Goal: Transaction & Acquisition: Purchase product/service

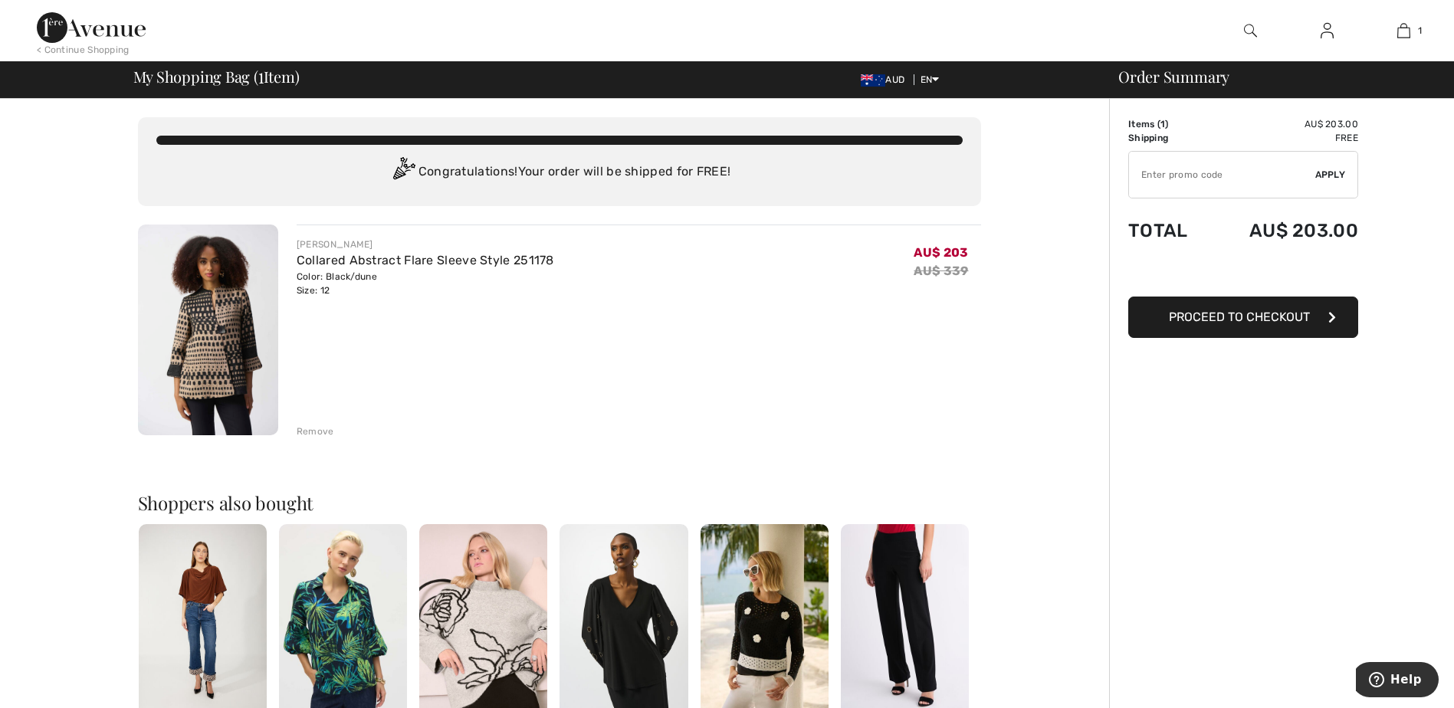
click at [310, 429] on div "Remove" at bounding box center [316, 432] width 38 height 14
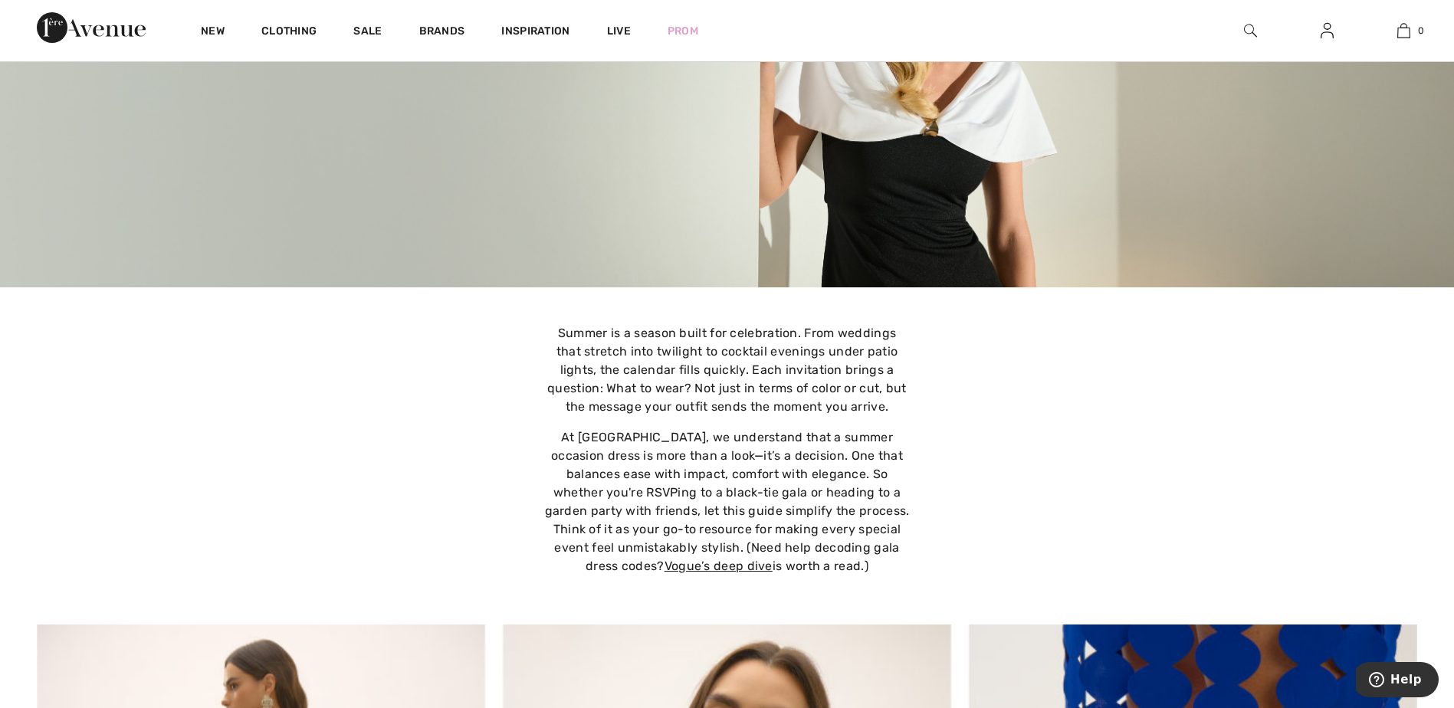
scroll to position [159, 0]
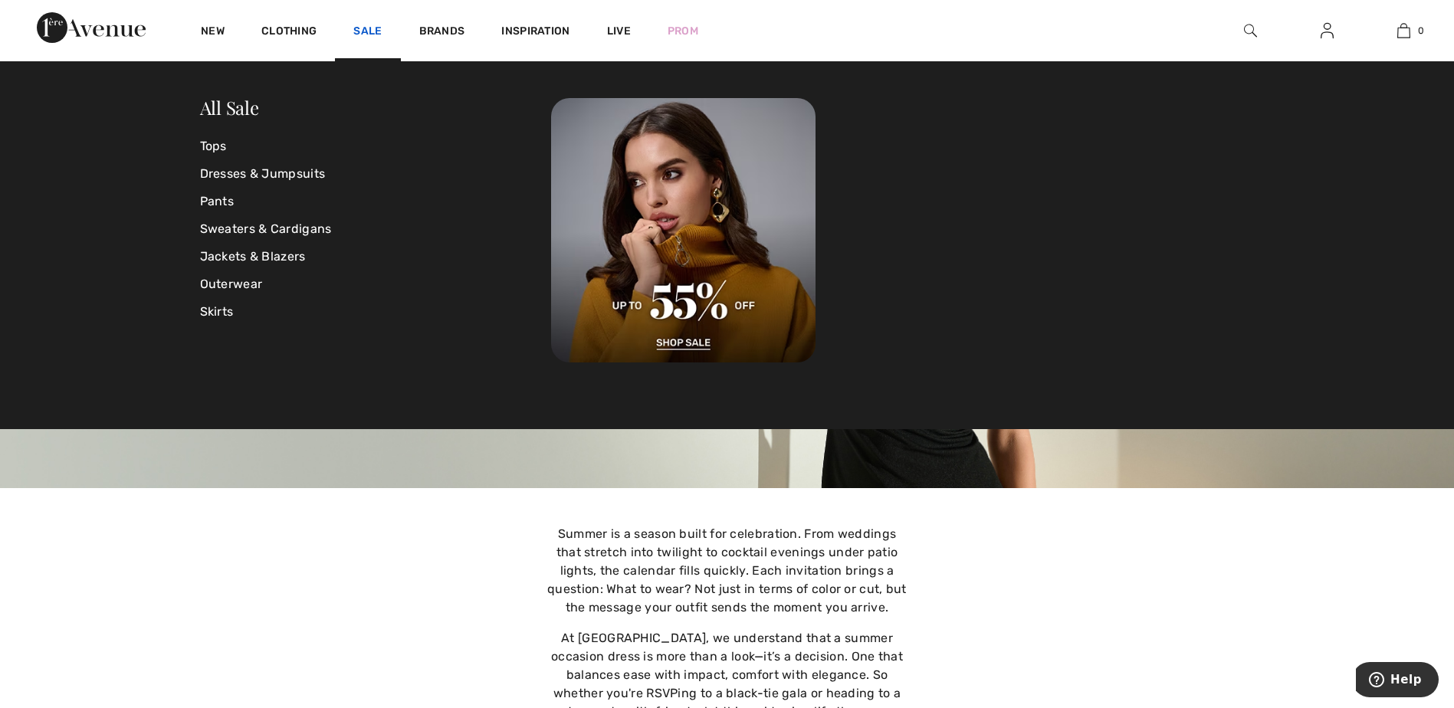
click at [371, 32] on link "Sale" at bounding box center [367, 33] width 28 height 16
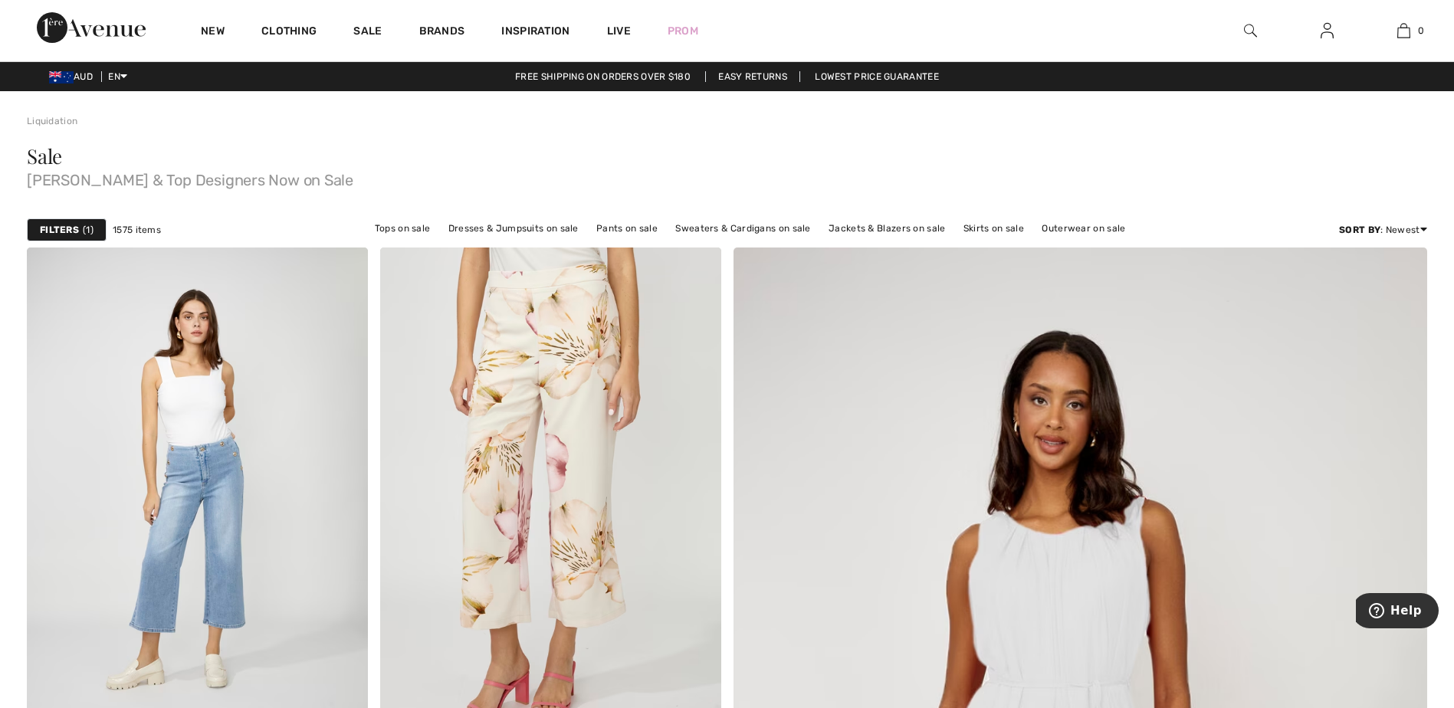
click at [54, 221] on div "Filters 1" at bounding box center [67, 229] width 80 height 23
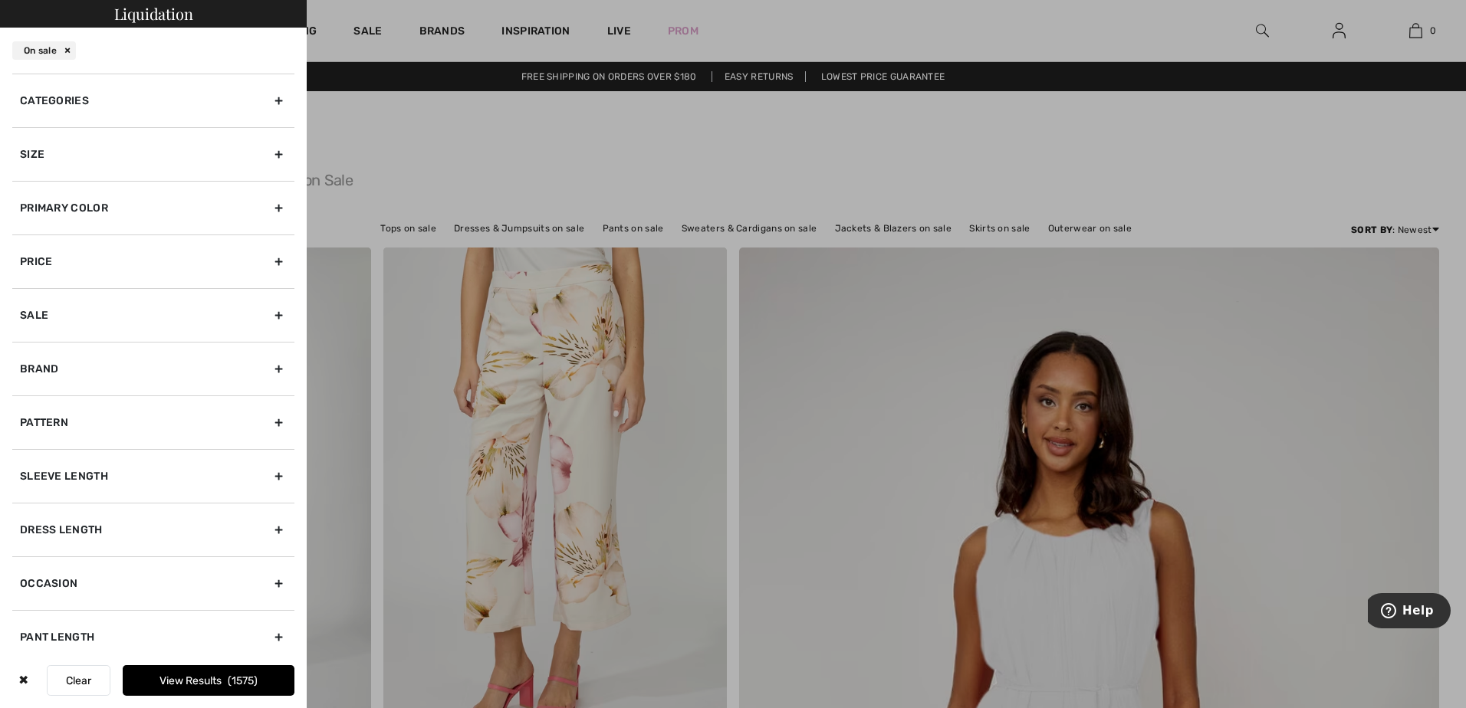
click at [62, 153] on div "Size" at bounding box center [153, 154] width 282 height 54
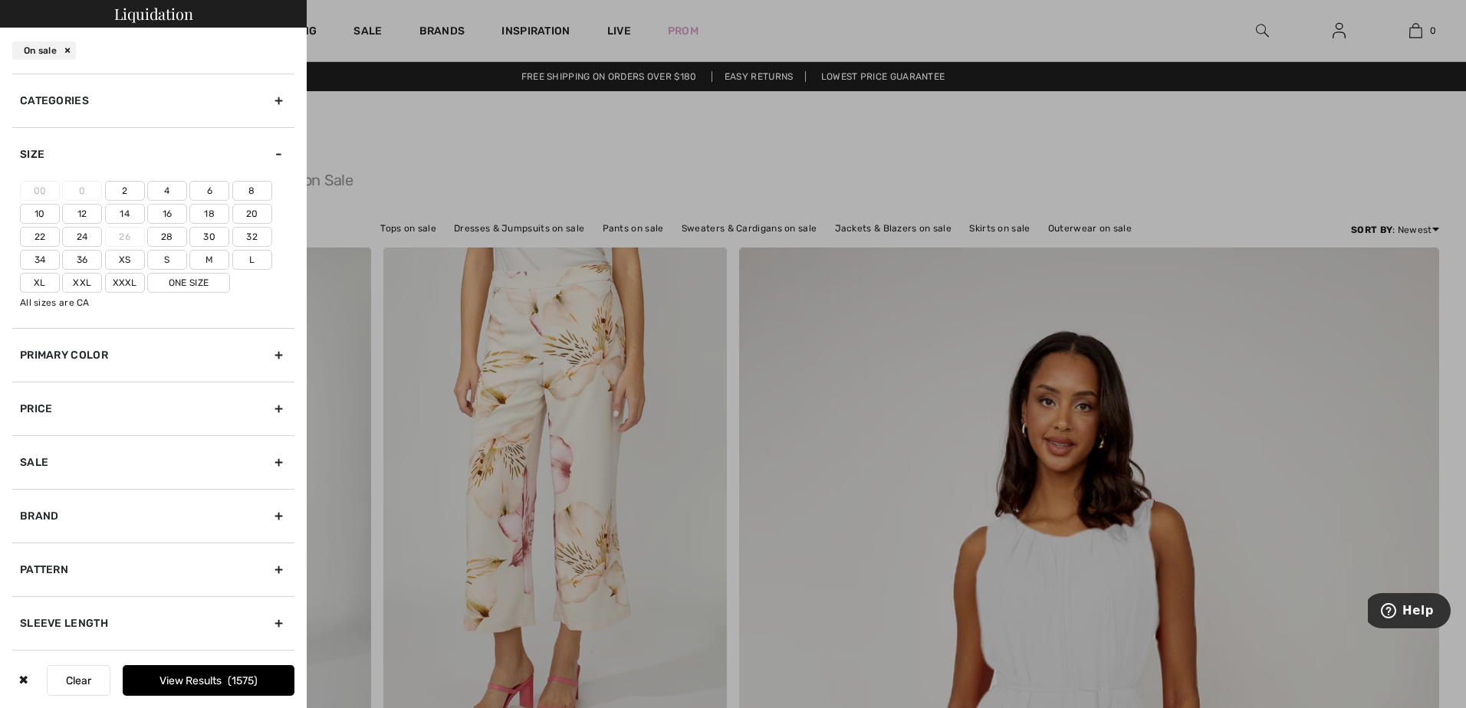
click at [34, 212] on label "10" at bounding box center [40, 214] width 40 height 20
click at [0, 0] on input"] "10" at bounding box center [0, 0] width 0 height 0
click at [84, 215] on label "12" at bounding box center [82, 214] width 40 height 20
click at [0, 0] on input"] "12" at bounding box center [0, 0] width 0 height 0
click at [165, 259] on label "S" at bounding box center [167, 260] width 40 height 20
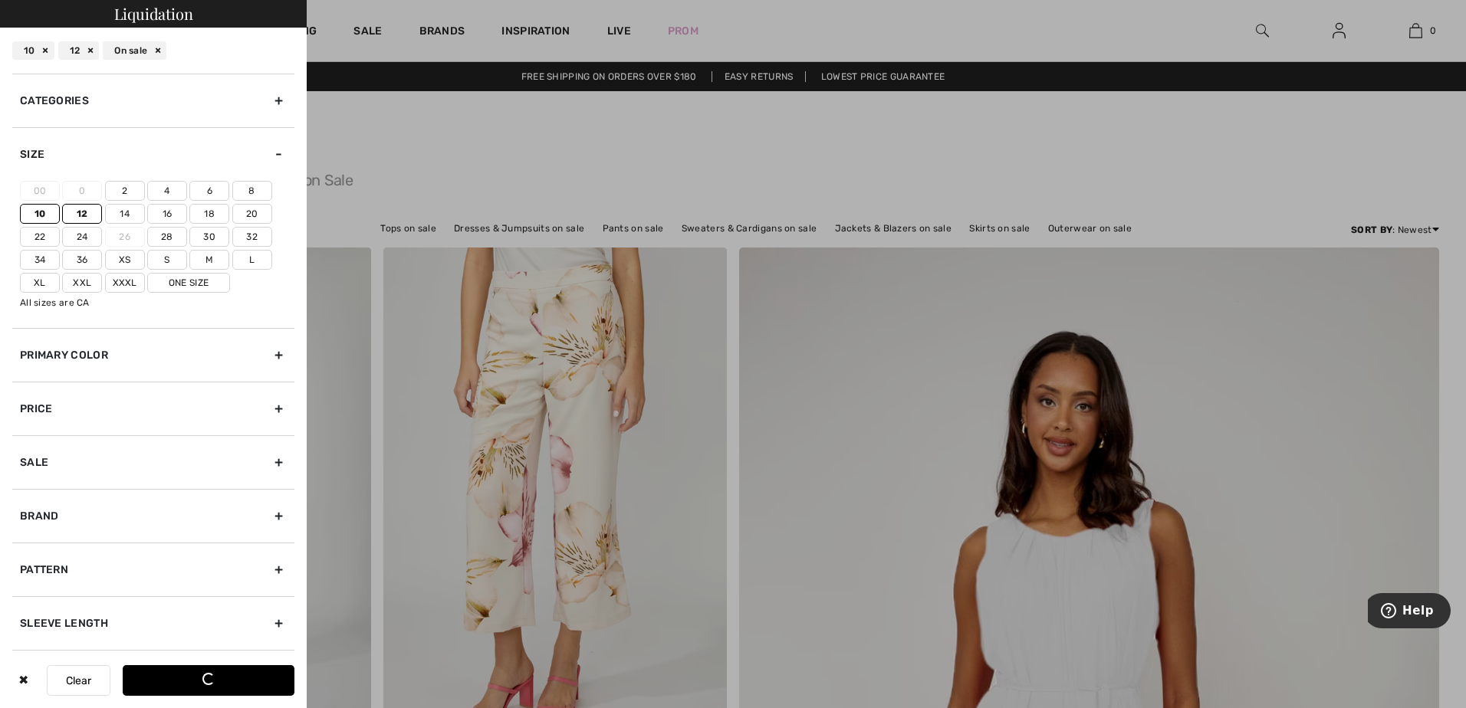
click at [0, 0] on input"] "S" at bounding box center [0, 0] width 0 height 0
click at [214, 256] on label "M" at bounding box center [209, 260] width 40 height 20
click at [0, 0] on input"] "M" at bounding box center [0, 0] width 0 height 0
click at [201, 281] on label "One Size" at bounding box center [188, 283] width 83 height 20
click at [0, 0] on input"] "One Size" at bounding box center [0, 0] width 0 height 0
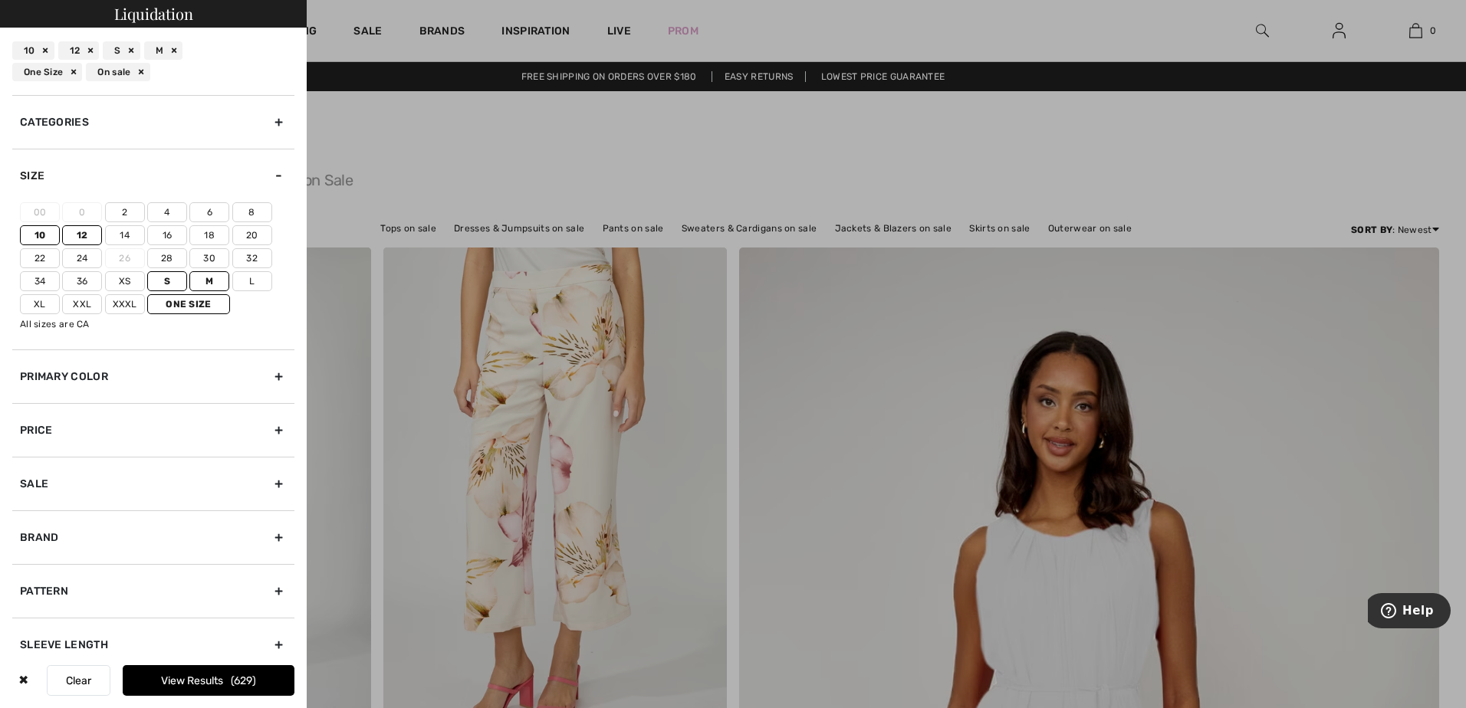
click at [183, 674] on button "View Results 629" at bounding box center [209, 680] width 172 height 31
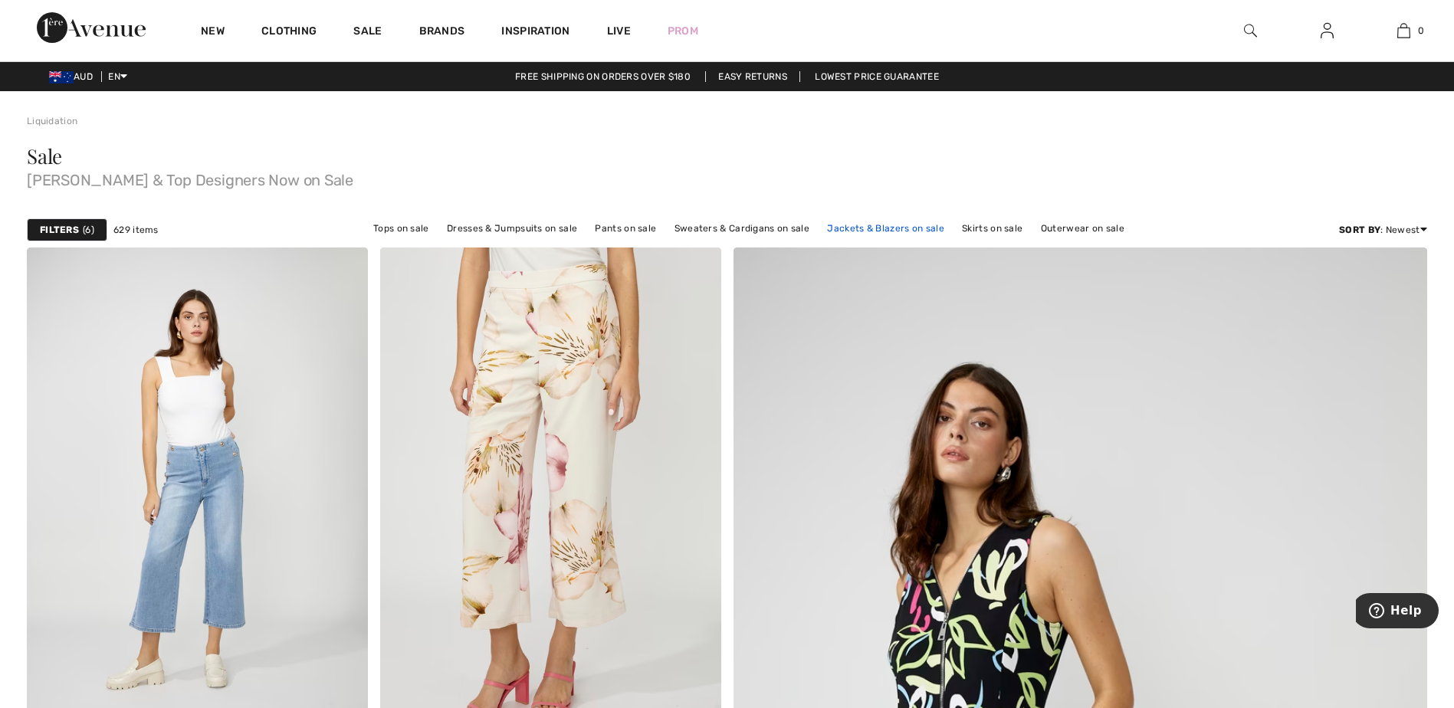
click at [867, 227] on link "Jackets & Blazers on sale" at bounding box center [885, 228] width 133 height 20
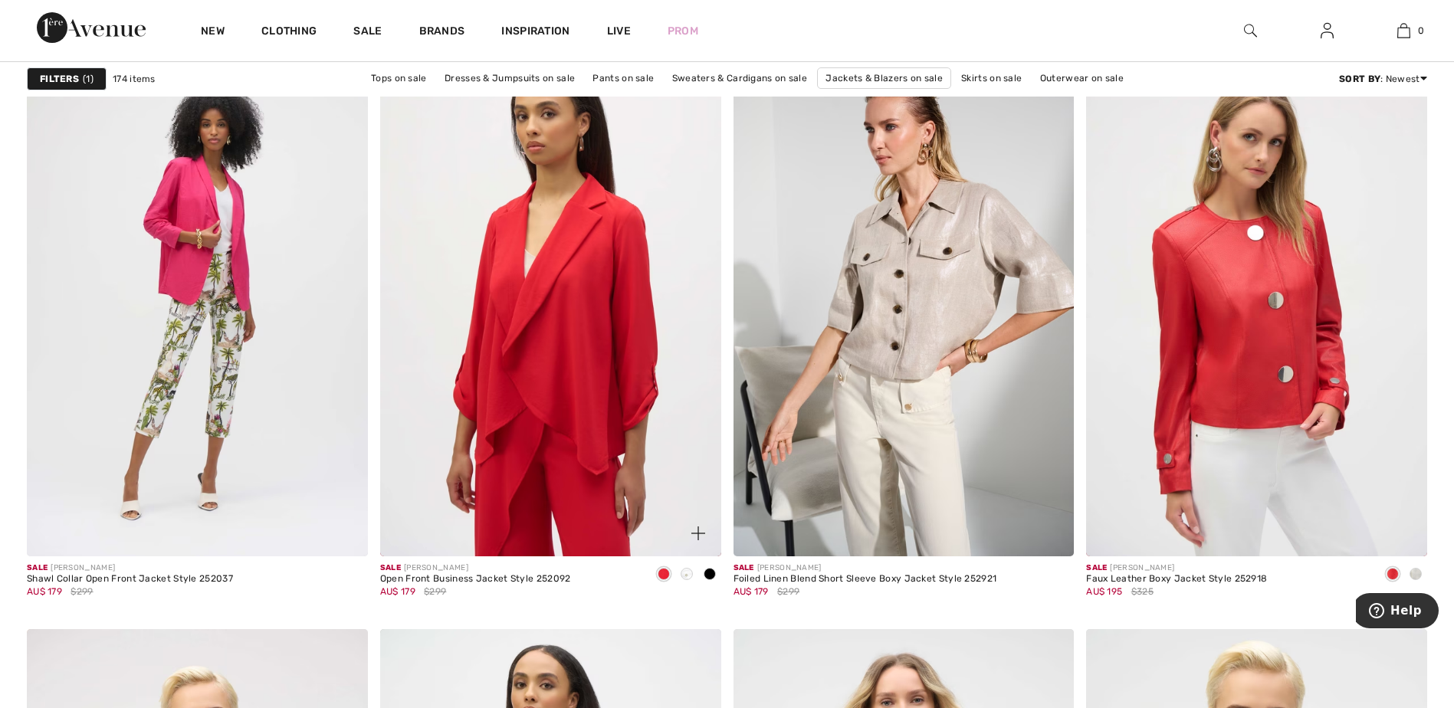
click at [688, 572] on span at bounding box center [687, 574] width 12 height 12
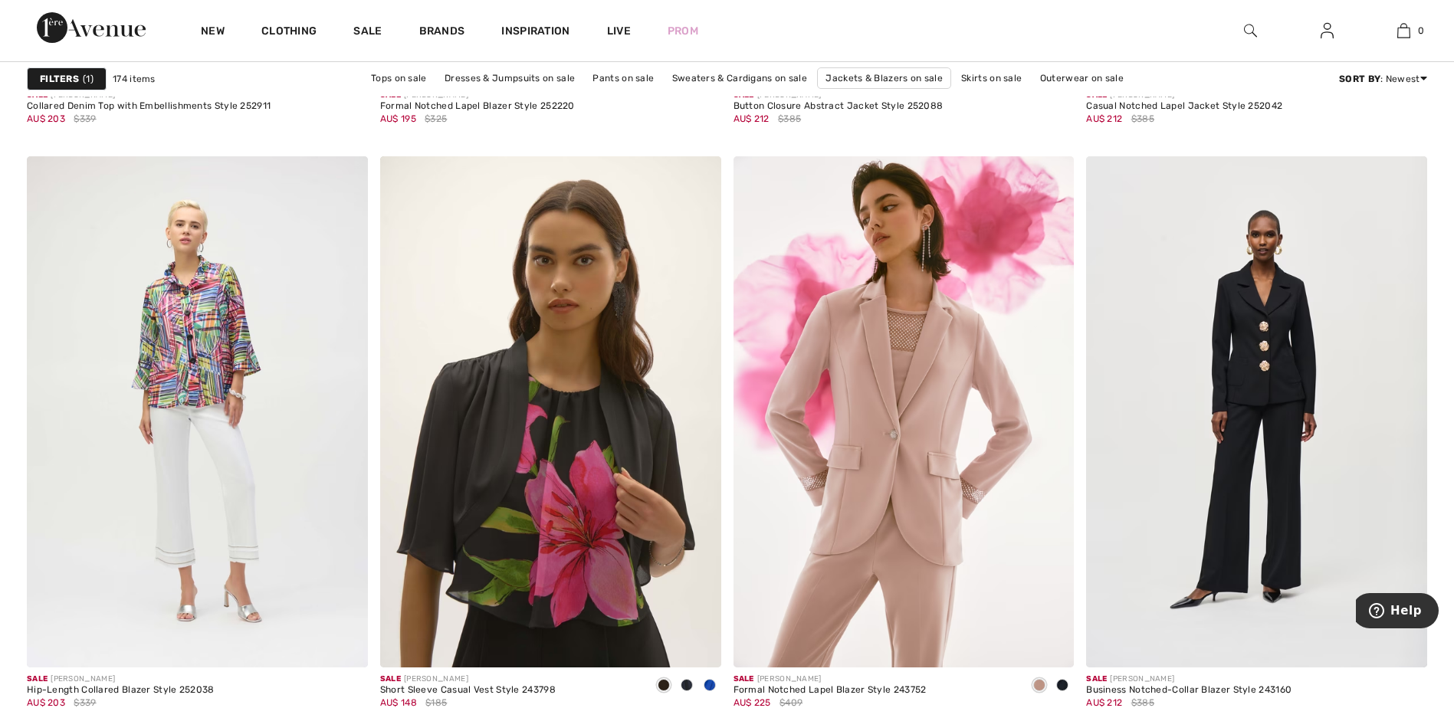
scroll to position [3233, 0]
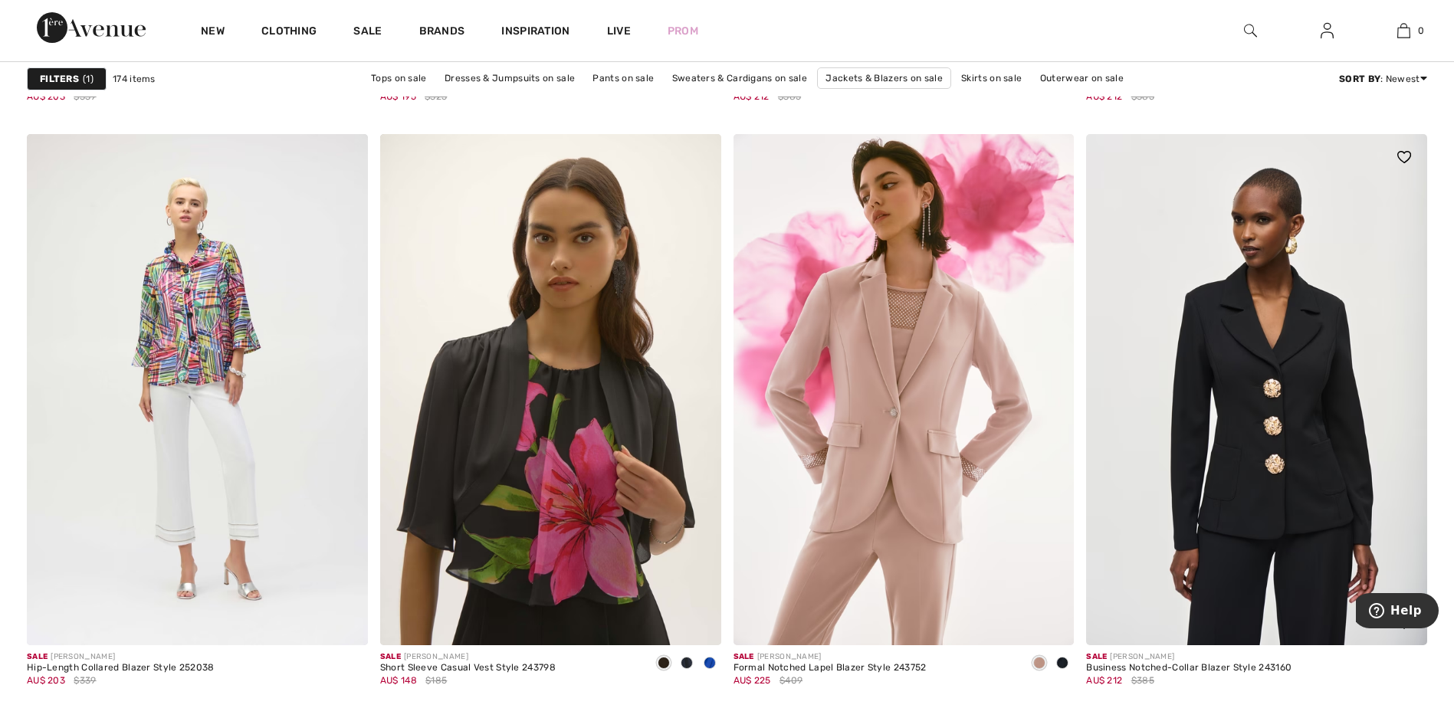
click at [1300, 407] on img at bounding box center [1256, 389] width 341 height 511
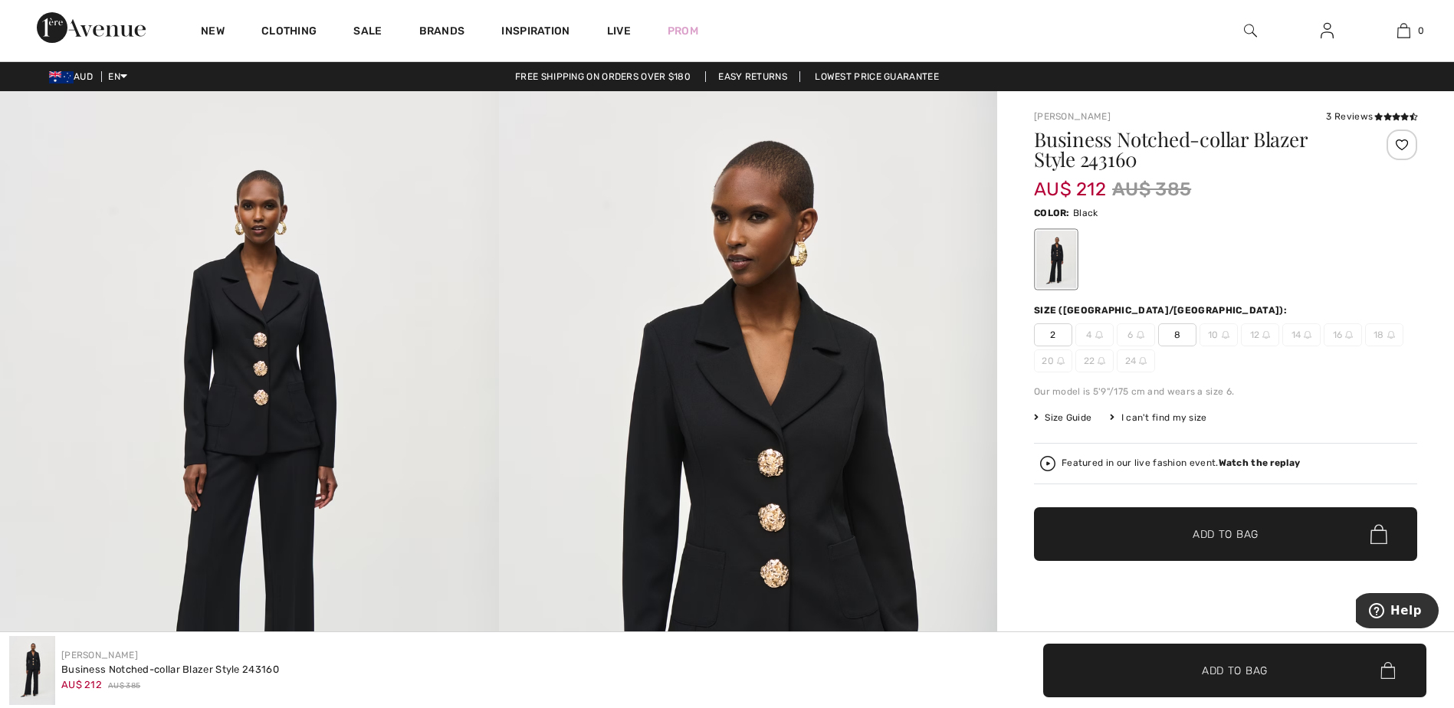
drag, startPoint x: 34, startPoint y: 0, endPoint x: 411, endPoint y: 201, distance: 426.6
click at [411, 201] on img at bounding box center [249, 464] width 499 height 747
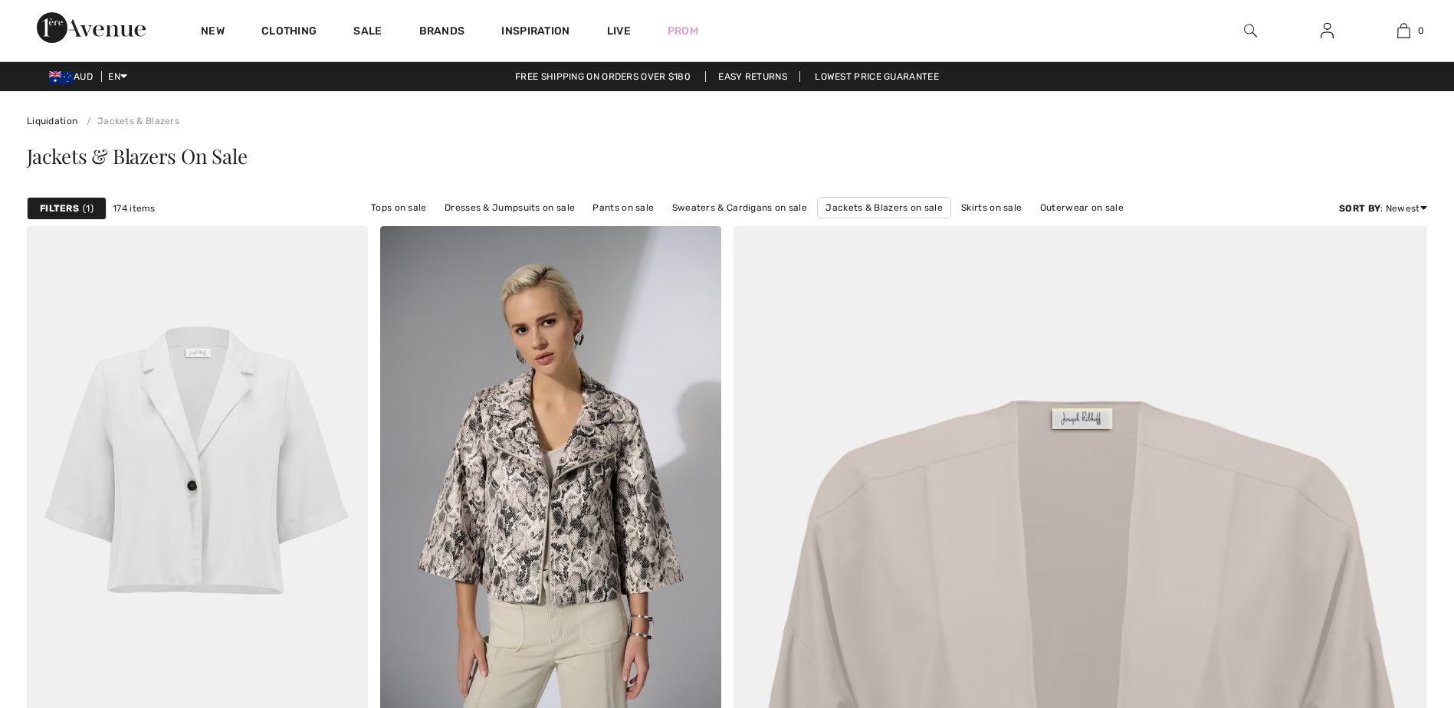
scroll to position [3274, 0]
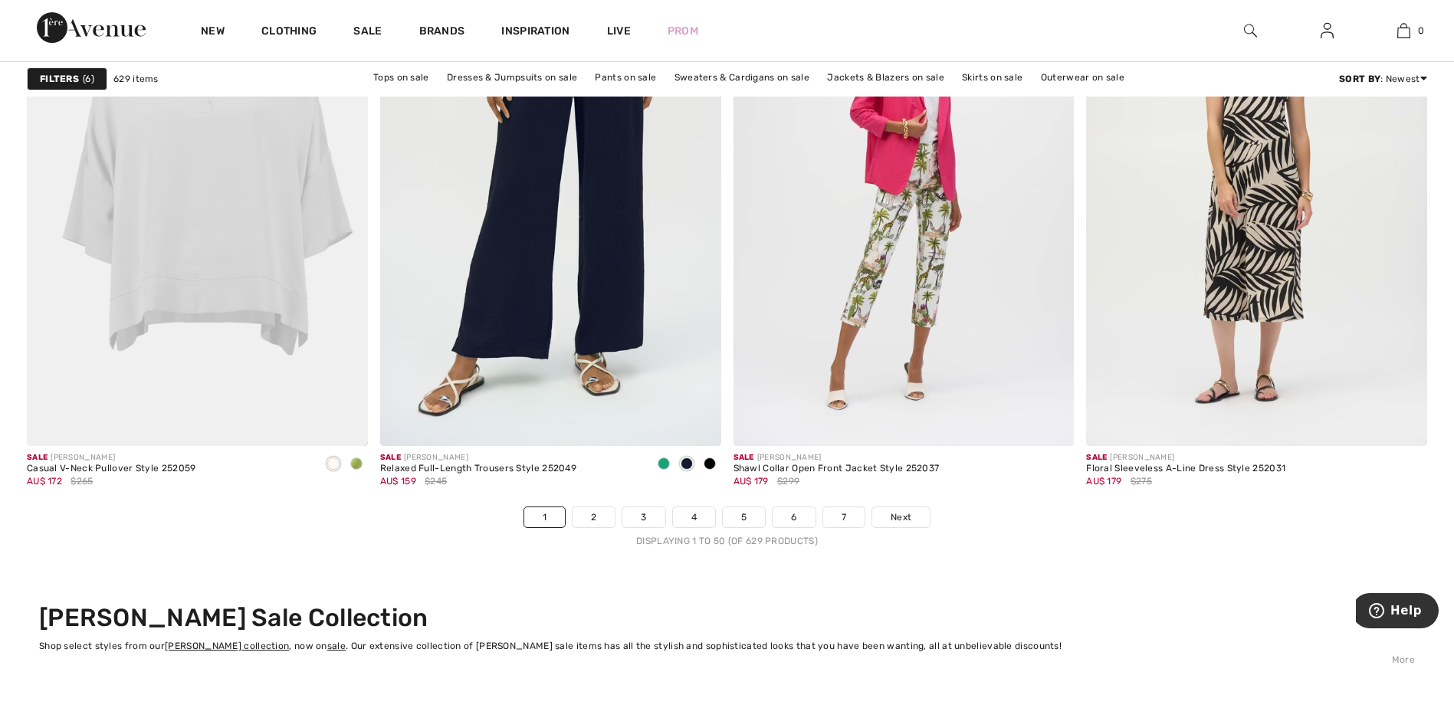
scroll to position [8631, 0]
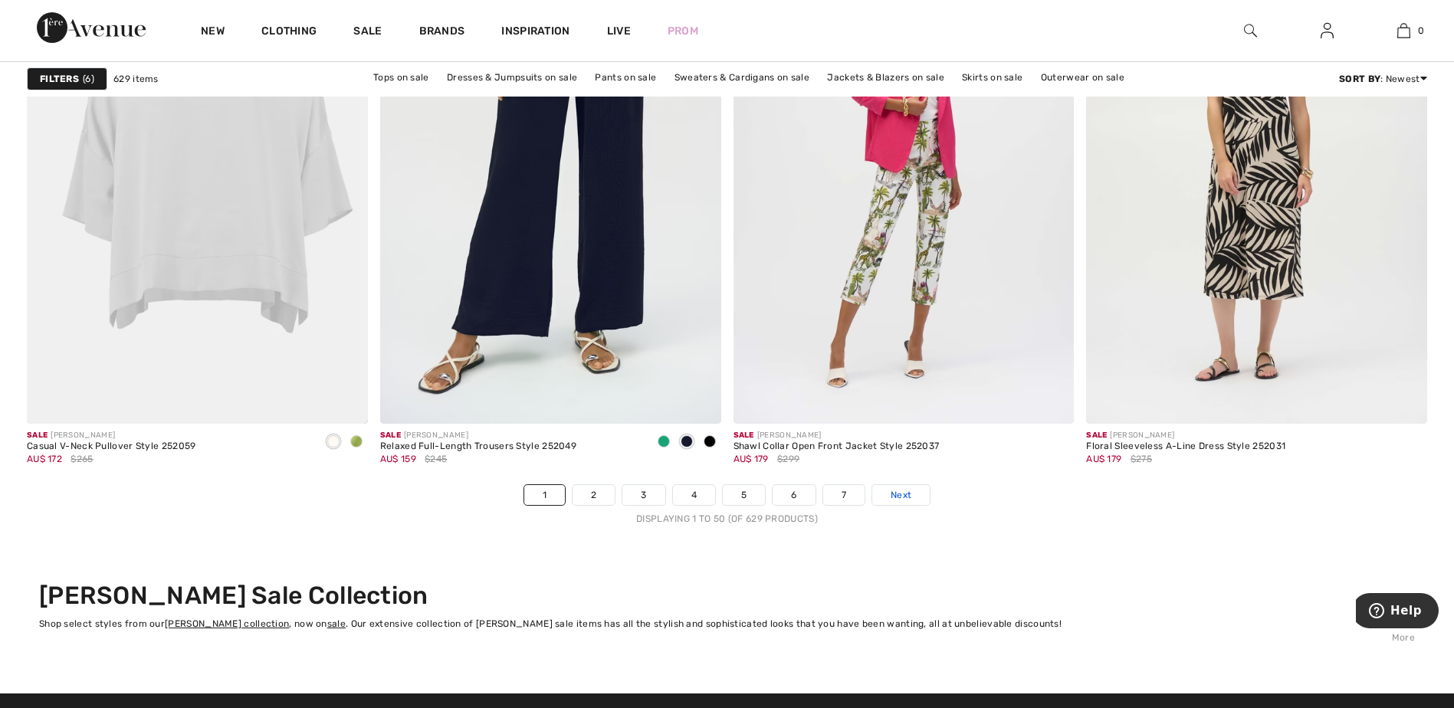
click at [899, 491] on span "Next" at bounding box center [901, 495] width 21 height 14
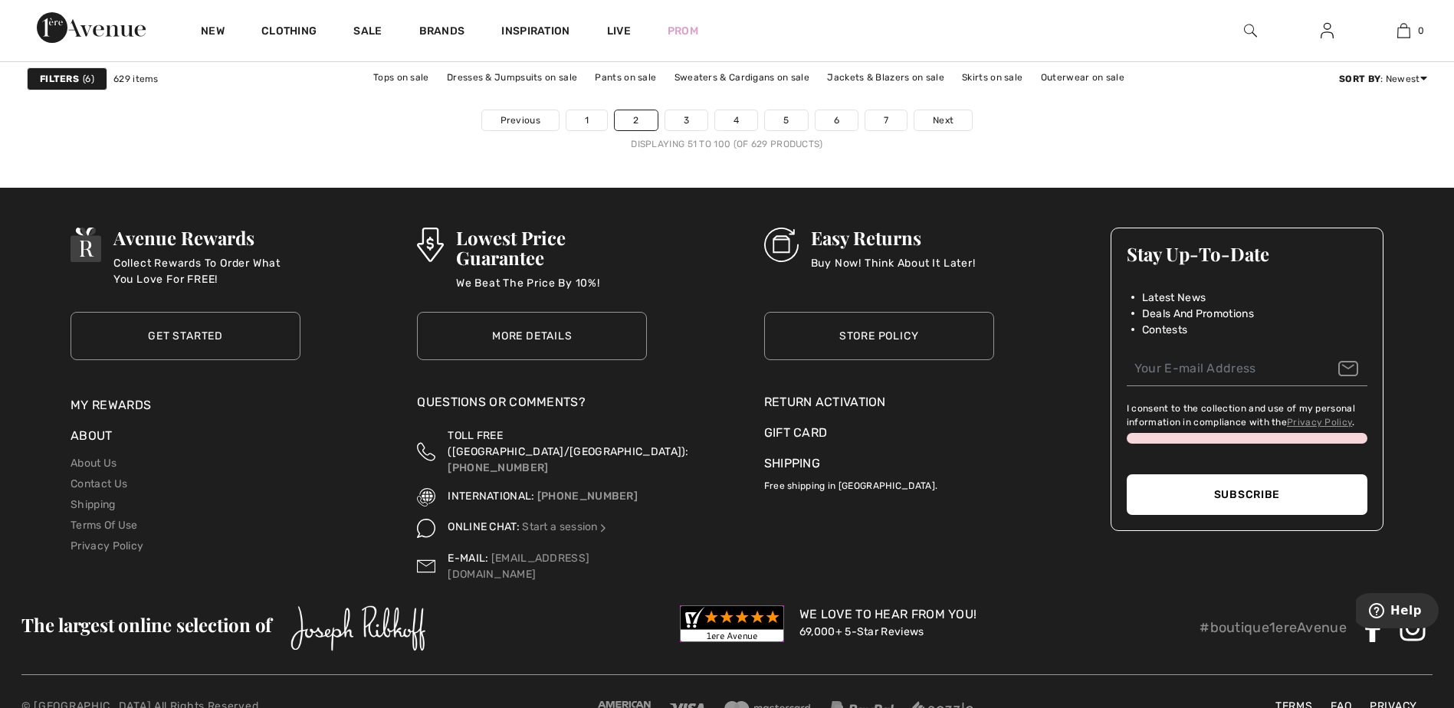
scroll to position [9047, 0]
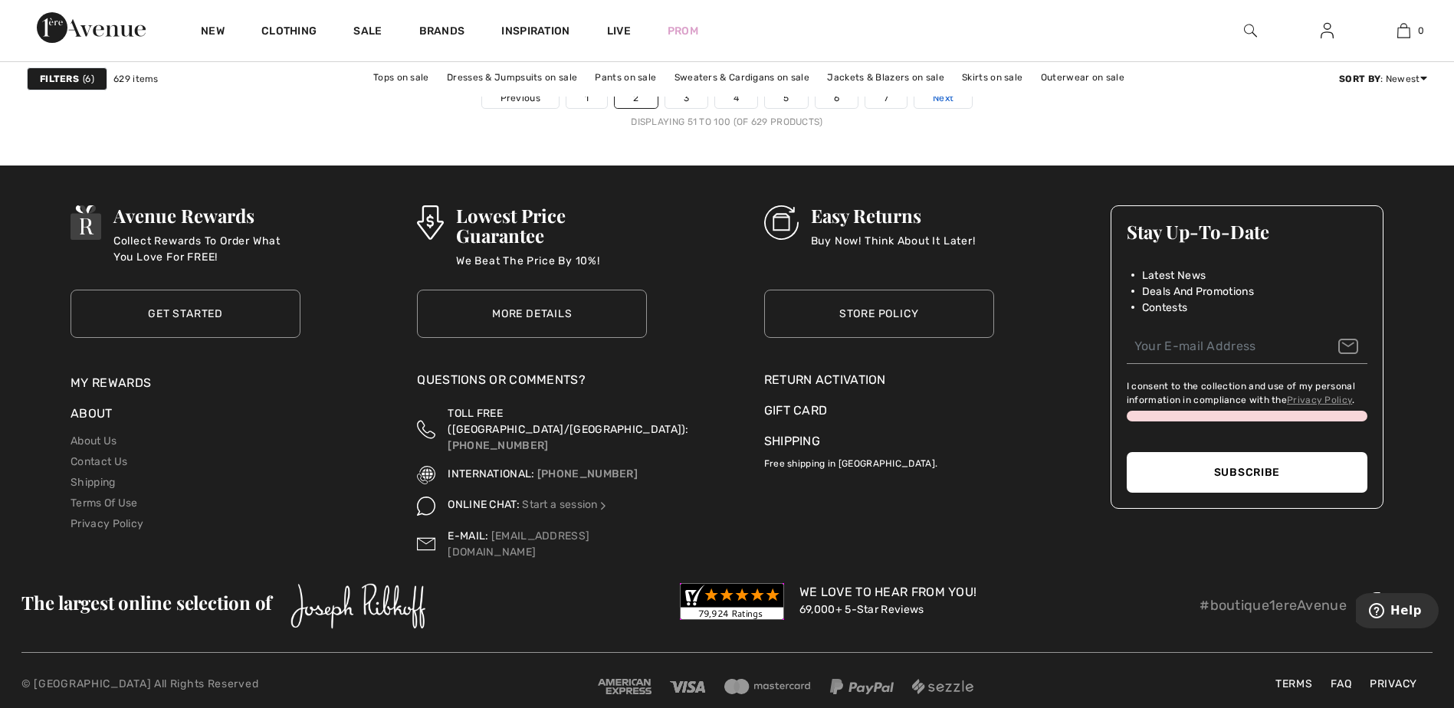
click at [944, 96] on div "Filters 6 629 items Tops on sale Dresses & Jumpsuits on sale Pants on sale Swea…" at bounding box center [727, 78] width 1400 height 35
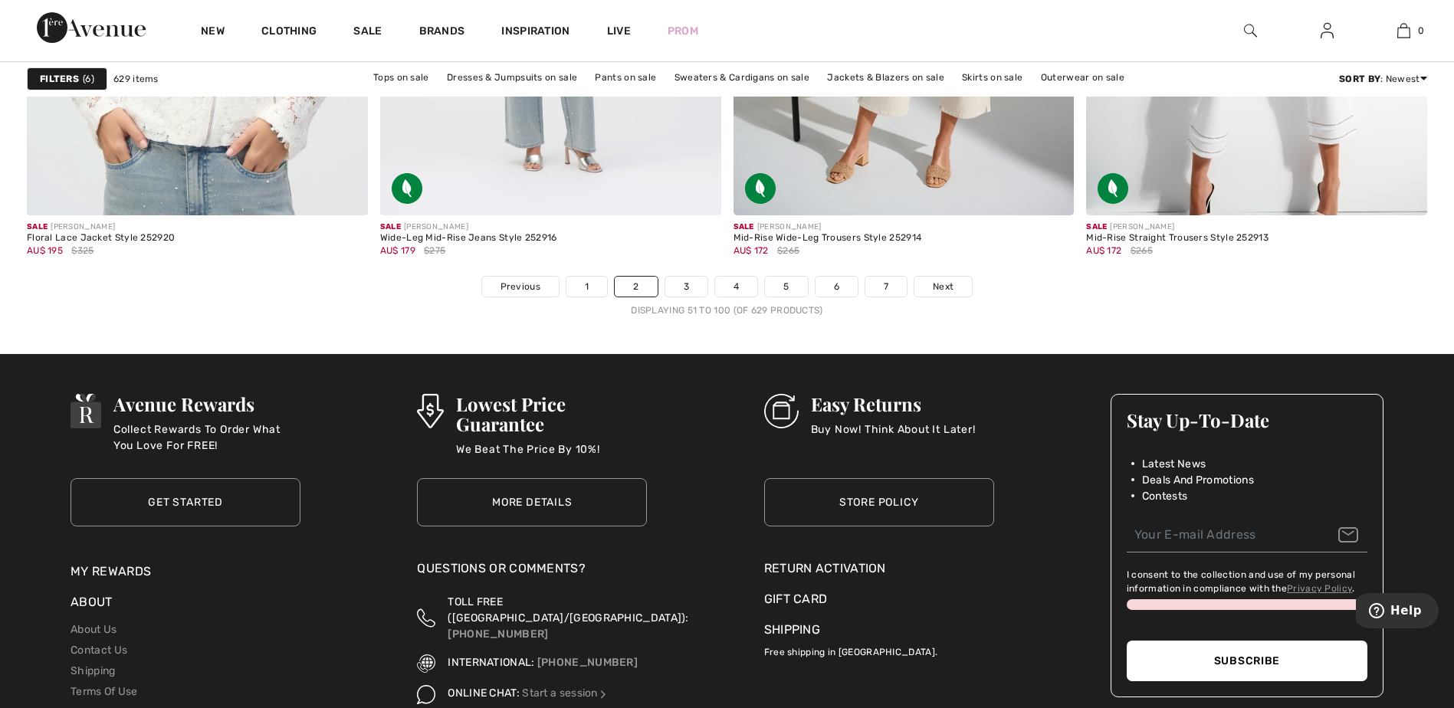
scroll to position [8869, 0]
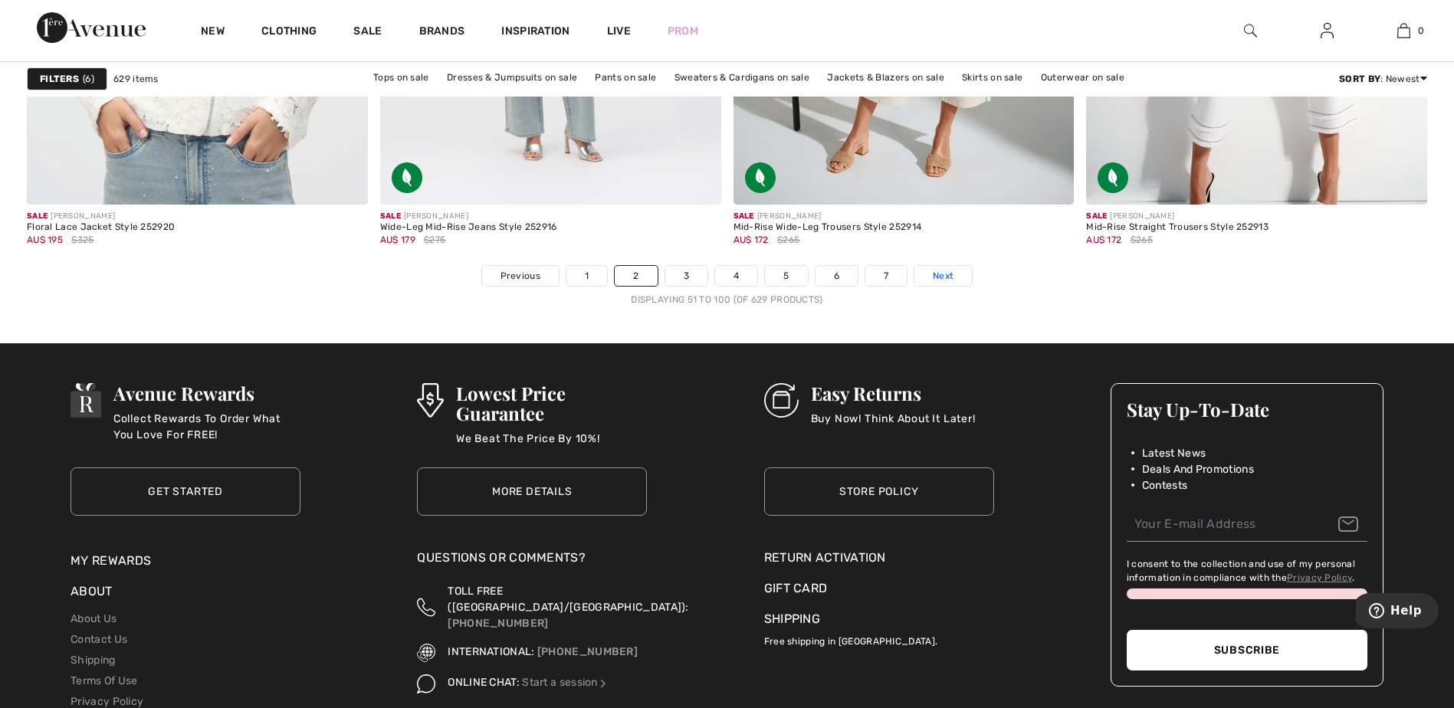
click at [940, 271] on span "Next" at bounding box center [943, 276] width 21 height 14
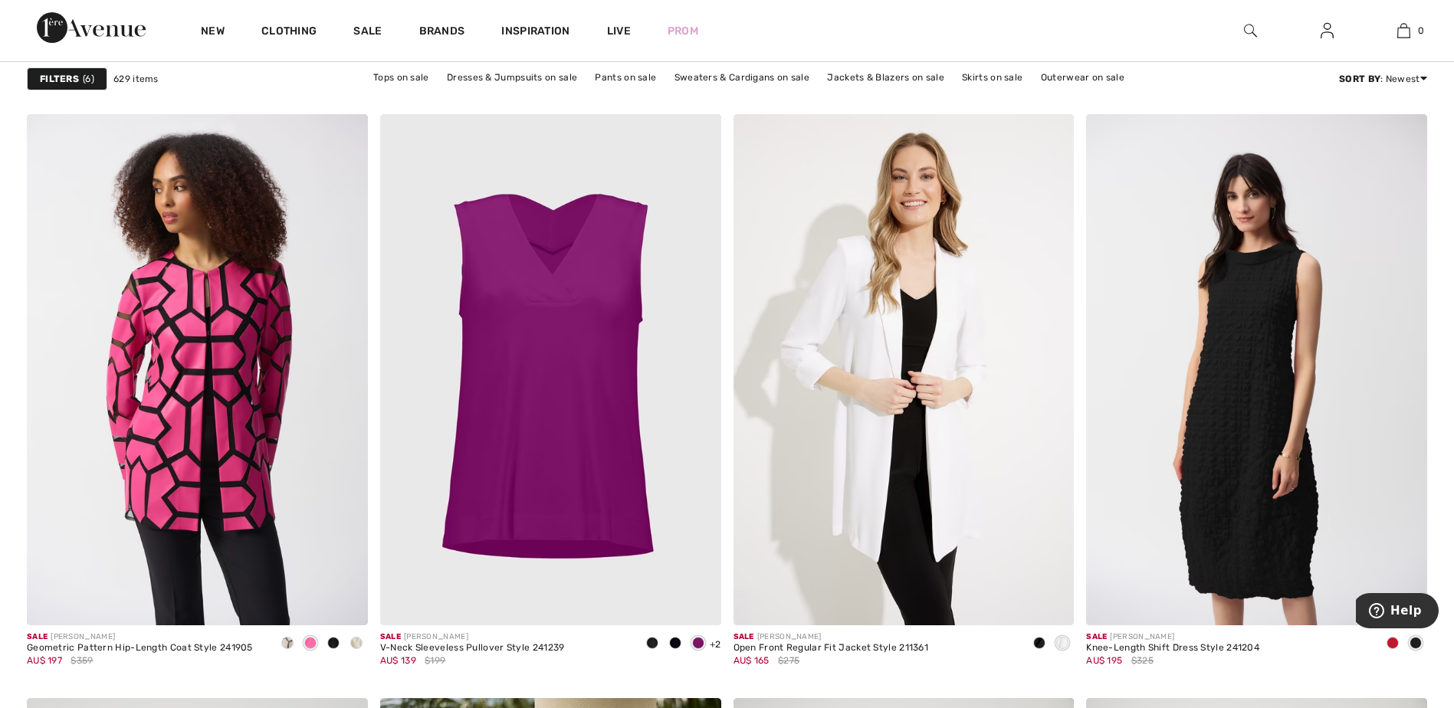
scroll to position [3264, 0]
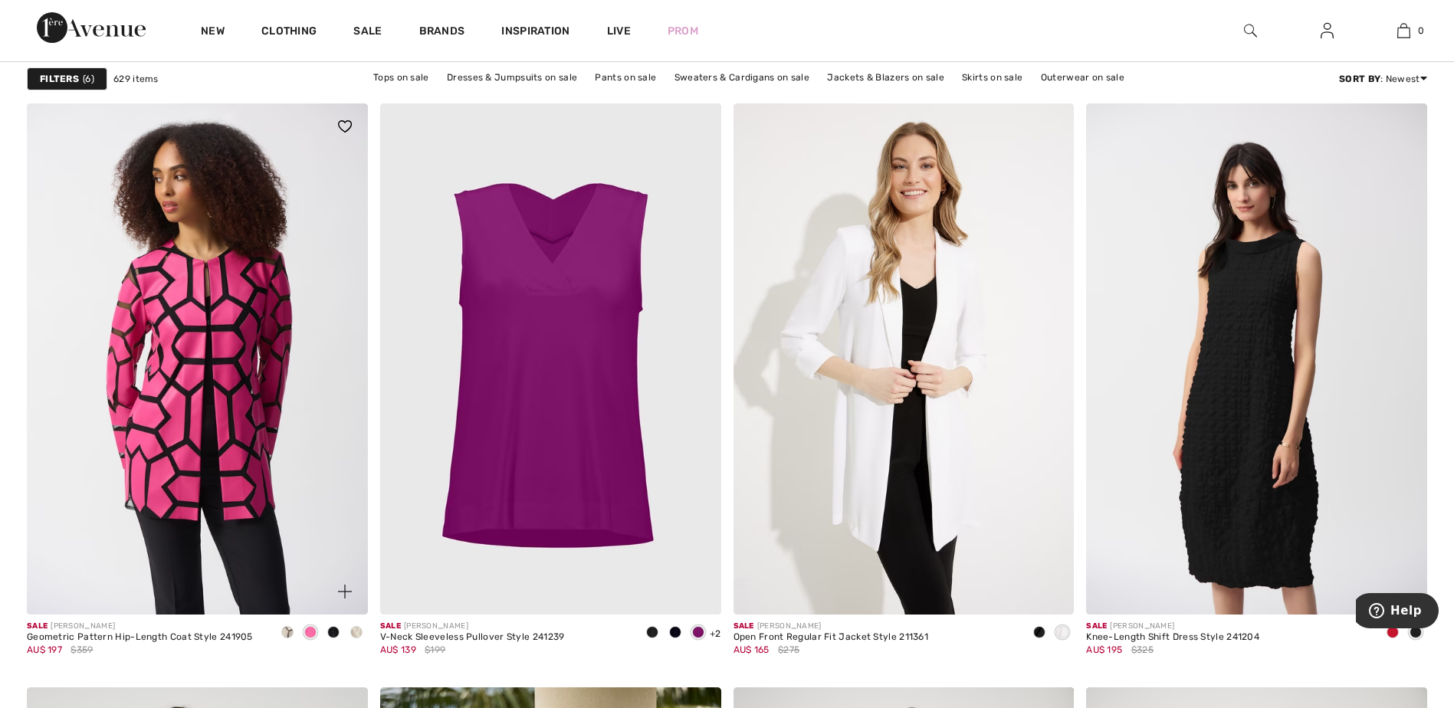
click at [356, 634] on span at bounding box center [356, 632] width 12 height 12
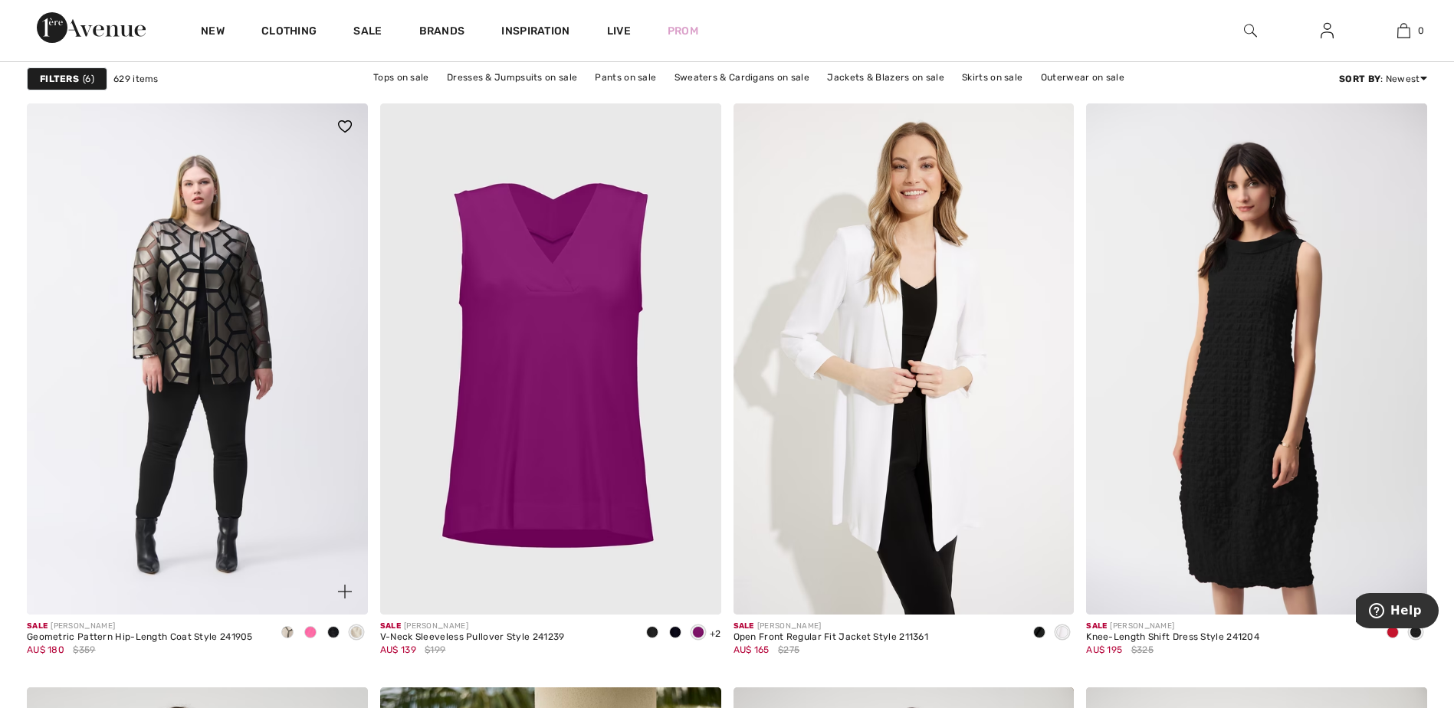
click at [333, 634] on span at bounding box center [333, 632] width 12 height 12
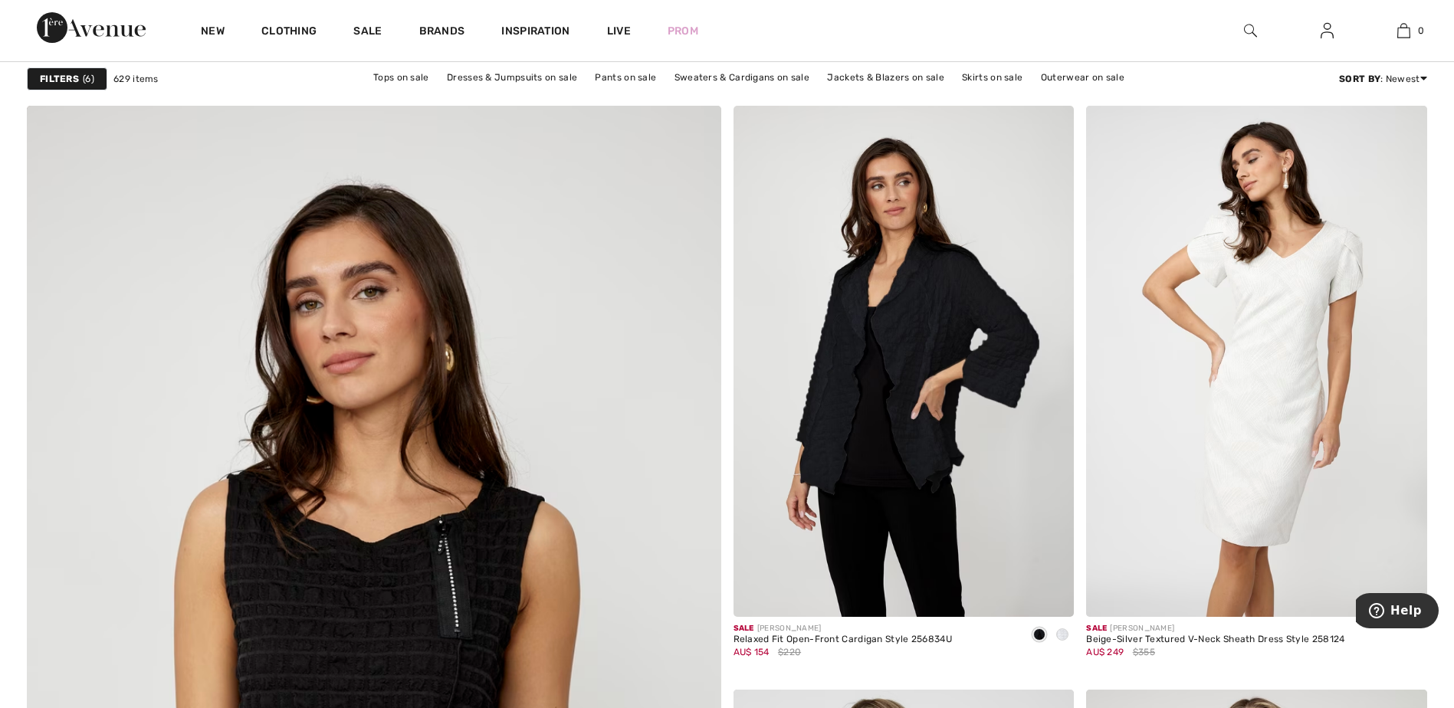
scroll to position [4669, 0]
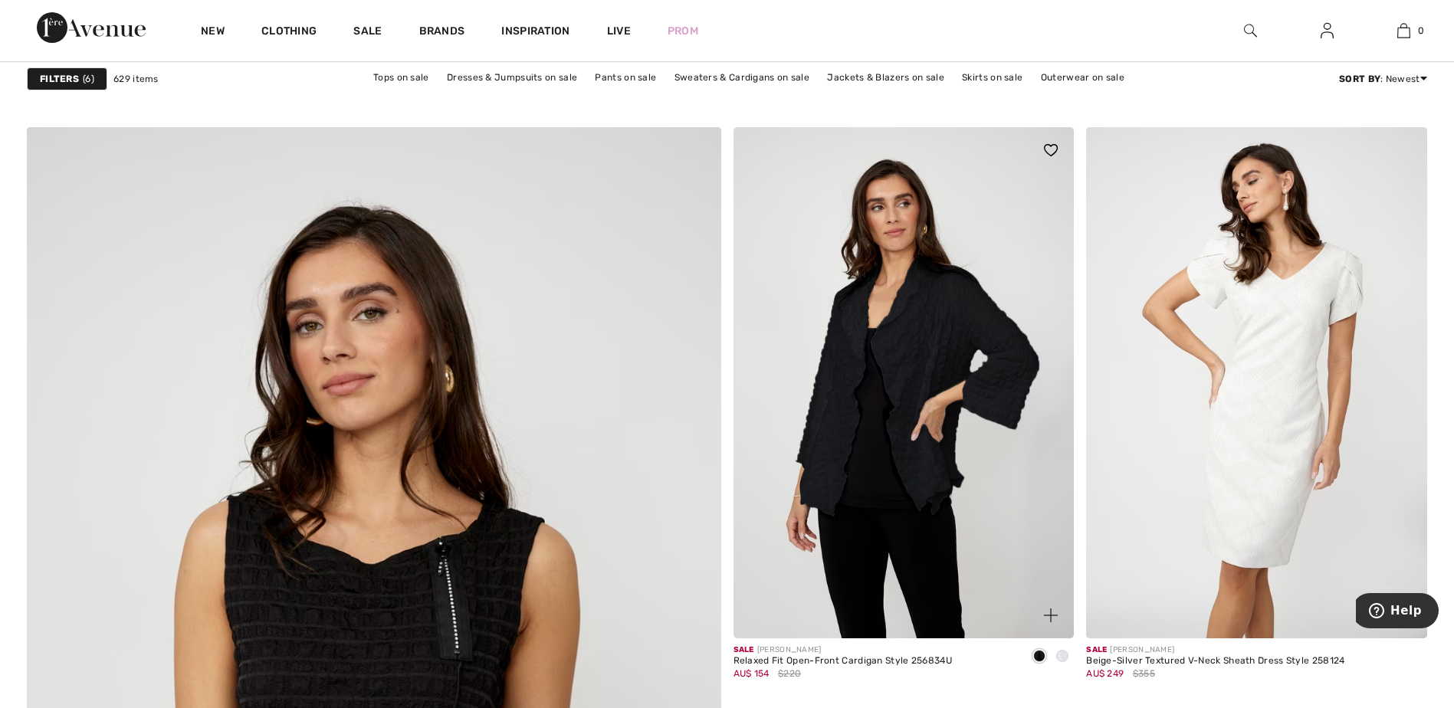
click at [937, 379] on img at bounding box center [904, 382] width 341 height 511
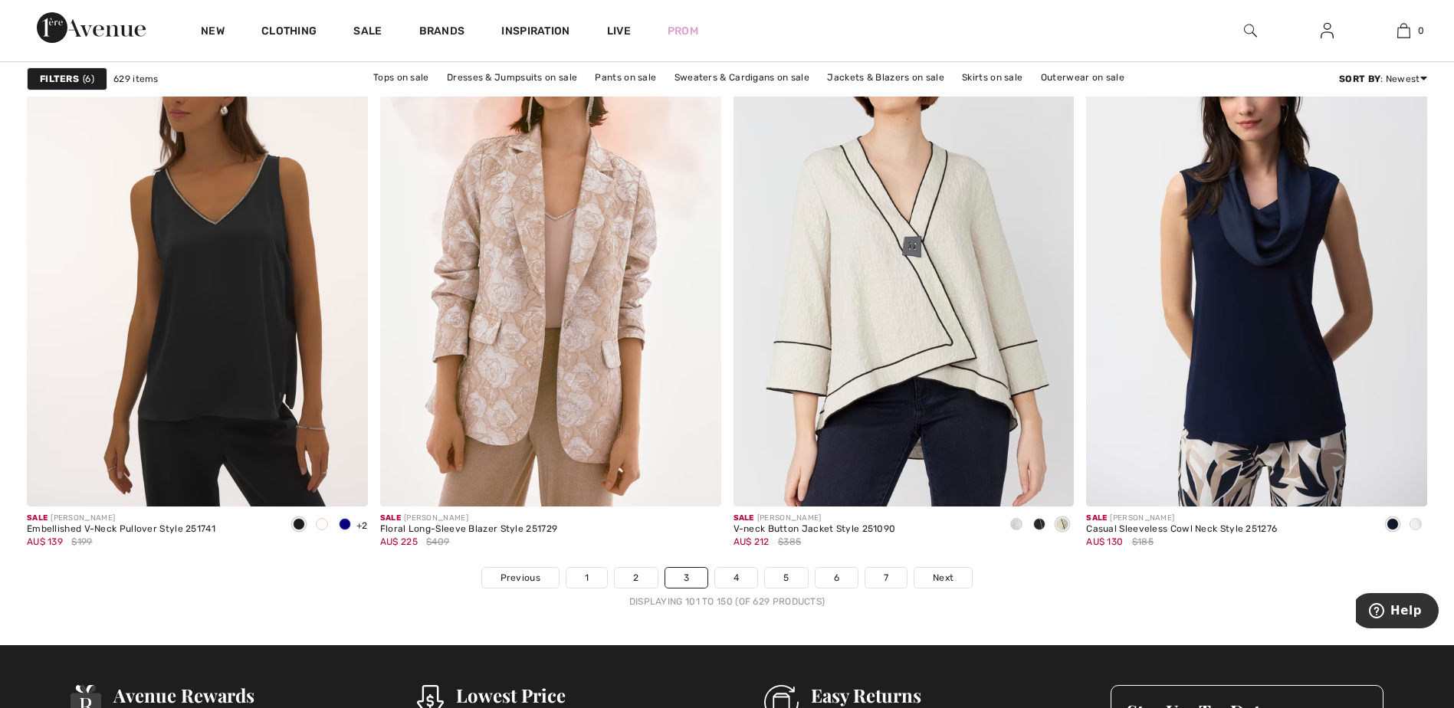
scroll to position [8555, 0]
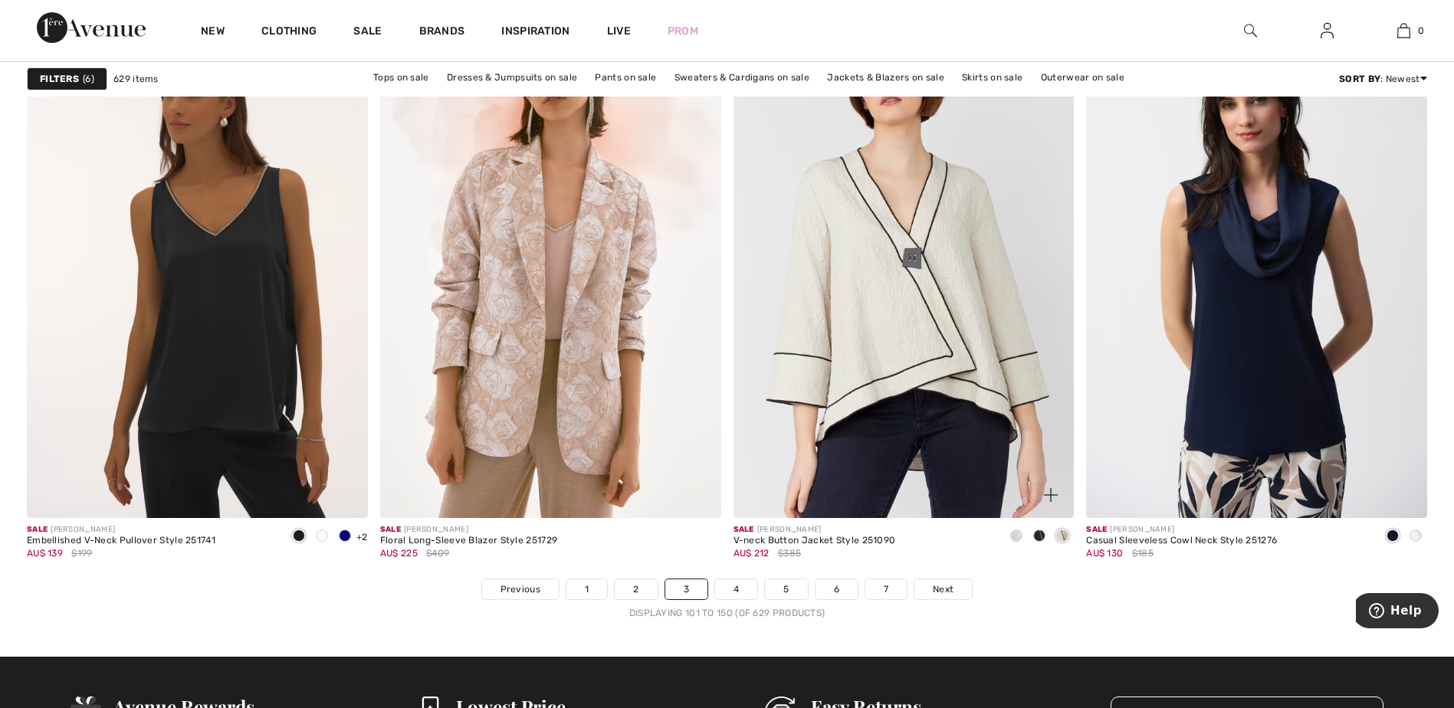
click at [1042, 532] on span at bounding box center [1039, 536] width 12 height 12
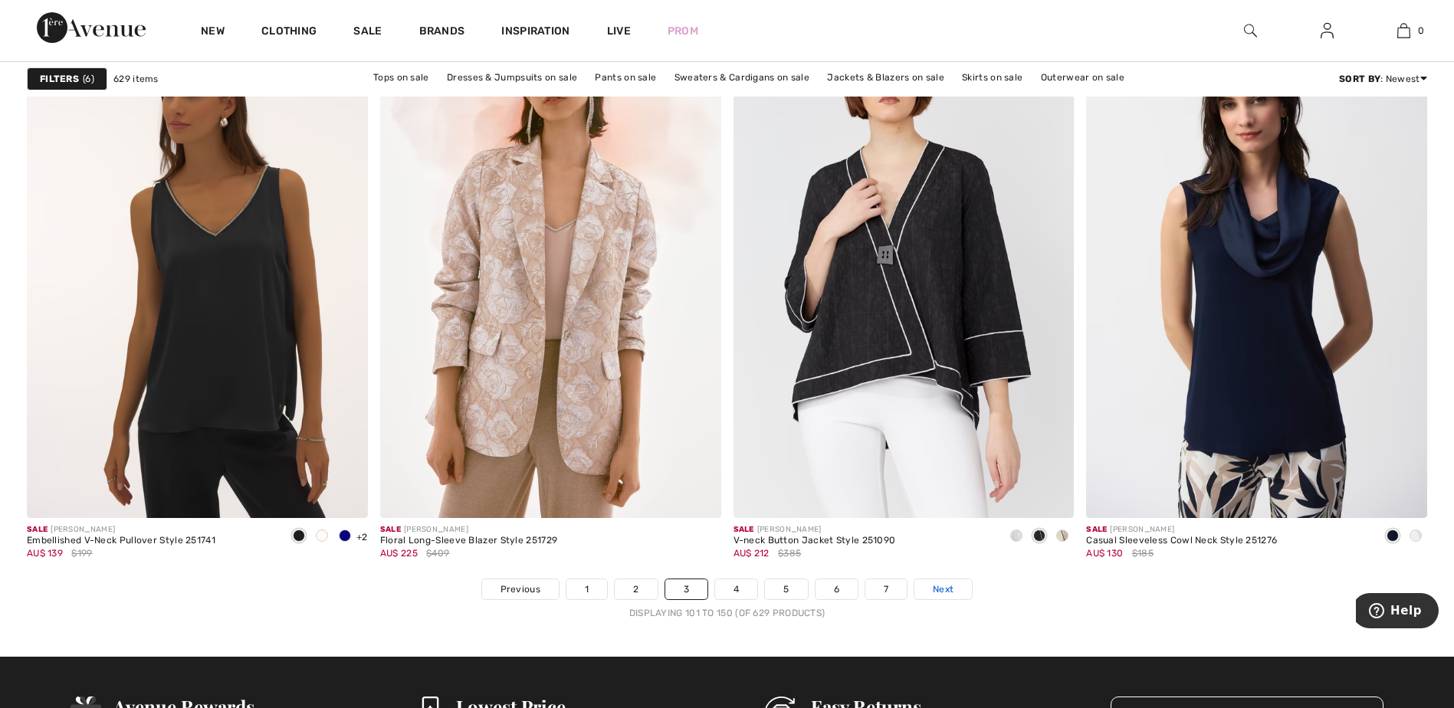
click at [950, 592] on span "Next" at bounding box center [943, 590] width 21 height 14
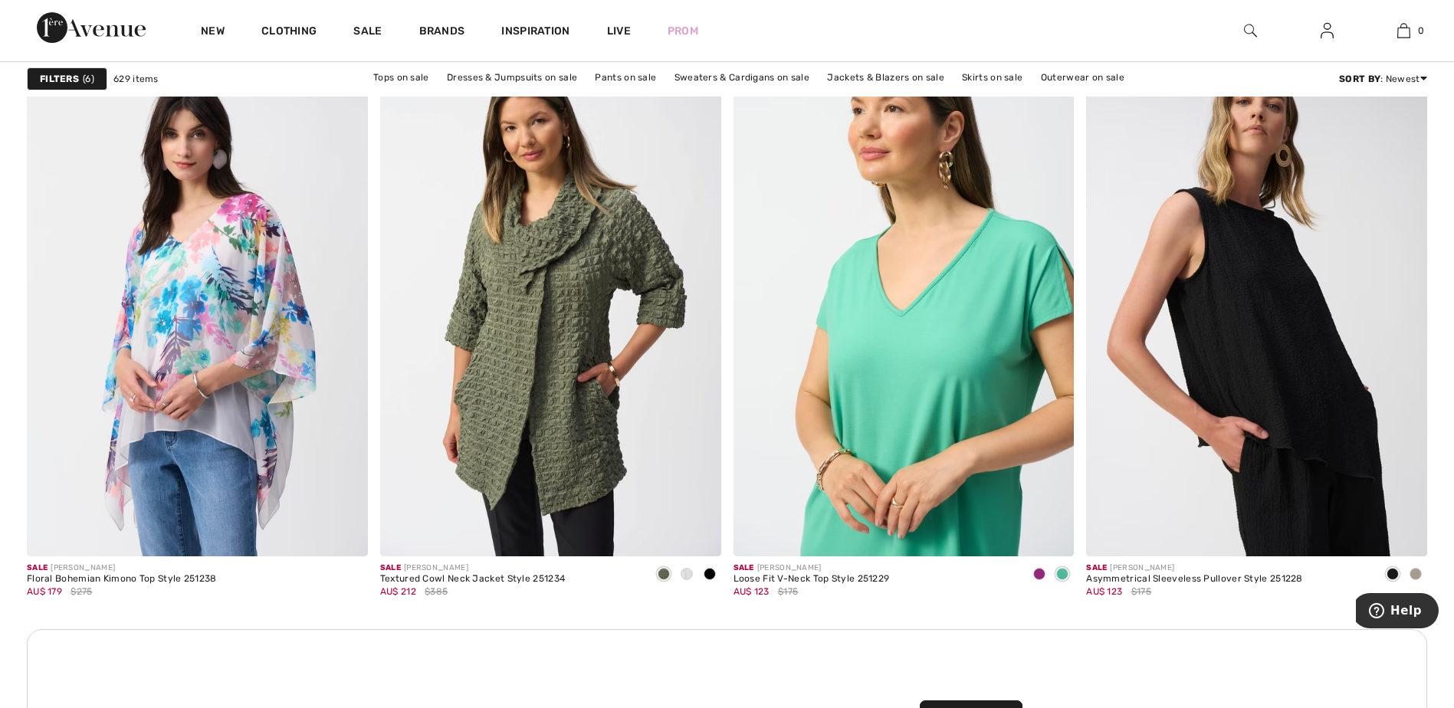
scroll to position [3917, 0]
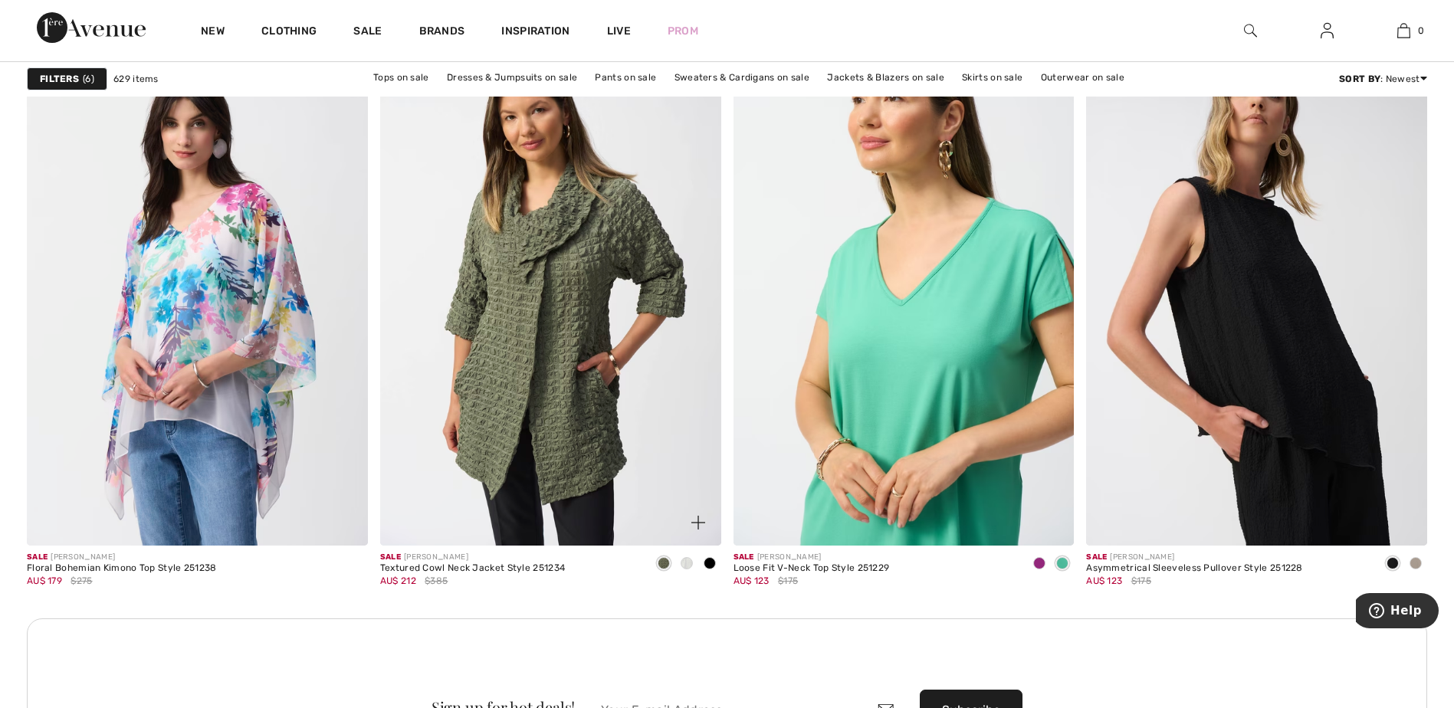
click at [711, 560] on span at bounding box center [710, 563] width 12 height 12
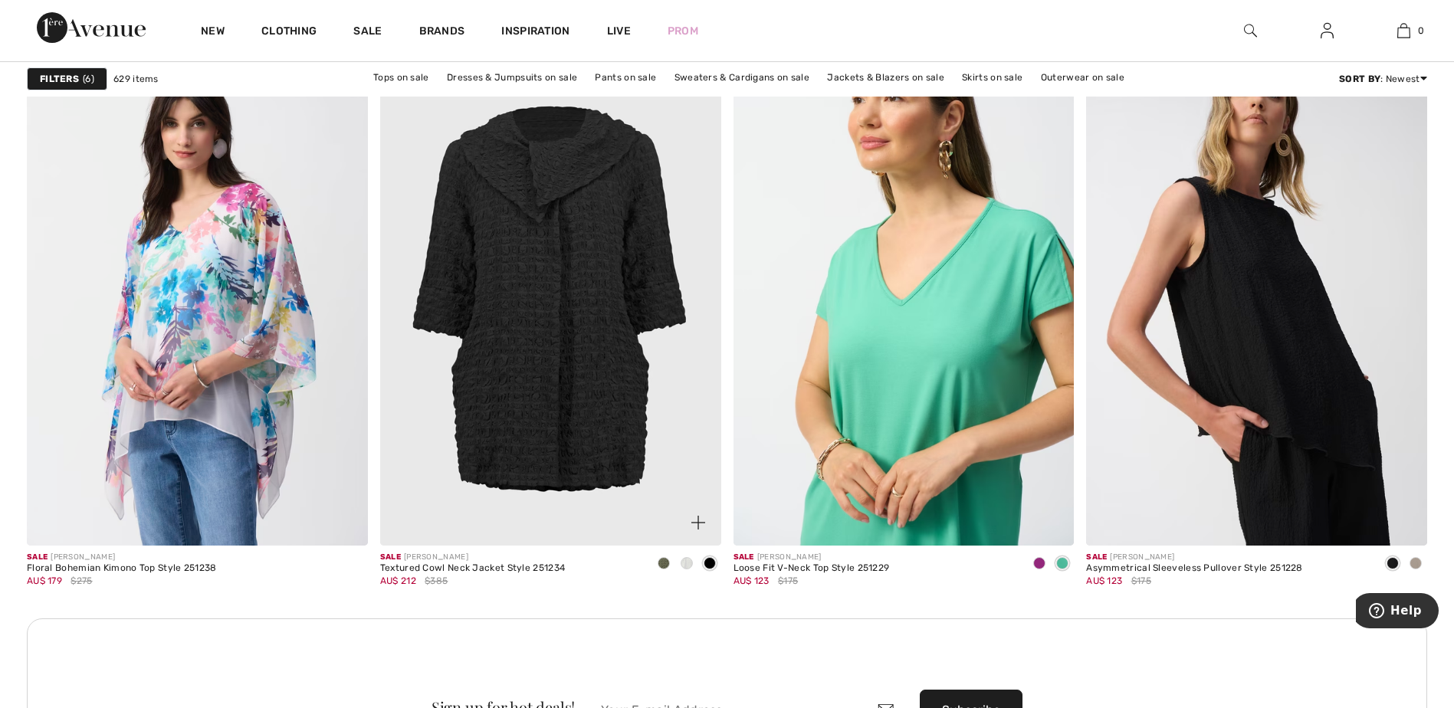
click at [687, 562] on span at bounding box center [687, 563] width 12 height 12
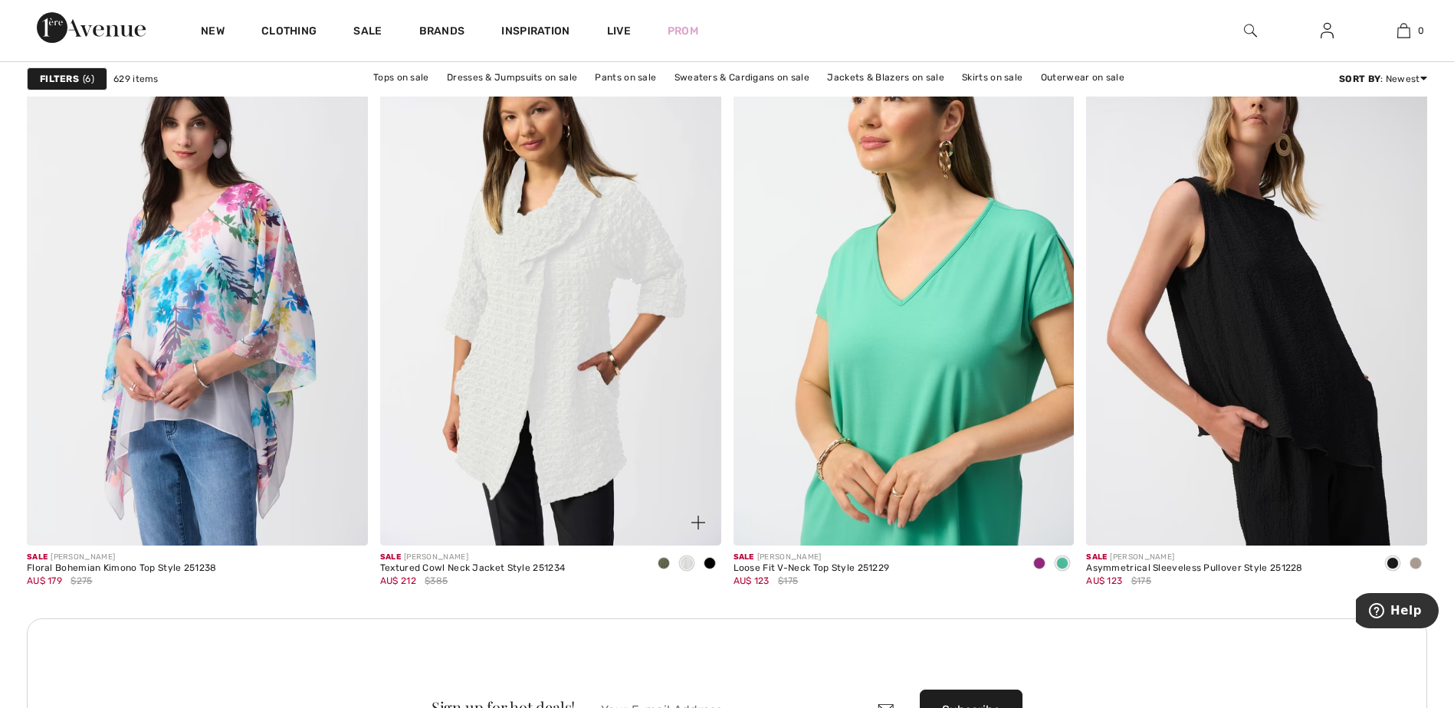
click at [543, 294] on img at bounding box center [550, 289] width 341 height 511
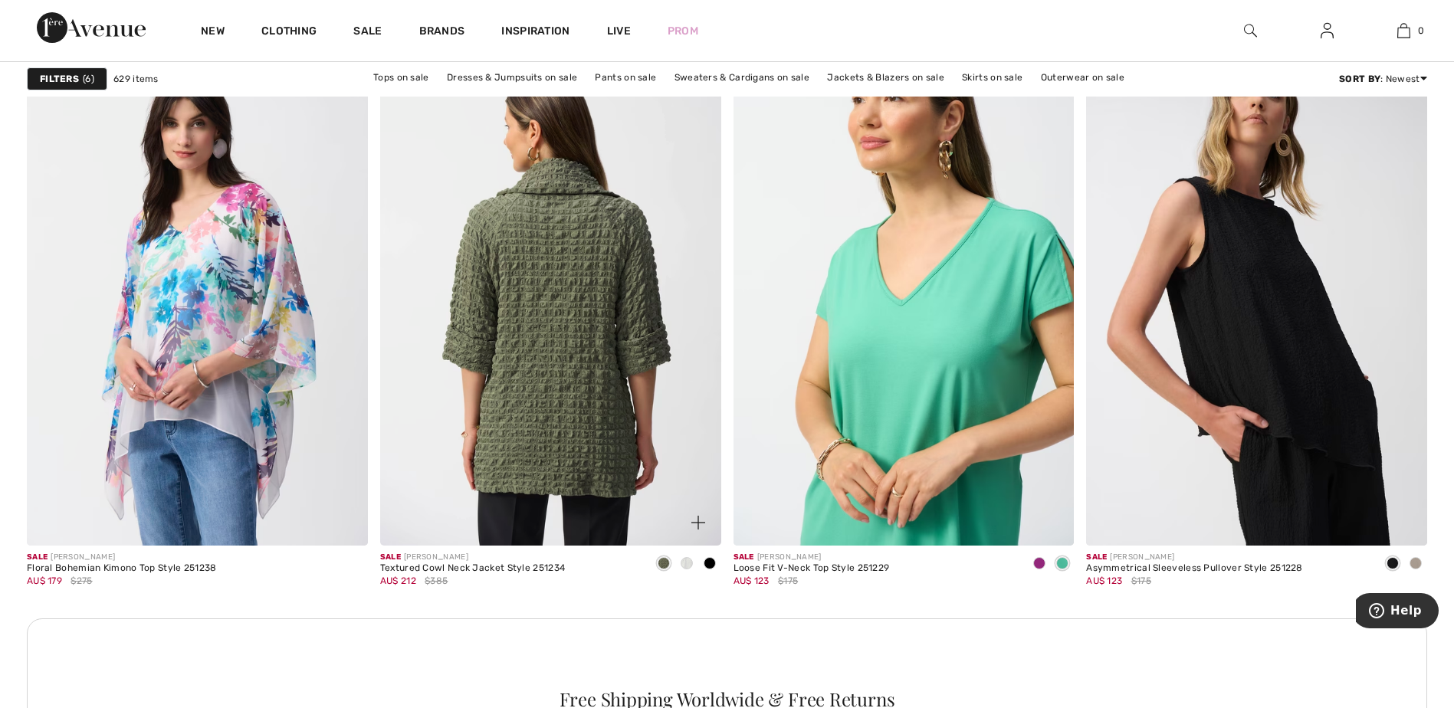
click at [600, 294] on img at bounding box center [550, 289] width 341 height 511
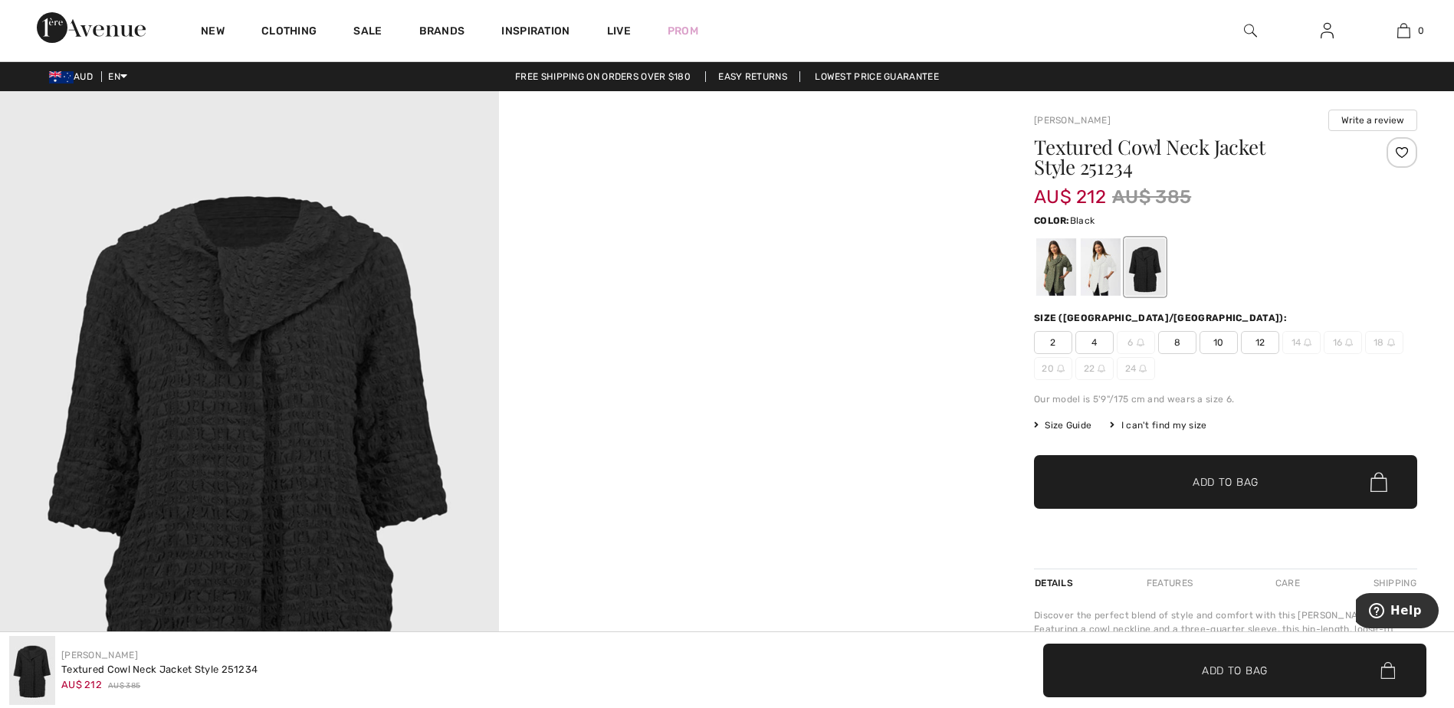
click at [1104, 276] on div at bounding box center [1101, 266] width 40 height 57
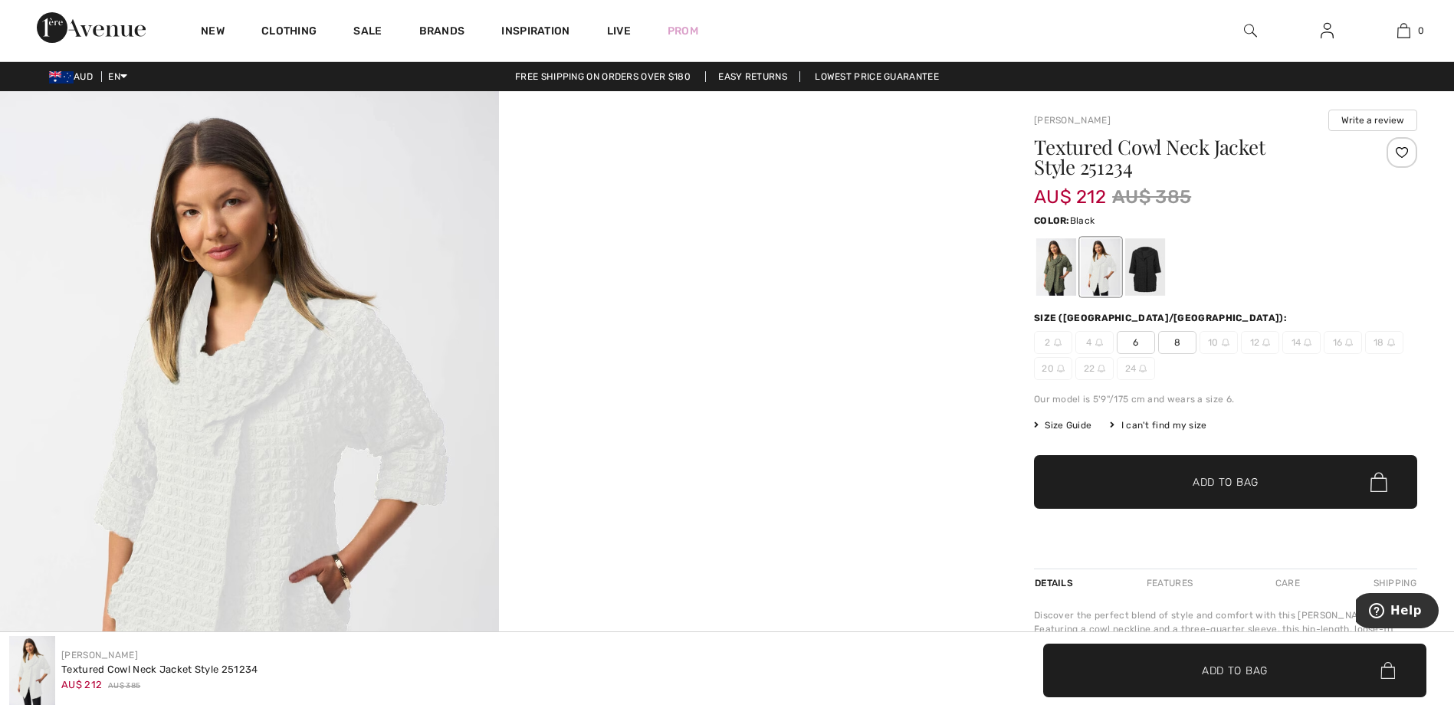
click at [1147, 272] on div at bounding box center [1145, 266] width 40 height 57
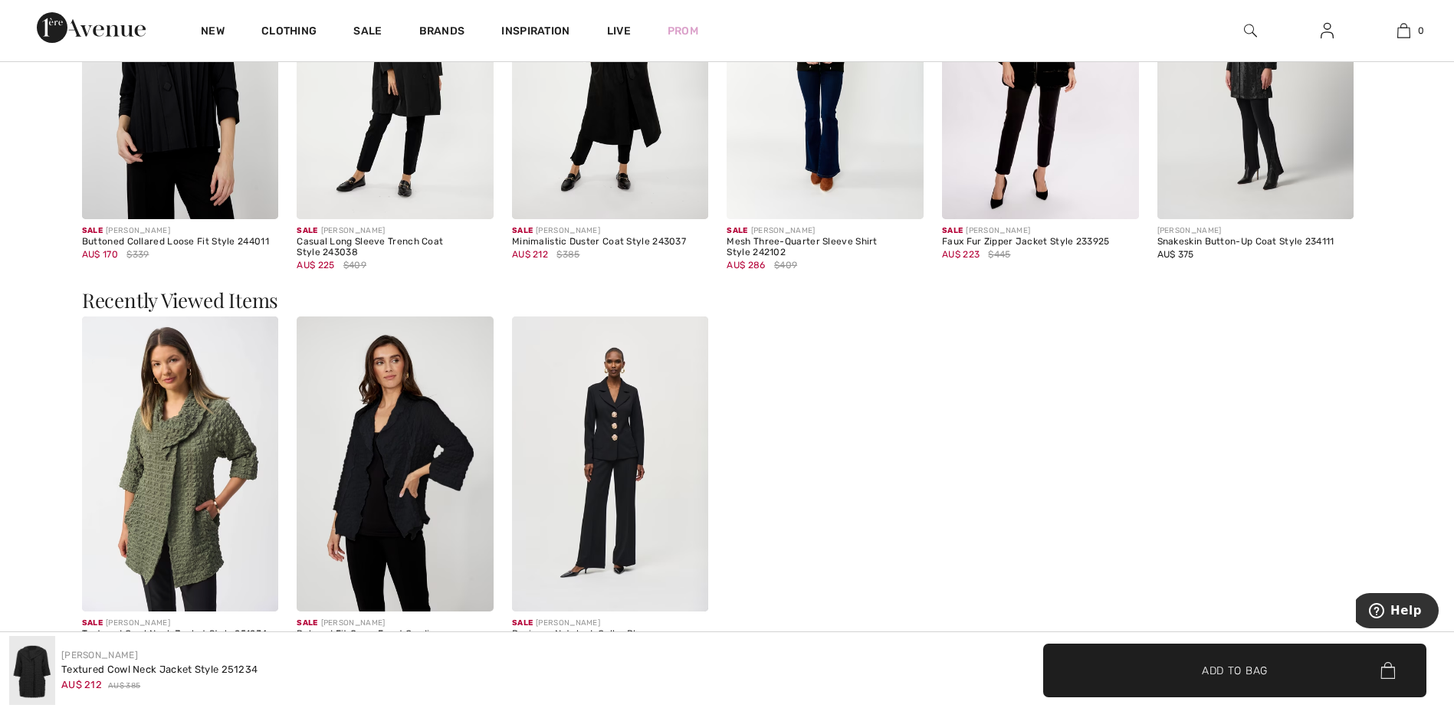
scroll to position [1590, 0]
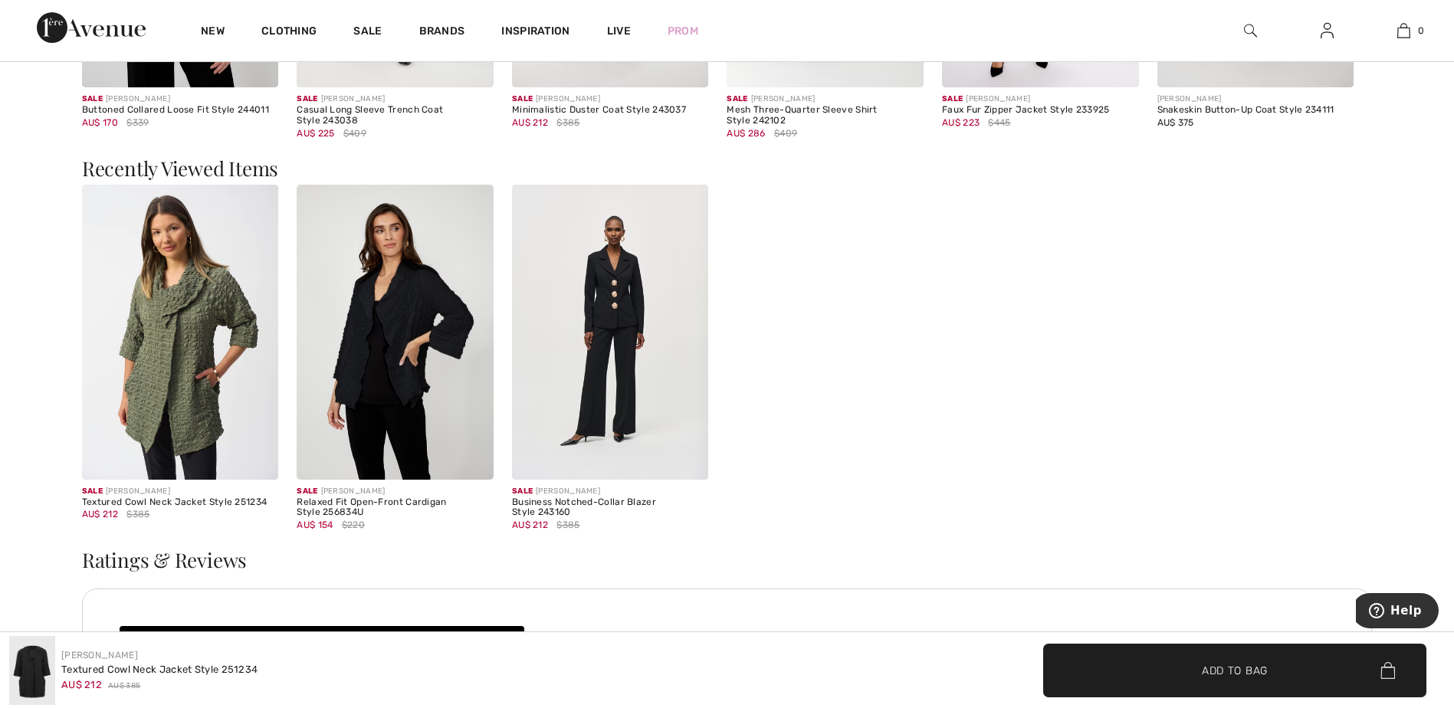
click at [412, 327] on img at bounding box center [395, 332] width 197 height 295
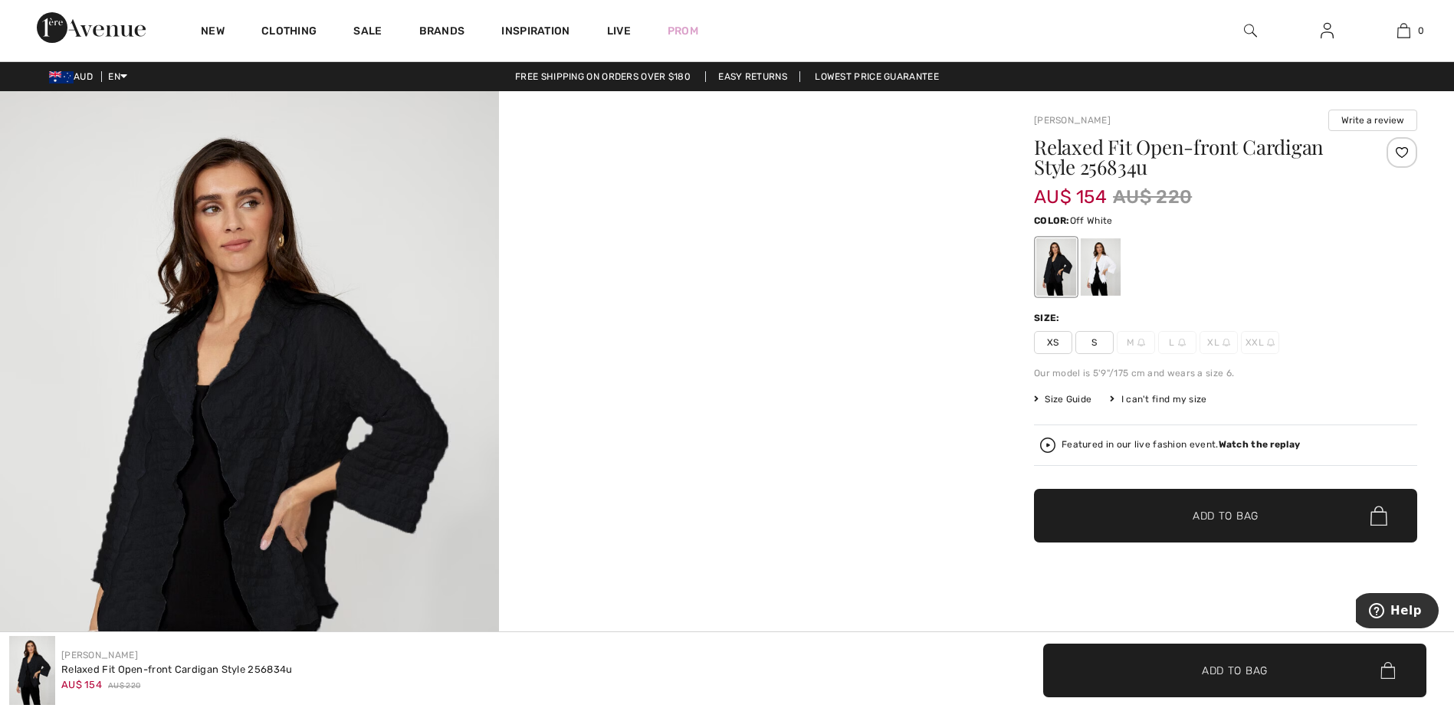
click at [1101, 266] on div at bounding box center [1101, 266] width 40 height 57
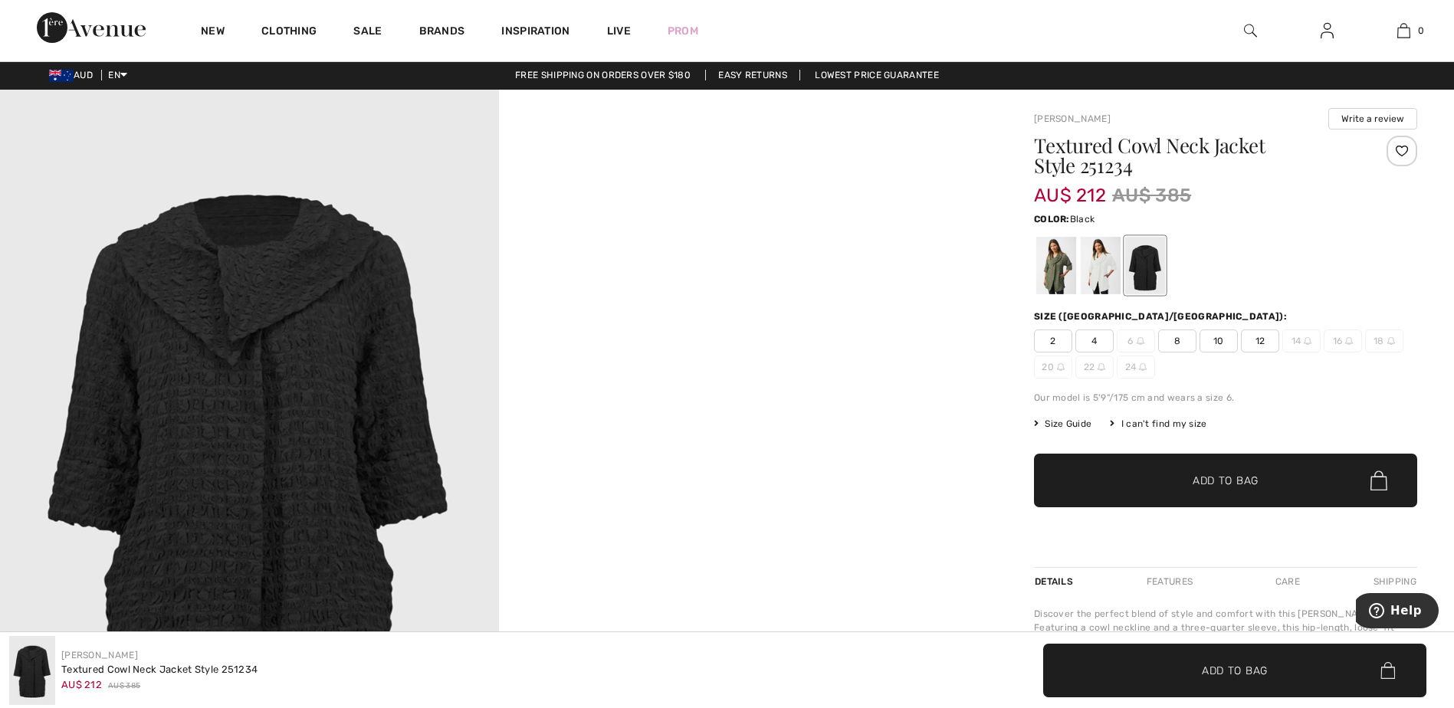
scroll to position [5, 0]
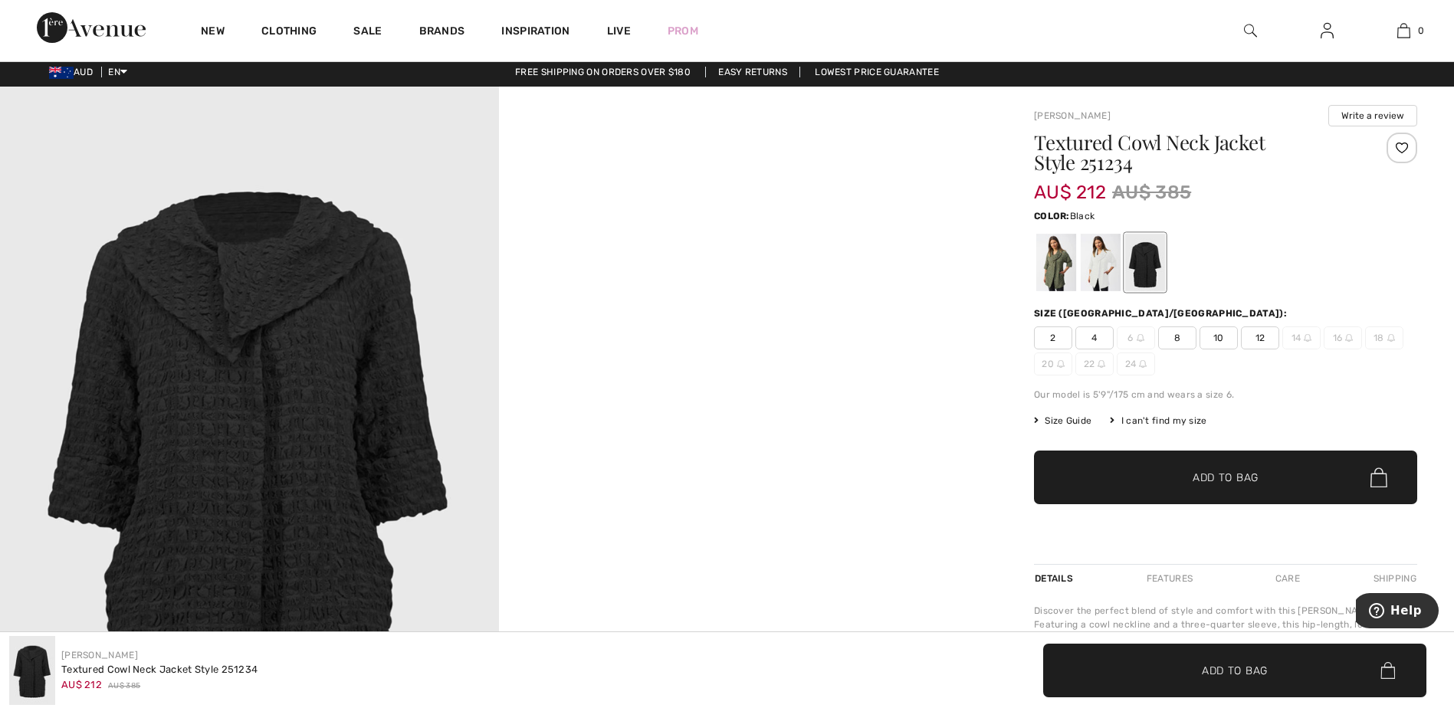
click at [1263, 339] on span "12" at bounding box center [1260, 338] width 38 height 23
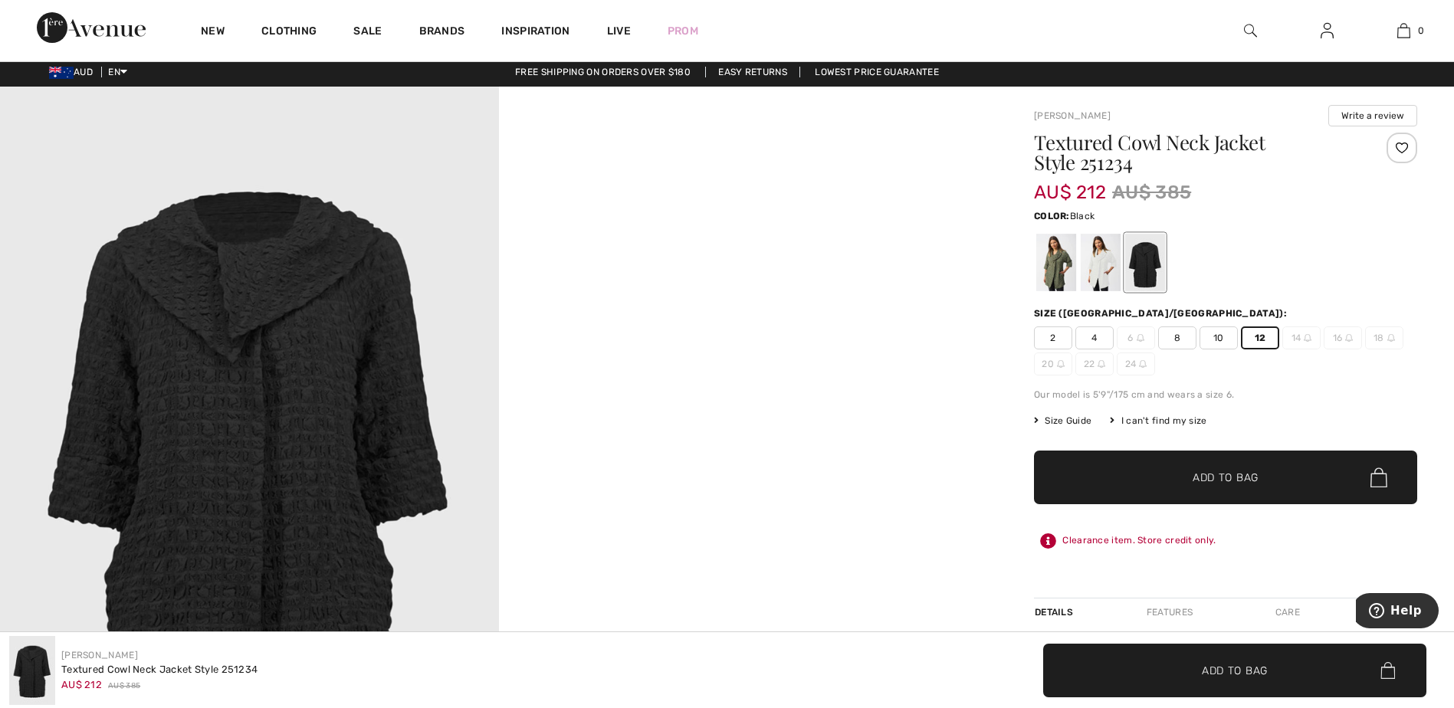
click at [1239, 472] on span "Add to Bag" at bounding box center [1226, 478] width 66 height 16
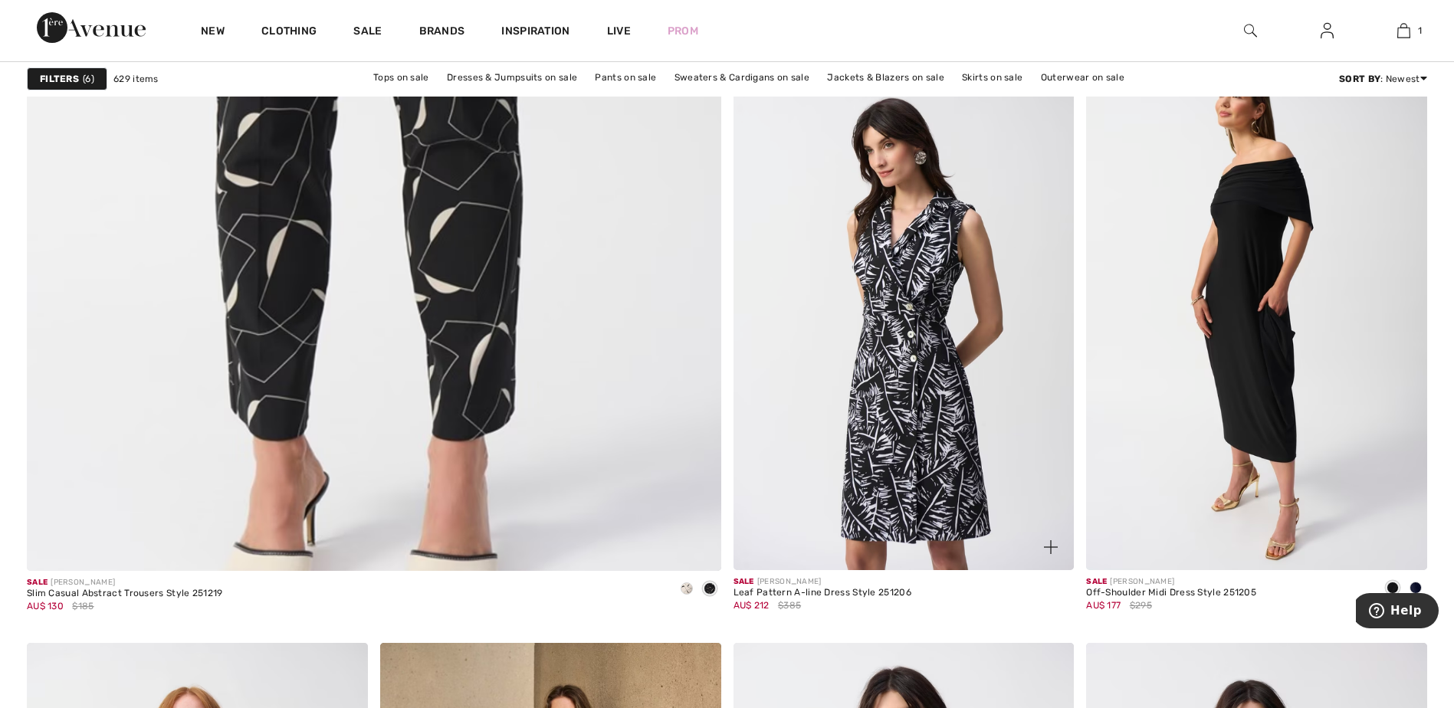
scroll to position [5333, 0]
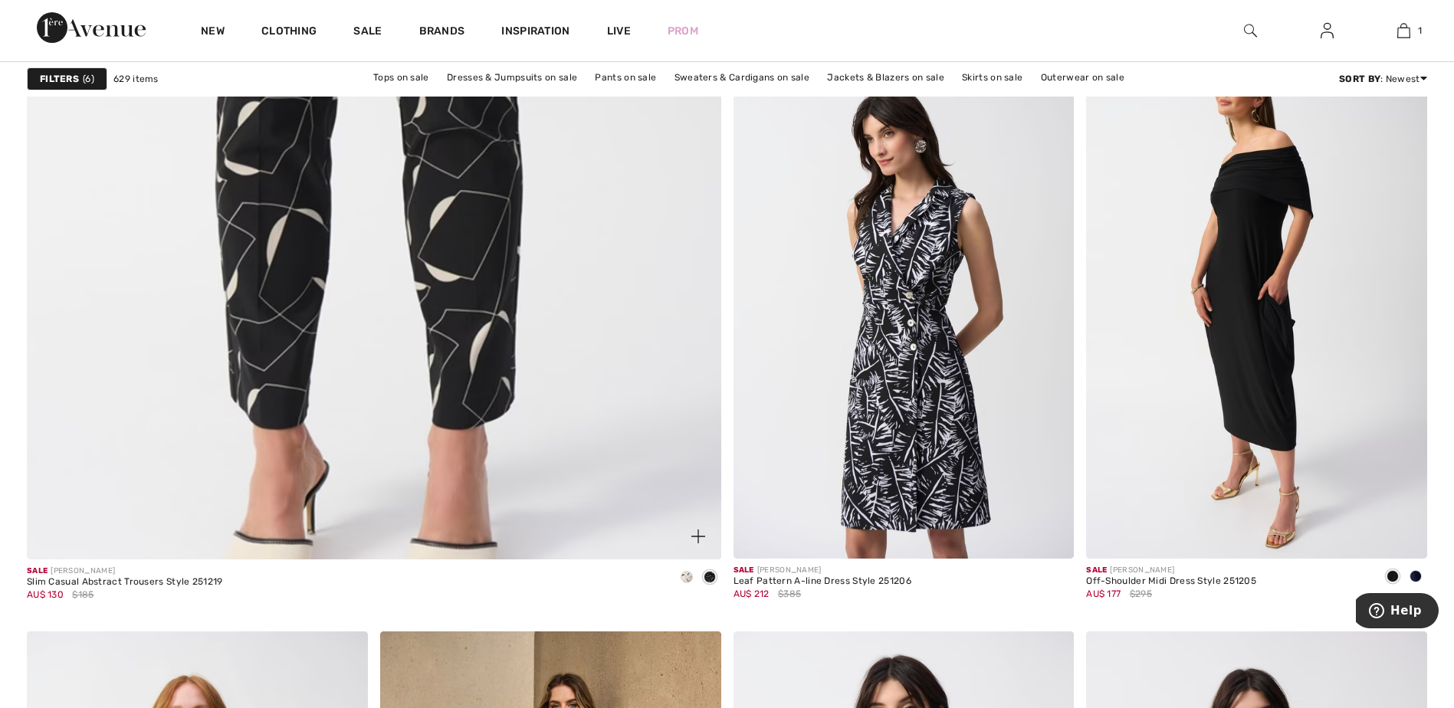
click at [685, 576] on span at bounding box center [687, 577] width 12 height 12
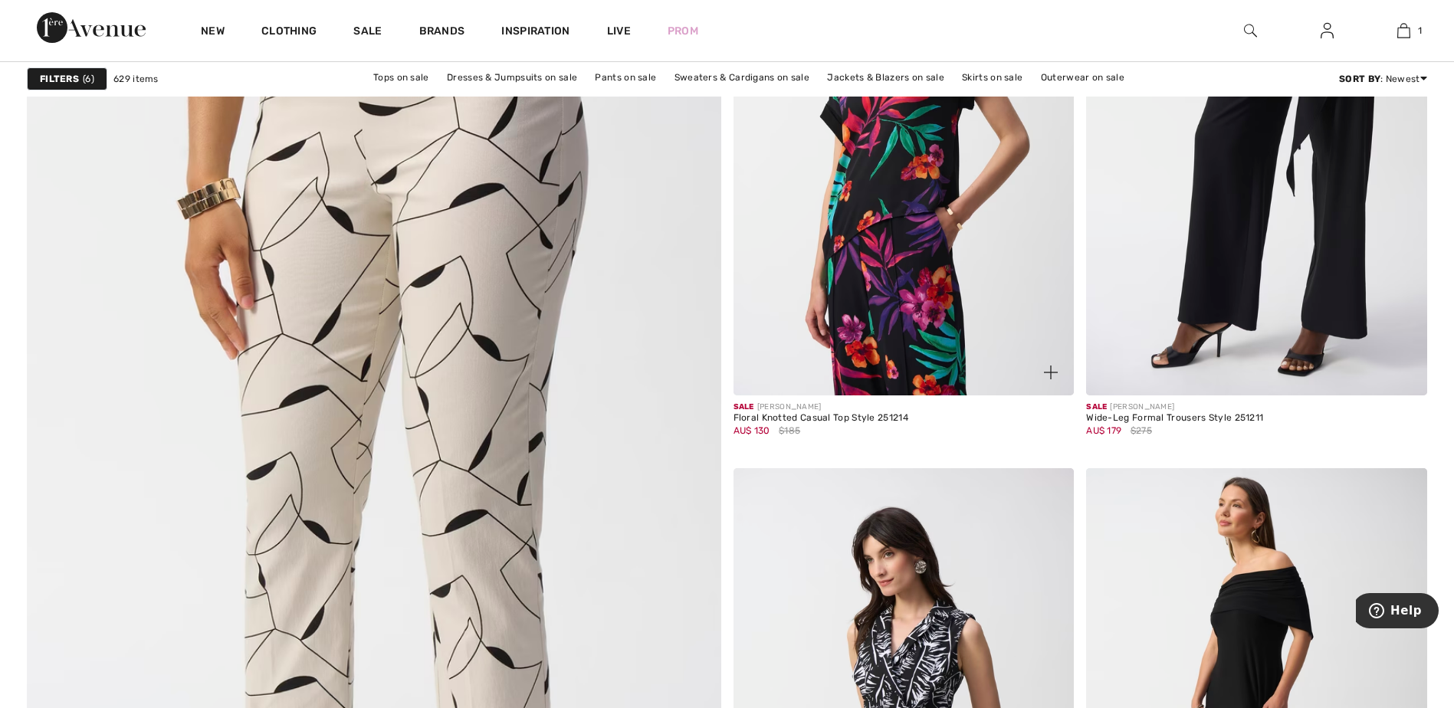
scroll to position [4935, 0]
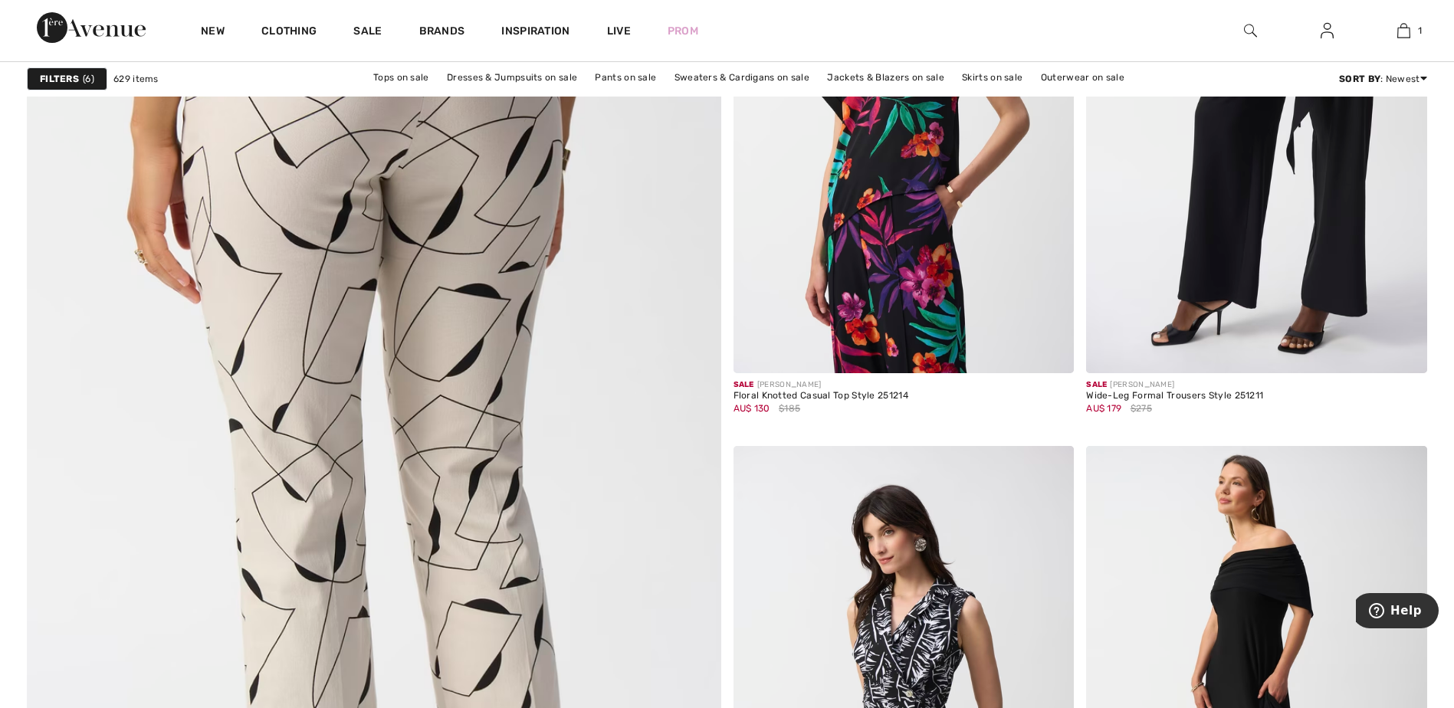
click at [435, 244] on img at bounding box center [373, 486] width 833 height 1249
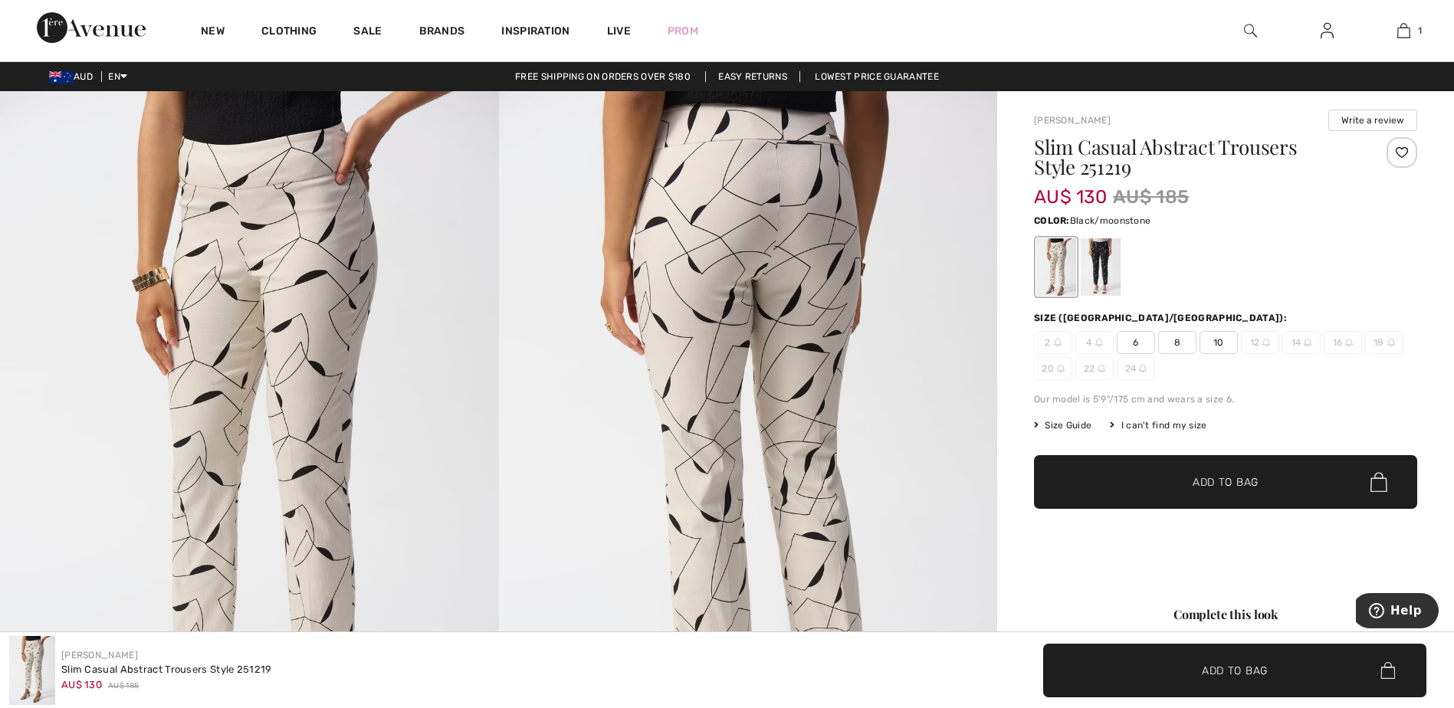
click at [1101, 256] on div at bounding box center [1101, 266] width 40 height 57
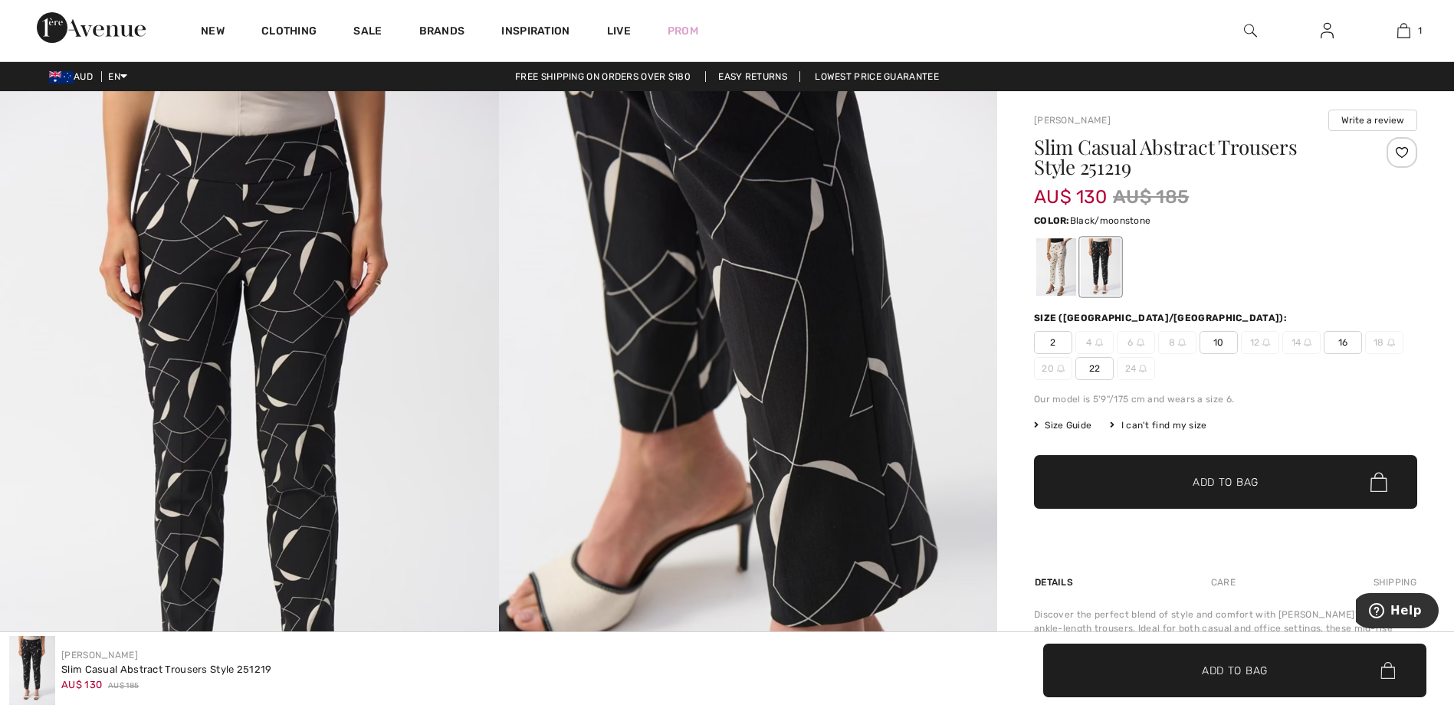
click at [1101, 256] on div at bounding box center [1101, 266] width 40 height 57
click at [1057, 254] on div at bounding box center [1056, 266] width 40 height 57
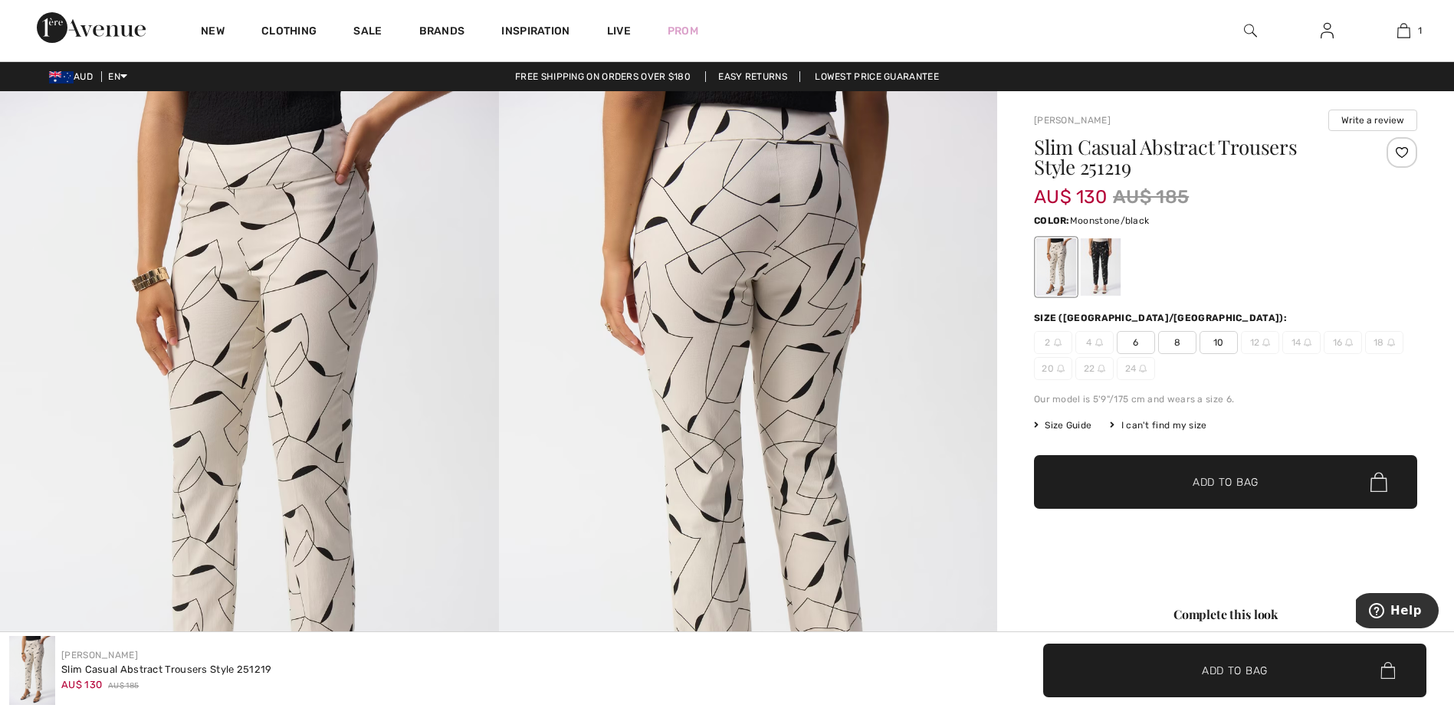
click at [1223, 342] on span "10" at bounding box center [1219, 342] width 38 height 23
click at [1157, 478] on span "✔ Added to Bag" at bounding box center [1203, 482] width 94 height 16
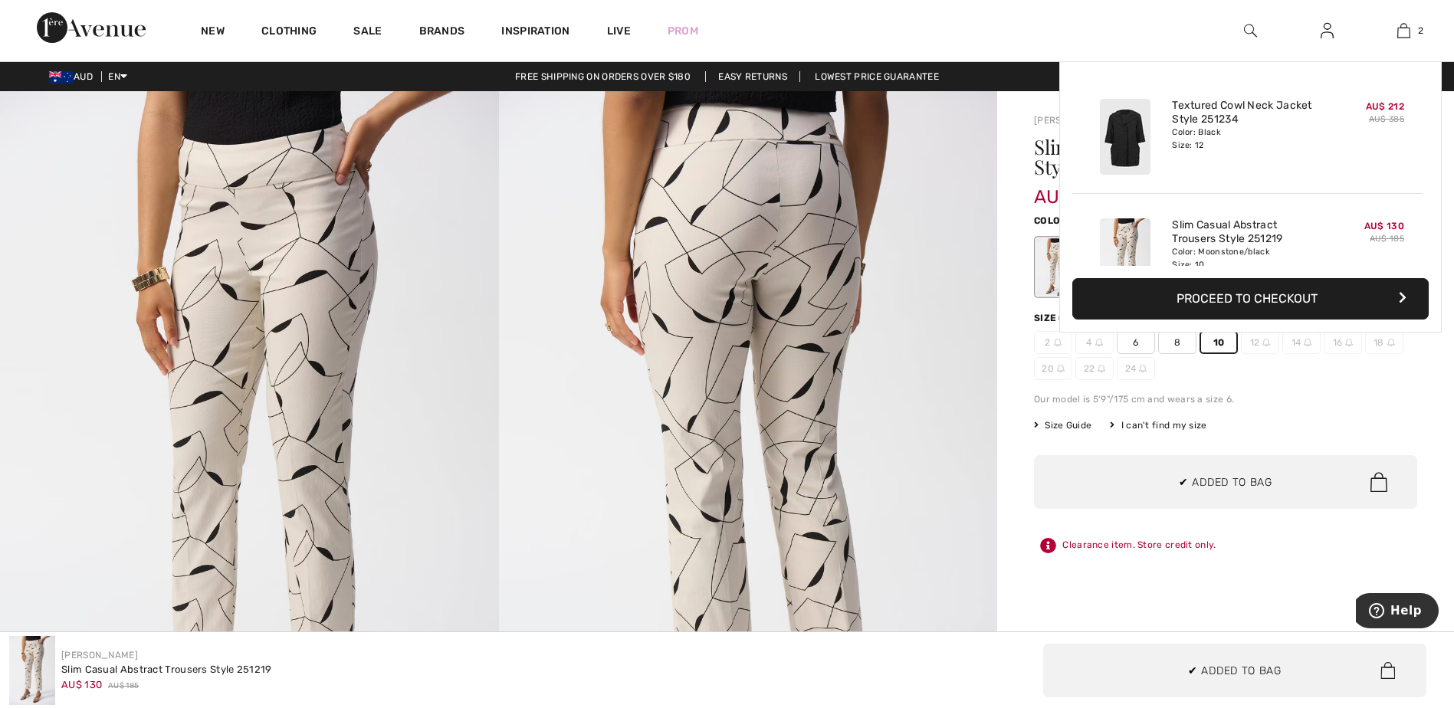
scroll to position [48, 0]
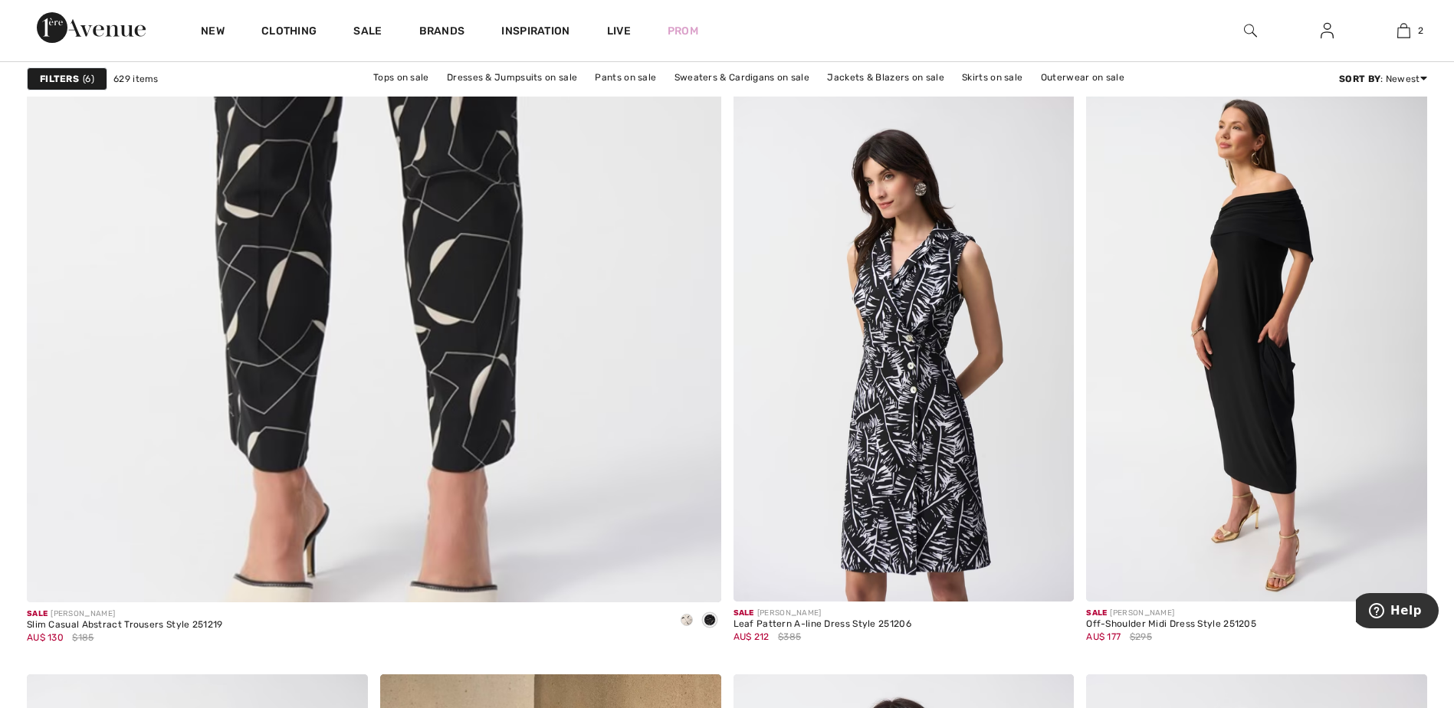
scroll to position [5302, 0]
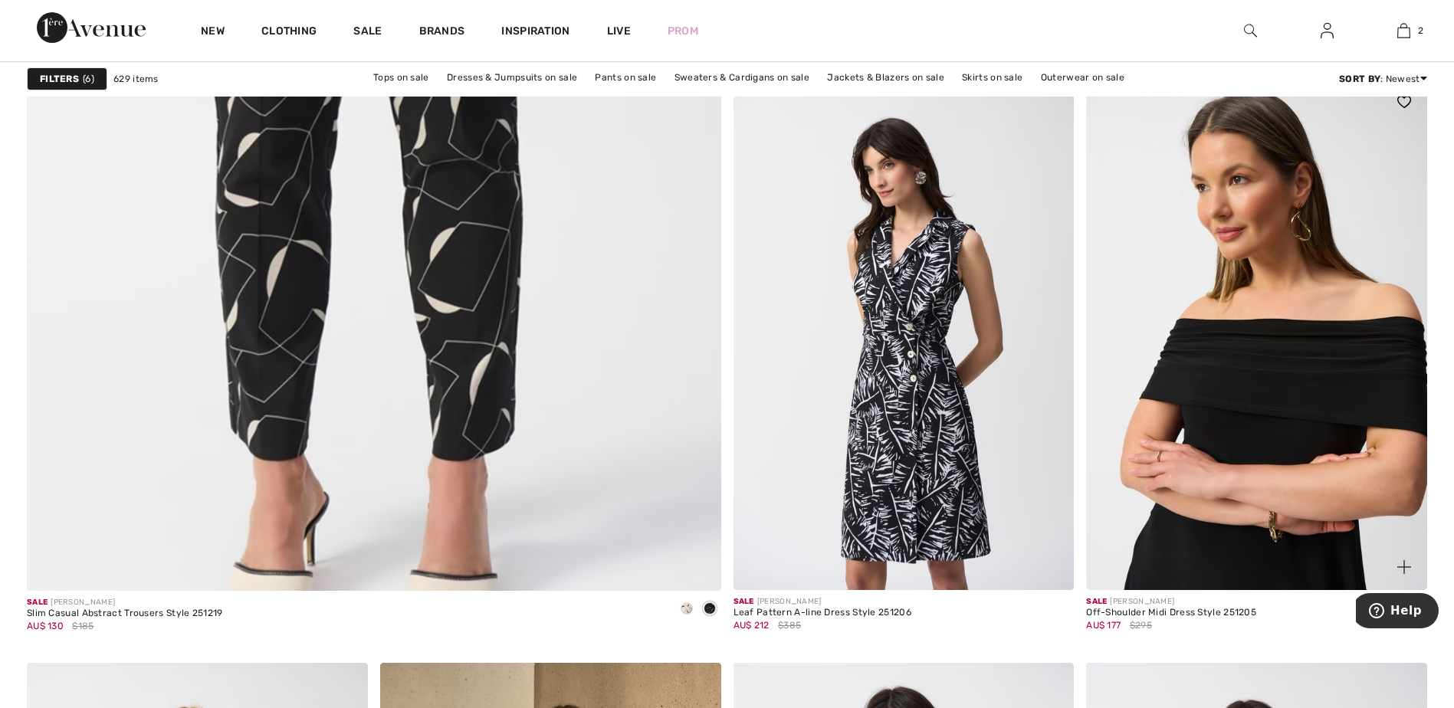
click at [1292, 352] on img at bounding box center [1256, 334] width 341 height 511
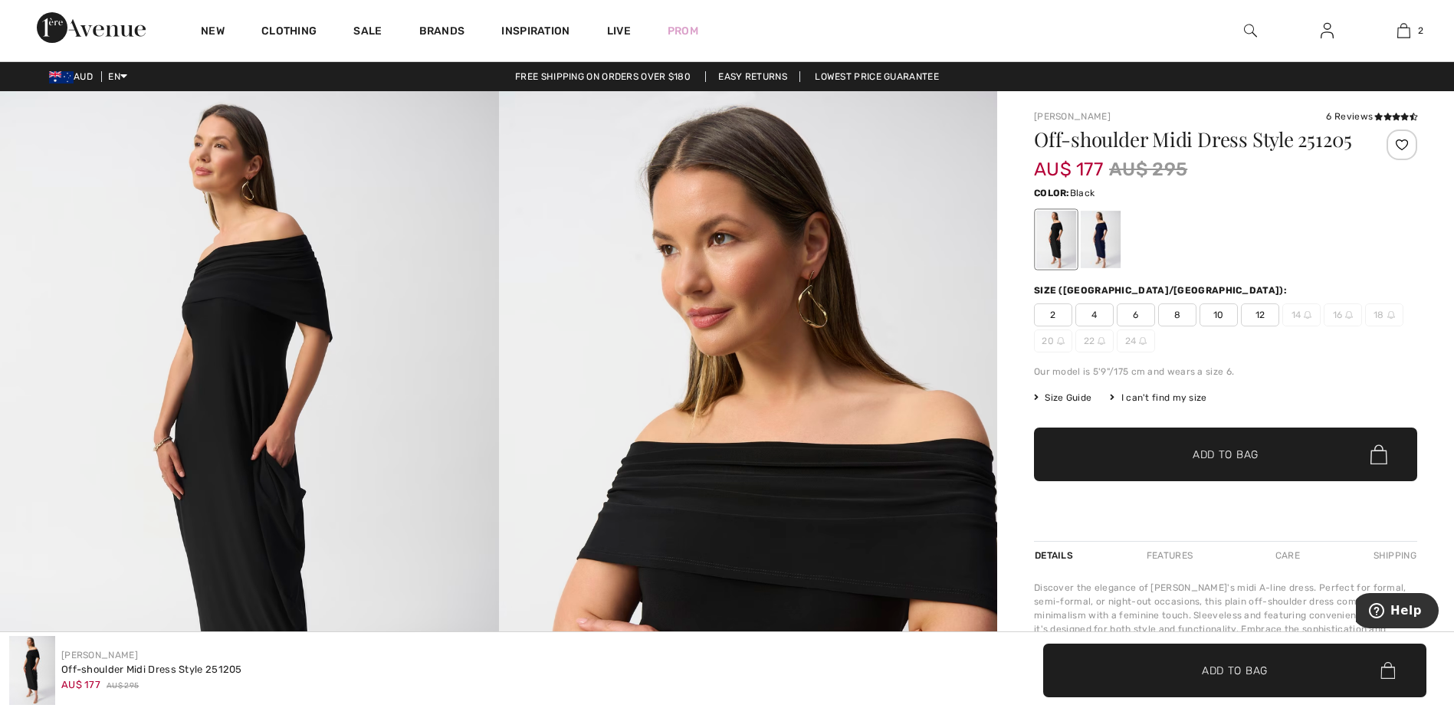
click at [251, 412] on img at bounding box center [249, 464] width 499 height 747
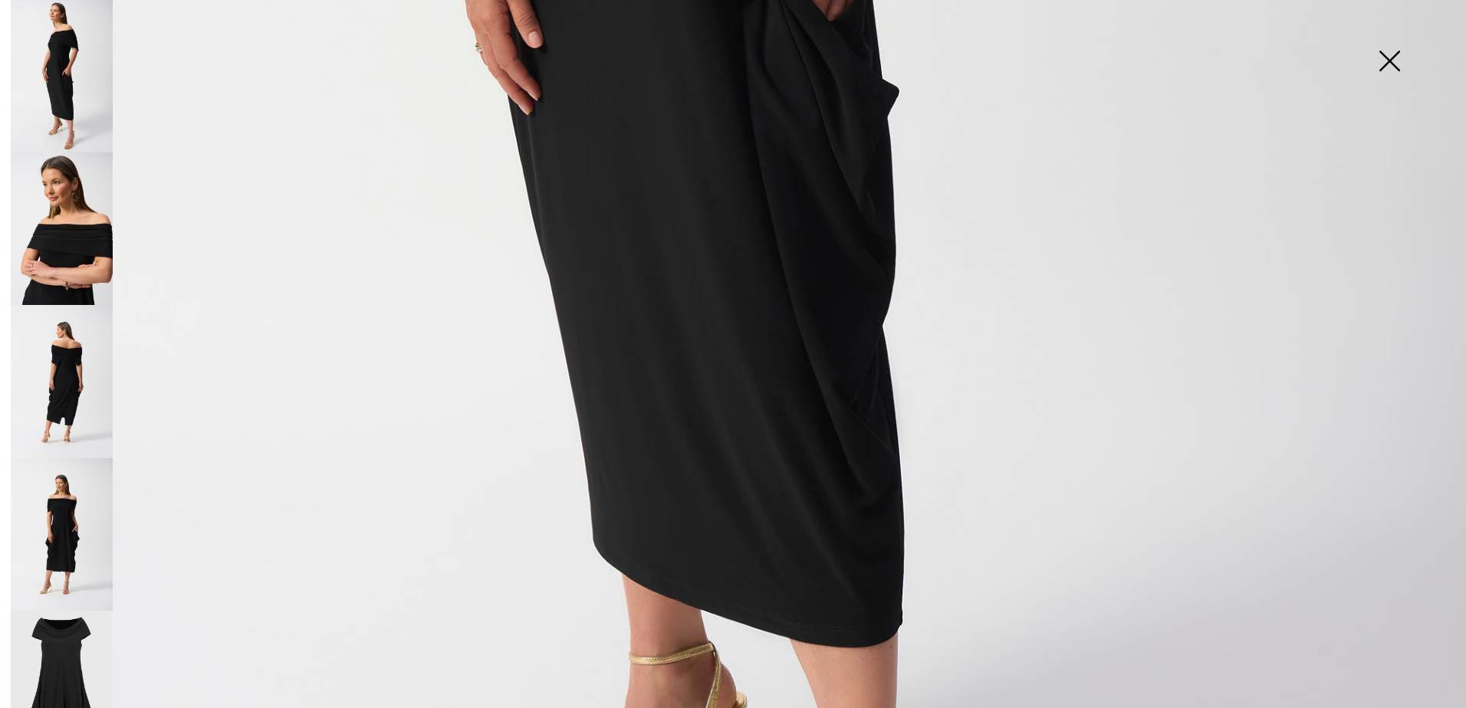
scroll to position [1089, 0]
click at [1395, 64] on img at bounding box center [1389, 62] width 77 height 79
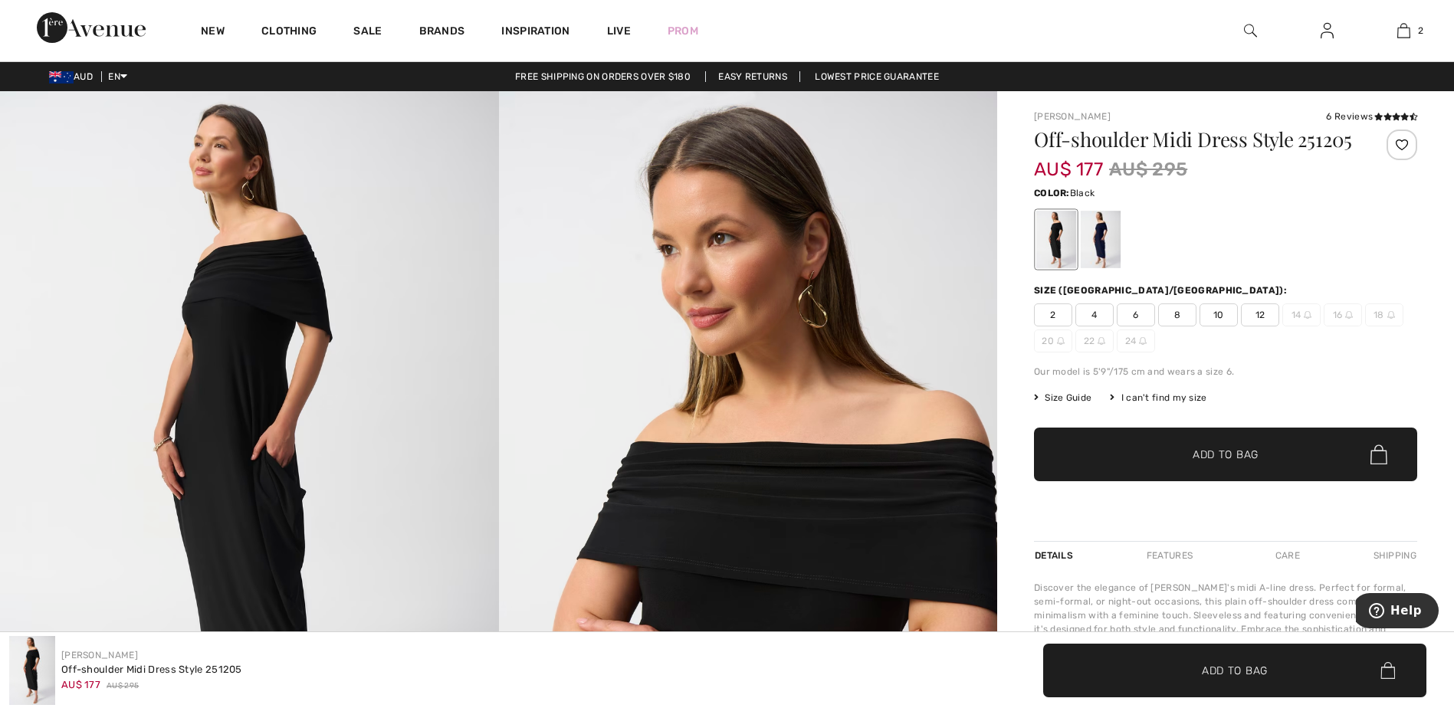
click at [394, 391] on img at bounding box center [249, 464] width 499 height 747
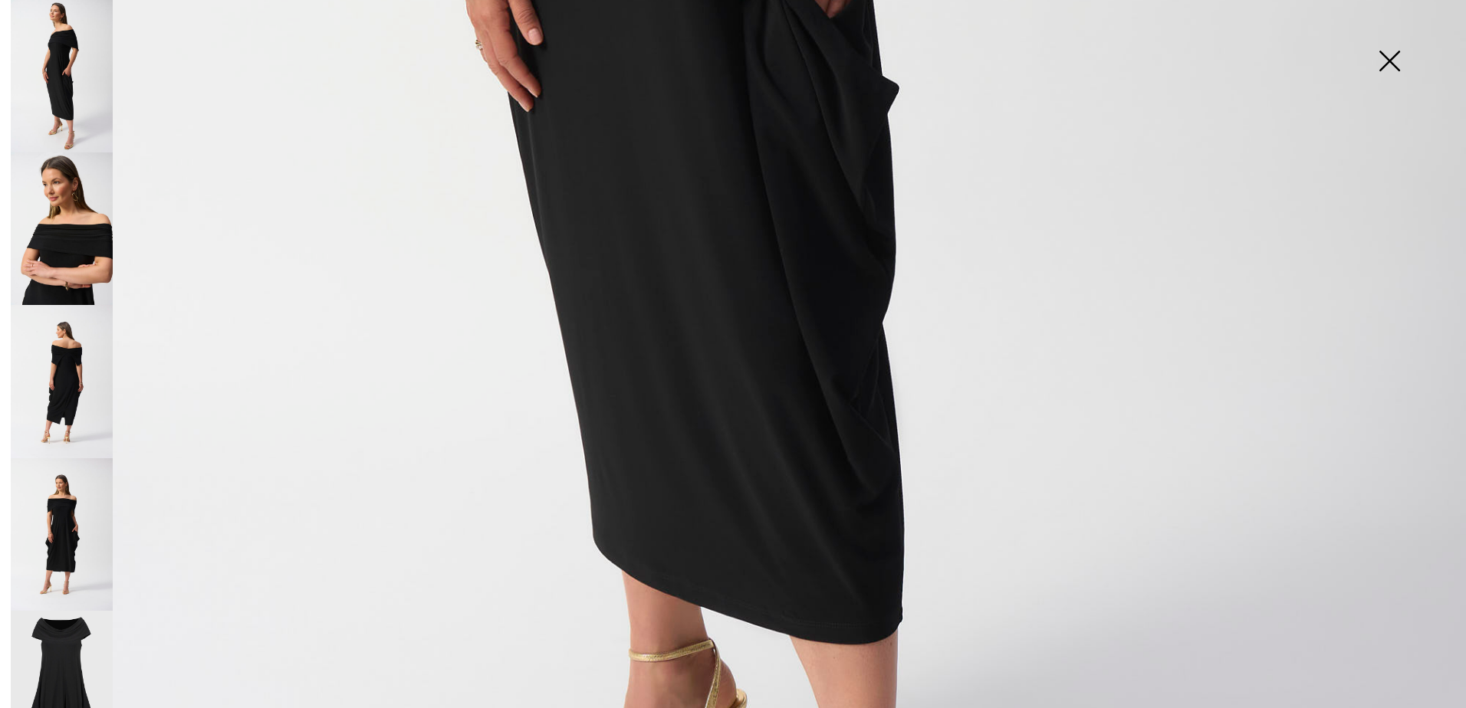
click at [80, 247] on img at bounding box center [62, 229] width 102 height 153
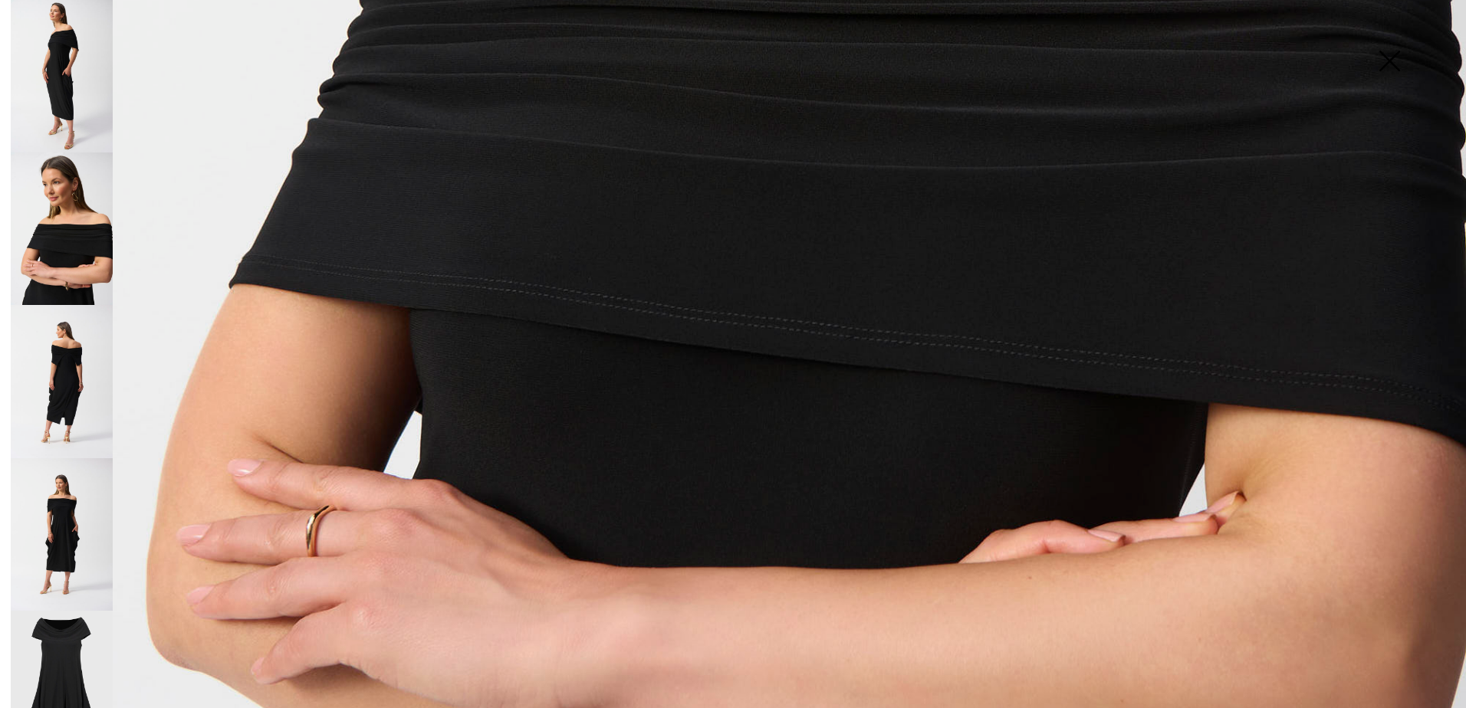
click at [57, 347] on img at bounding box center [62, 381] width 102 height 153
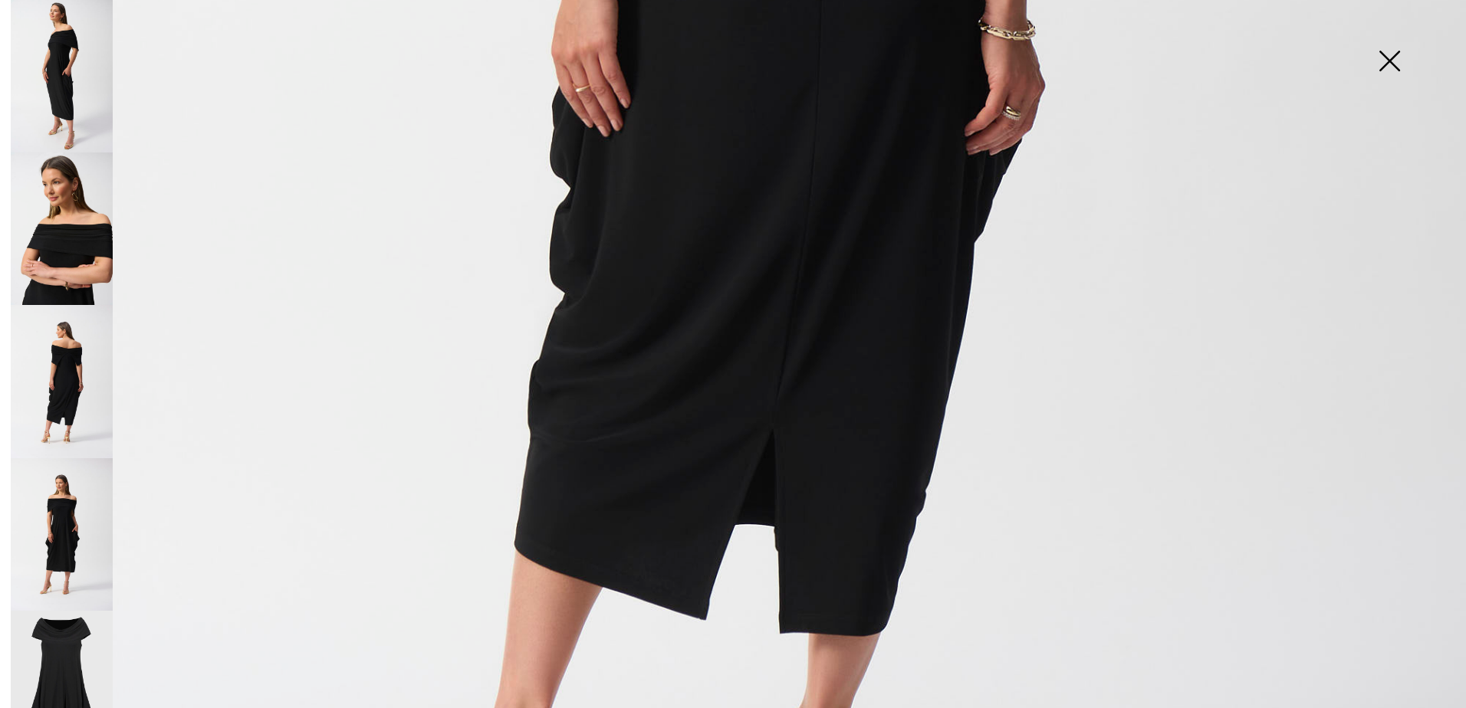
click at [67, 504] on img at bounding box center [62, 534] width 102 height 153
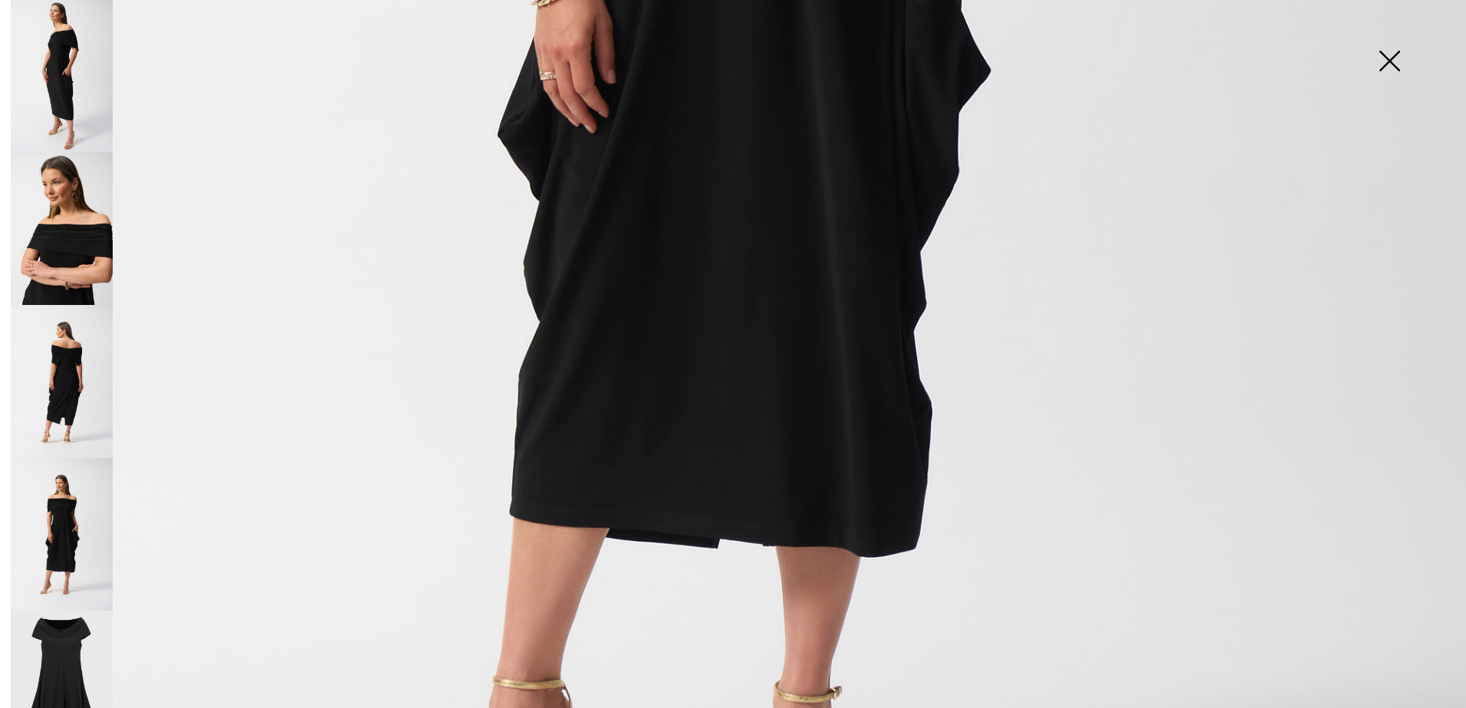
click at [47, 647] on img at bounding box center [62, 687] width 102 height 153
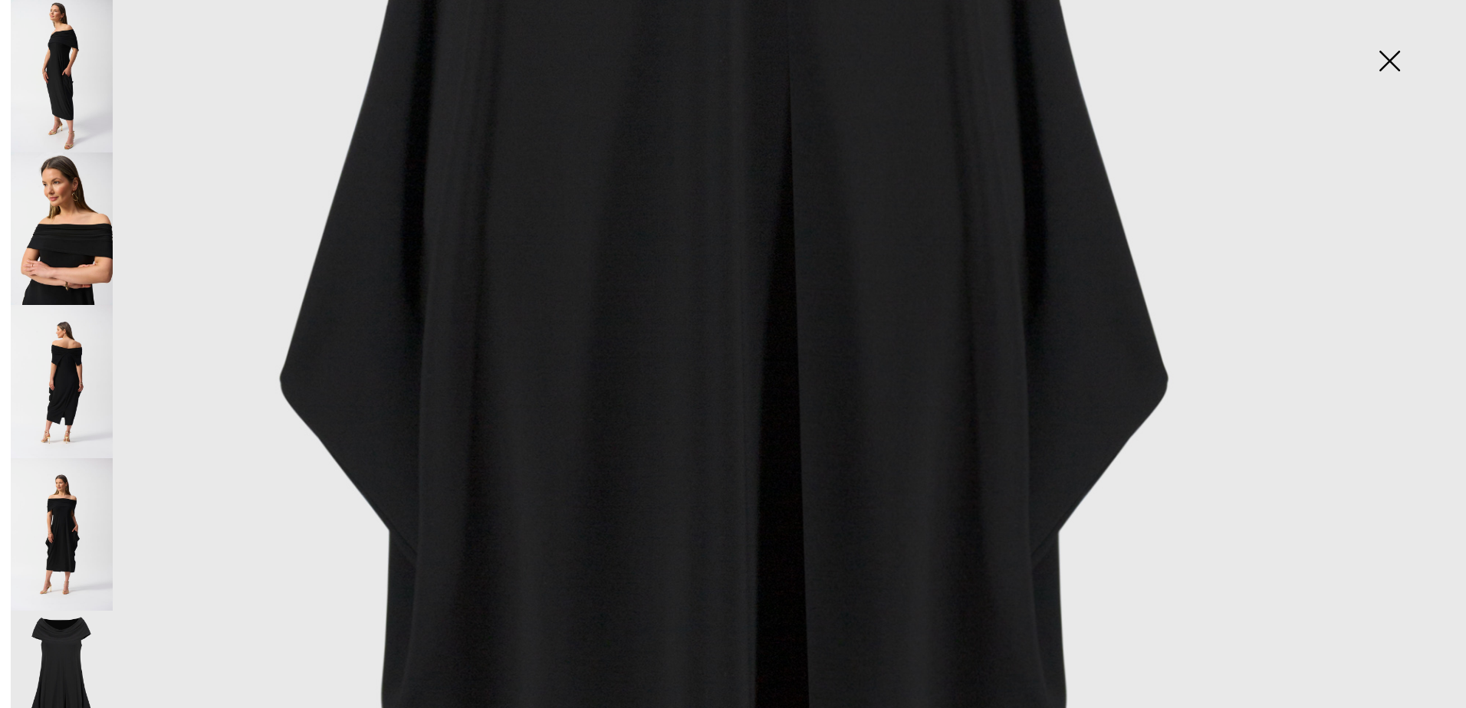
click at [81, 360] on img at bounding box center [62, 381] width 102 height 153
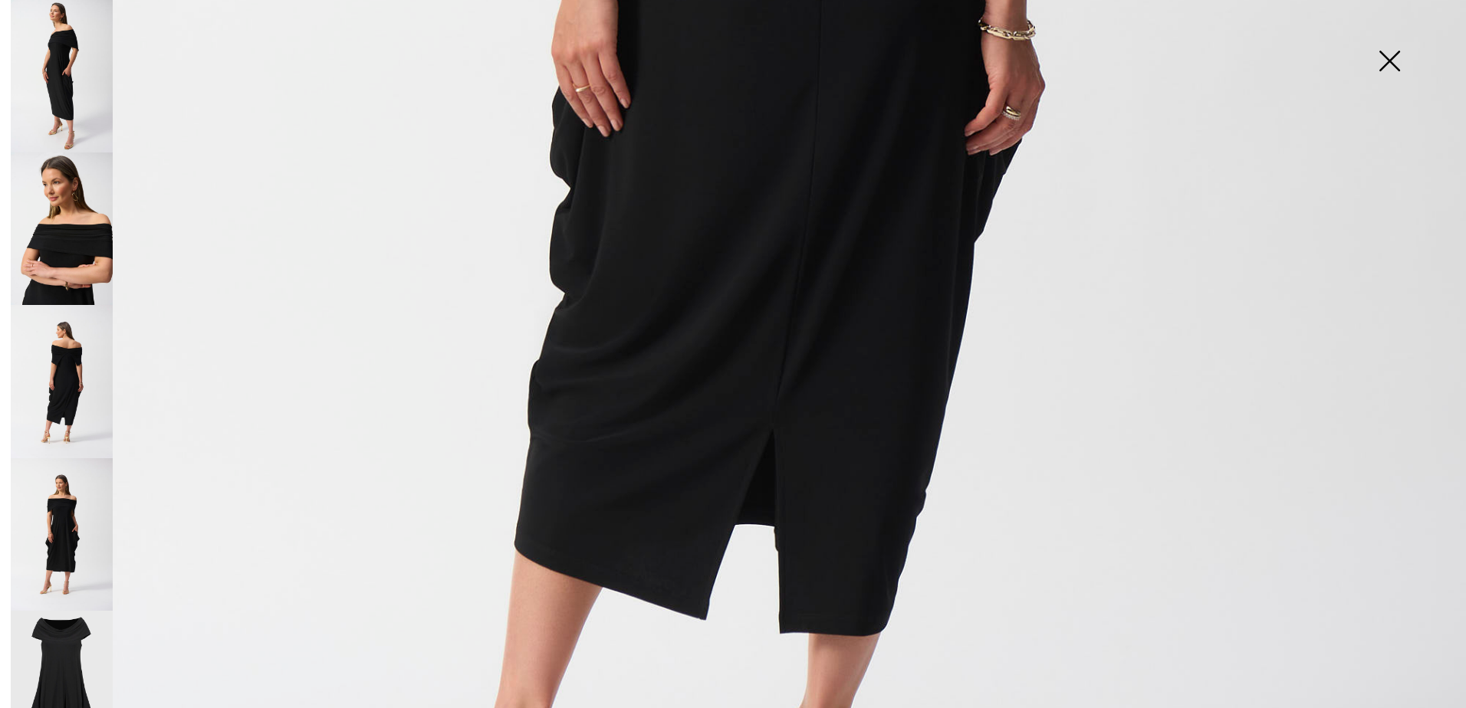
click at [1391, 57] on img at bounding box center [1389, 62] width 77 height 79
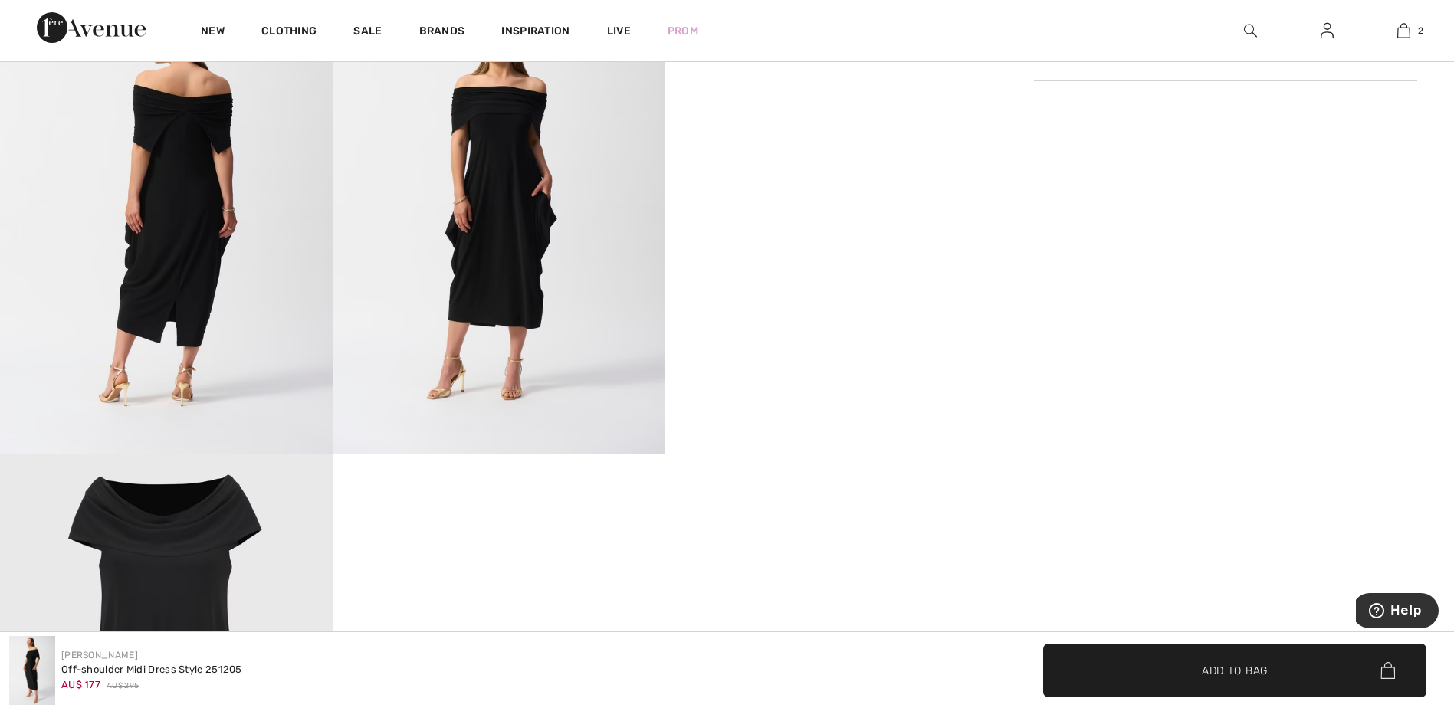
scroll to position [878, 0]
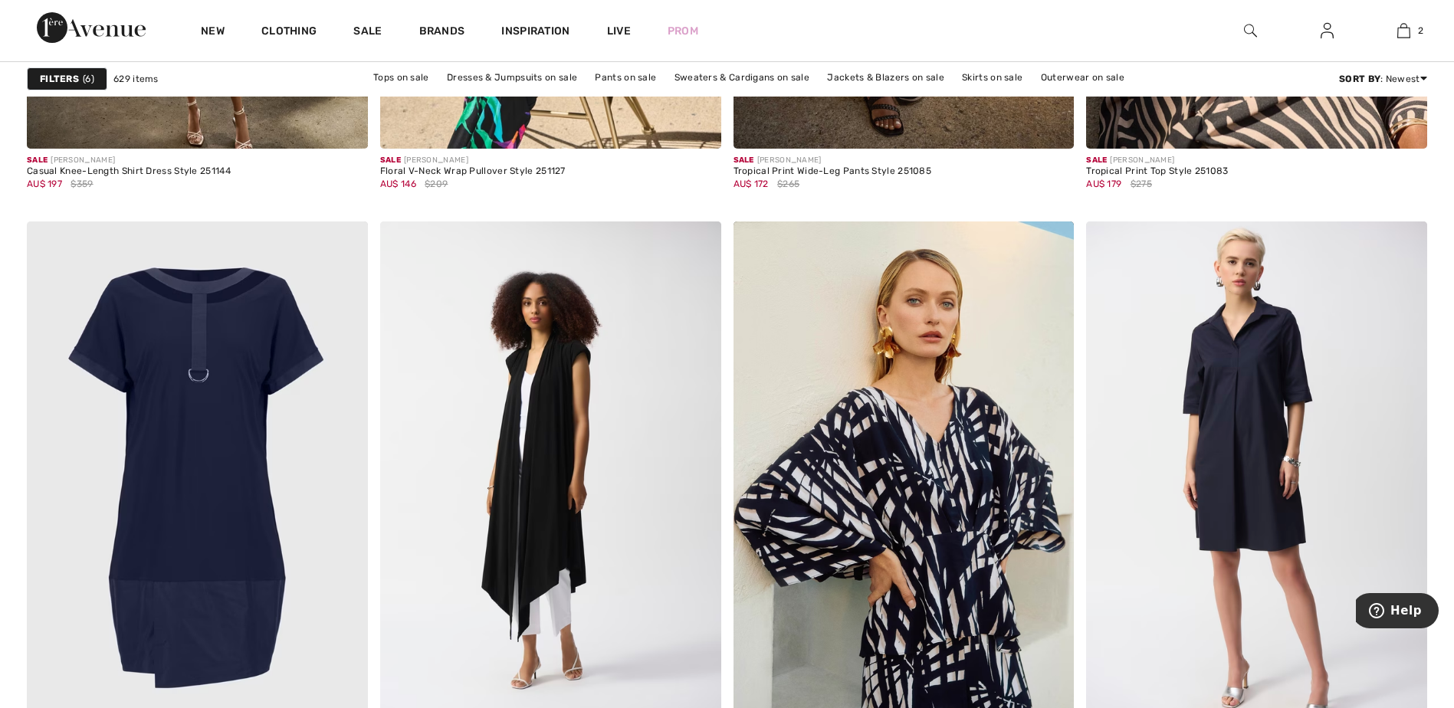
scroll to position [8477, 0]
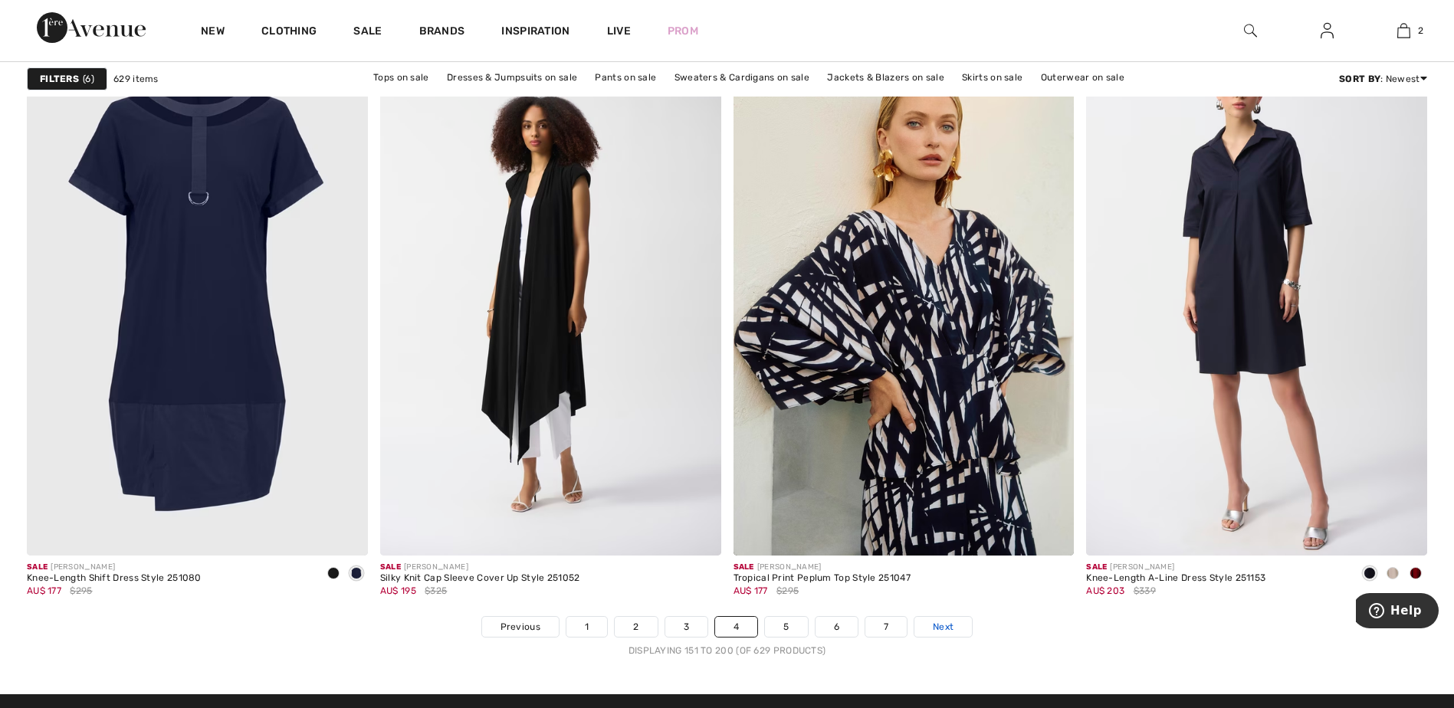
click at [947, 622] on span "Next" at bounding box center [943, 627] width 21 height 14
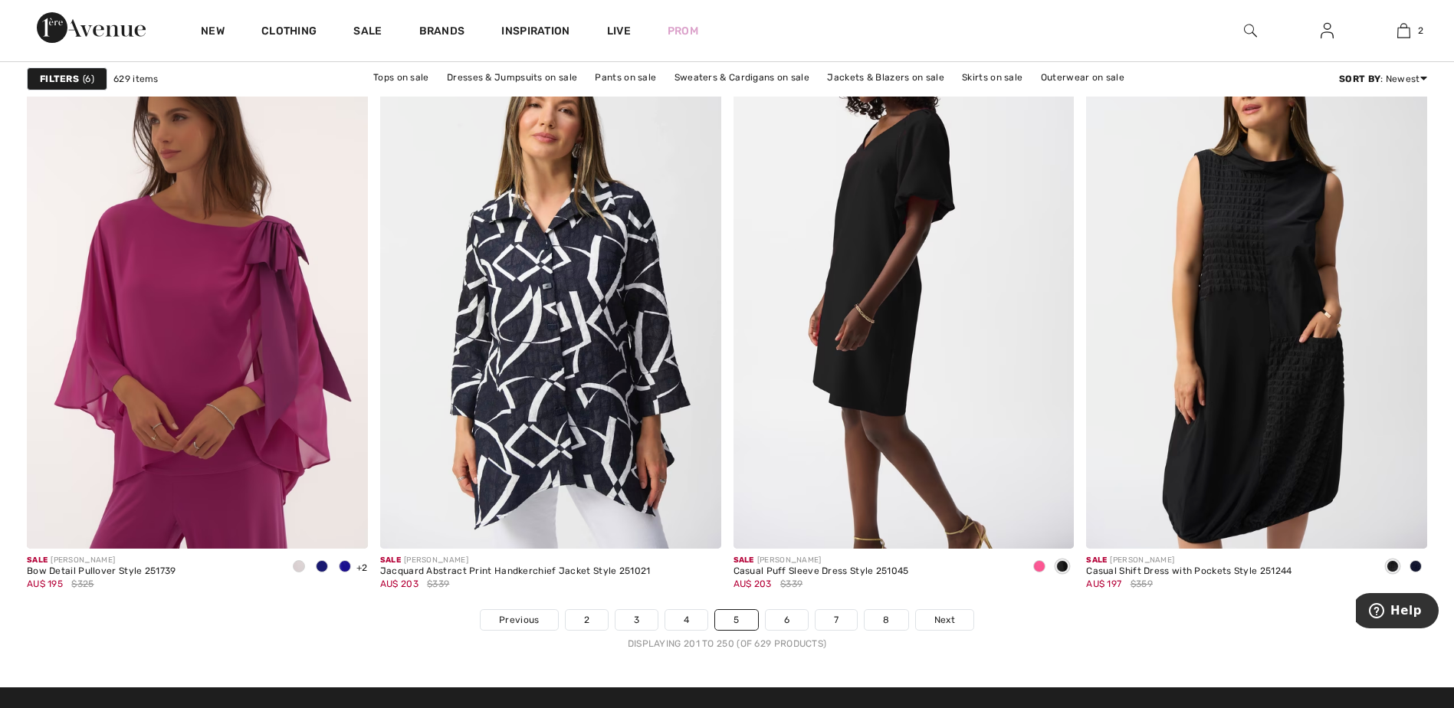
scroll to position [8536, 0]
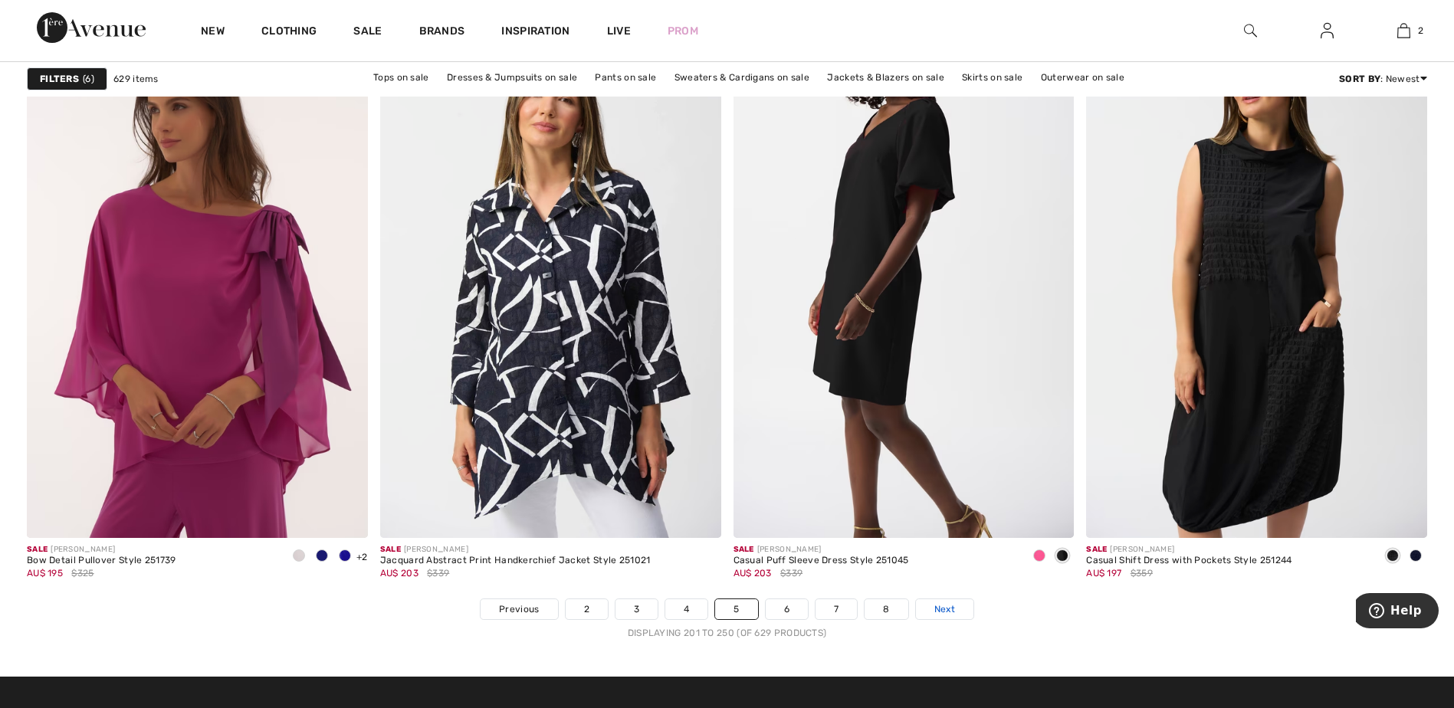
click at [944, 608] on span "Next" at bounding box center [944, 609] width 21 height 14
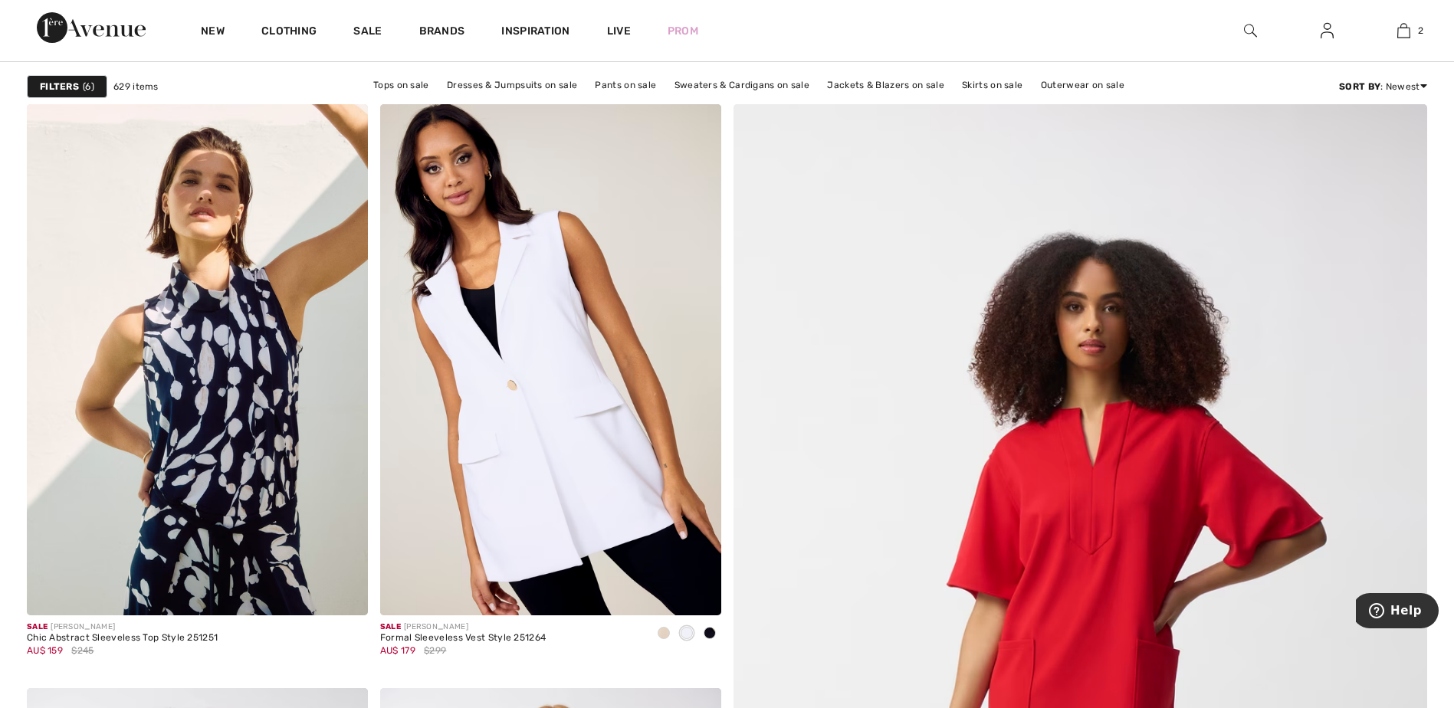
scroll to position [144, 0]
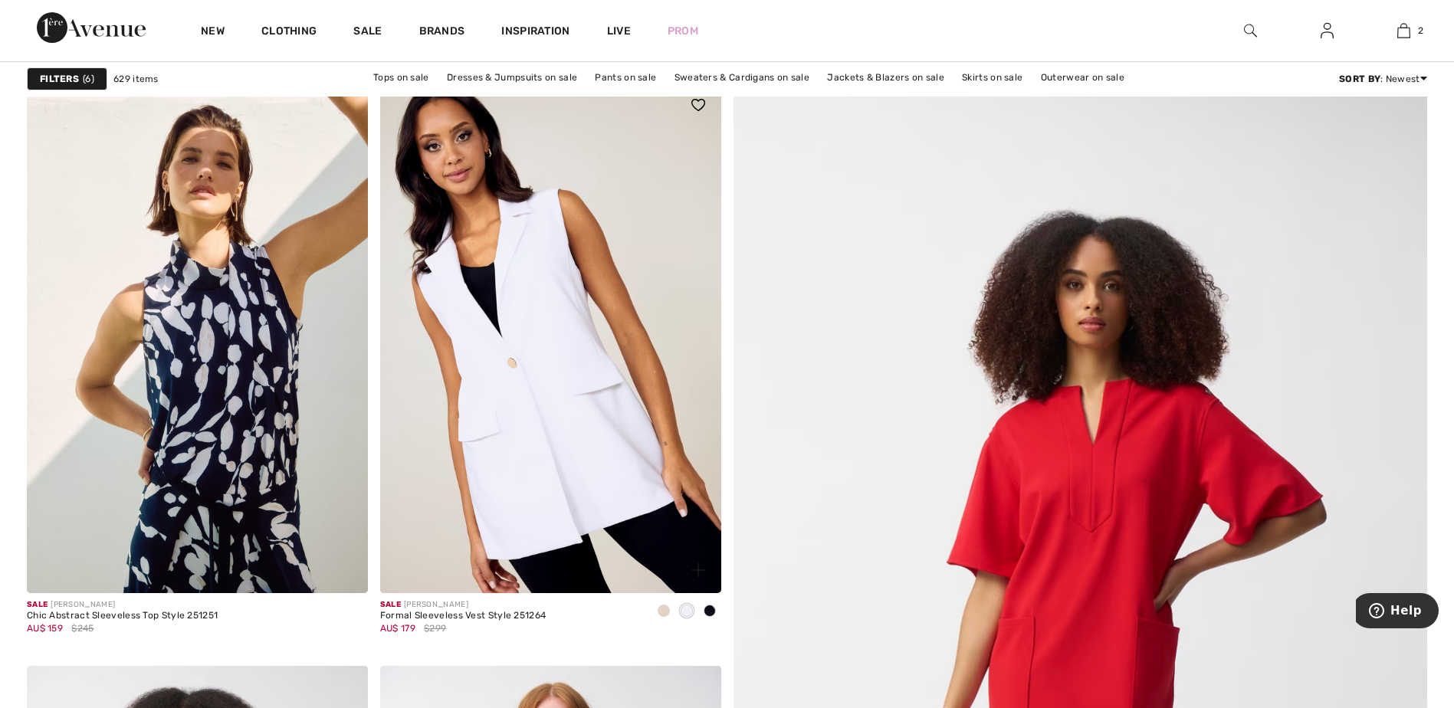
click at [708, 613] on span at bounding box center [710, 611] width 12 height 12
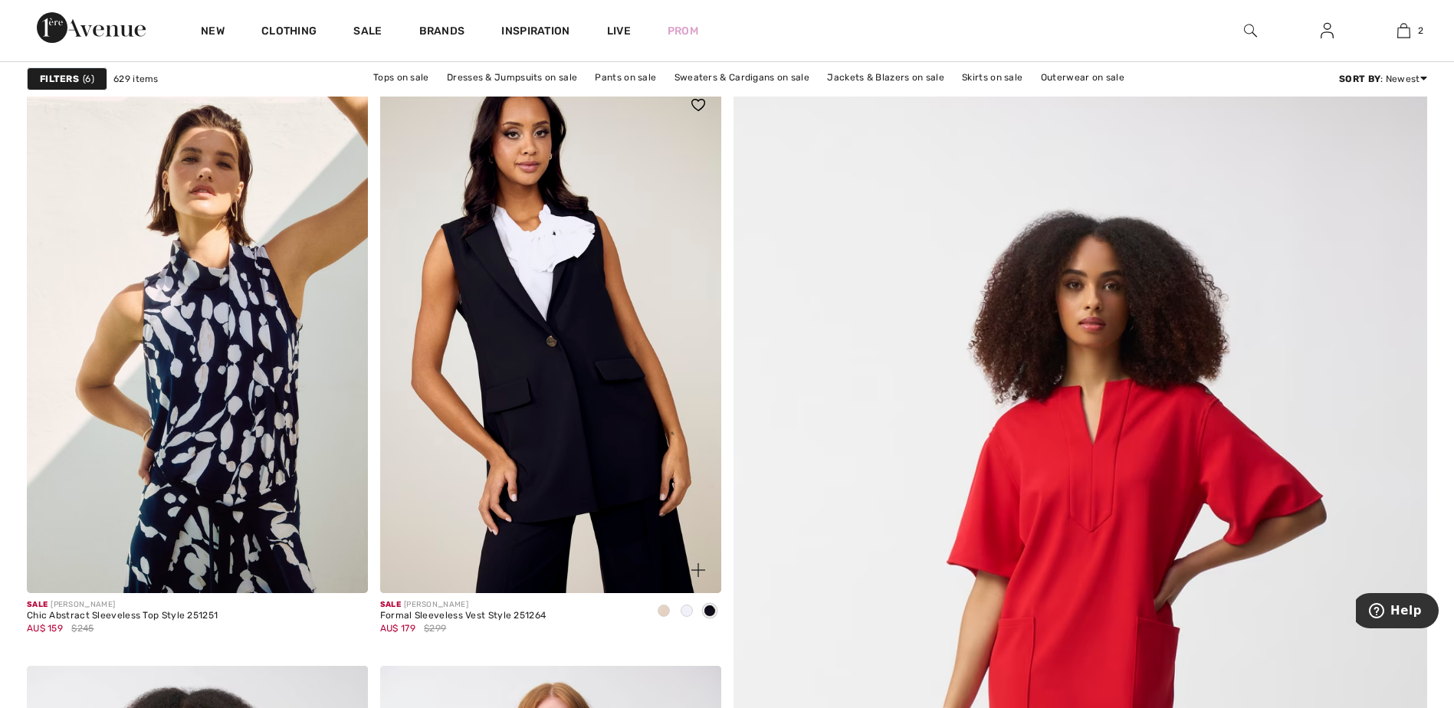
click at [663, 607] on span at bounding box center [664, 611] width 12 height 12
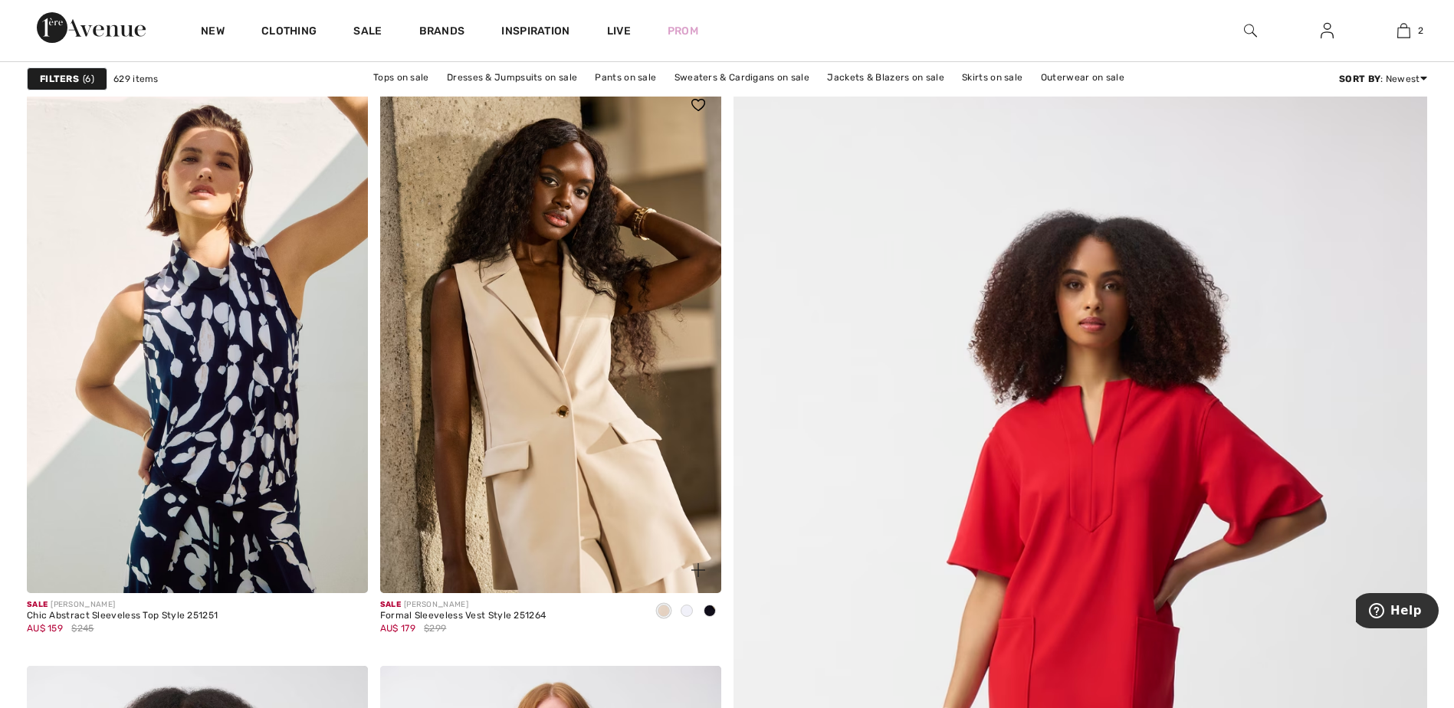
click at [577, 359] on img at bounding box center [550, 337] width 341 height 511
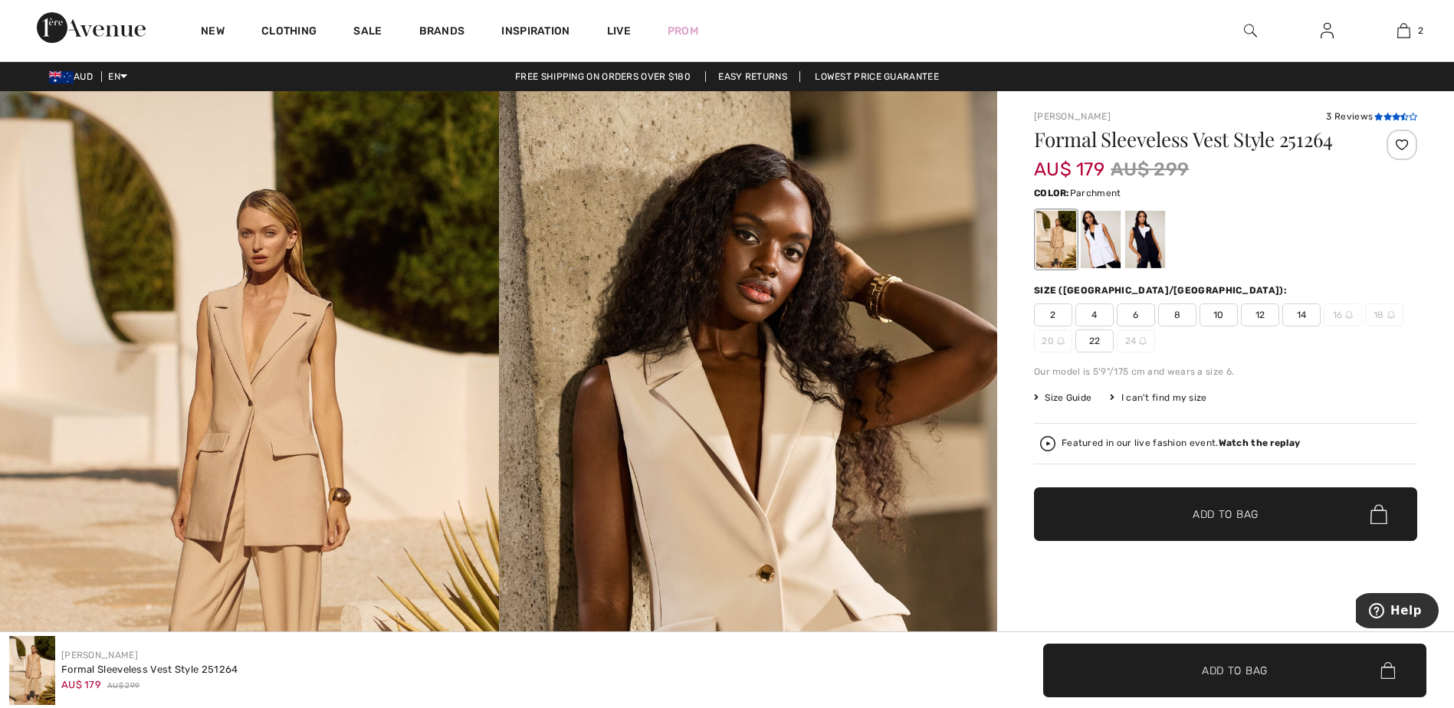
click at [1395, 115] on icon at bounding box center [1396, 117] width 8 height 8
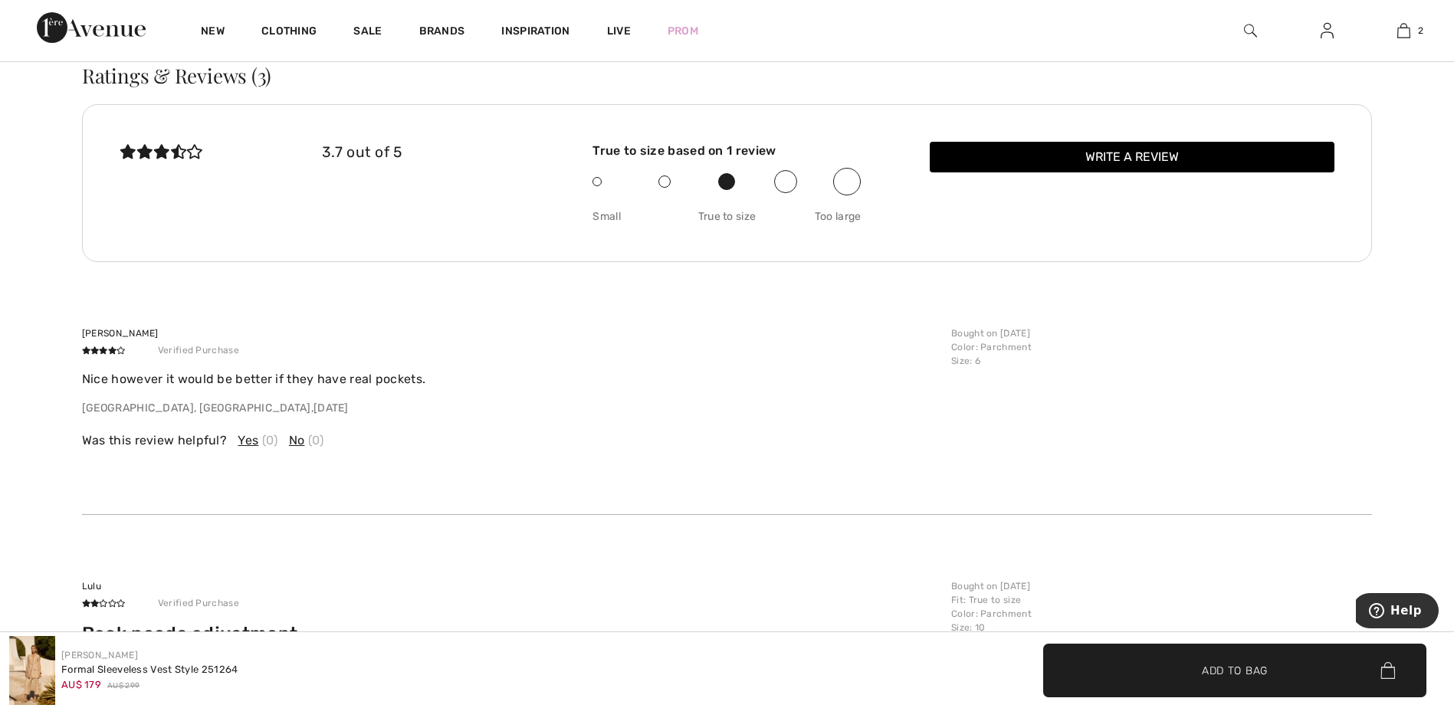
scroll to position [3458, 0]
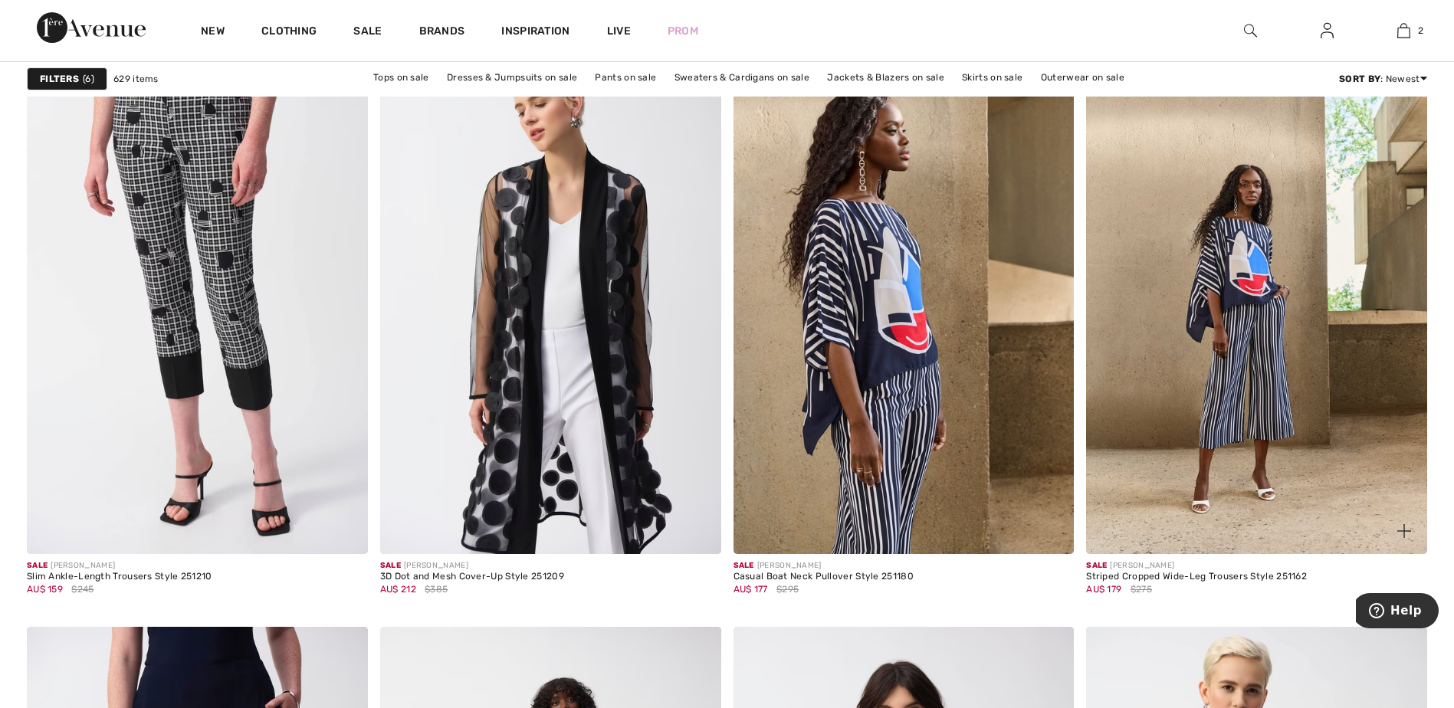
scroll to position [7958, 0]
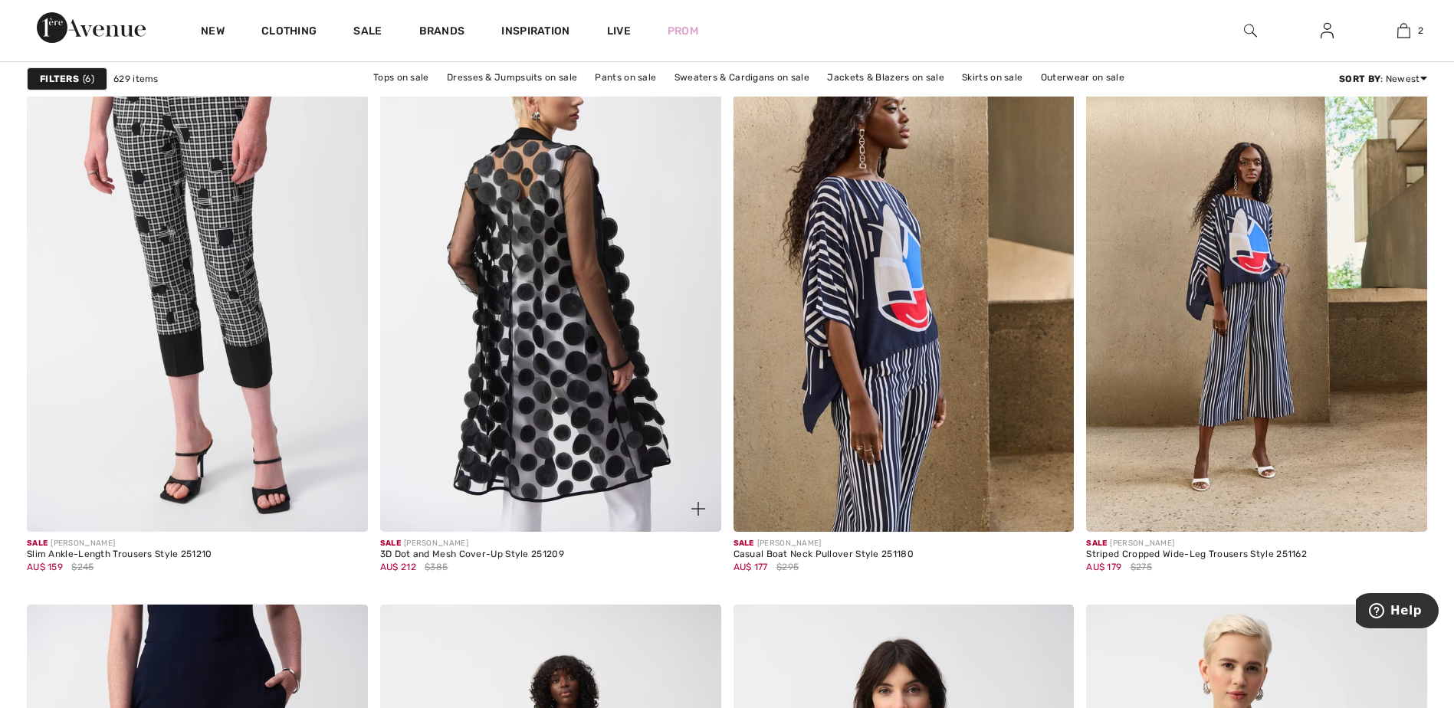
click at [530, 281] on img at bounding box center [550, 276] width 341 height 511
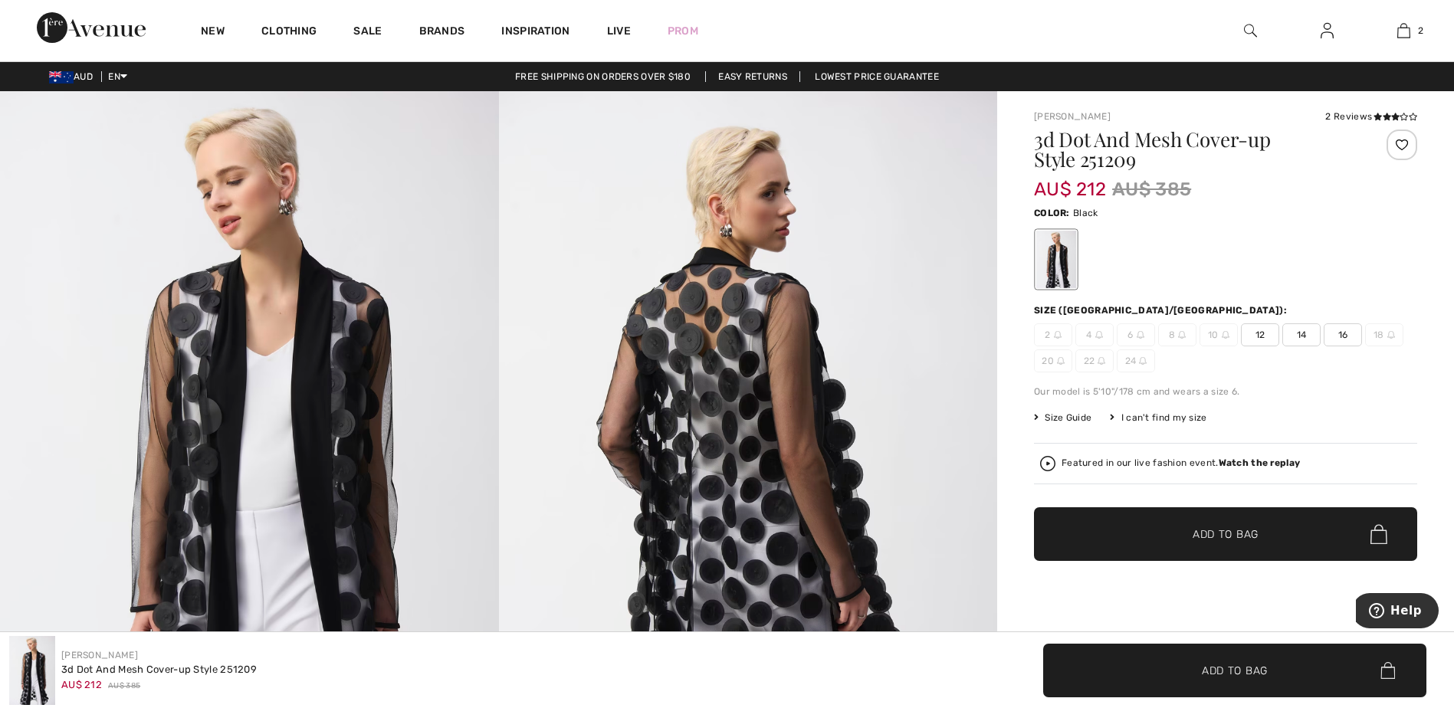
click at [1262, 333] on span "12" at bounding box center [1260, 334] width 38 height 23
click at [1236, 543] on span "✔ Added to Bag Add to Bag" at bounding box center [1225, 534] width 383 height 54
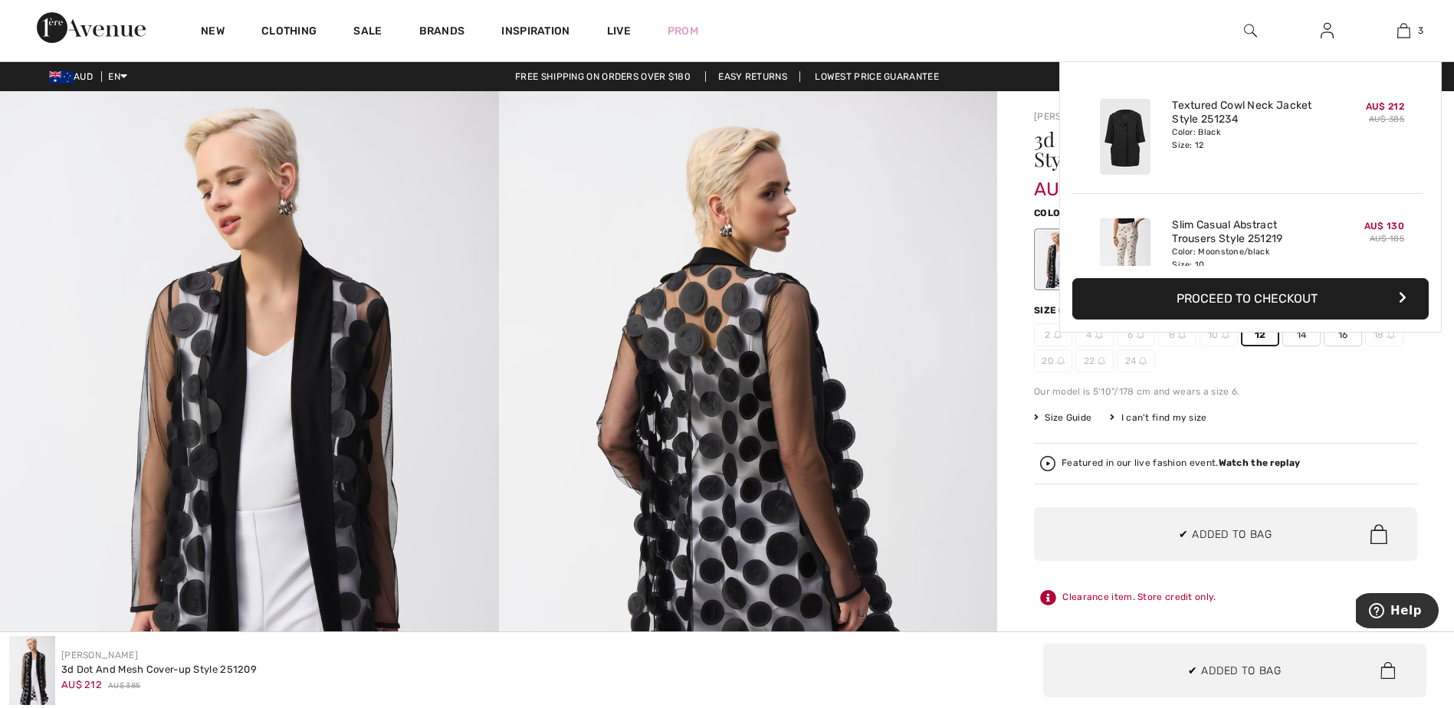
scroll to position [167, 0]
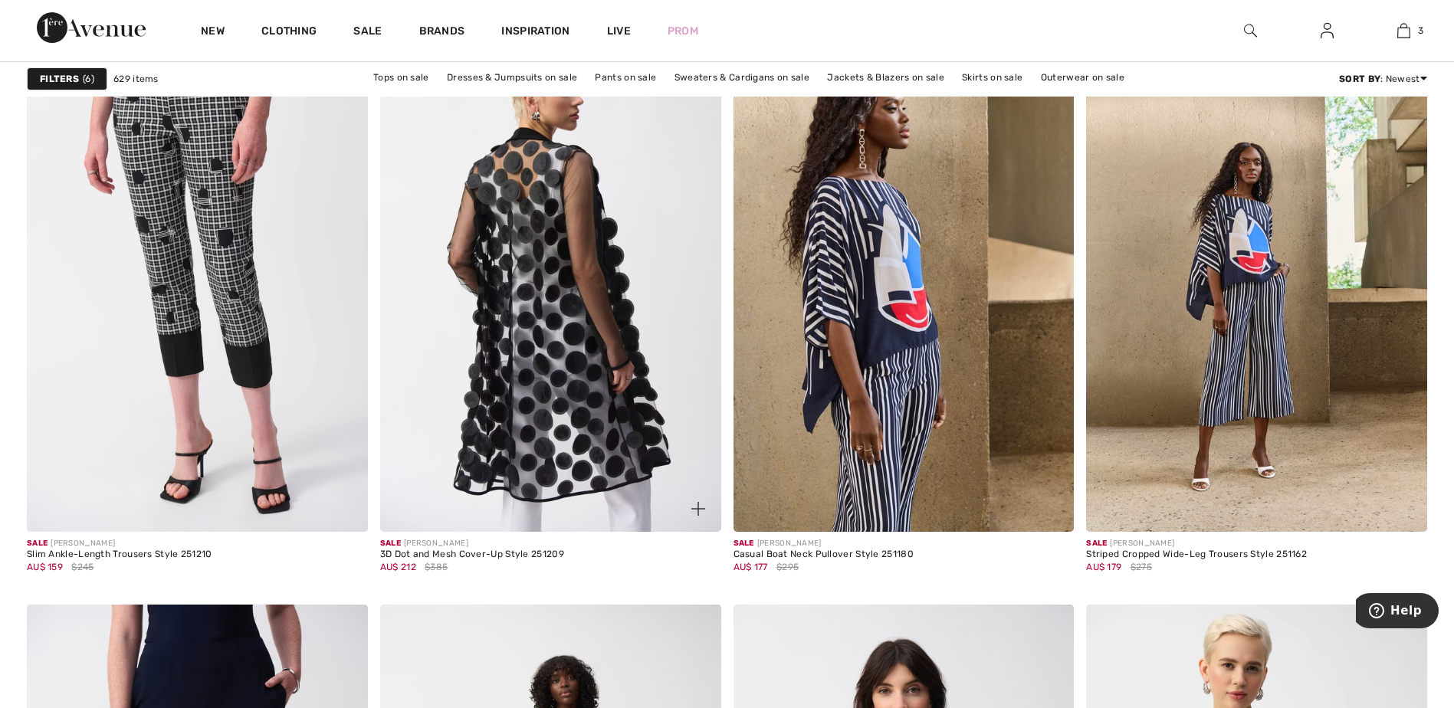
click at [568, 192] on img at bounding box center [550, 276] width 341 height 511
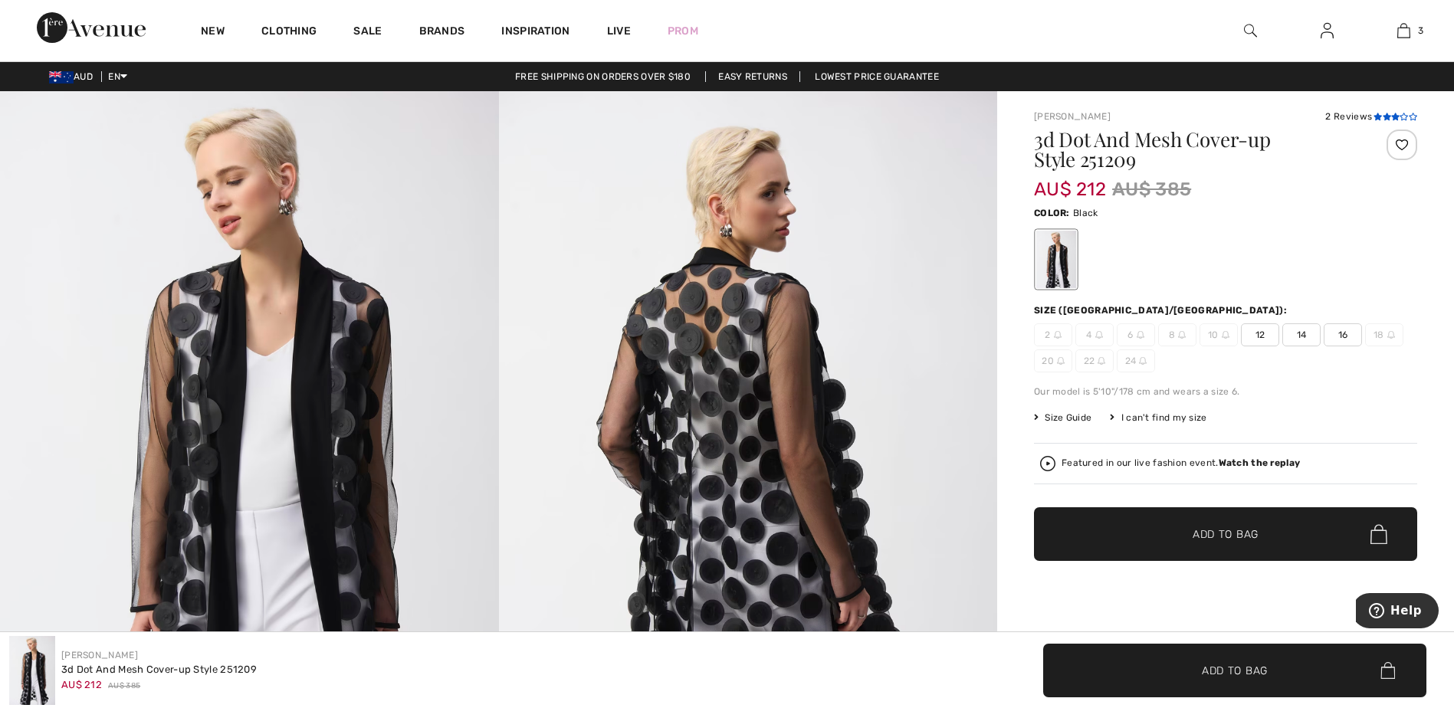
click at [1377, 114] on icon at bounding box center [1378, 117] width 8 height 8
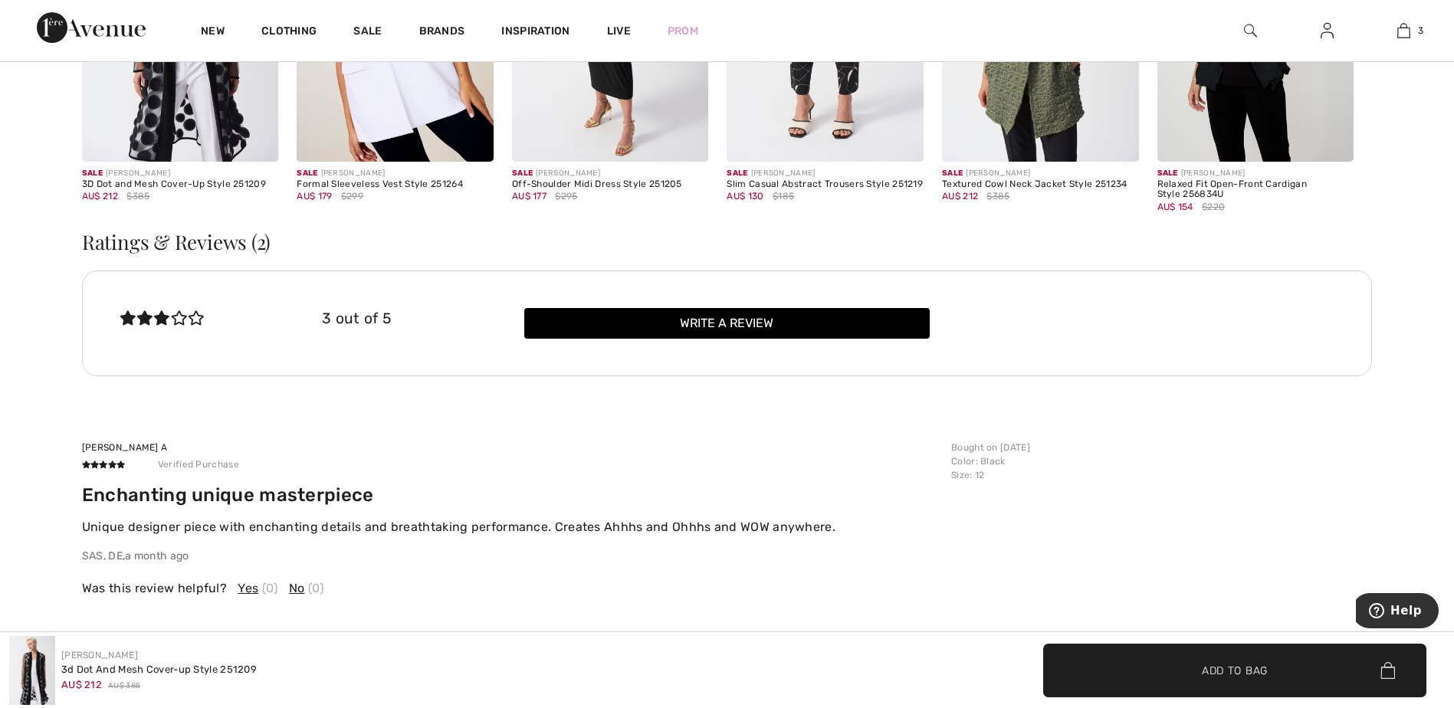
scroll to position [2972, 0]
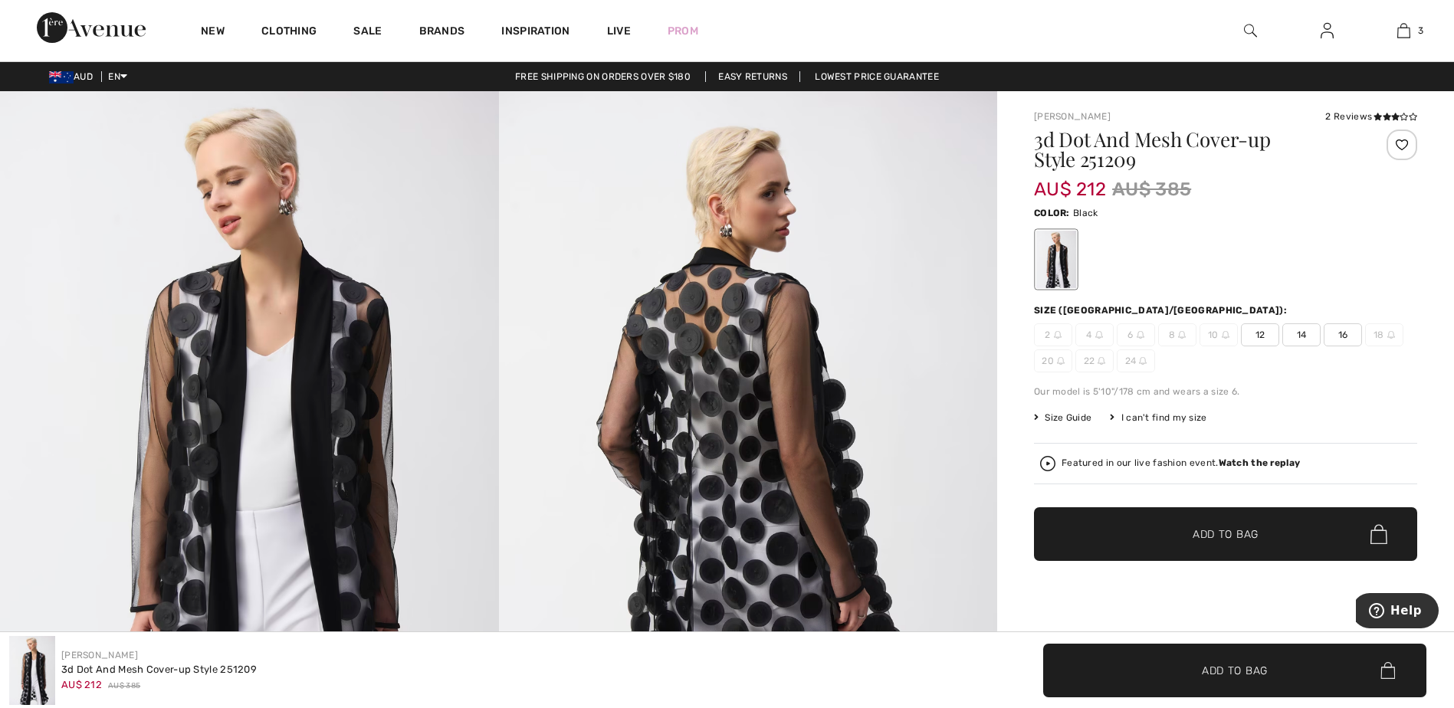
click at [735, 429] on img at bounding box center [748, 464] width 499 height 747
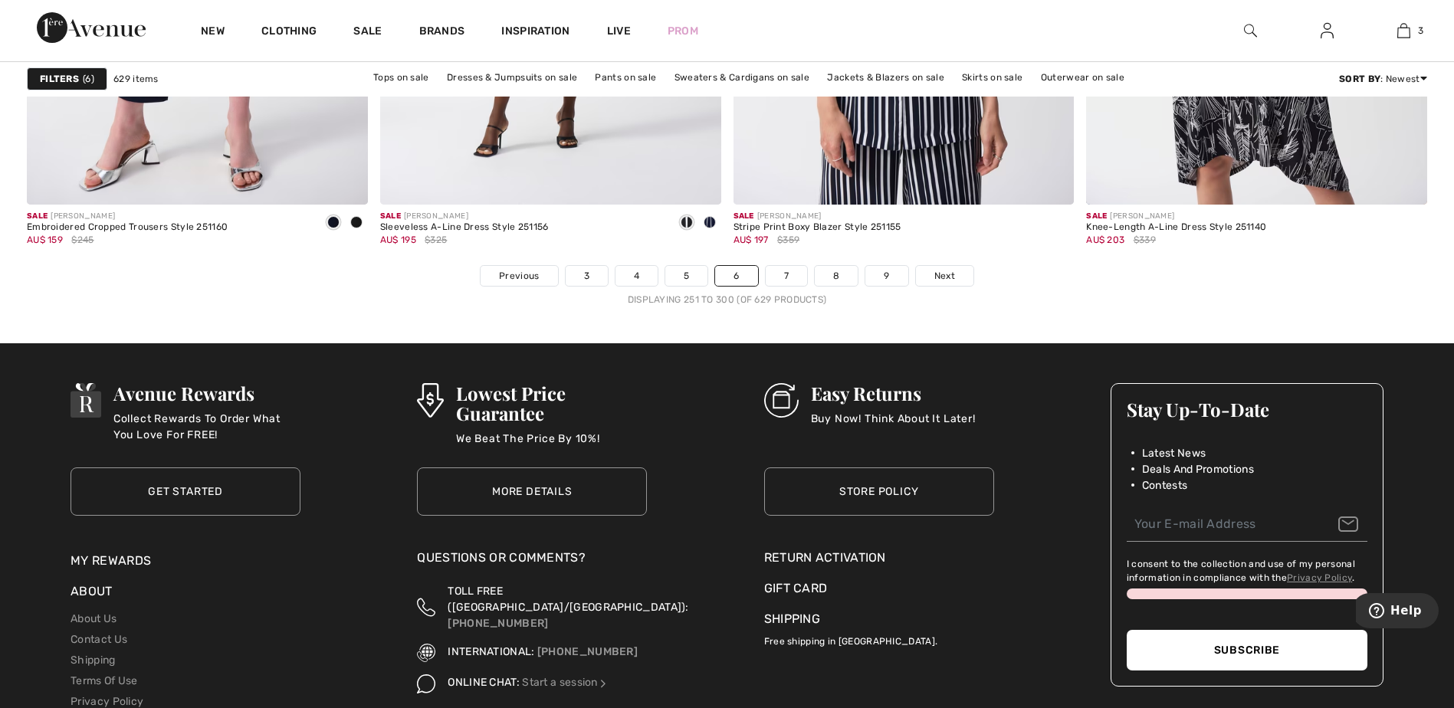
scroll to position [8913, 0]
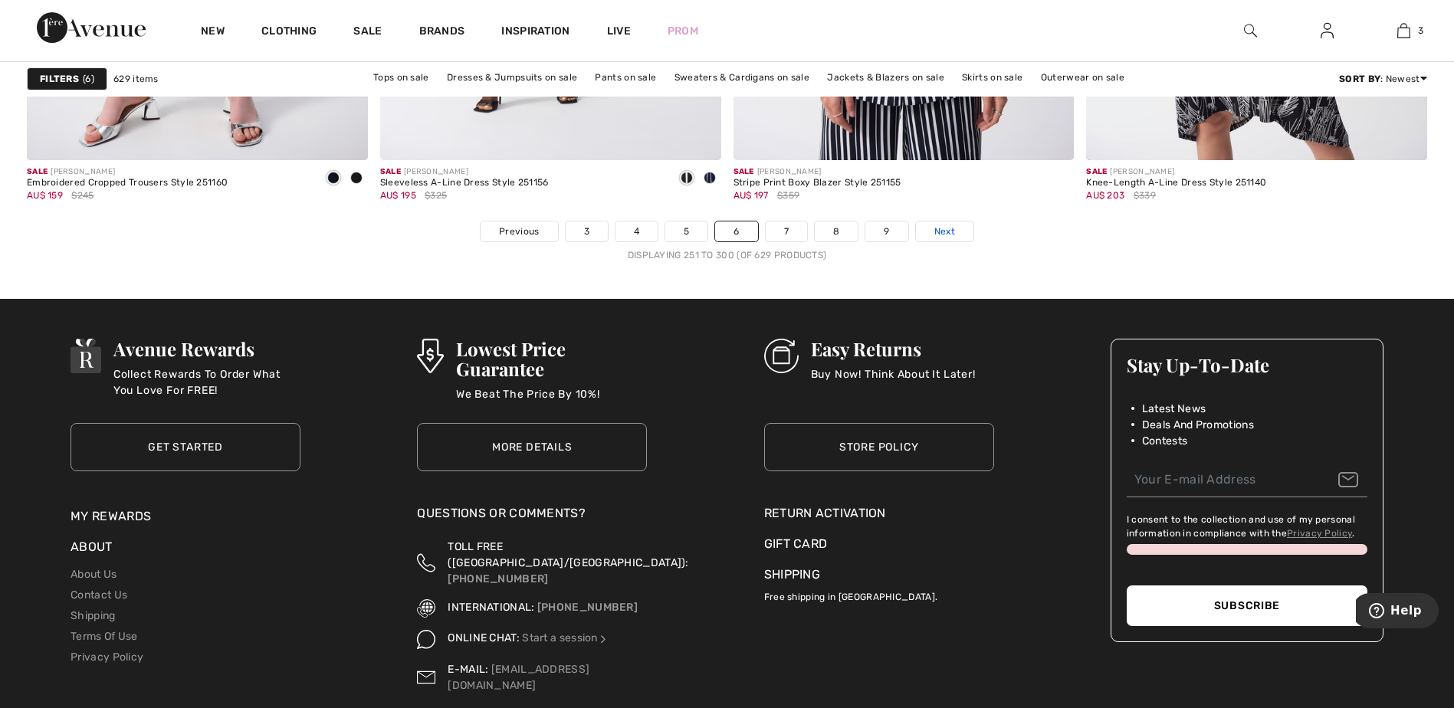
click at [943, 226] on span "Next" at bounding box center [944, 232] width 21 height 14
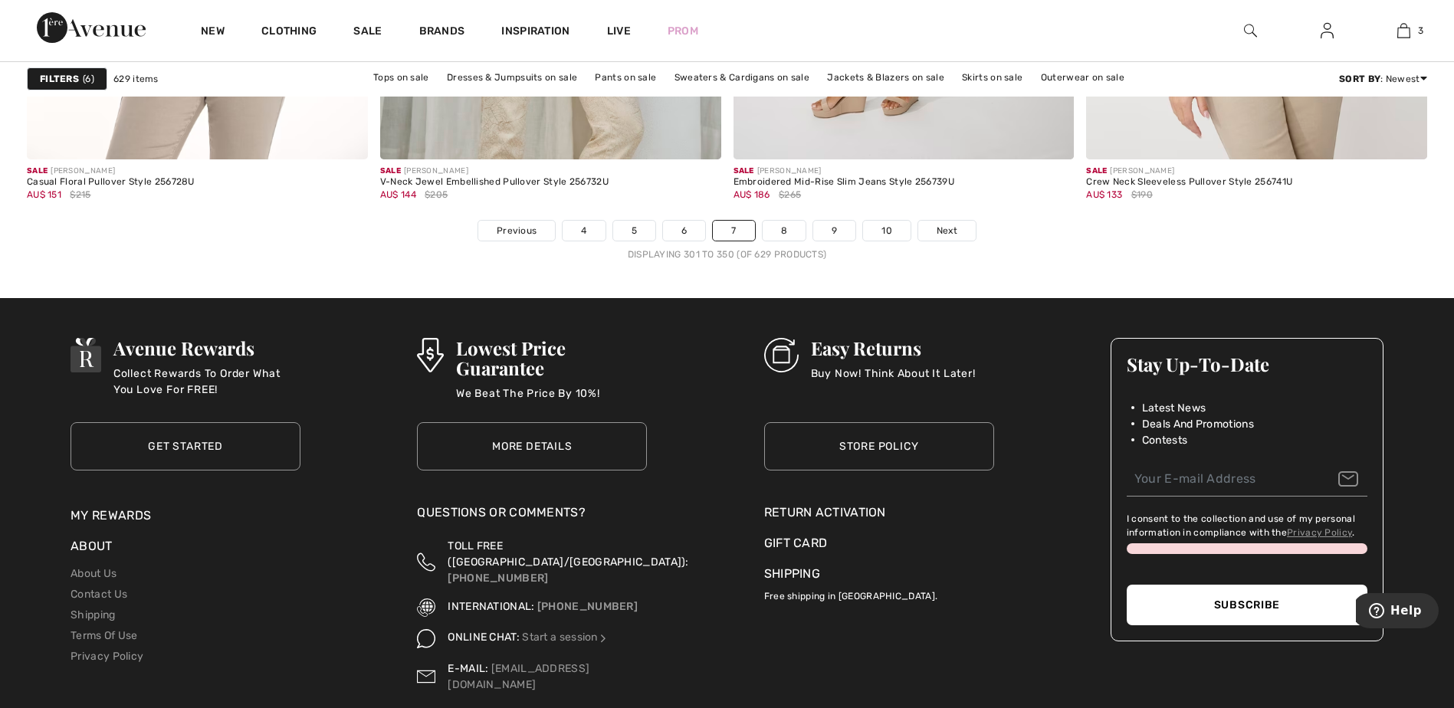
scroll to position [8884, 0]
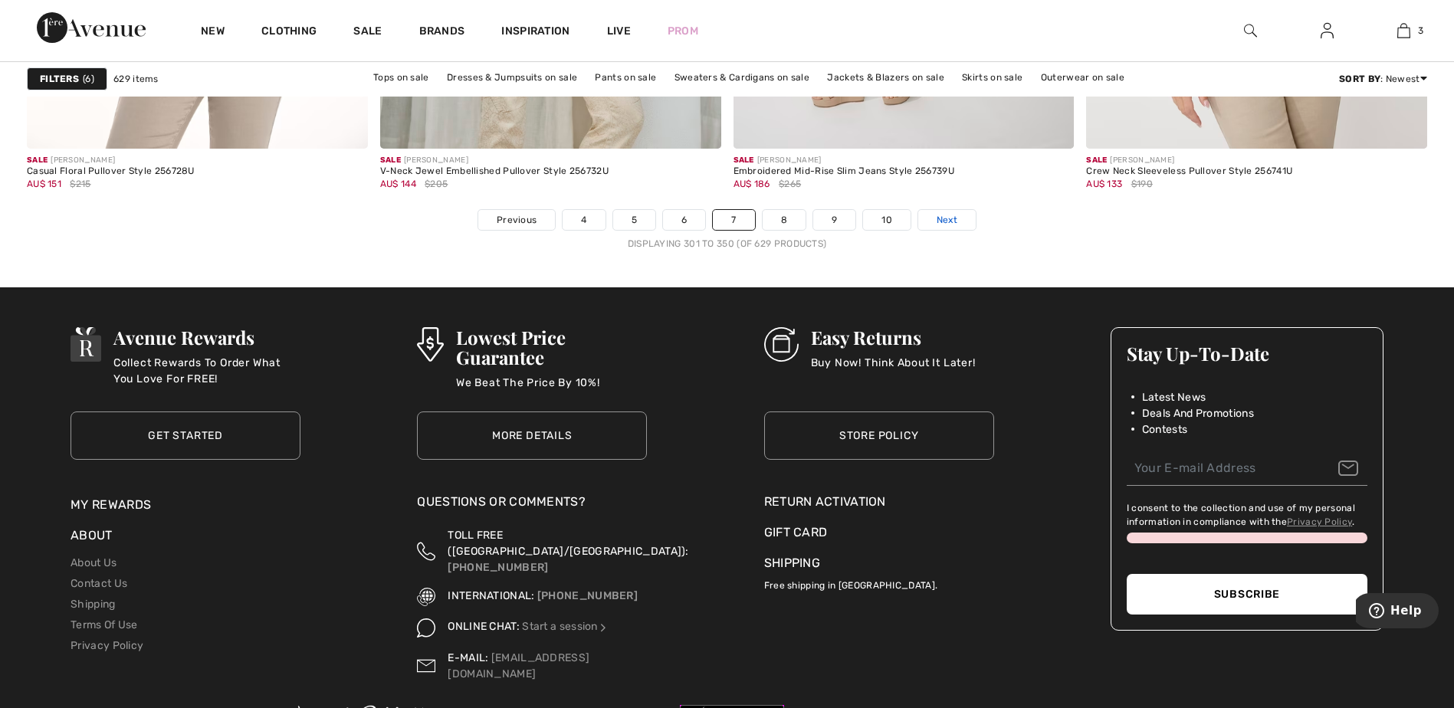
click at [948, 222] on span "Next" at bounding box center [947, 220] width 21 height 14
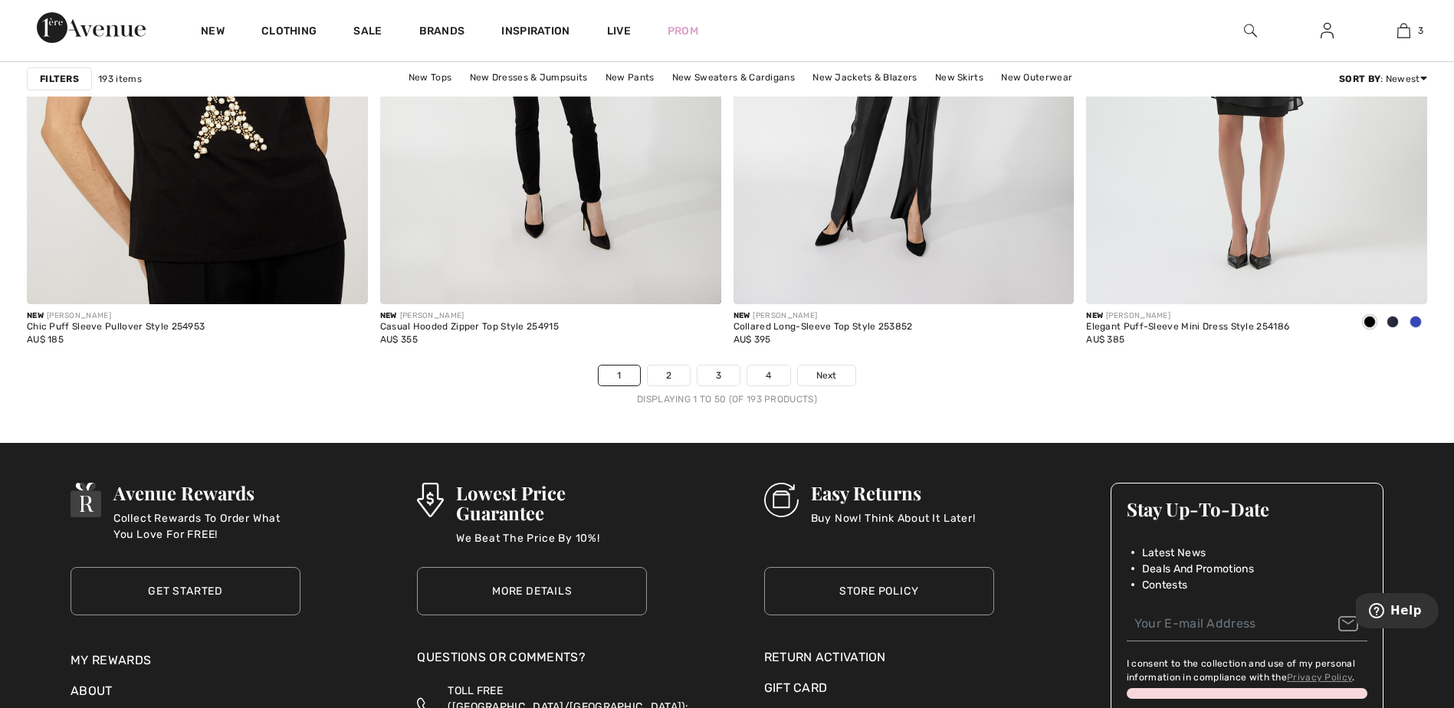
scroll to position [8772, 0]
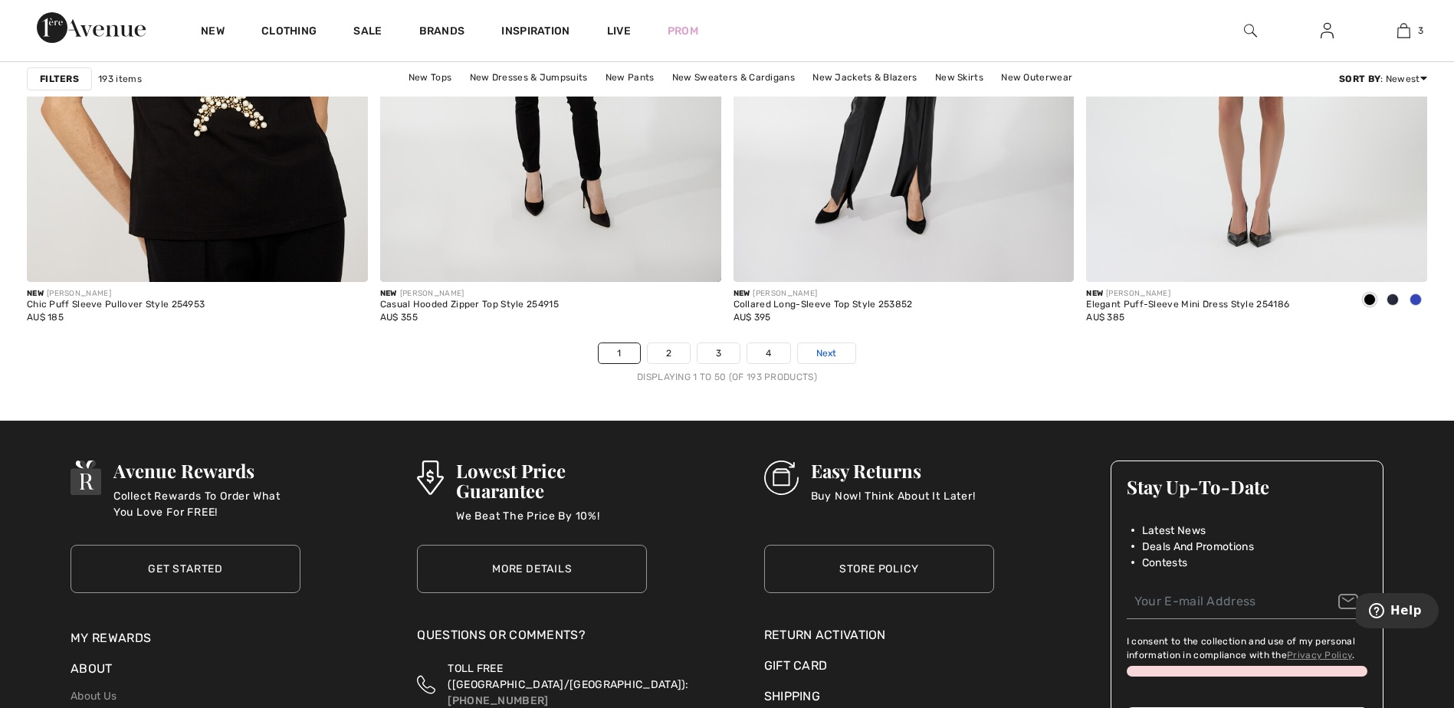
click at [831, 362] on link "Next" at bounding box center [826, 353] width 57 height 20
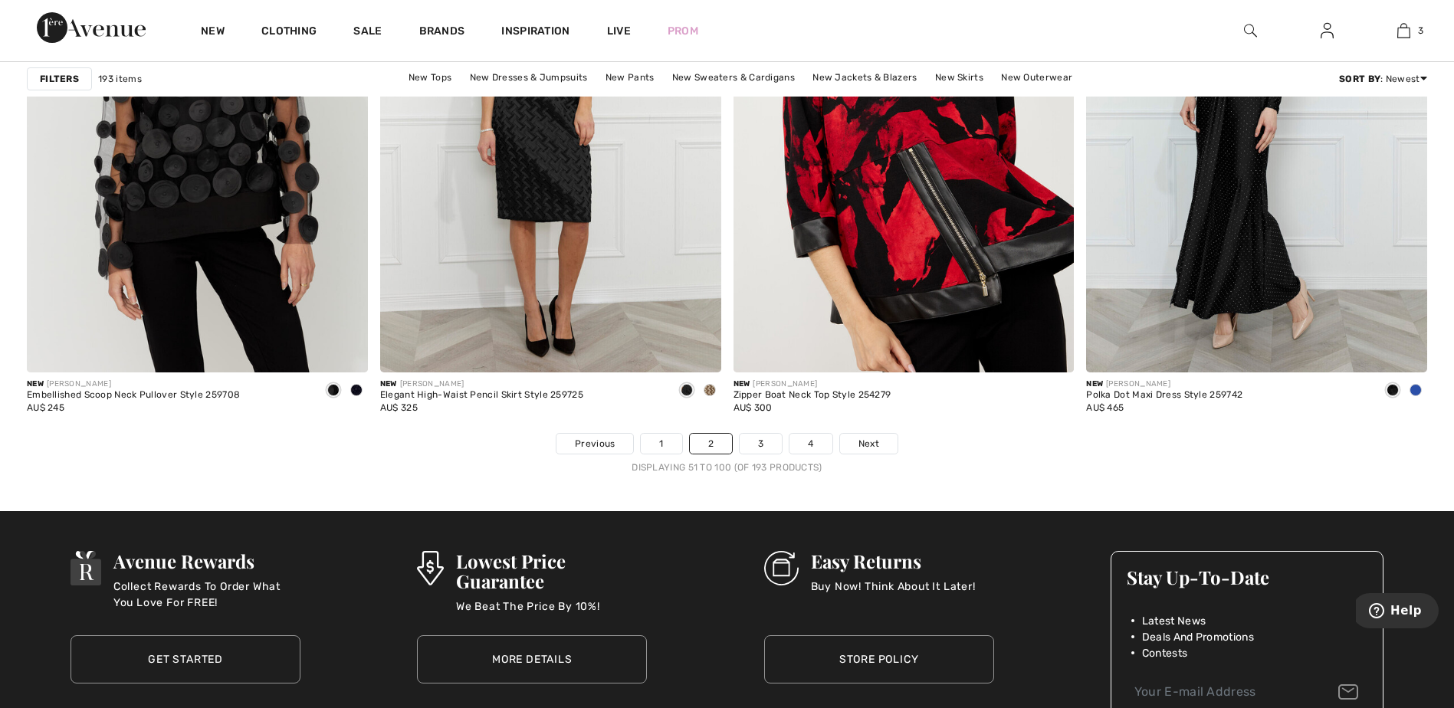
scroll to position [8589, 0]
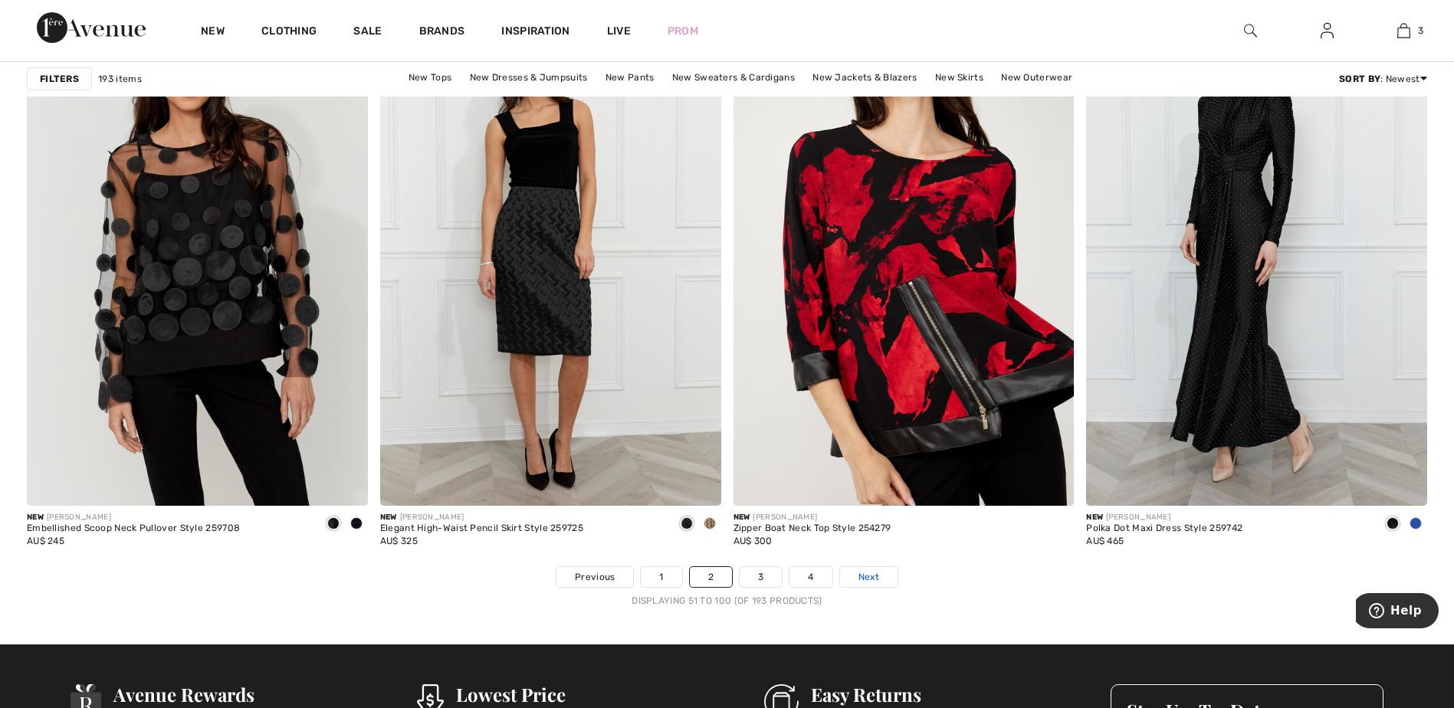
click at [858, 576] on span "Next" at bounding box center [868, 577] width 21 height 14
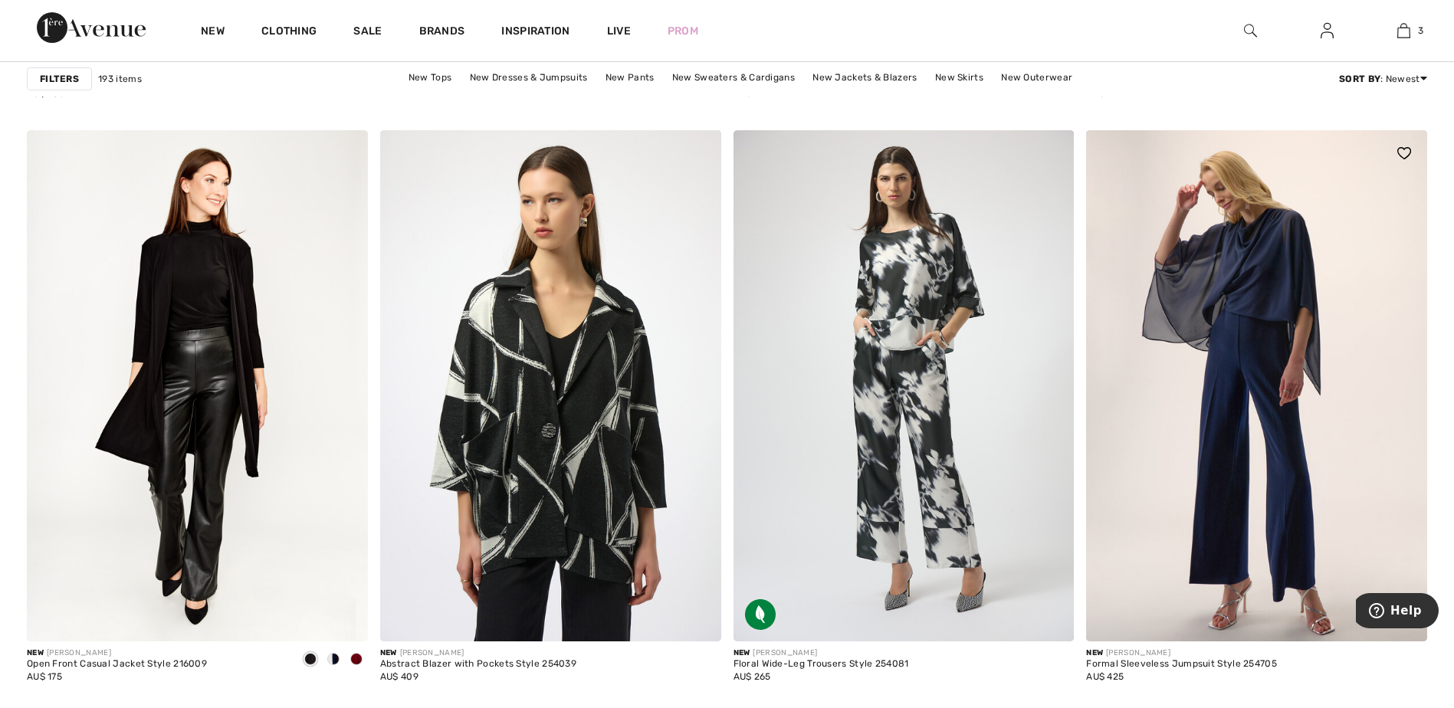
scroll to position [5867, 0]
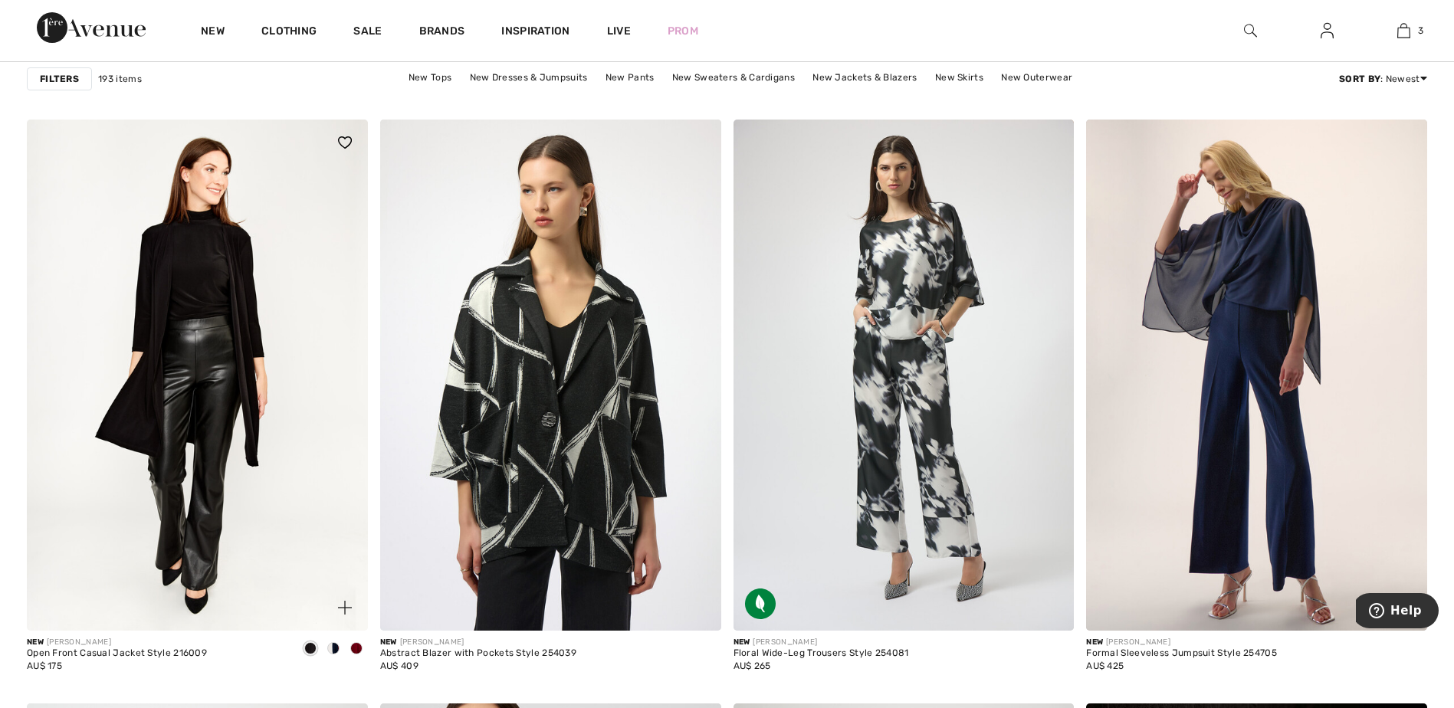
click at [333, 648] on span at bounding box center [333, 648] width 12 height 12
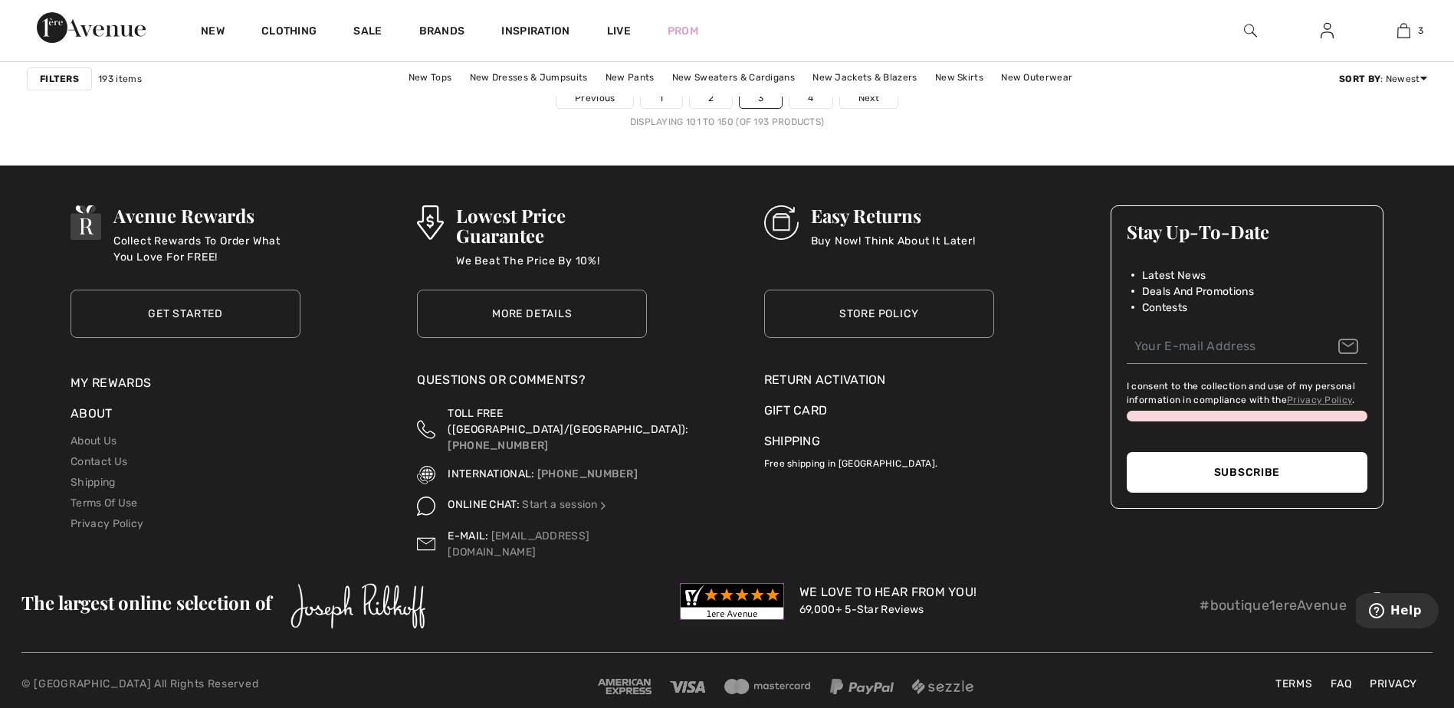
scroll to position [8995, 0]
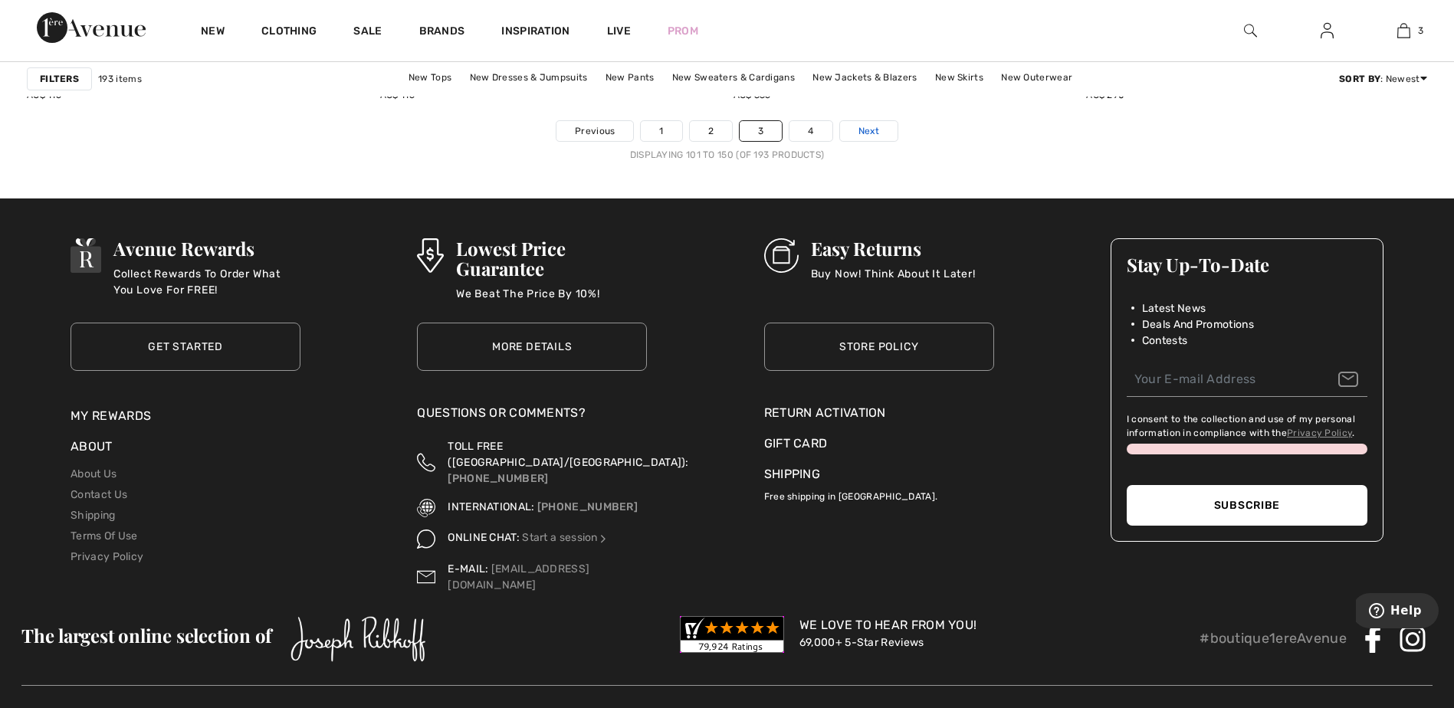
click at [887, 130] on link "Next" at bounding box center [868, 131] width 57 height 20
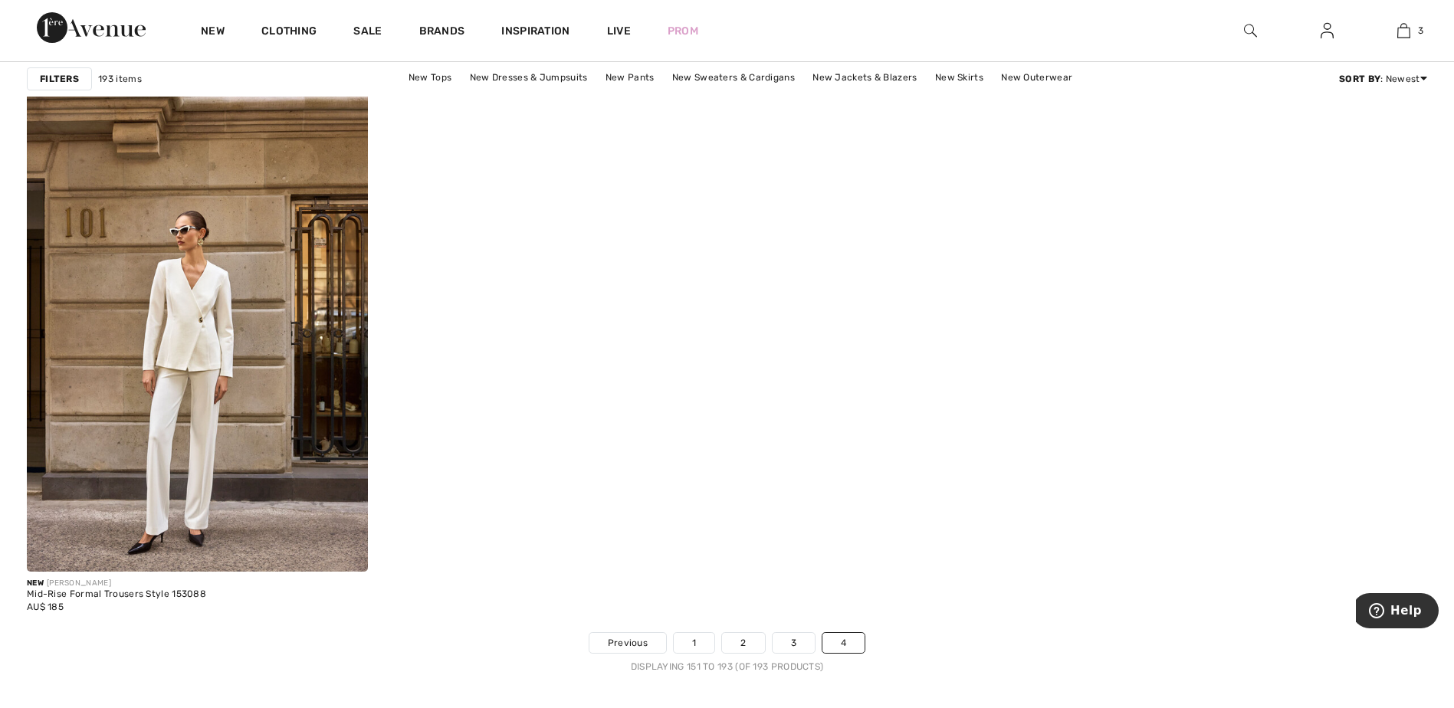
scroll to position [7981, 0]
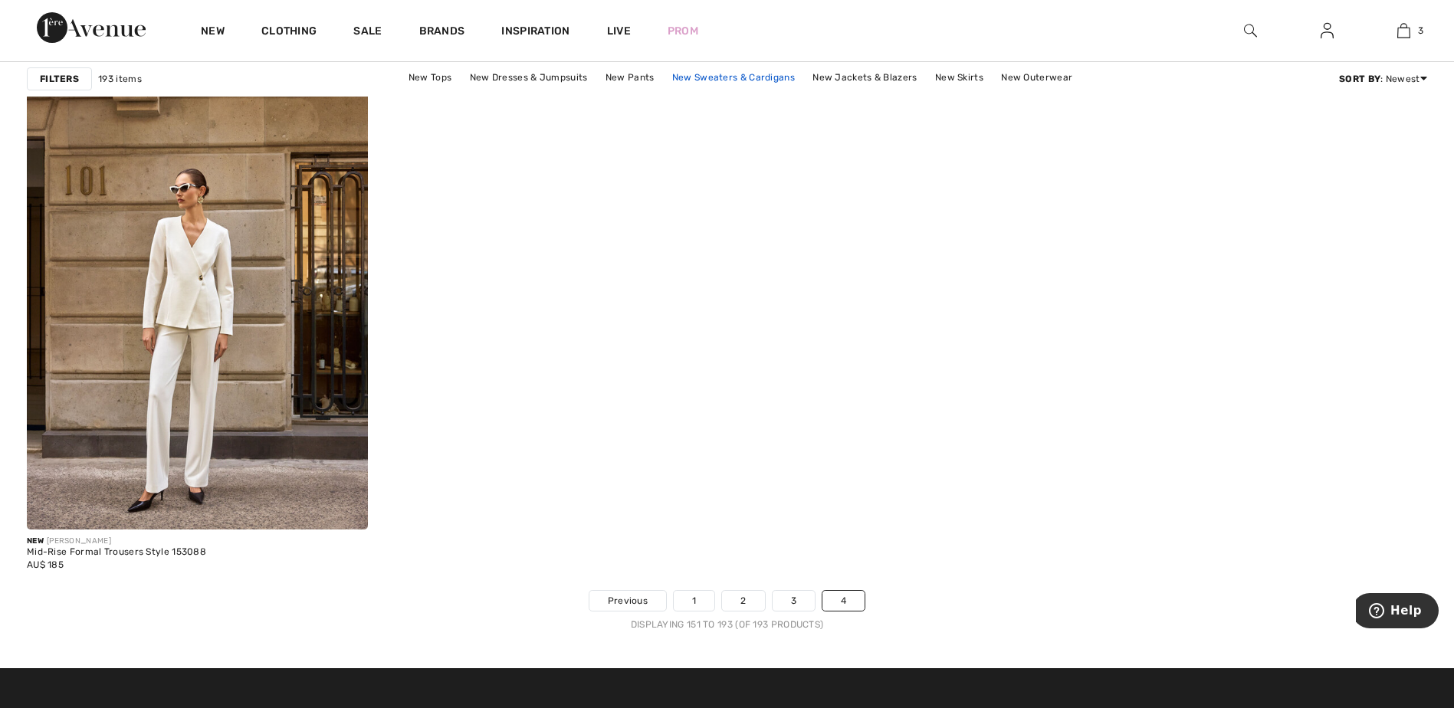
click at [722, 76] on link "New Sweaters & Cardigans" at bounding box center [734, 77] width 138 height 20
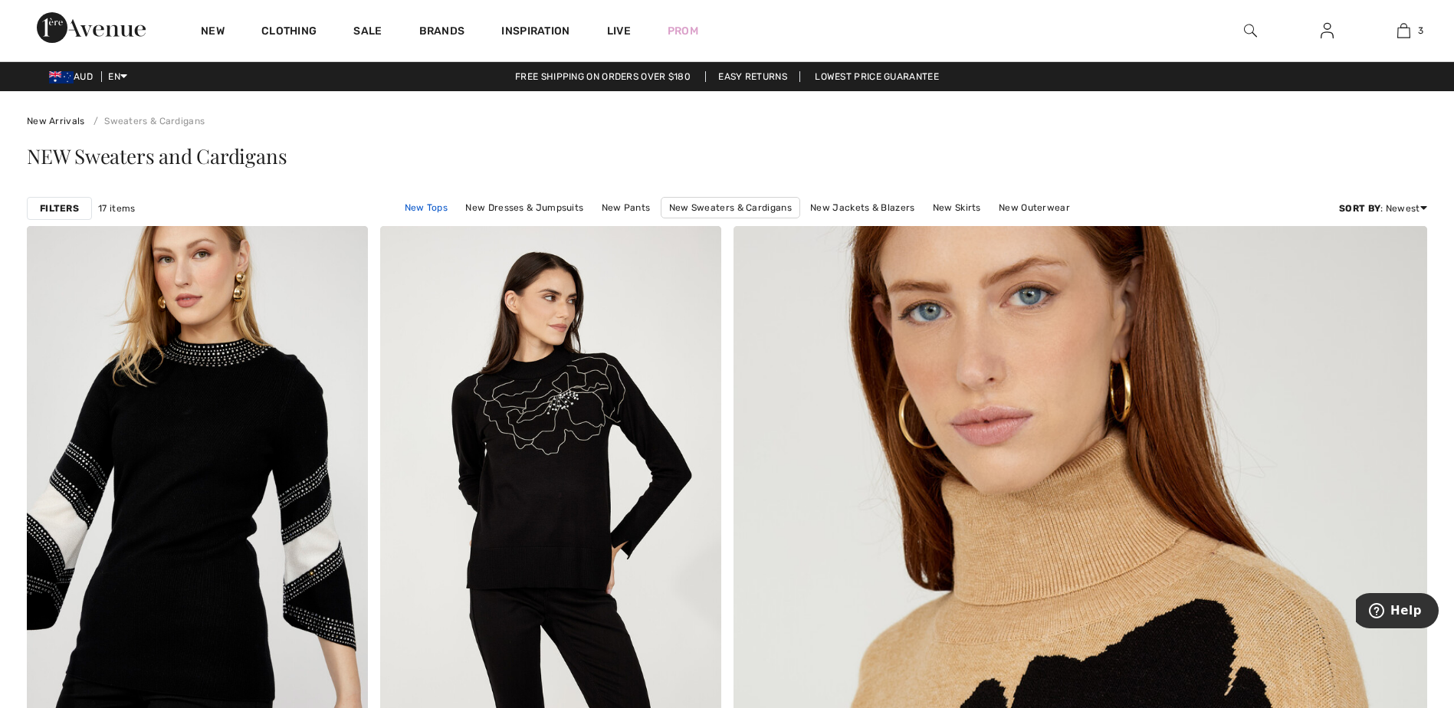
click at [429, 211] on link "New Tops" at bounding box center [426, 208] width 58 height 20
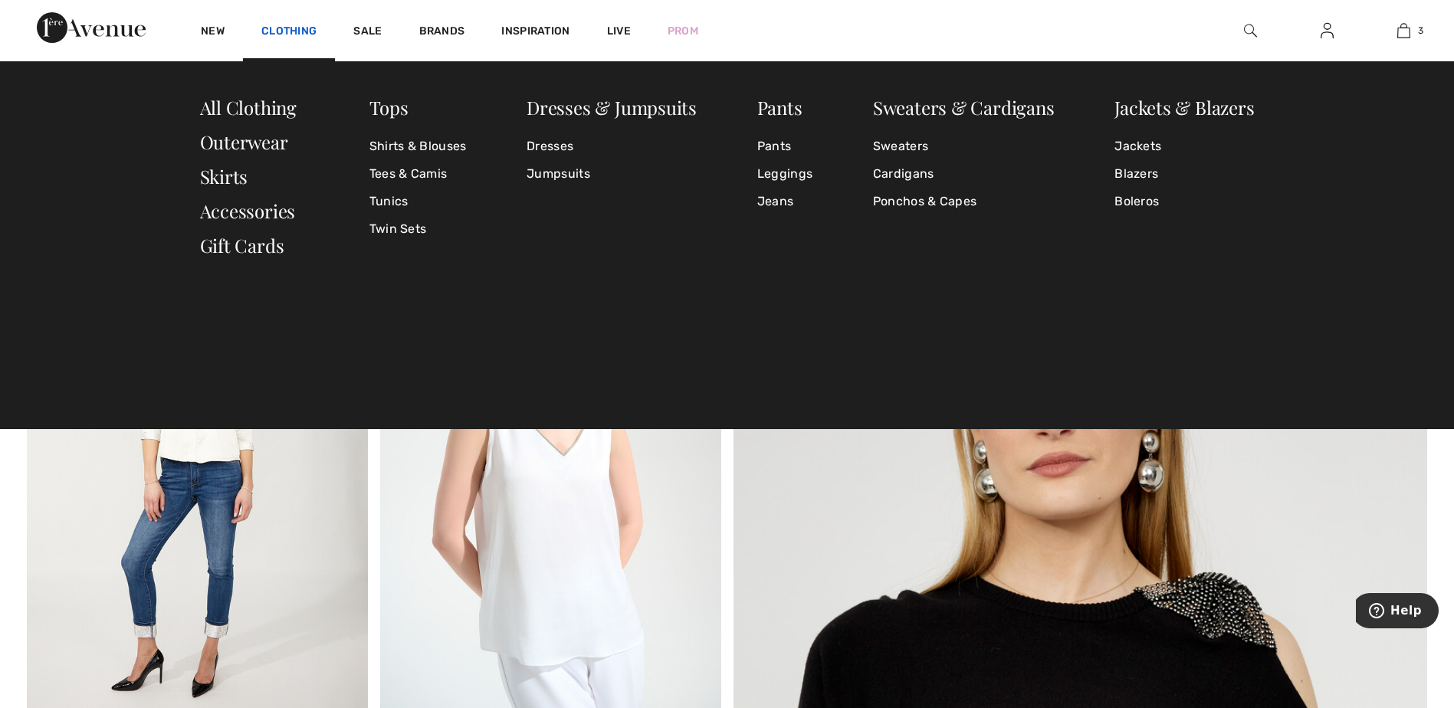
click at [287, 29] on link "Clothing" at bounding box center [288, 33] width 55 height 16
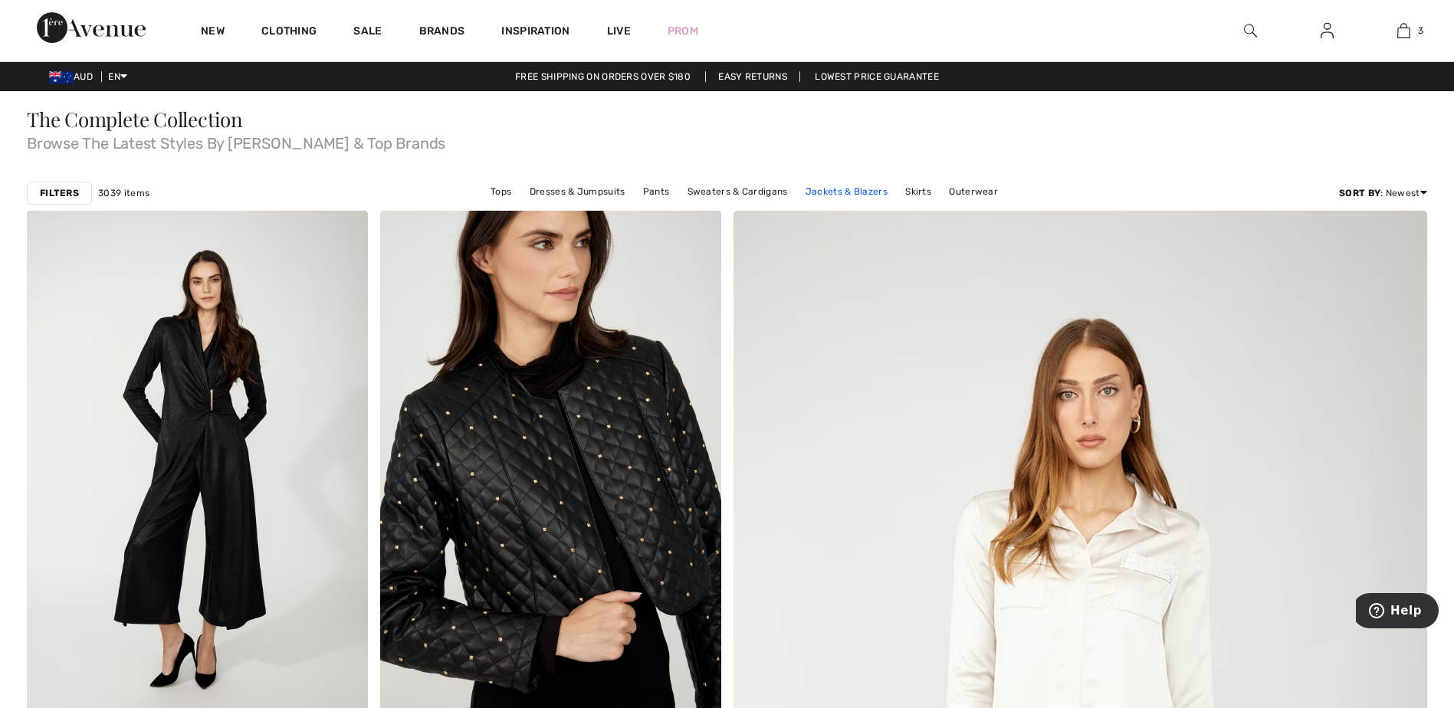
click at [849, 191] on link "Jackets & Blazers" at bounding box center [846, 192] width 97 height 20
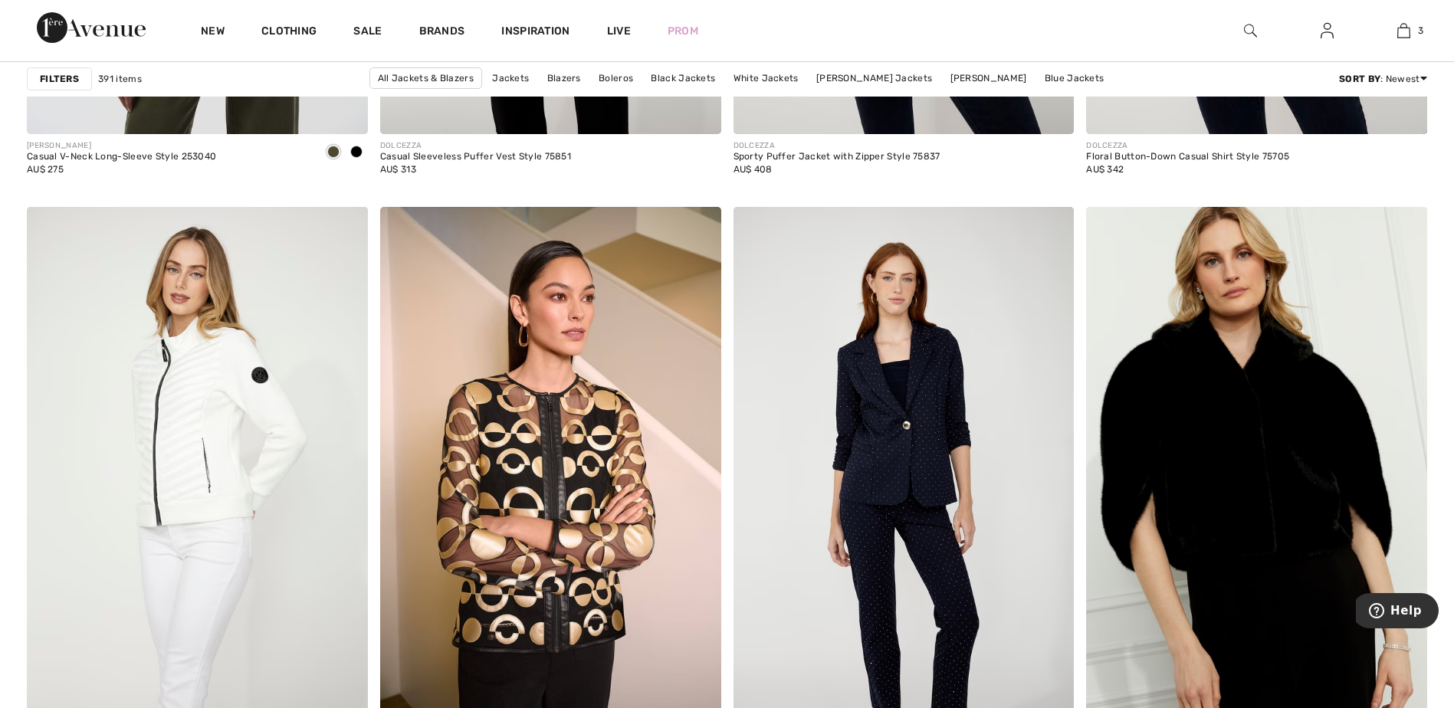
scroll to position [8464, 0]
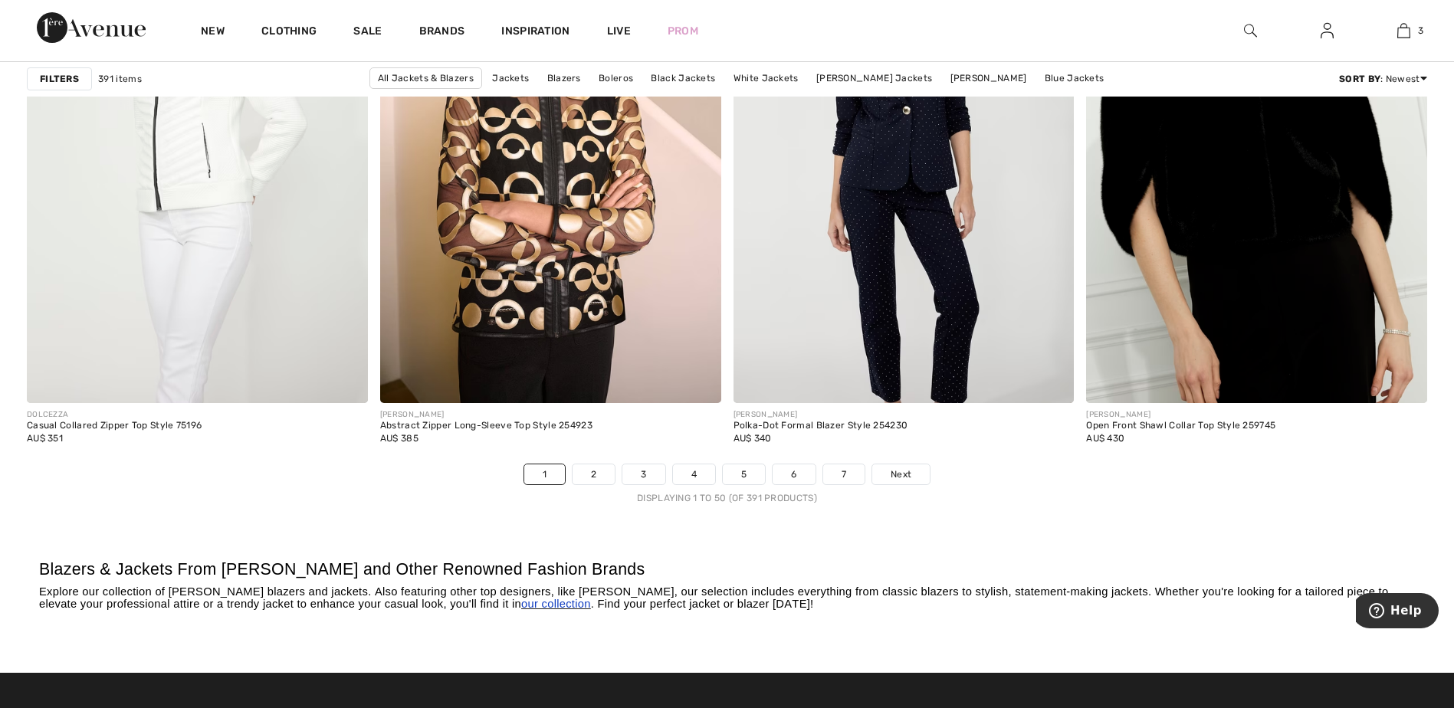
drag, startPoint x: 1464, startPoint y: 25, endPoint x: 12, endPoint y: 7, distance: 1451.8
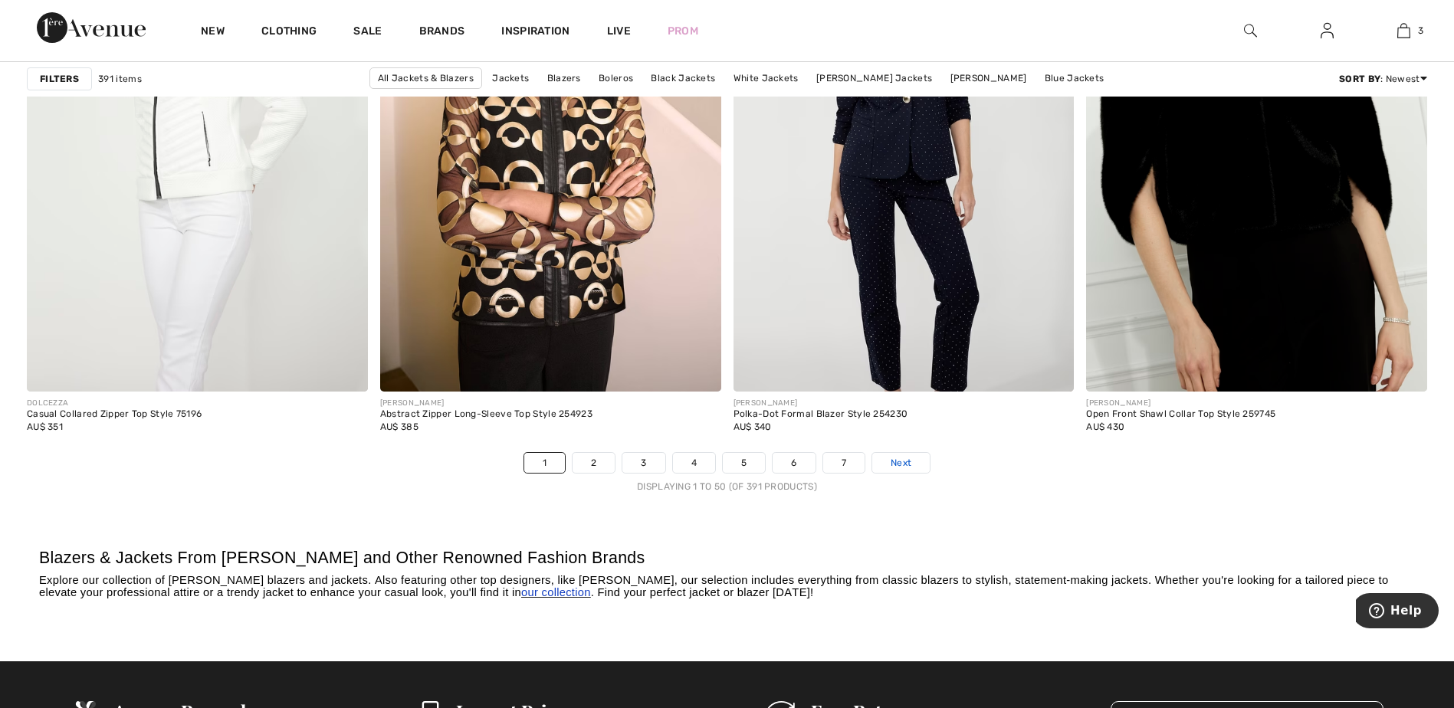
click at [905, 464] on span "Next" at bounding box center [901, 463] width 21 height 14
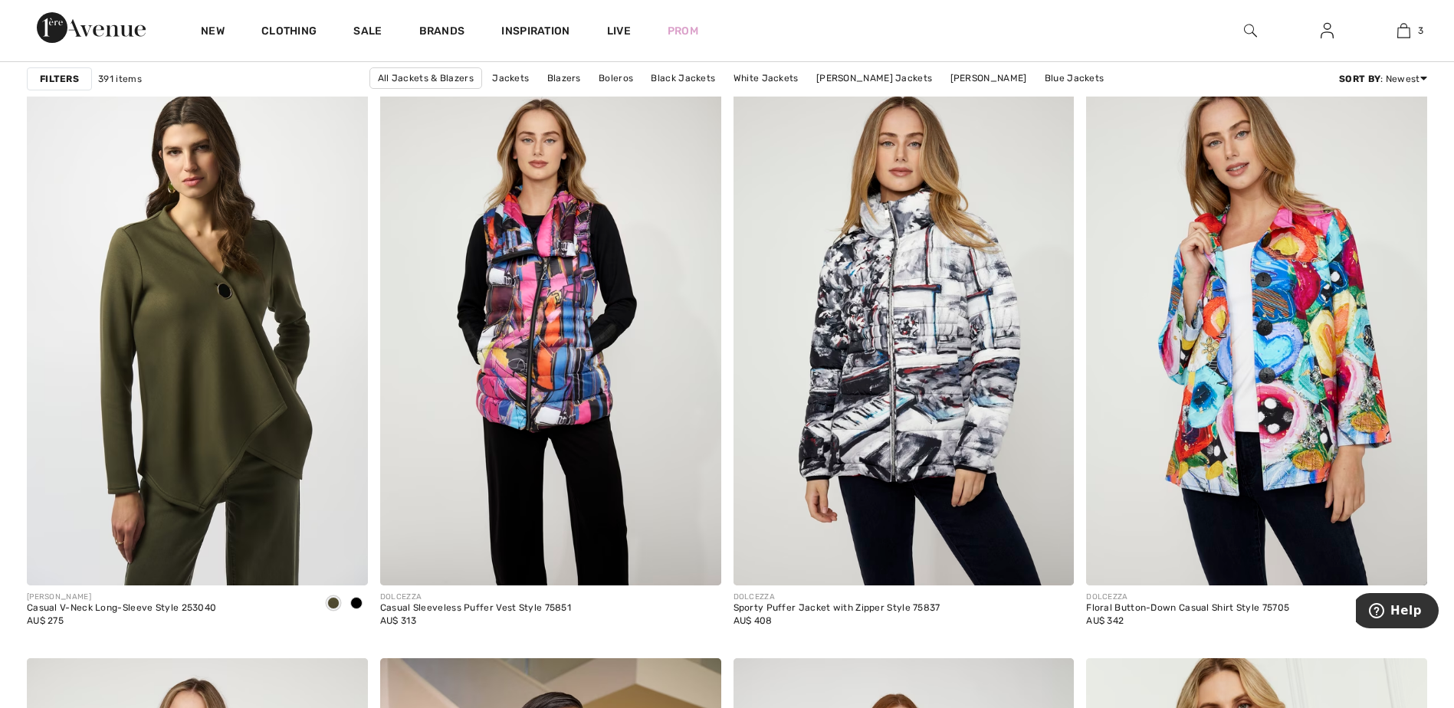
scroll to position [7946, 0]
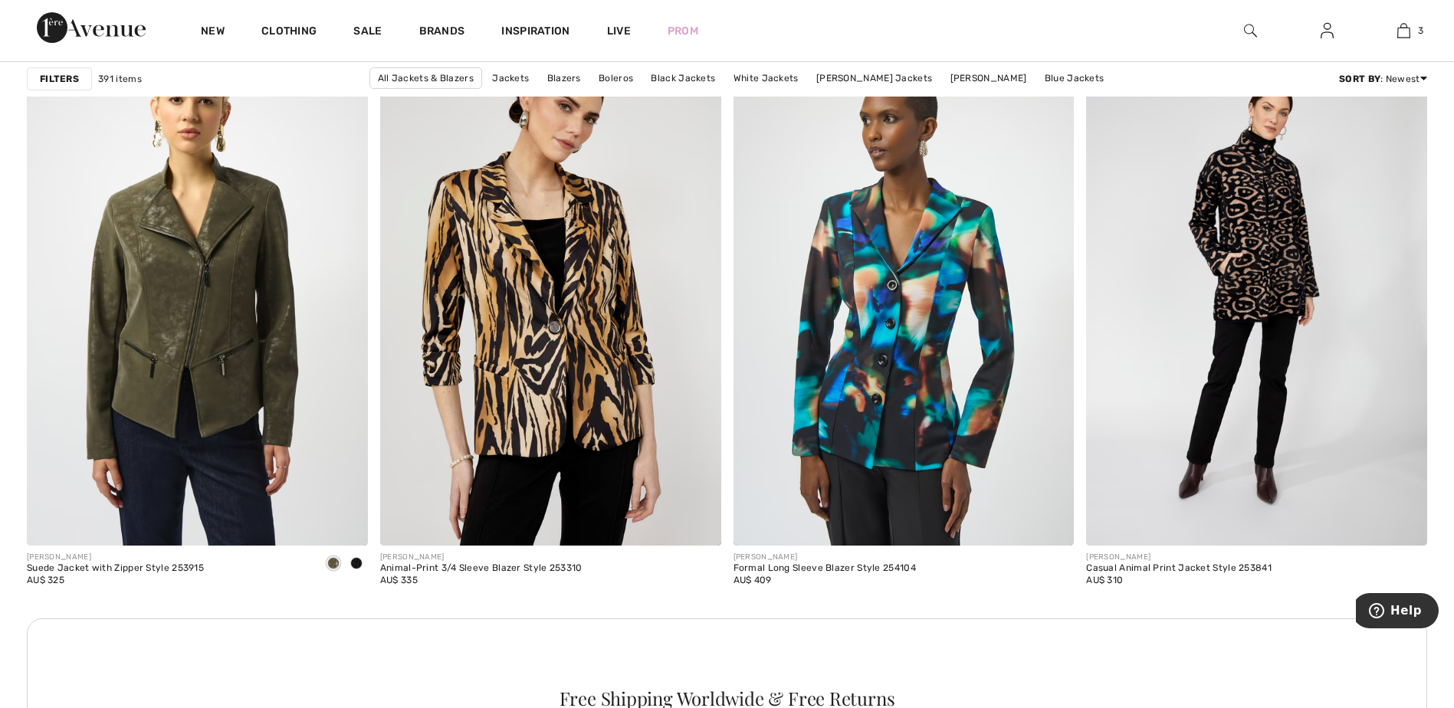
scroll to position [1930, 0]
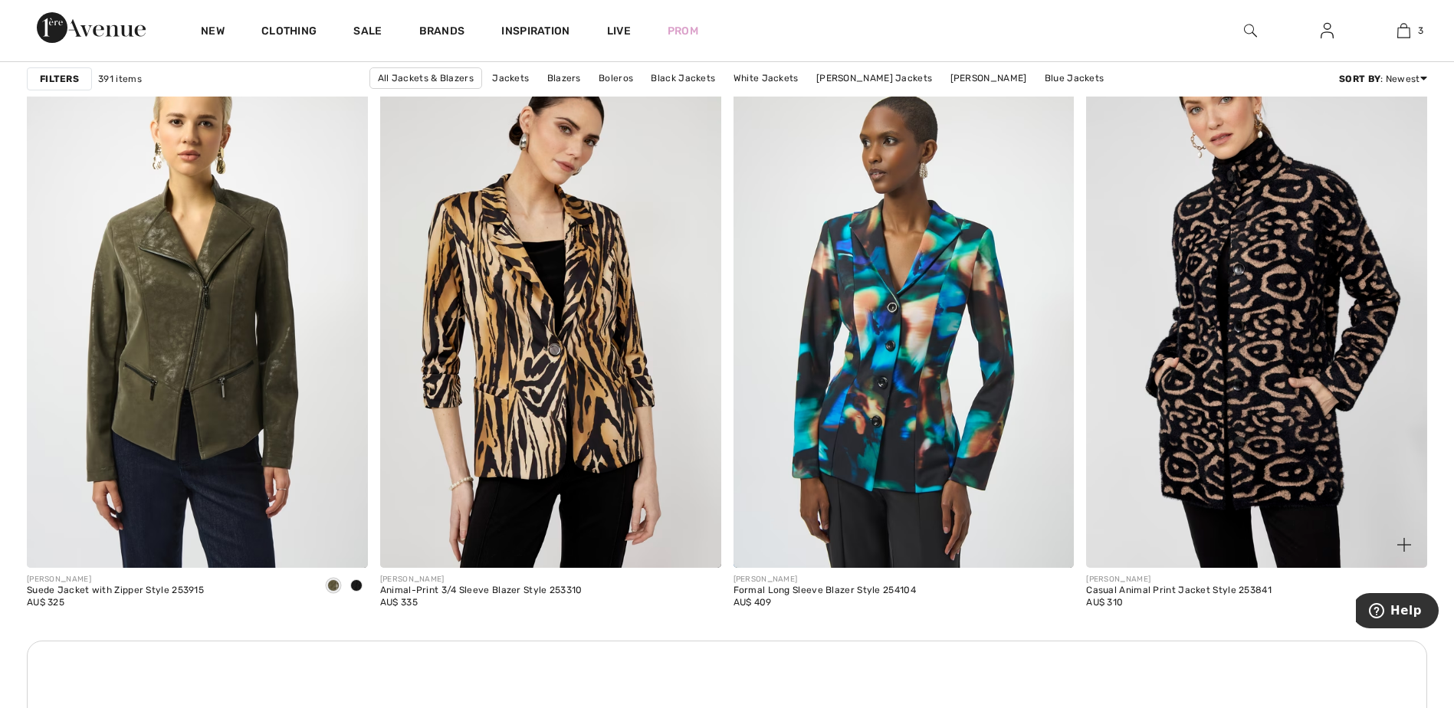
click at [1259, 322] on img at bounding box center [1256, 311] width 341 height 511
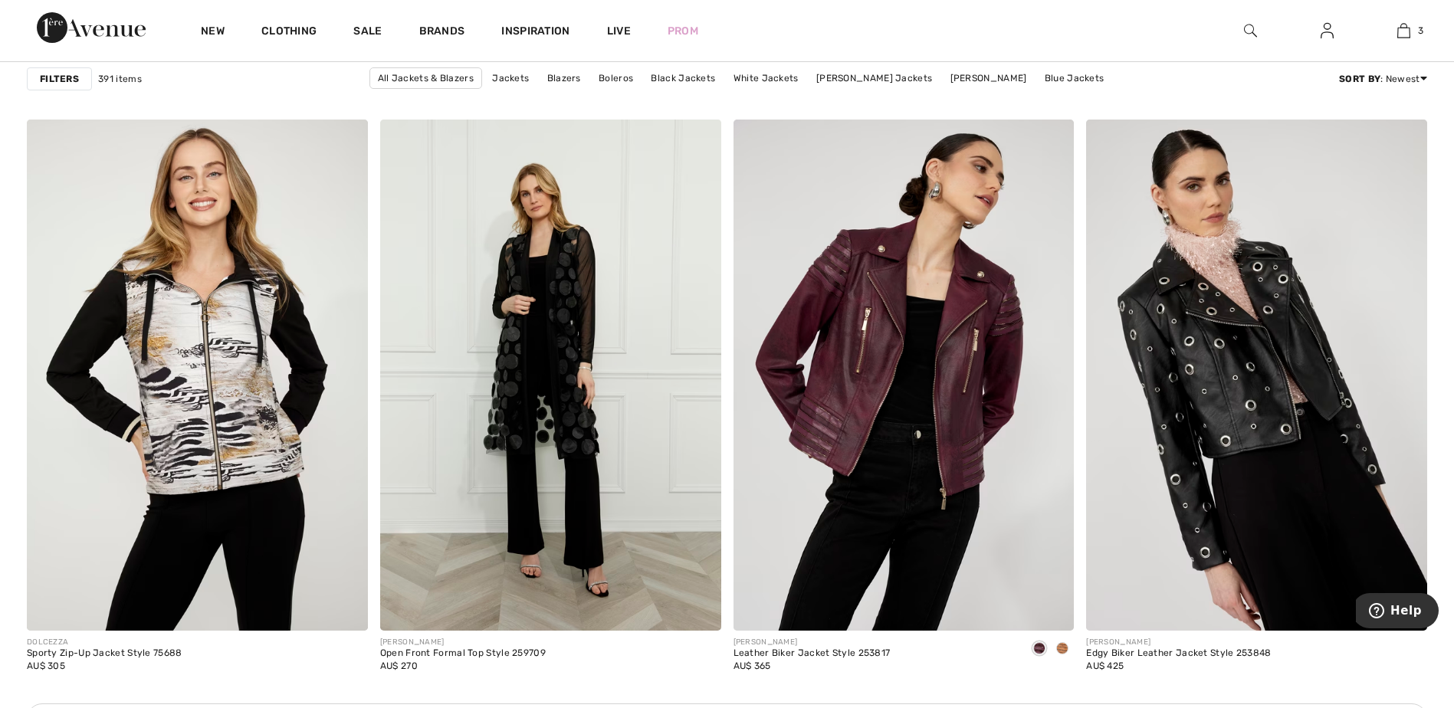
scroll to position [3902, 0]
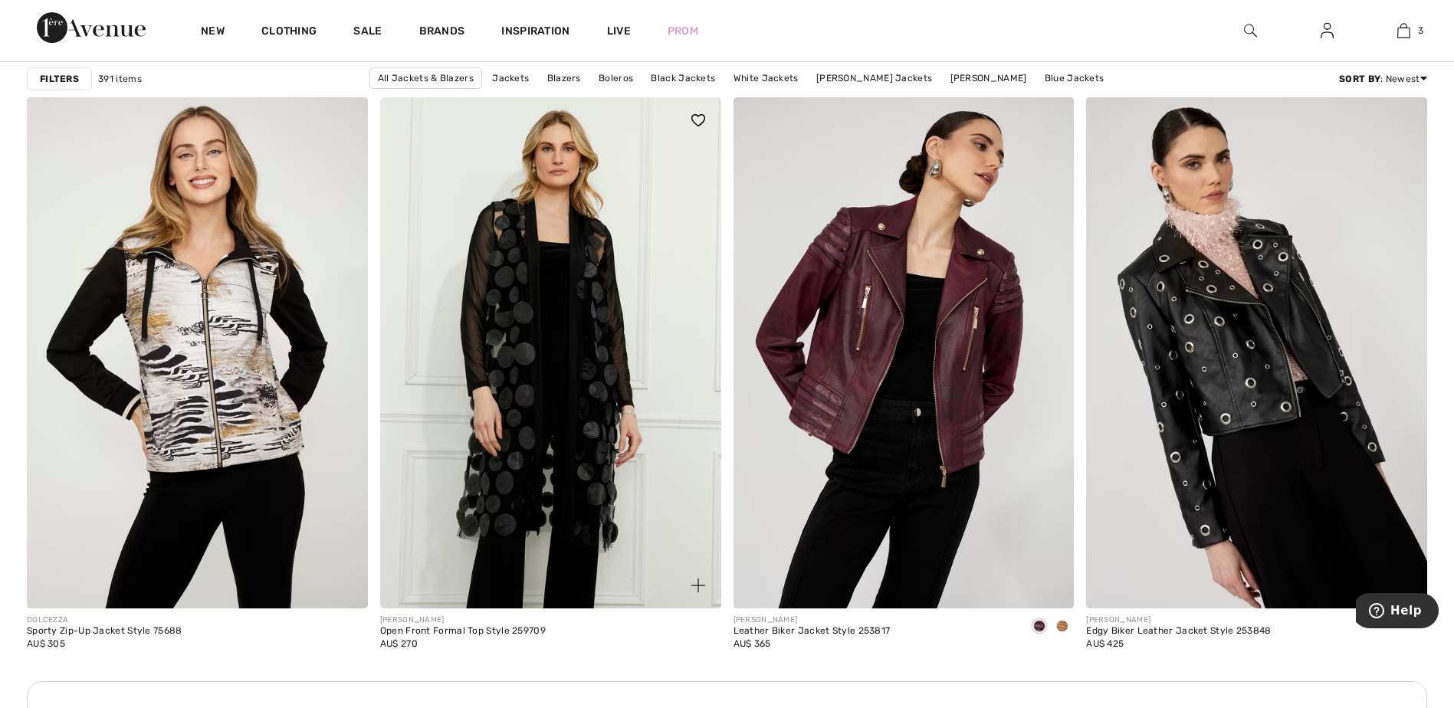
click at [536, 321] on img at bounding box center [550, 352] width 341 height 511
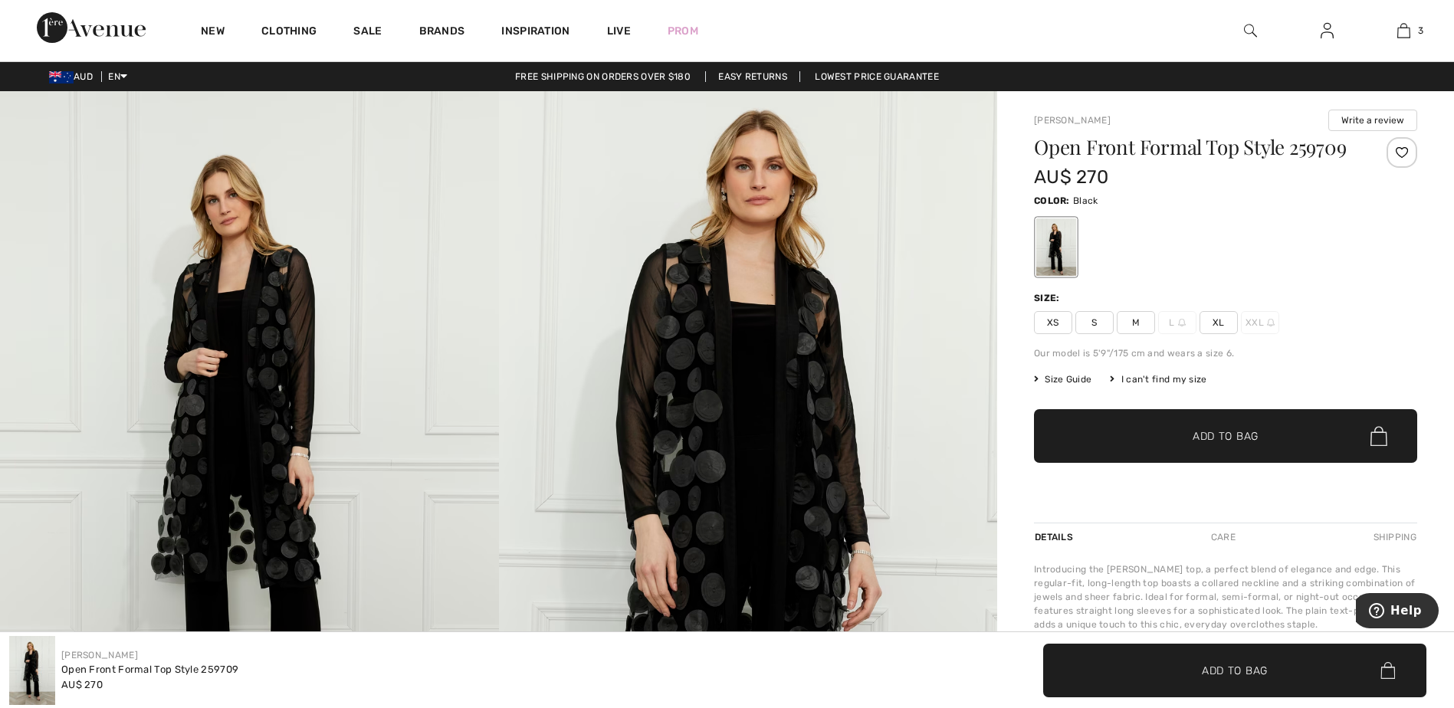
click at [1131, 322] on span "M" at bounding box center [1136, 322] width 38 height 23
click at [1232, 440] on span "Add to Bag" at bounding box center [1226, 436] width 66 height 16
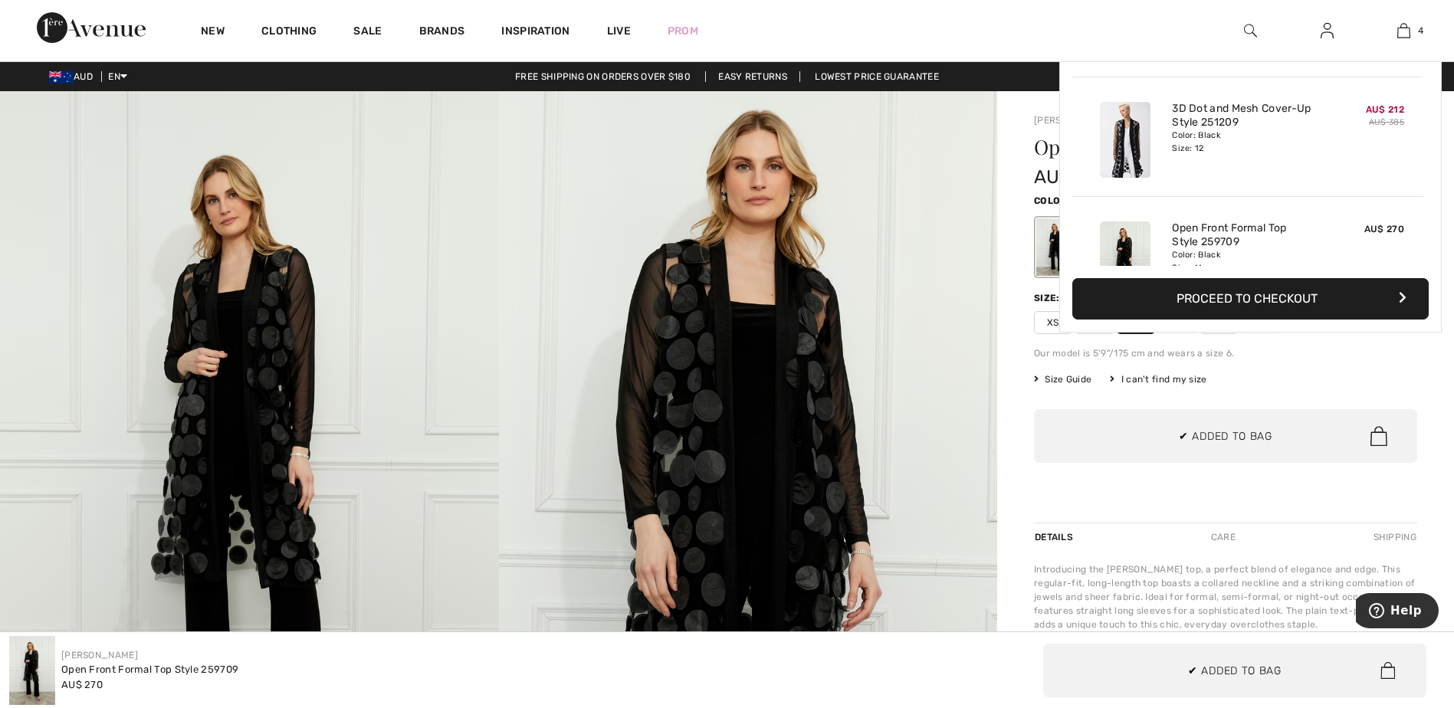
scroll to position [287, 0]
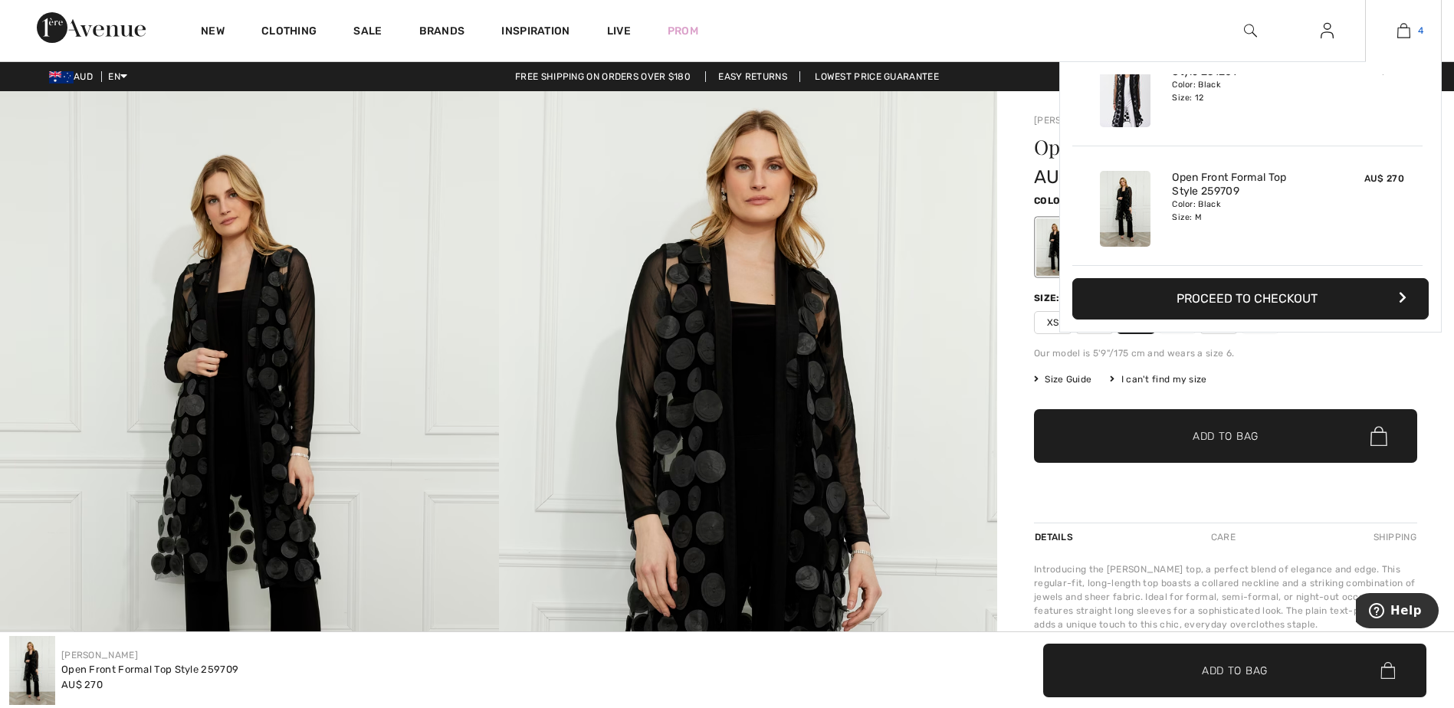
click at [1401, 29] on img at bounding box center [1403, 30] width 13 height 18
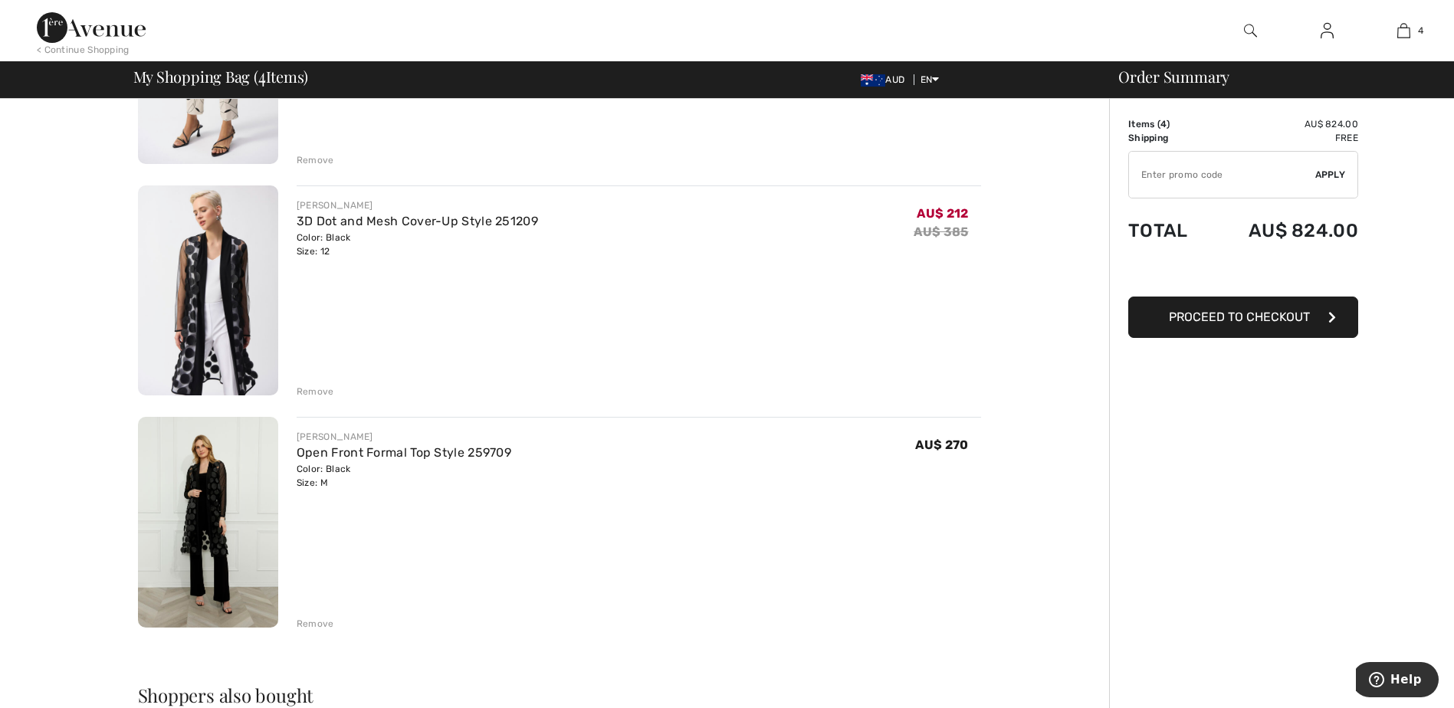
scroll to position [506, 0]
click at [211, 482] on img at bounding box center [208, 520] width 140 height 211
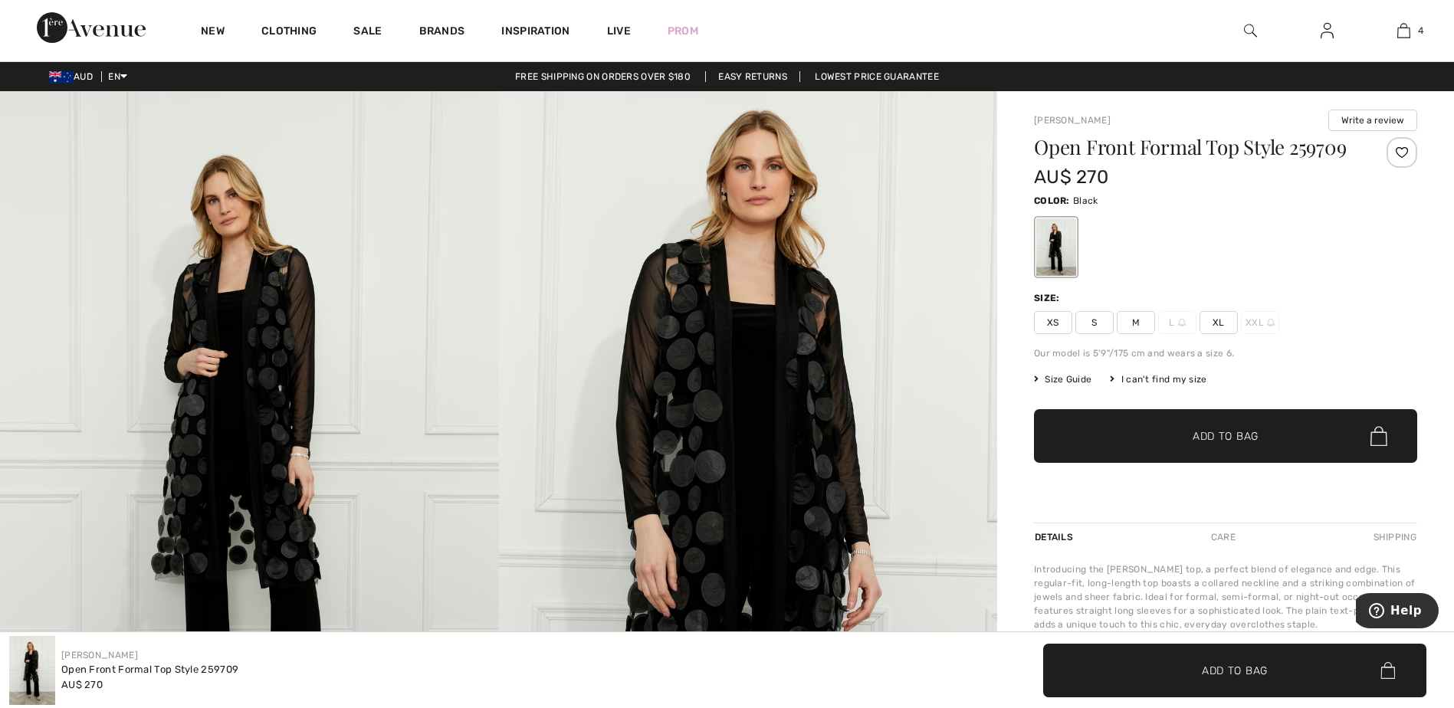
click at [734, 325] on img at bounding box center [748, 465] width 499 height 748
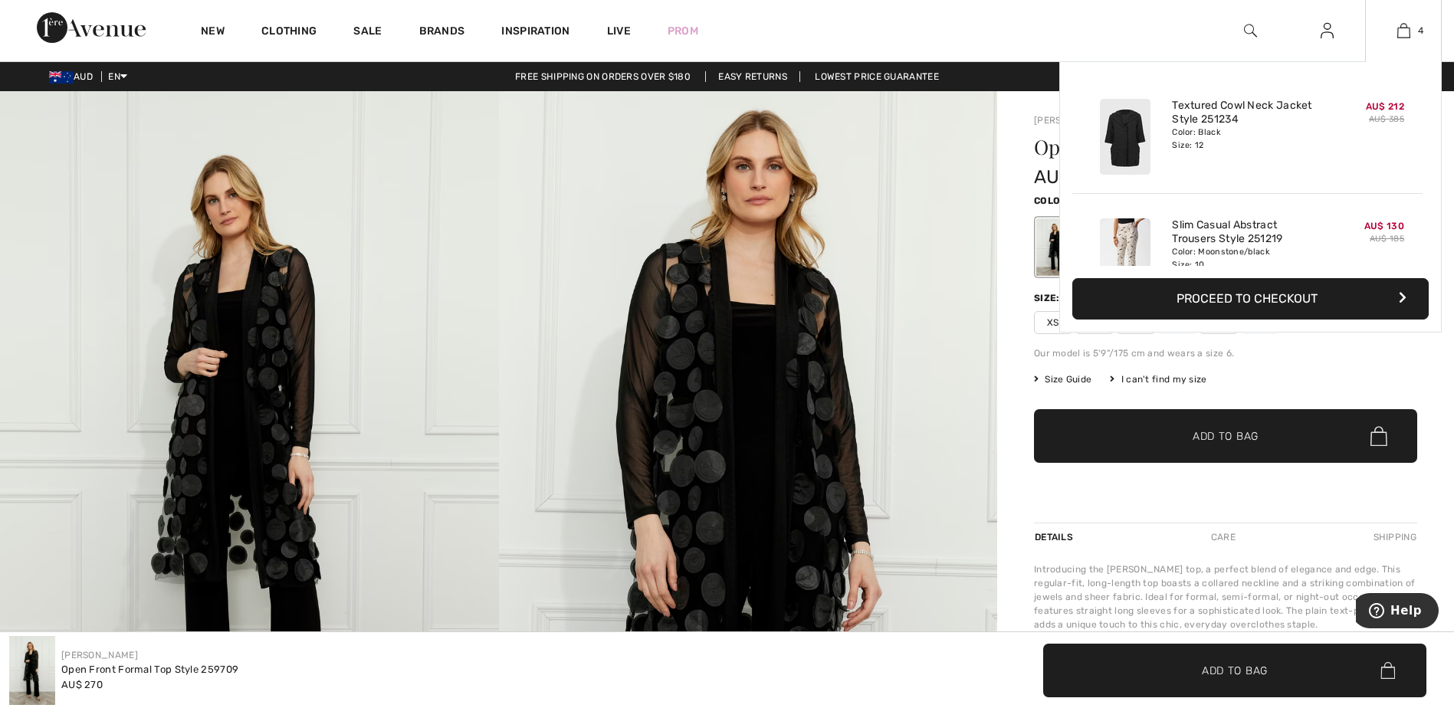
click at [1159, 145] on div at bounding box center [1125, 137] width 81 height 88
click at [1403, 34] on img at bounding box center [1403, 30] width 13 height 18
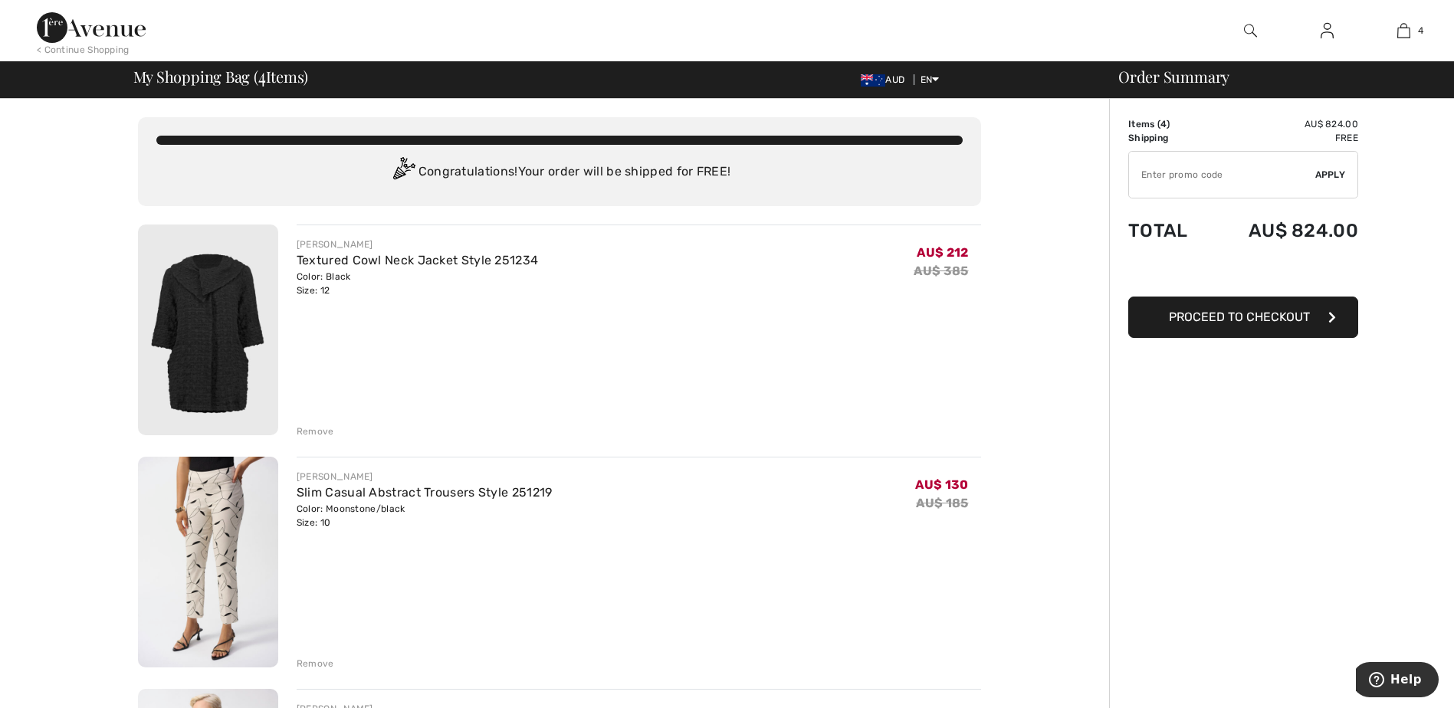
click at [323, 432] on div "Remove" at bounding box center [316, 432] width 38 height 14
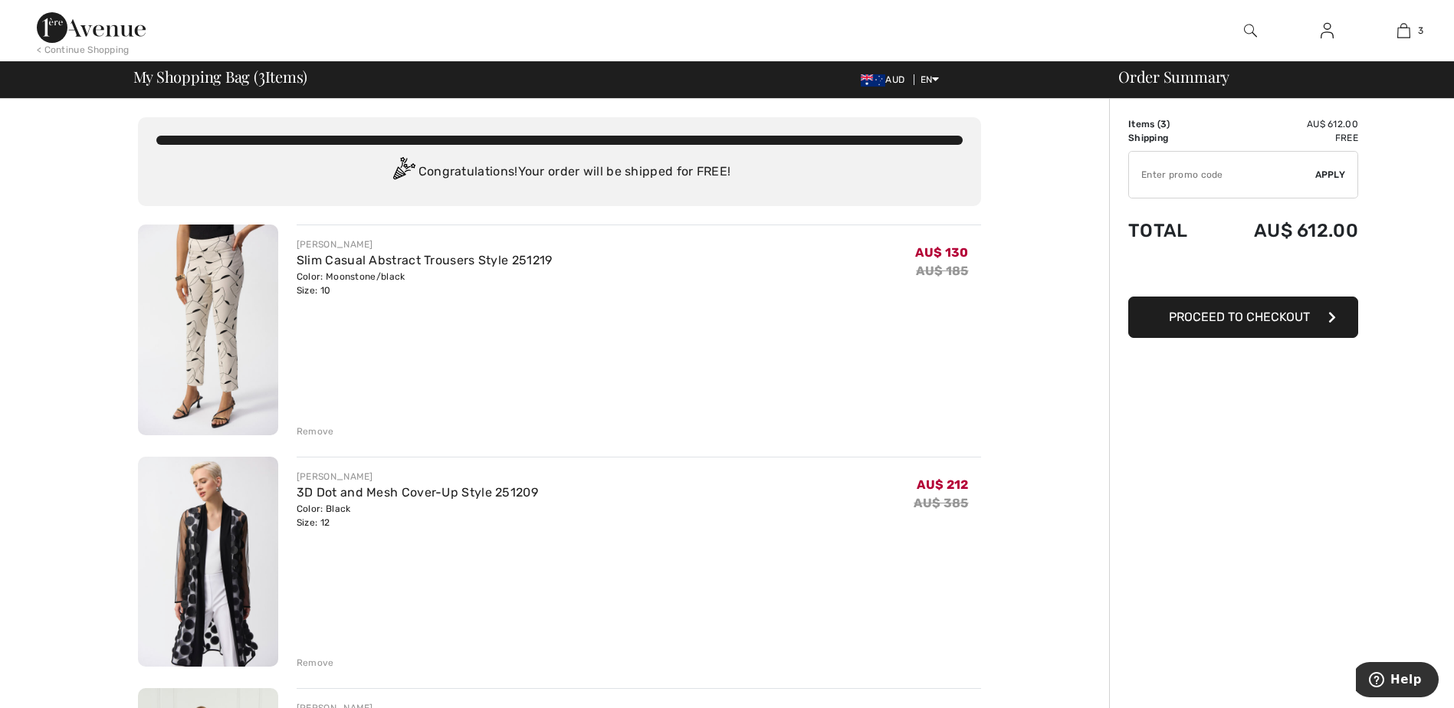
click at [323, 432] on div "Remove" at bounding box center [316, 432] width 38 height 14
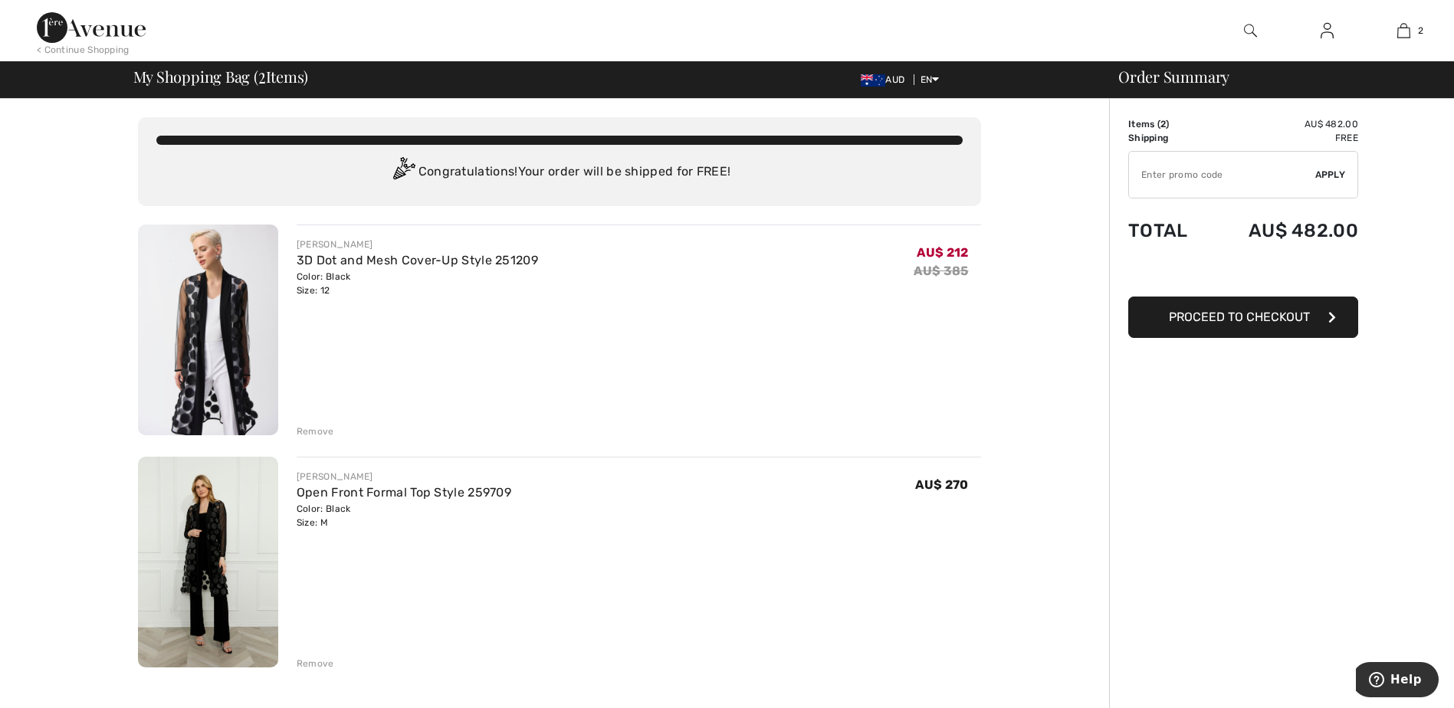
click at [218, 515] on img at bounding box center [208, 562] width 140 height 211
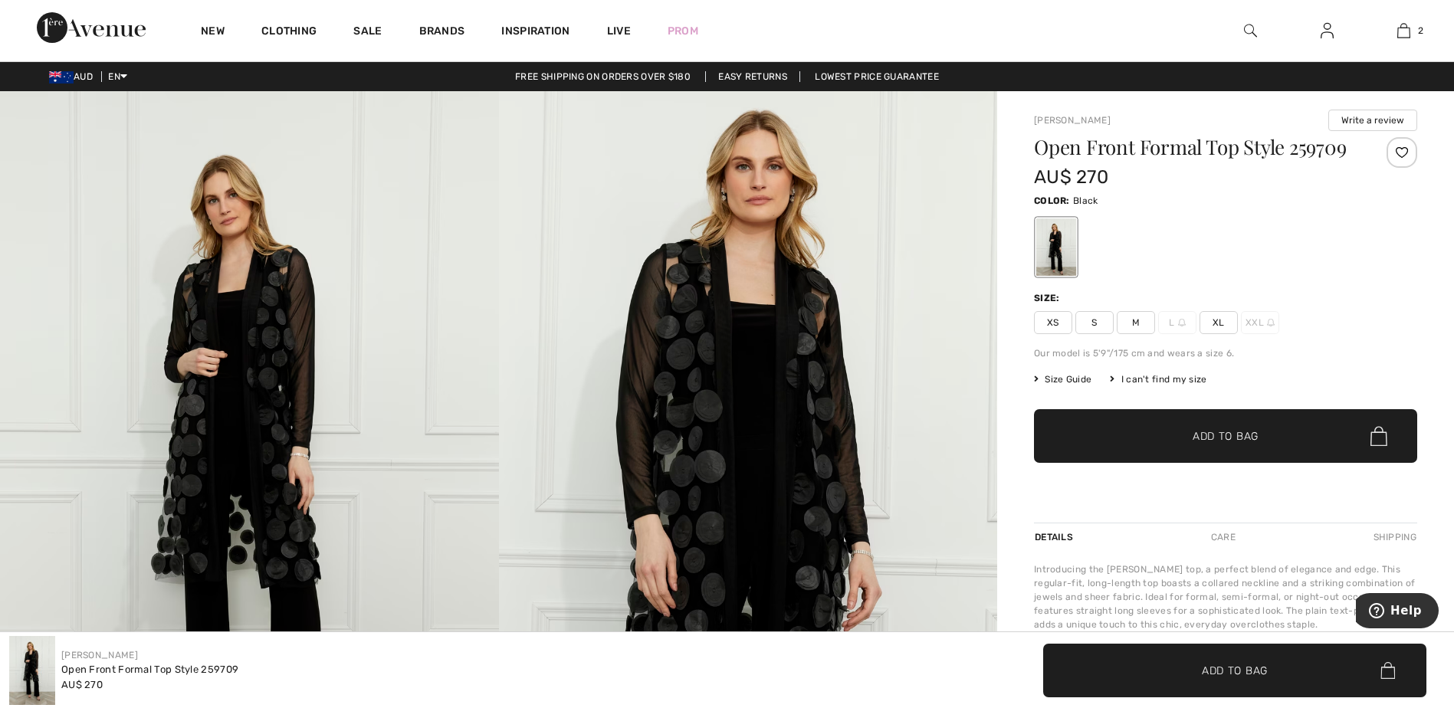
click at [828, 406] on img at bounding box center [748, 465] width 499 height 748
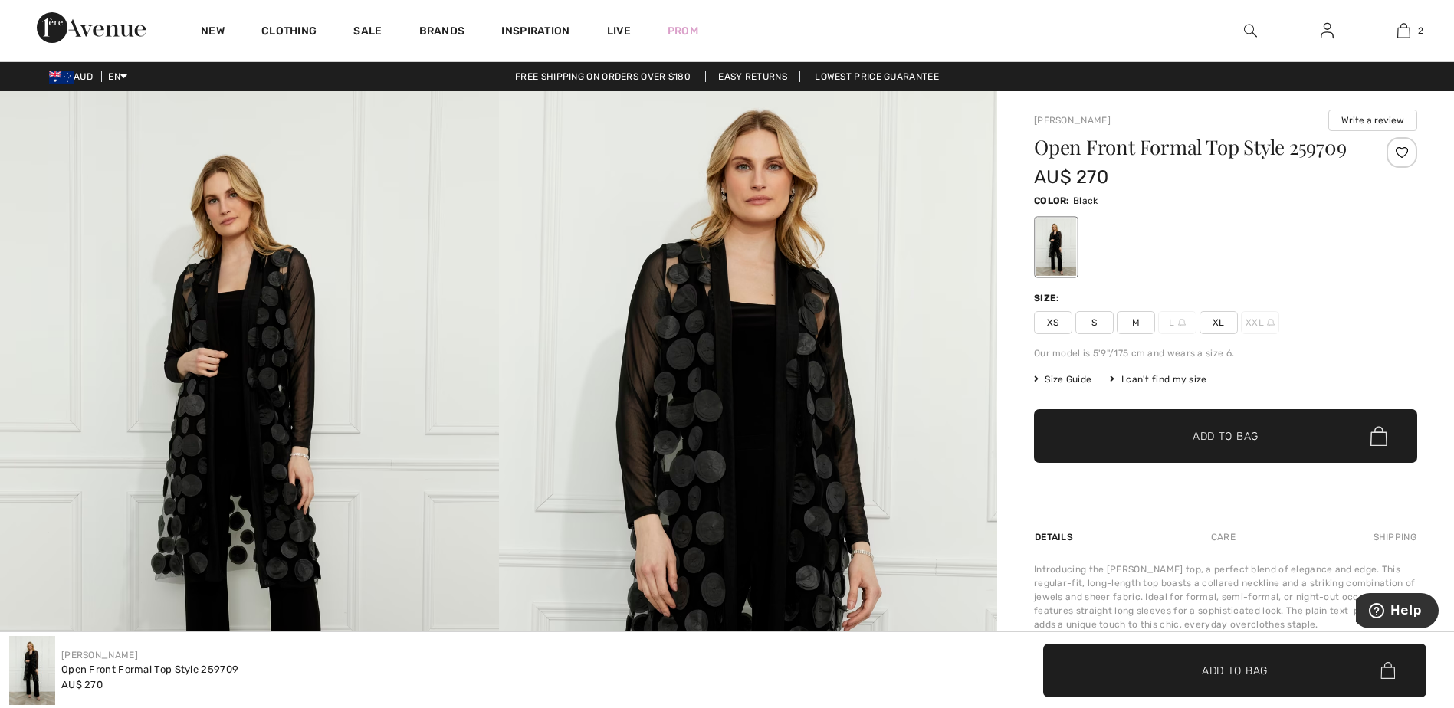
click at [293, 288] on img at bounding box center [249, 465] width 499 height 748
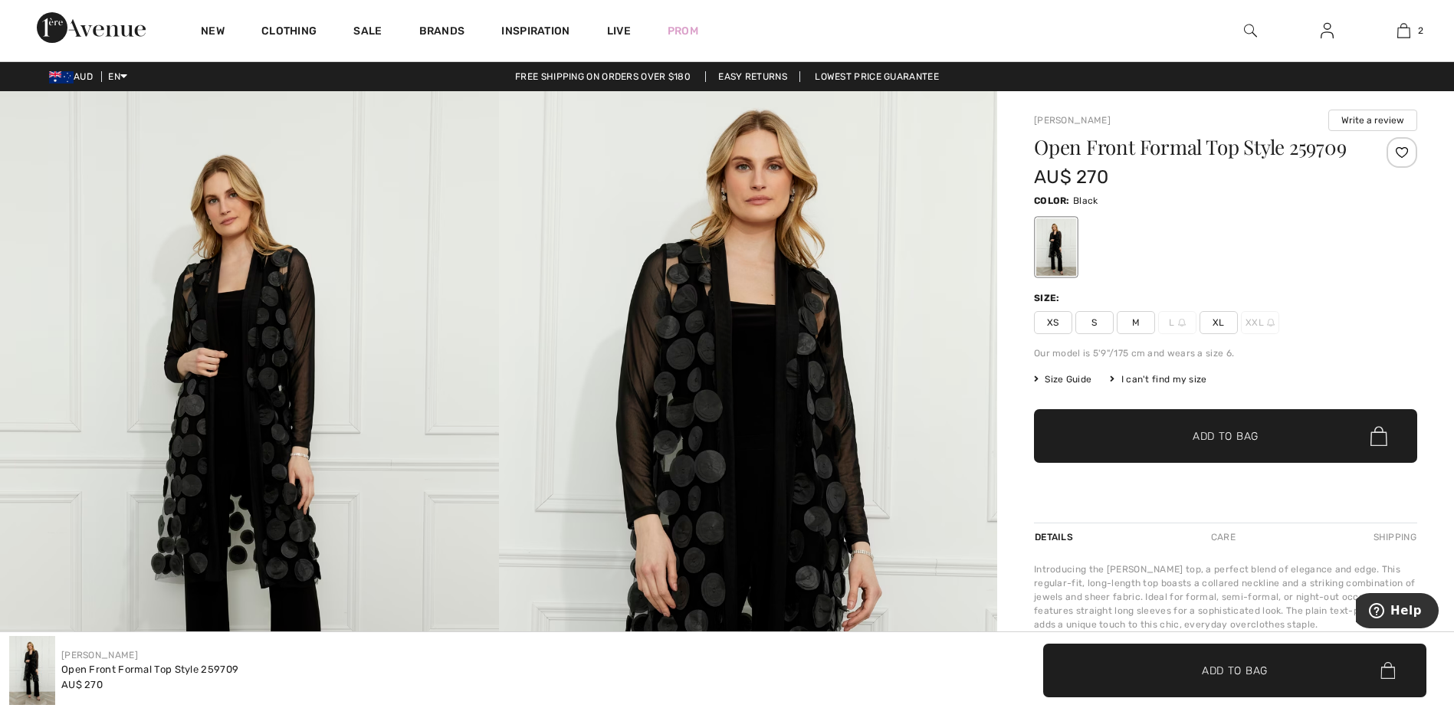
click at [832, 510] on img at bounding box center [748, 465] width 499 height 748
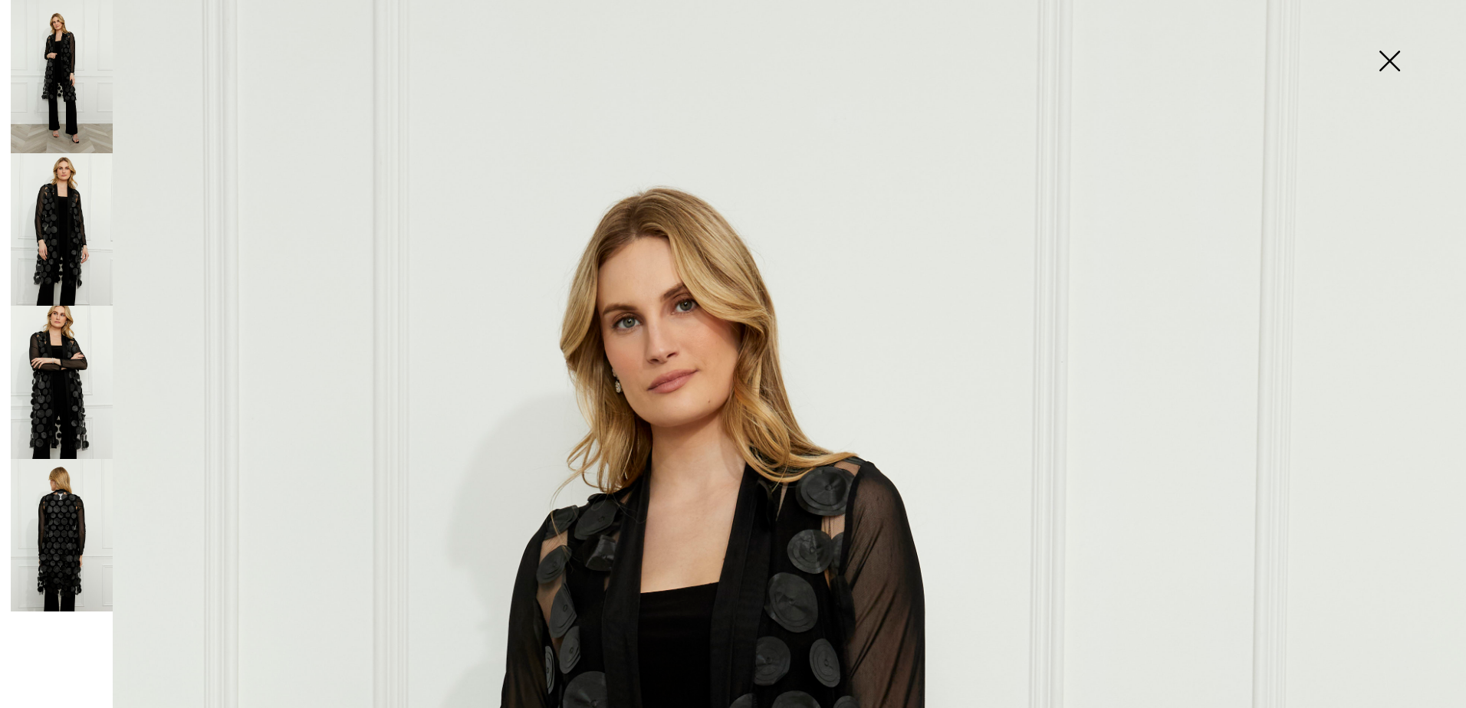
click at [64, 528] on img at bounding box center [62, 535] width 102 height 153
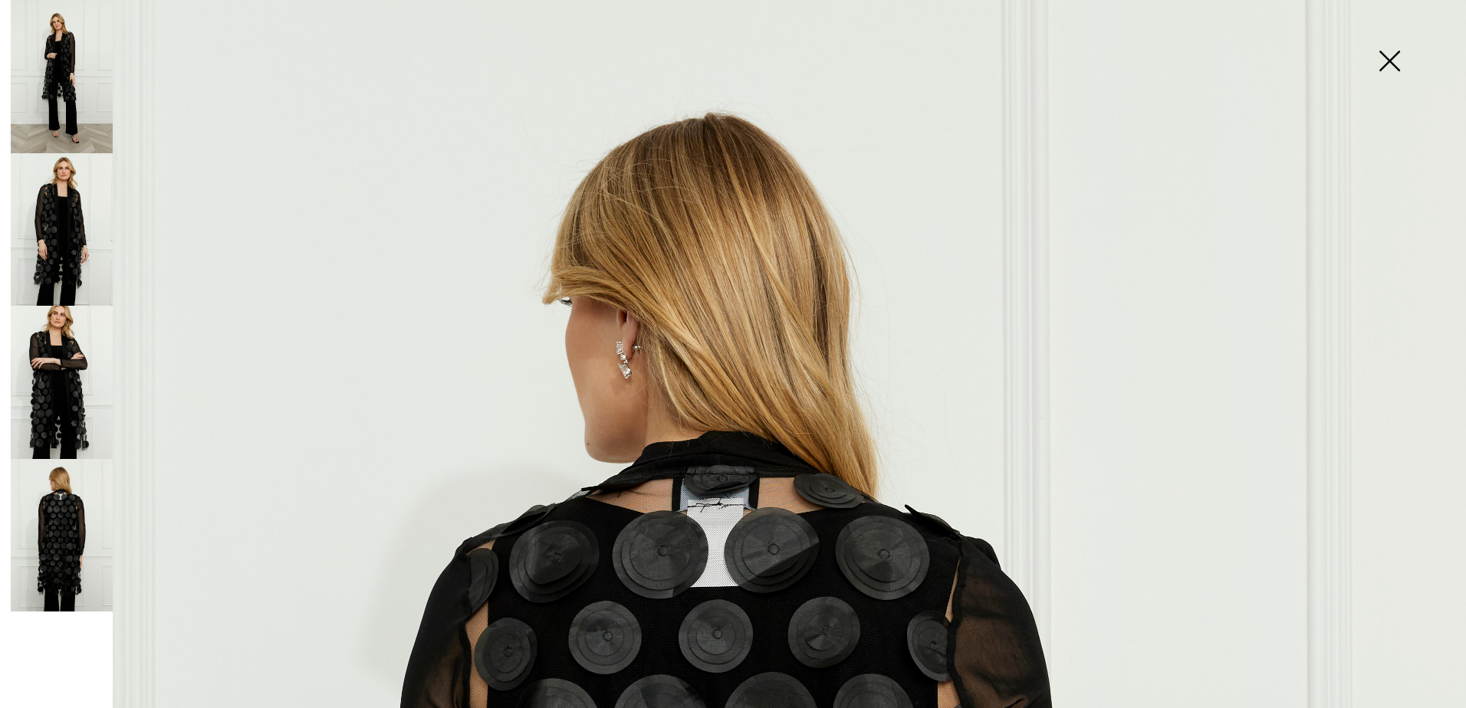
click at [61, 365] on img at bounding box center [62, 382] width 102 height 153
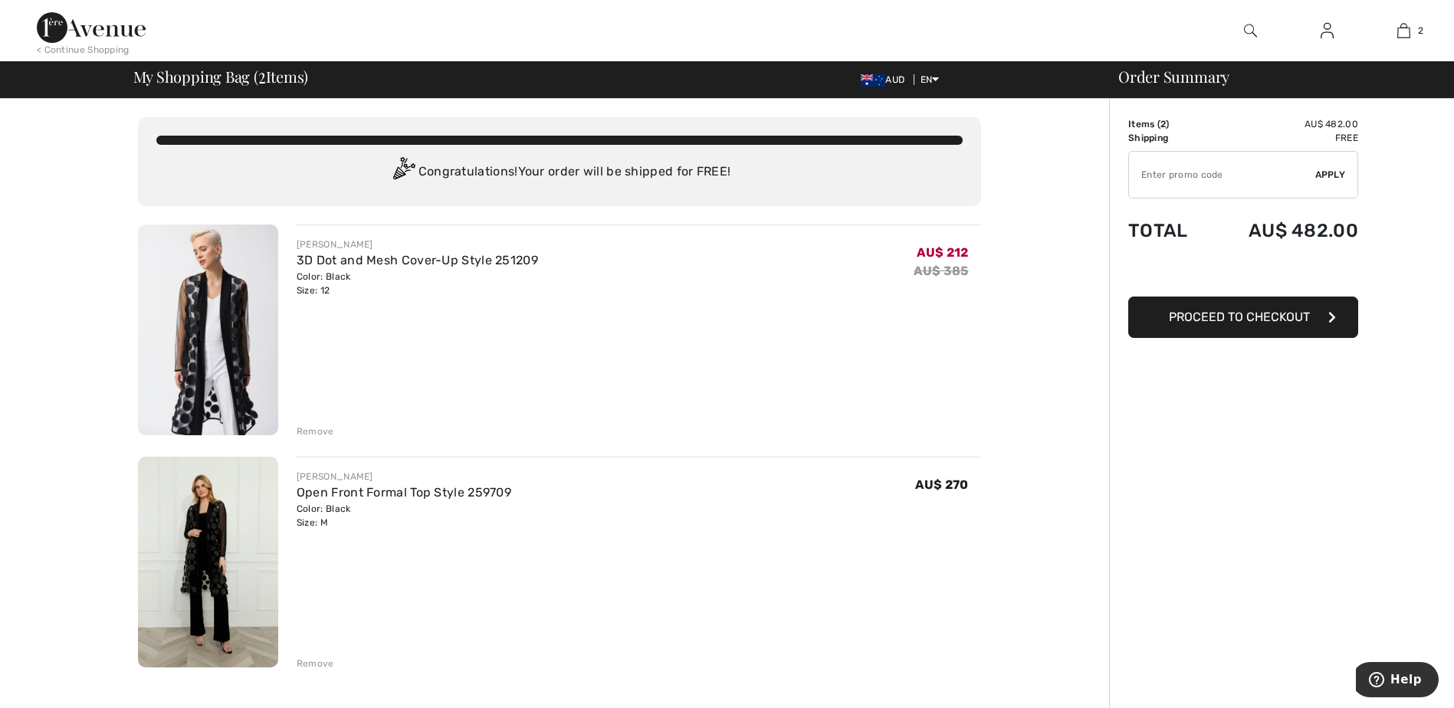
click at [308, 664] on div "Remove" at bounding box center [316, 664] width 38 height 14
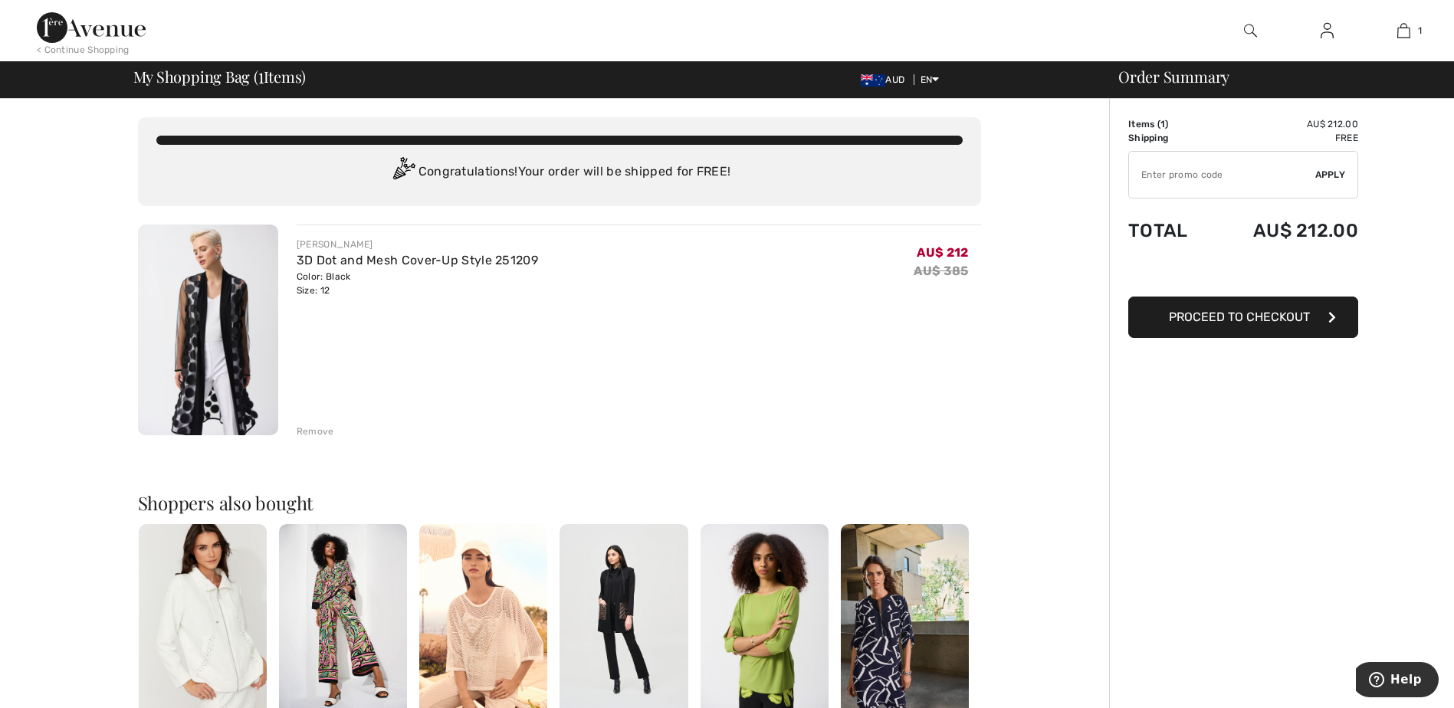
click at [613, 605] on img at bounding box center [624, 620] width 128 height 192
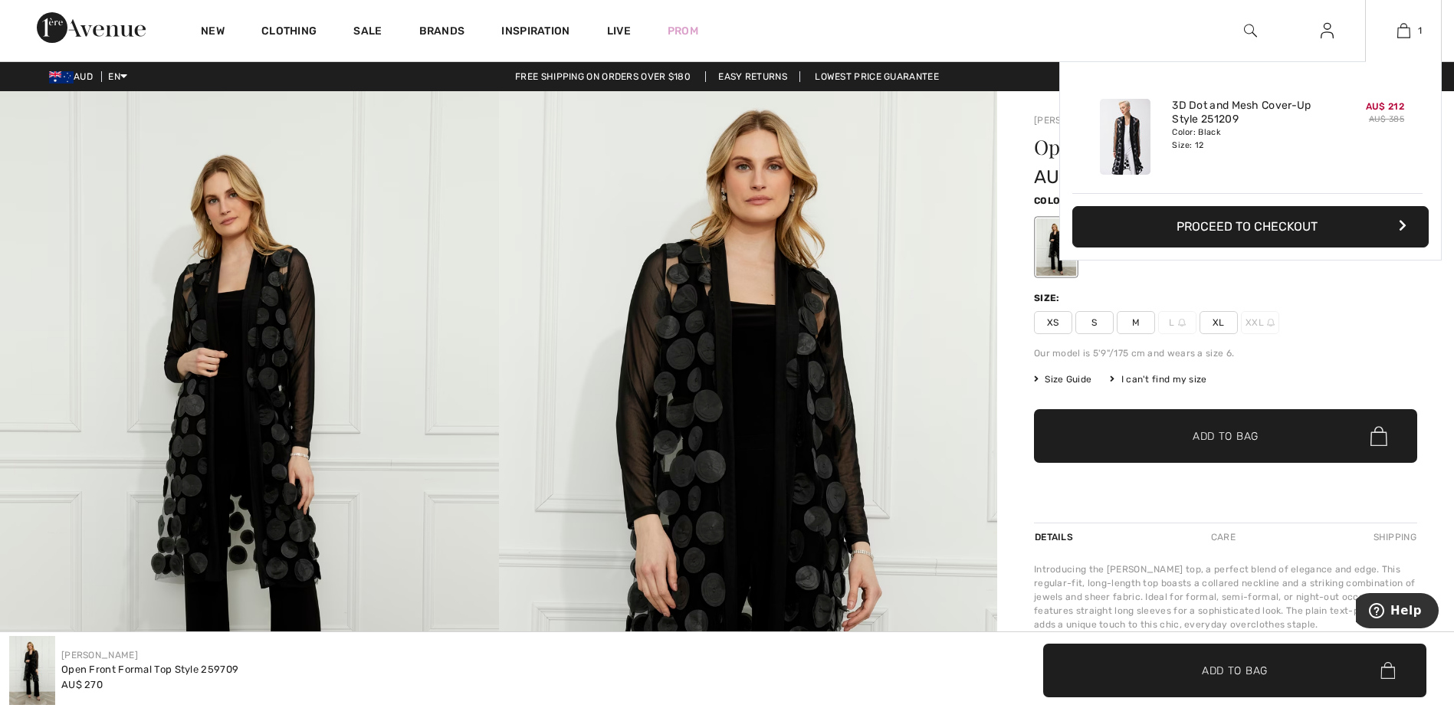
click at [1135, 132] on img at bounding box center [1125, 137] width 51 height 76
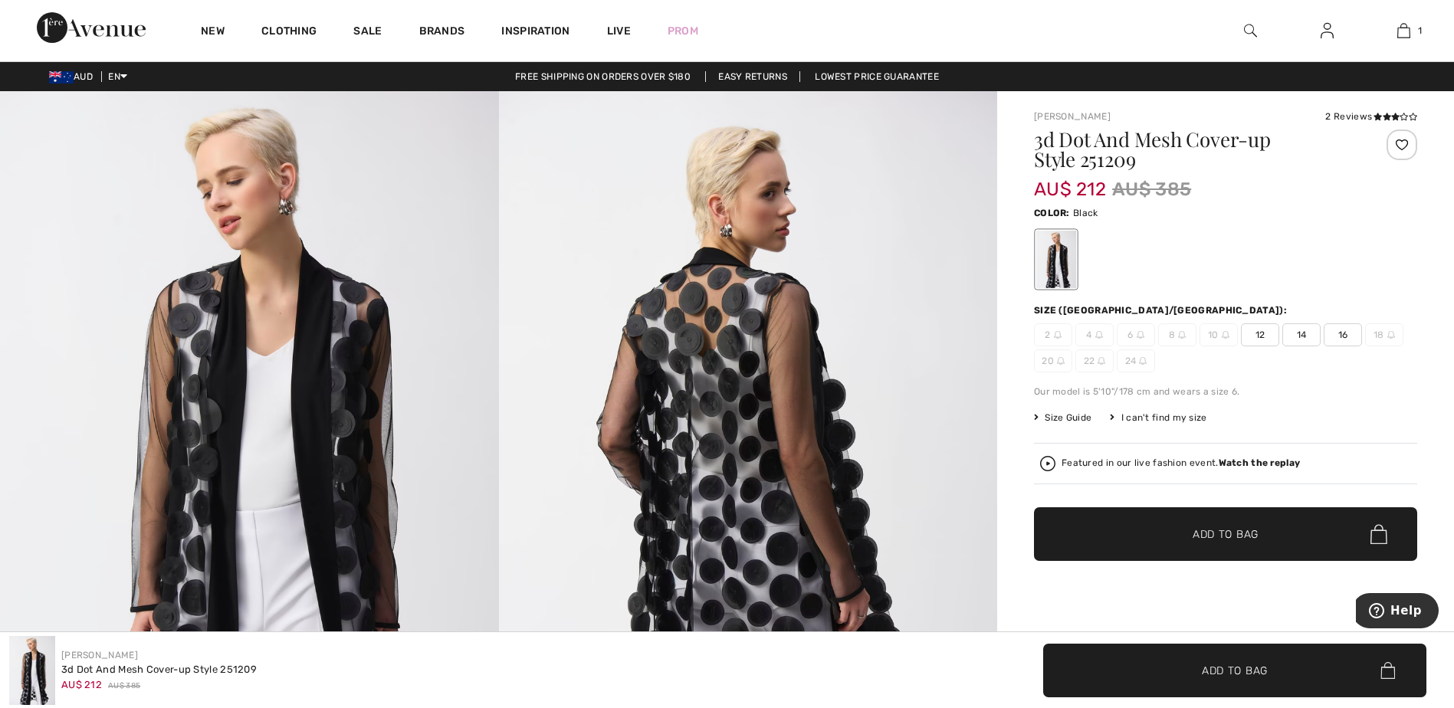
click at [737, 418] on img at bounding box center [748, 464] width 499 height 747
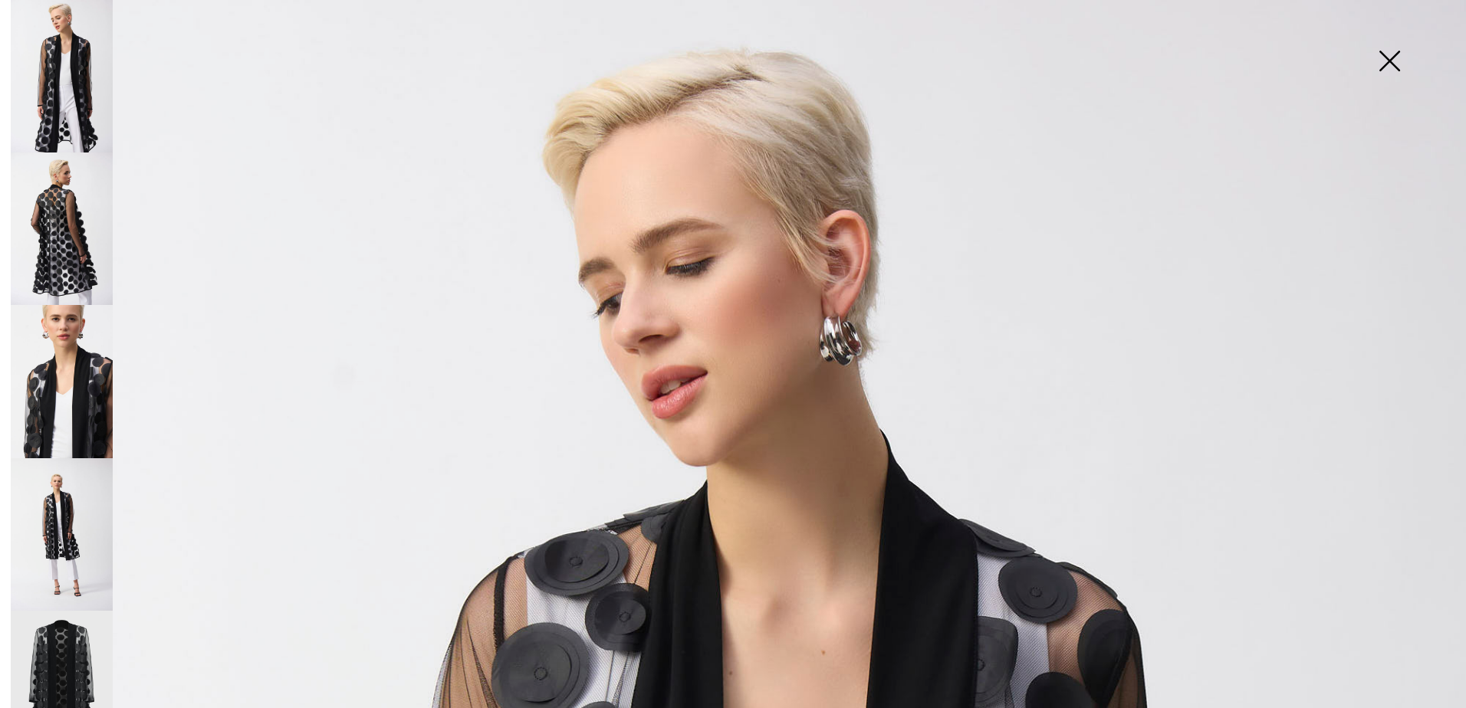
click at [68, 503] on img at bounding box center [62, 534] width 102 height 153
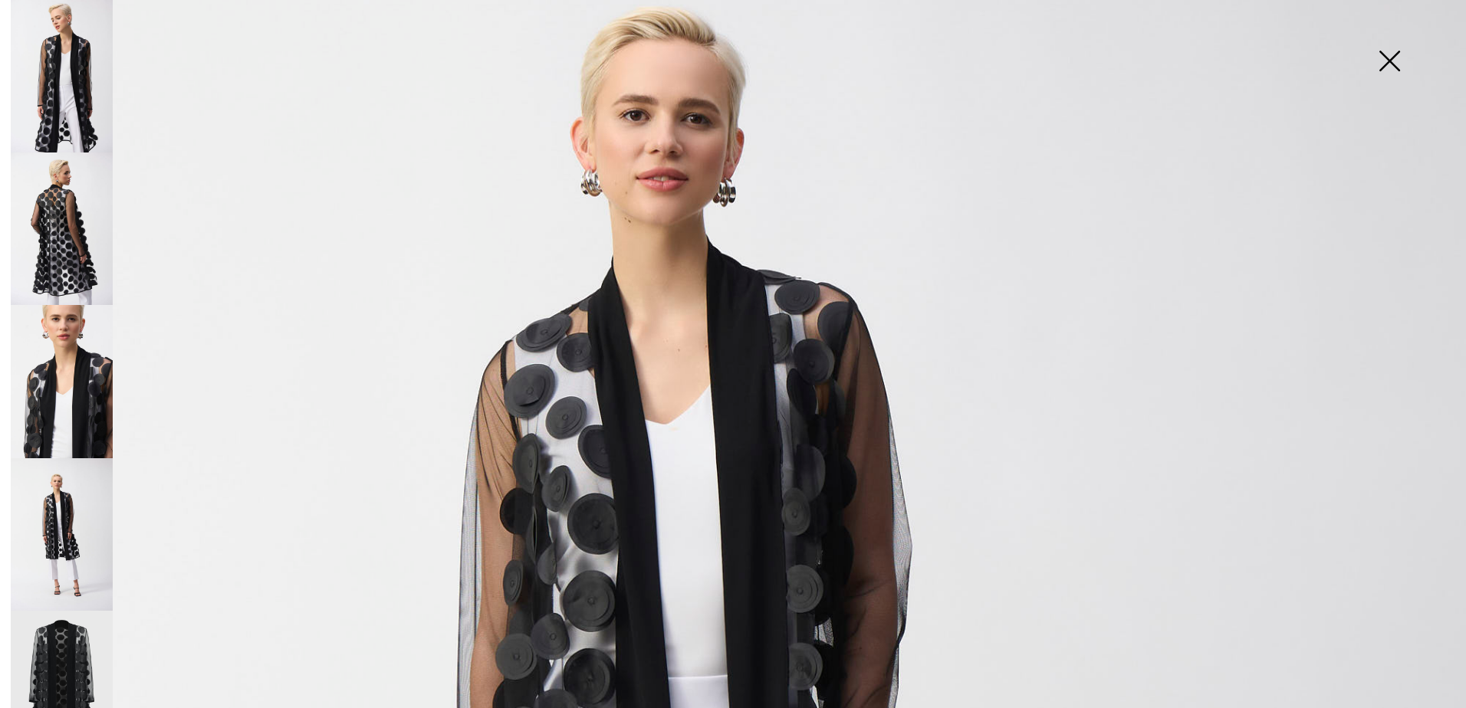
scroll to position [216, 0]
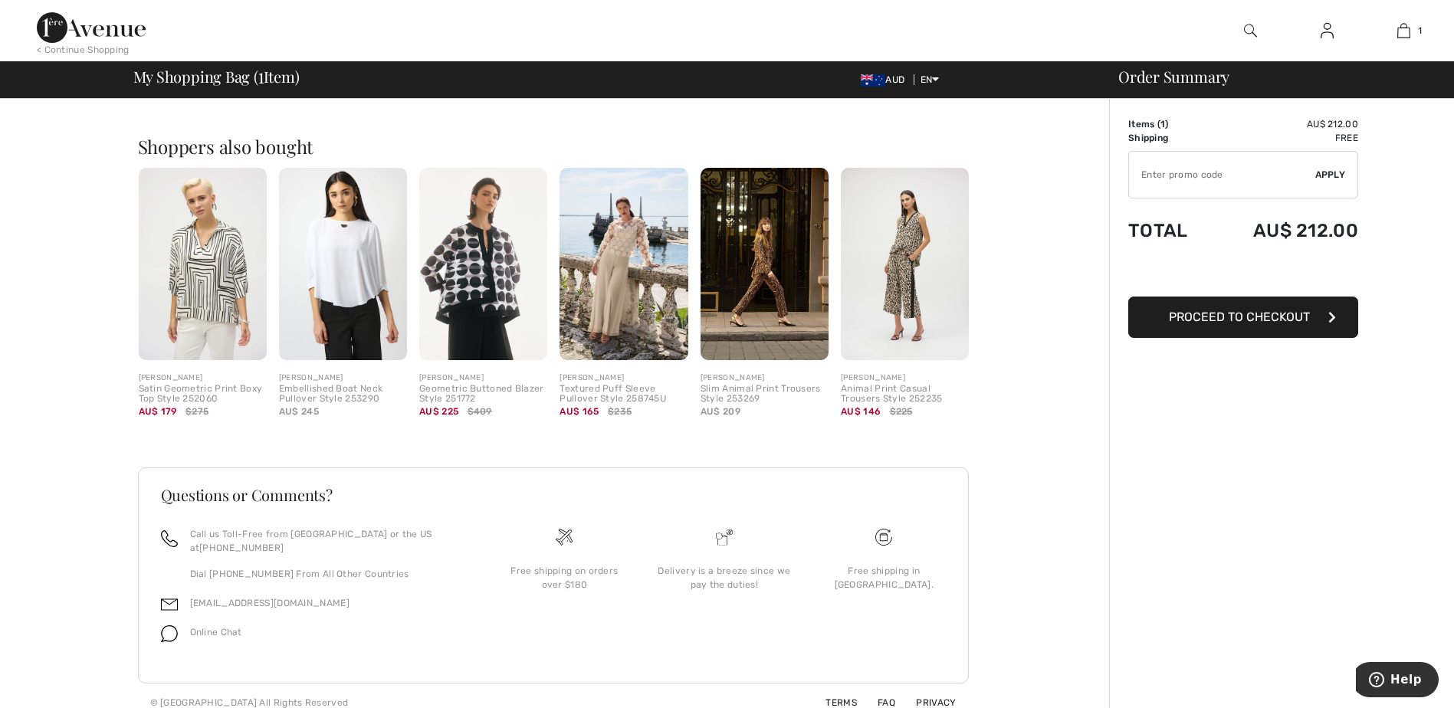
click at [780, 302] on img at bounding box center [765, 264] width 128 height 192
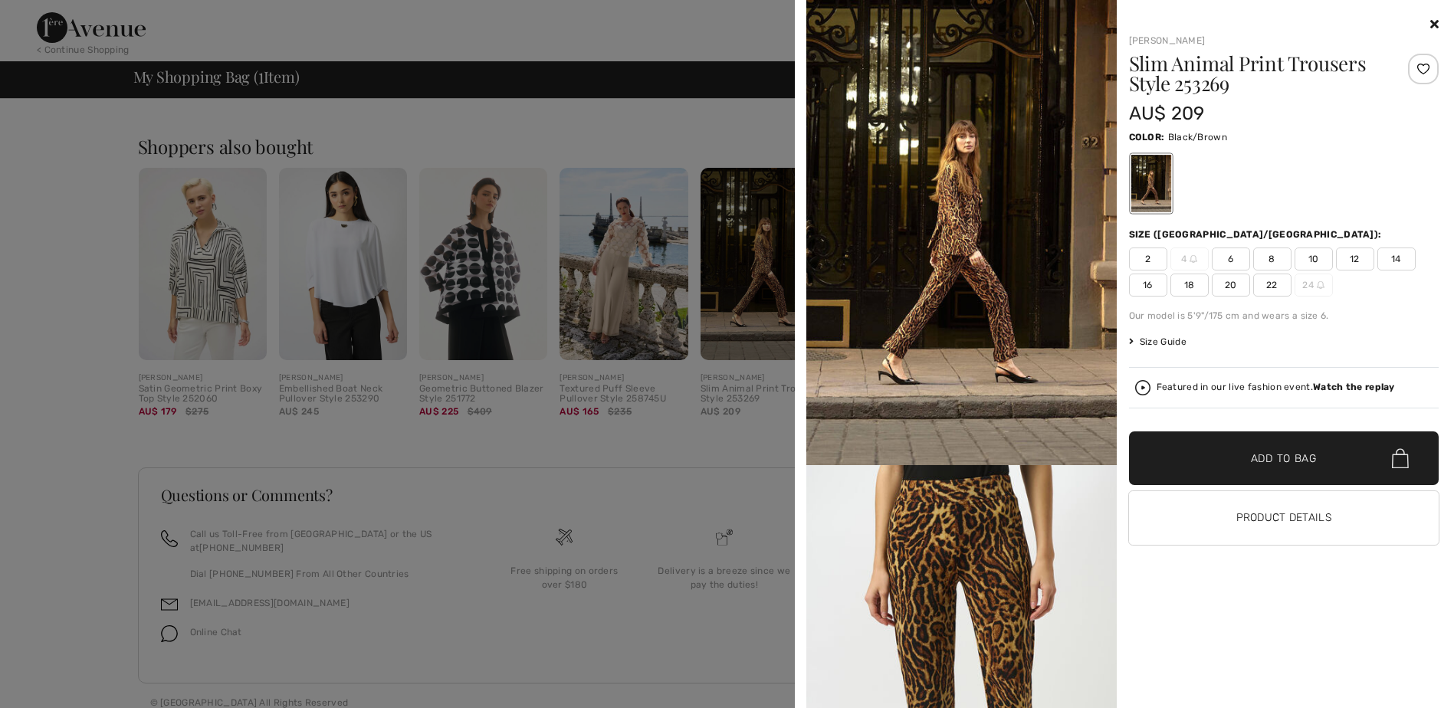
click at [977, 549] on img at bounding box center [961, 697] width 310 height 464
click at [1306, 255] on span "10" at bounding box center [1314, 259] width 38 height 23
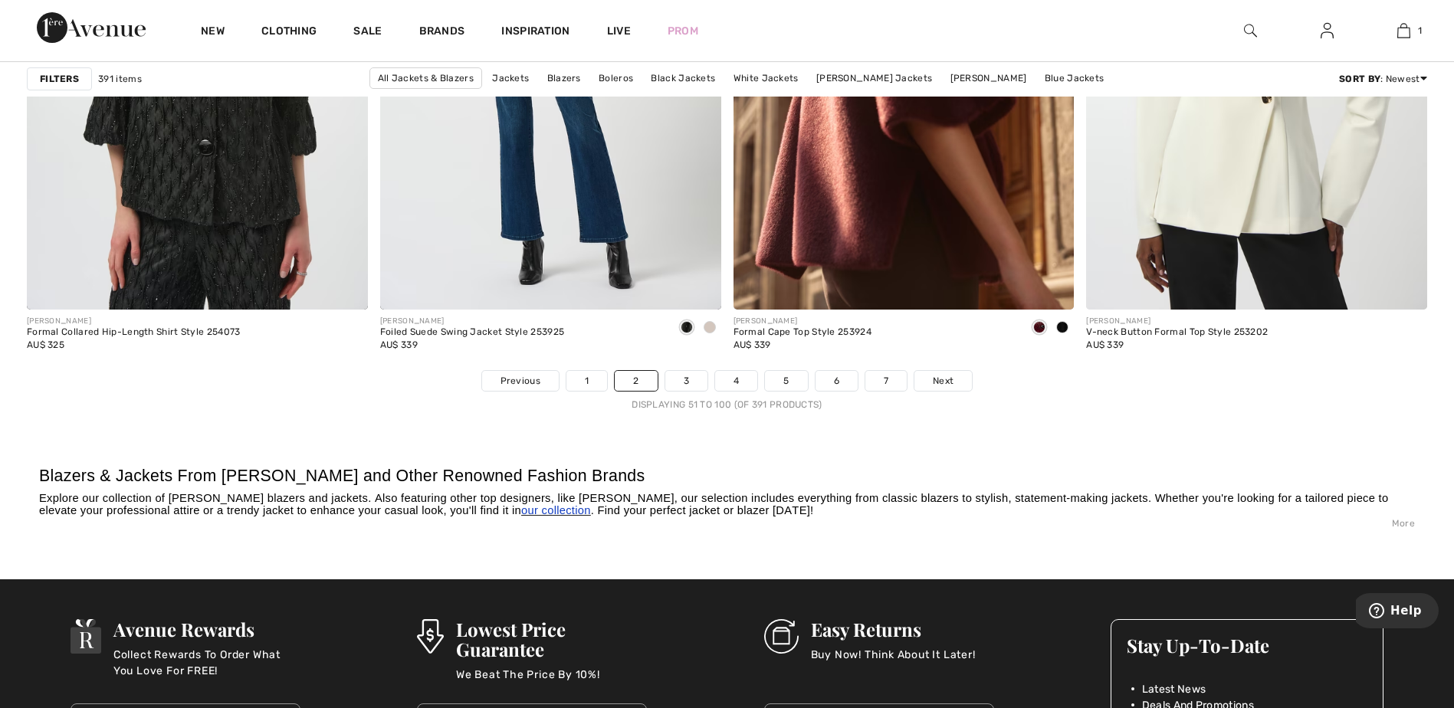
scroll to position [8698, 0]
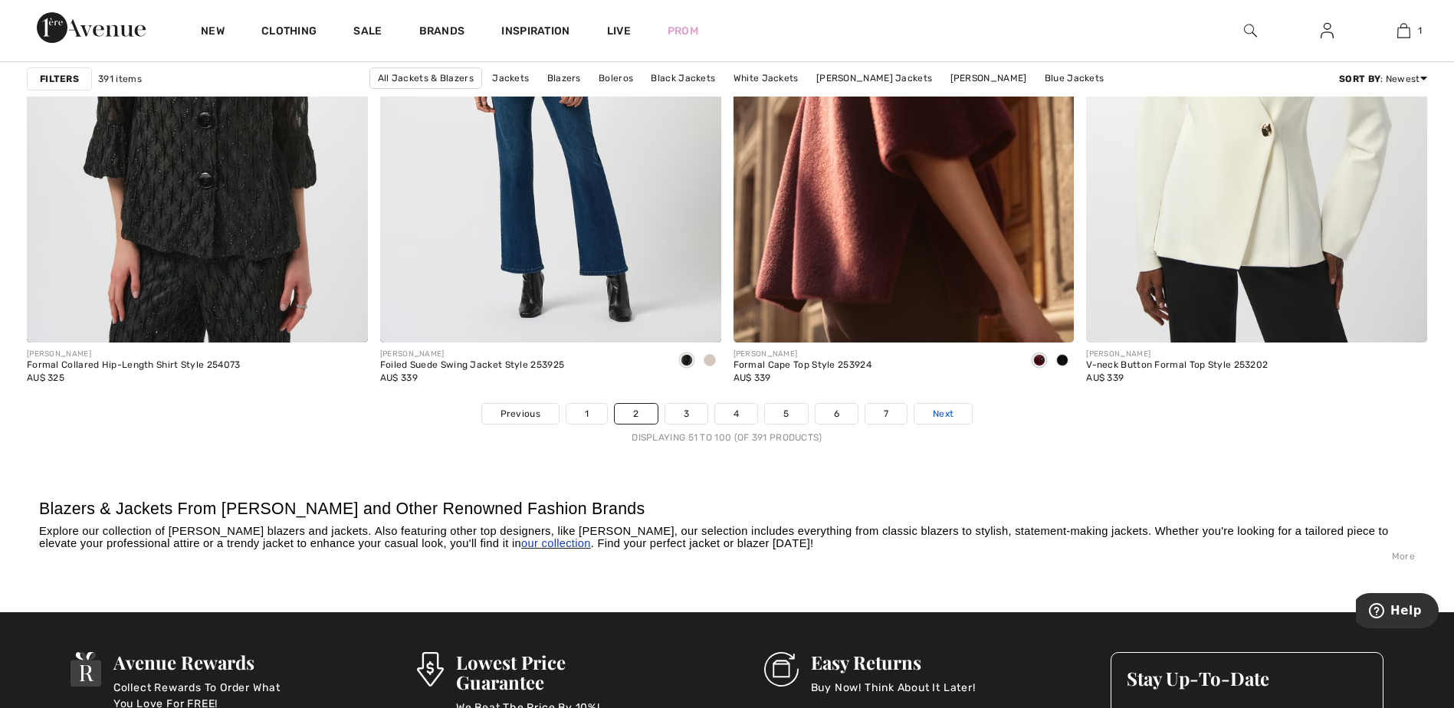
click at [947, 413] on span "Next" at bounding box center [943, 414] width 21 height 14
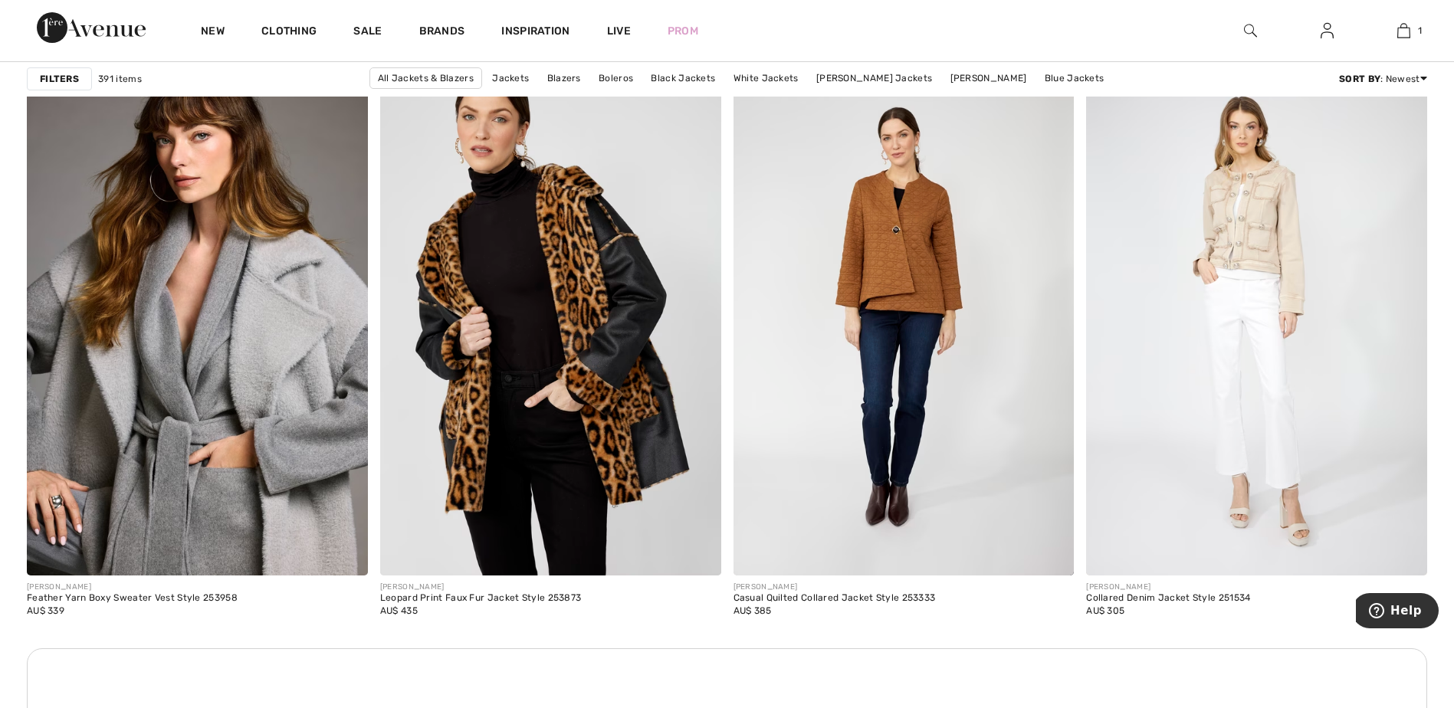
scroll to position [6503, 0]
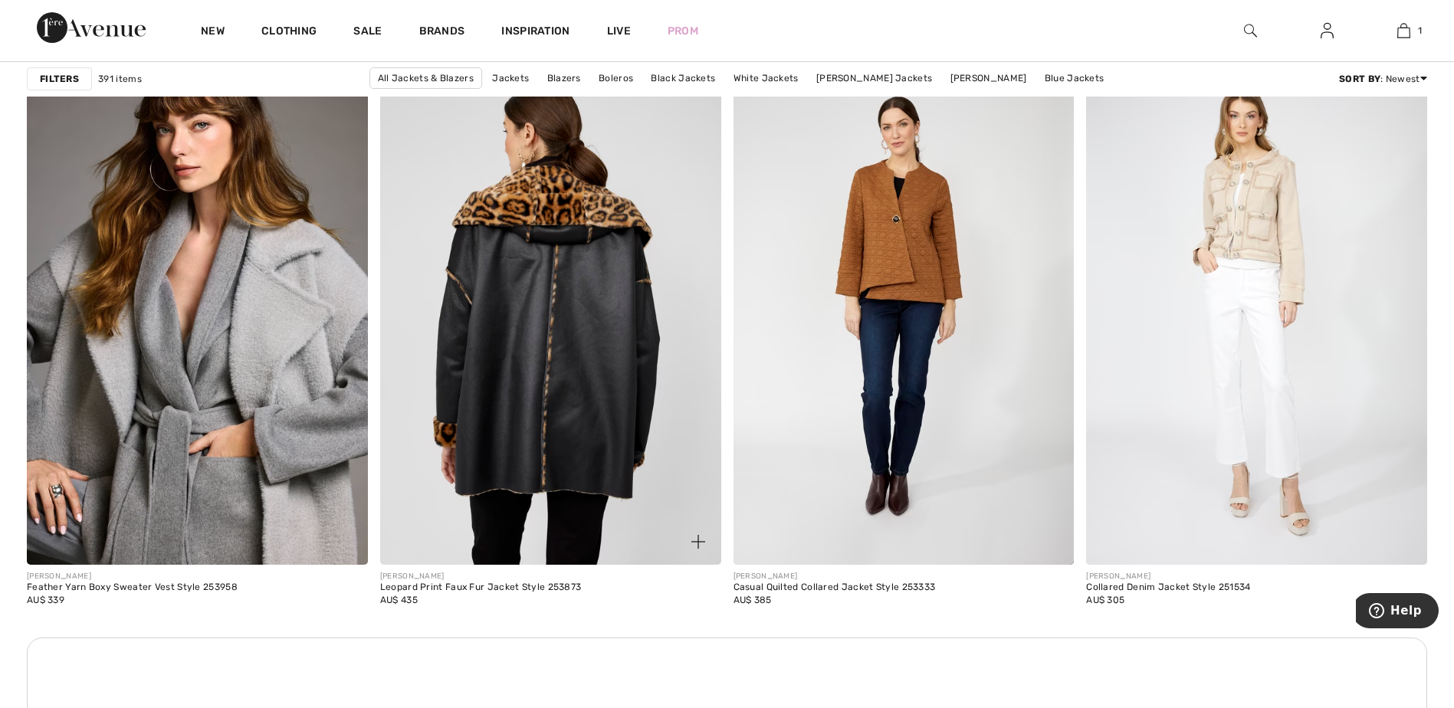
click at [573, 311] on img at bounding box center [550, 309] width 341 height 511
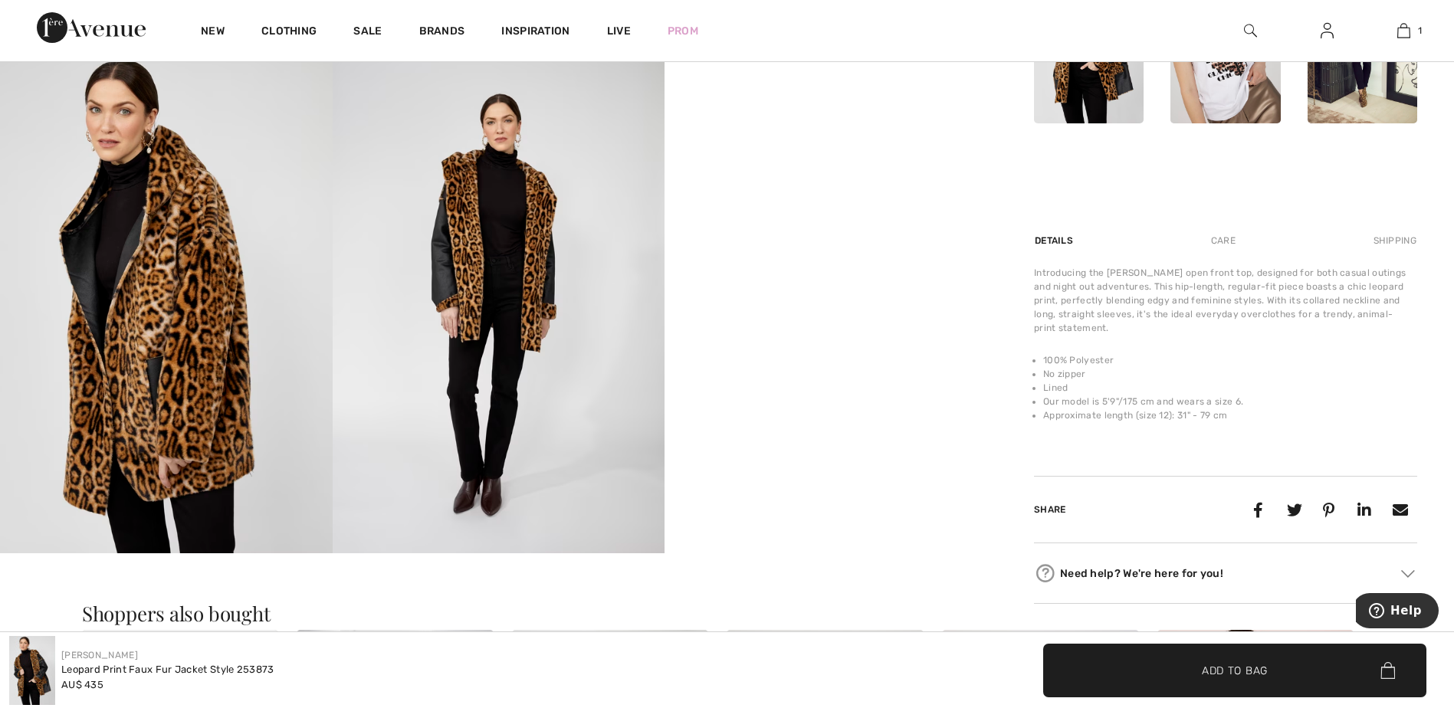
scroll to position [780, 0]
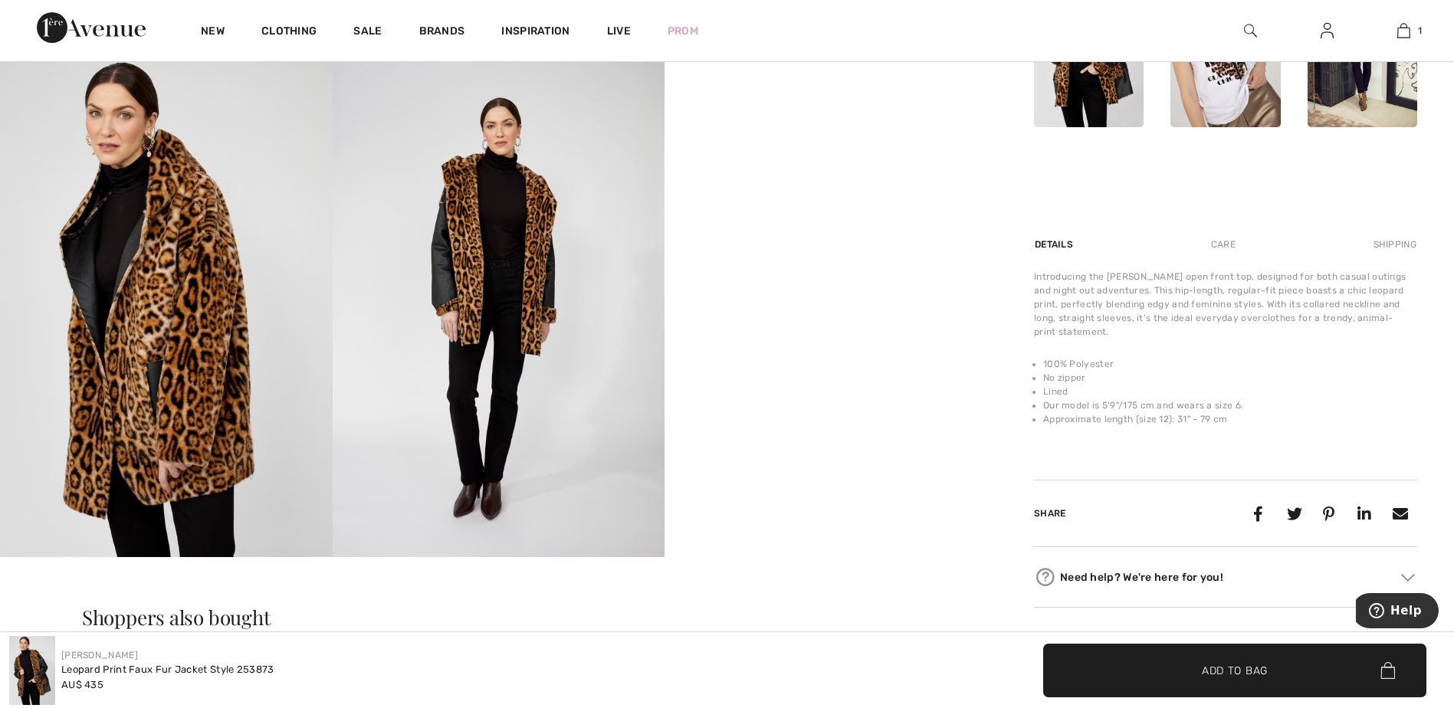
click at [162, 253] on img at bounding box center [166, 308] width 333 height 498
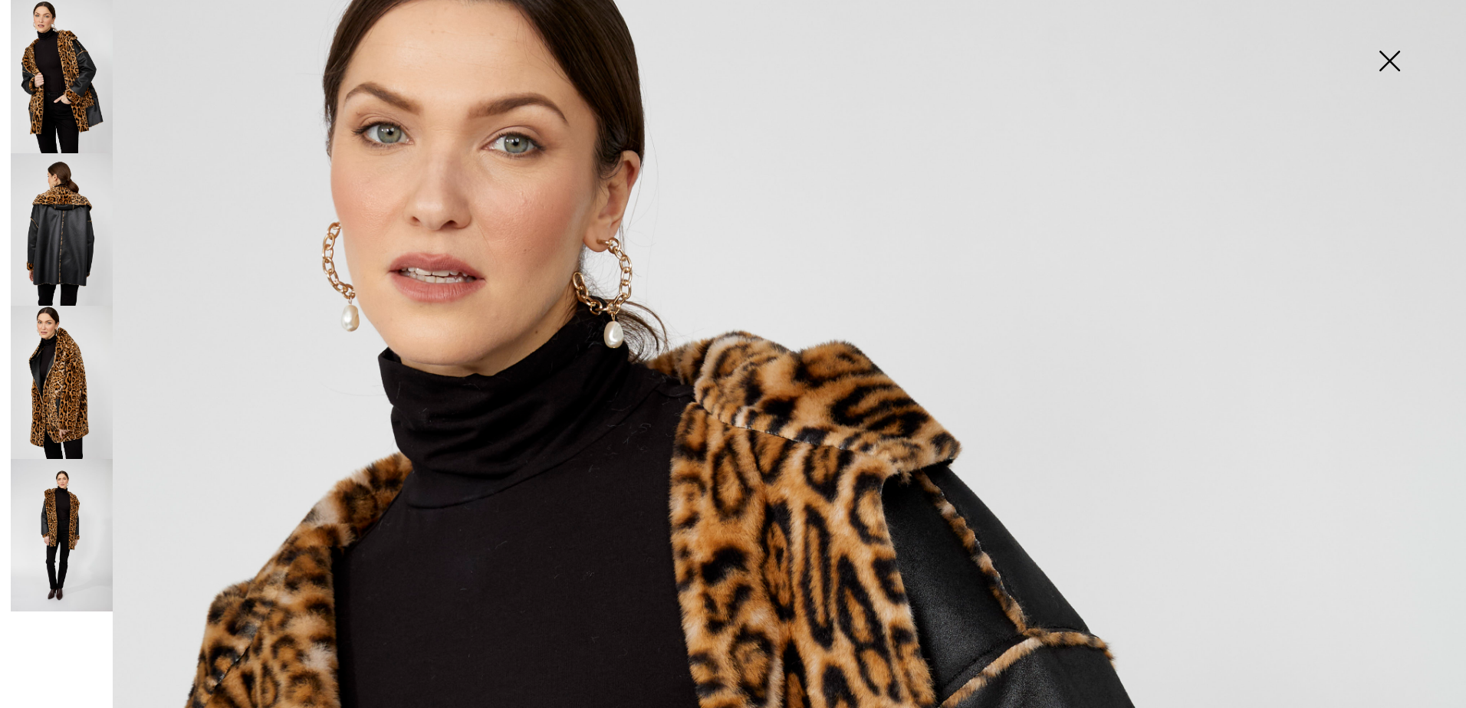
scroll to position [8, 0]
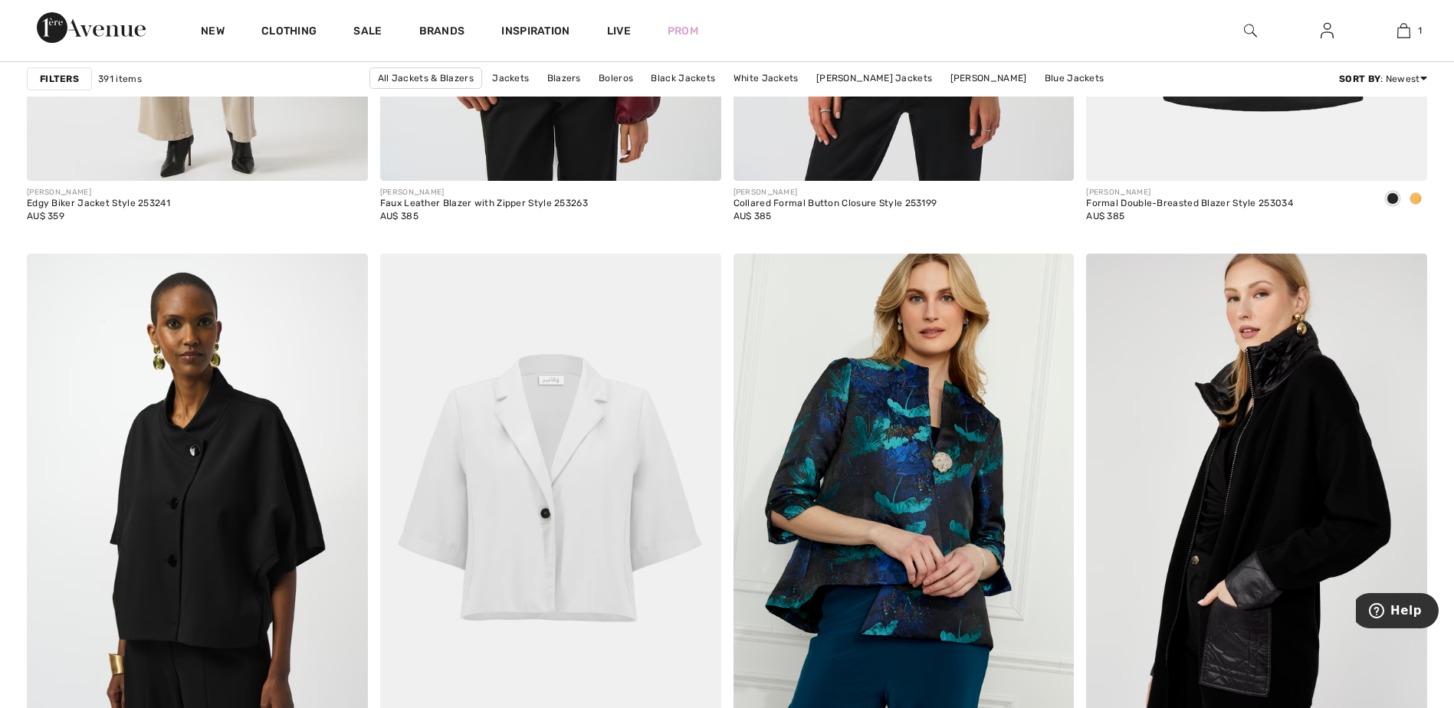
scroll to position [8511, 0]
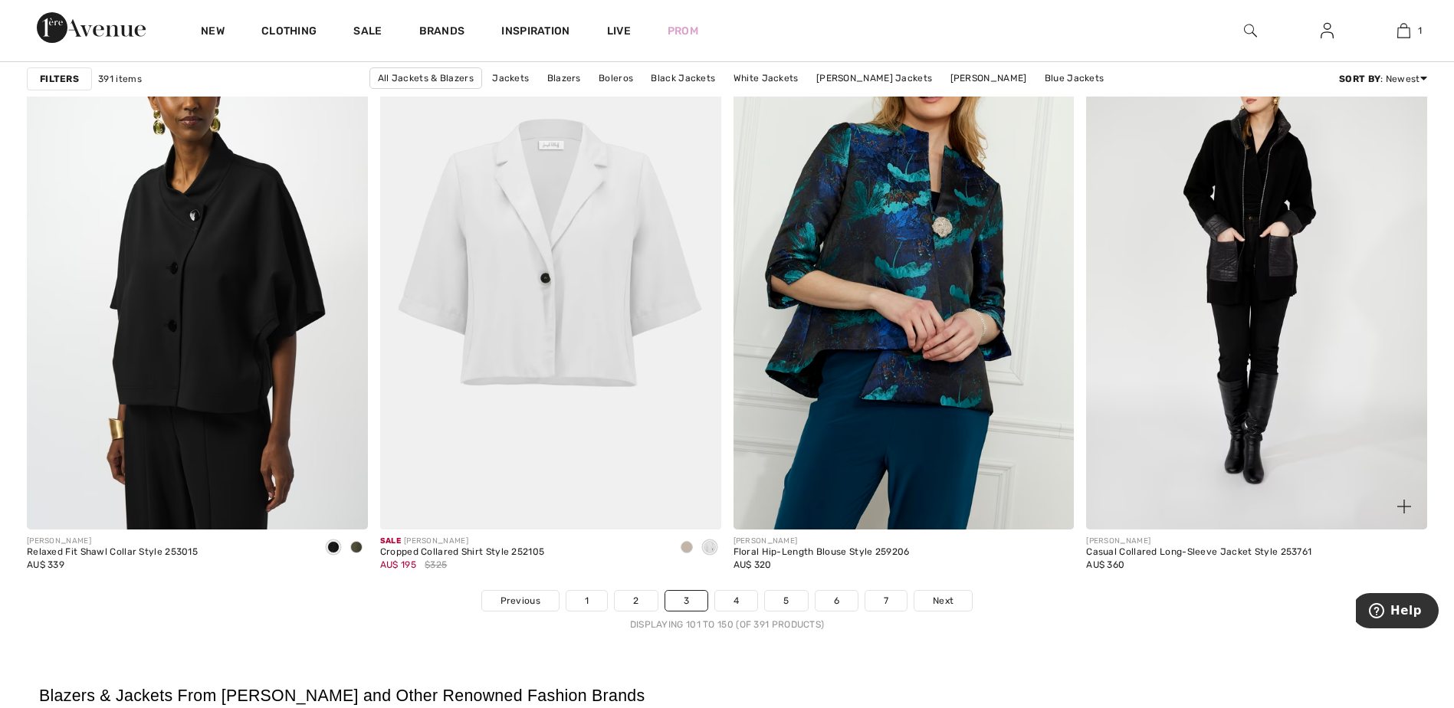
click at [1232, 268] on img at bounding box center [1256, 273] width 341 height 511
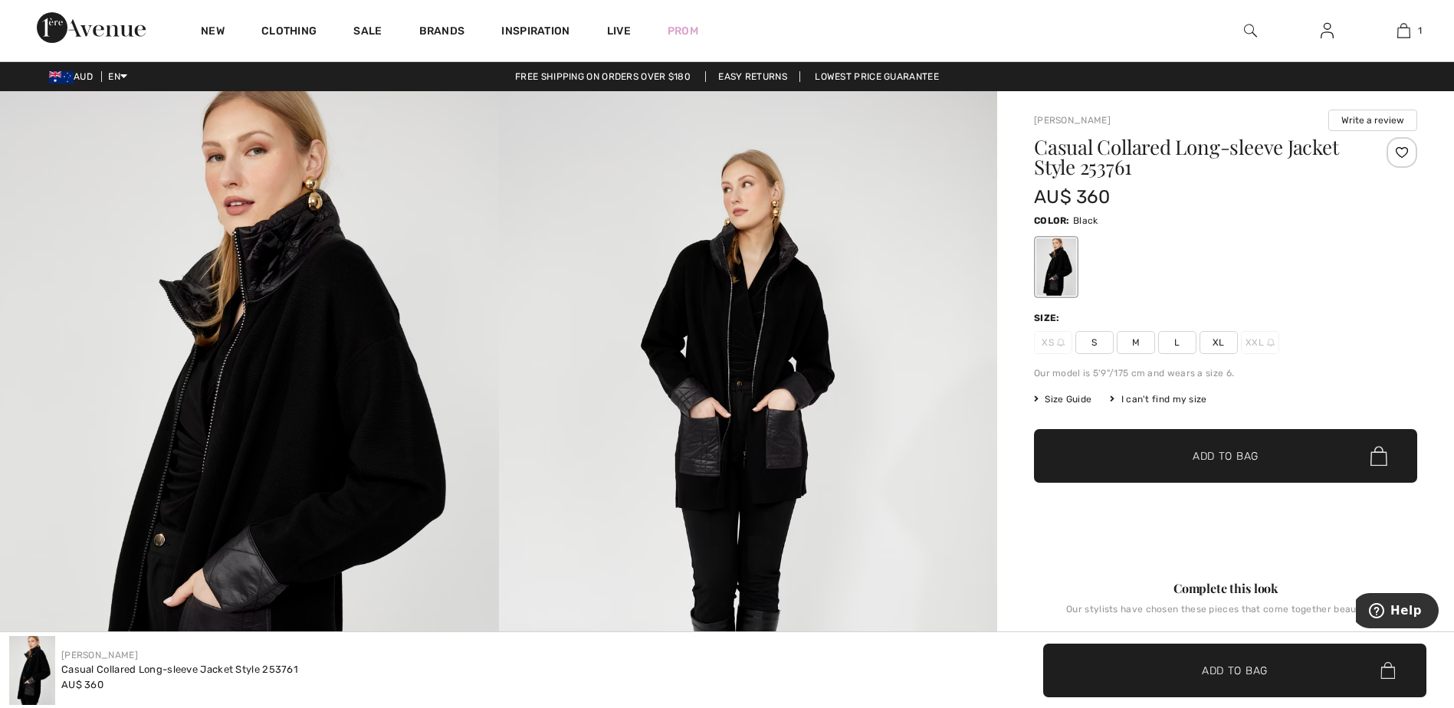
click at [753, 413] on img at bounding box center [748, 465] width 499 height 748
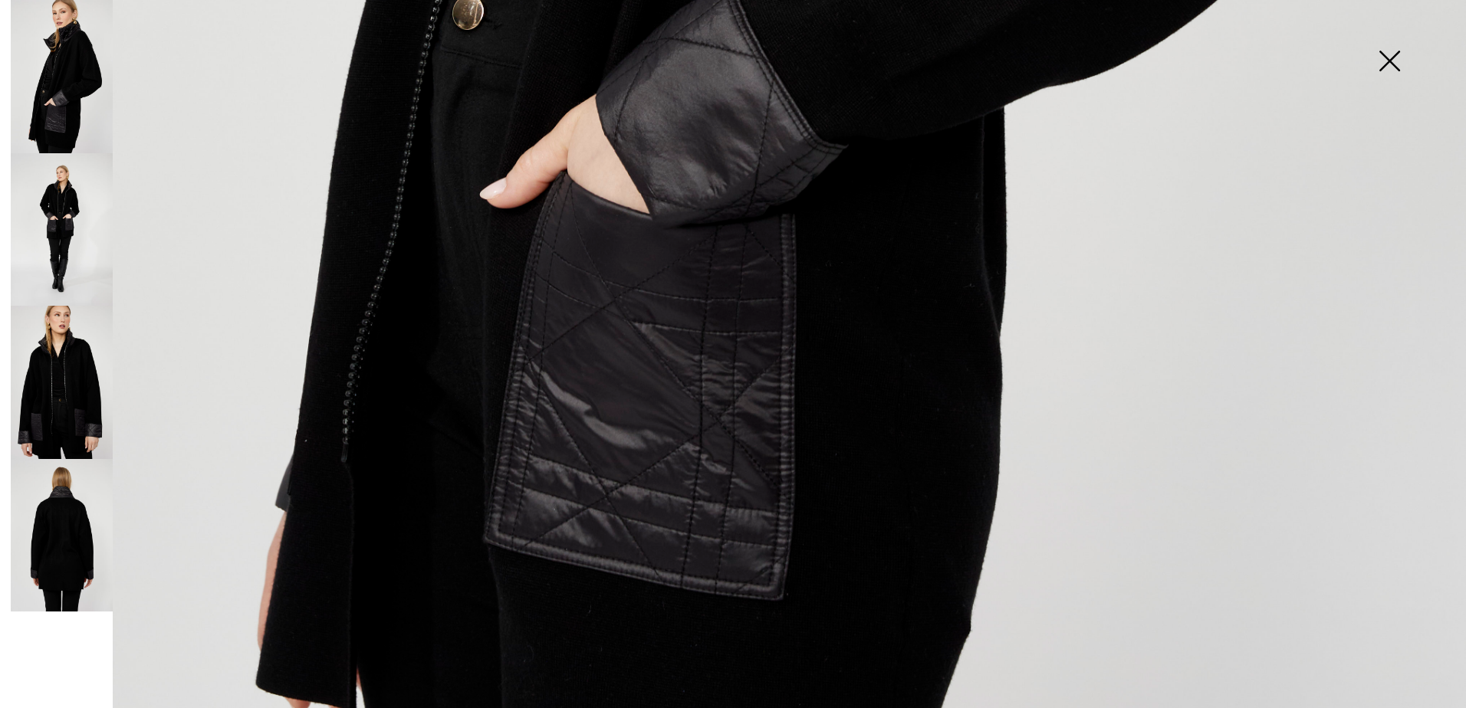
scroll to position [1292, 0]
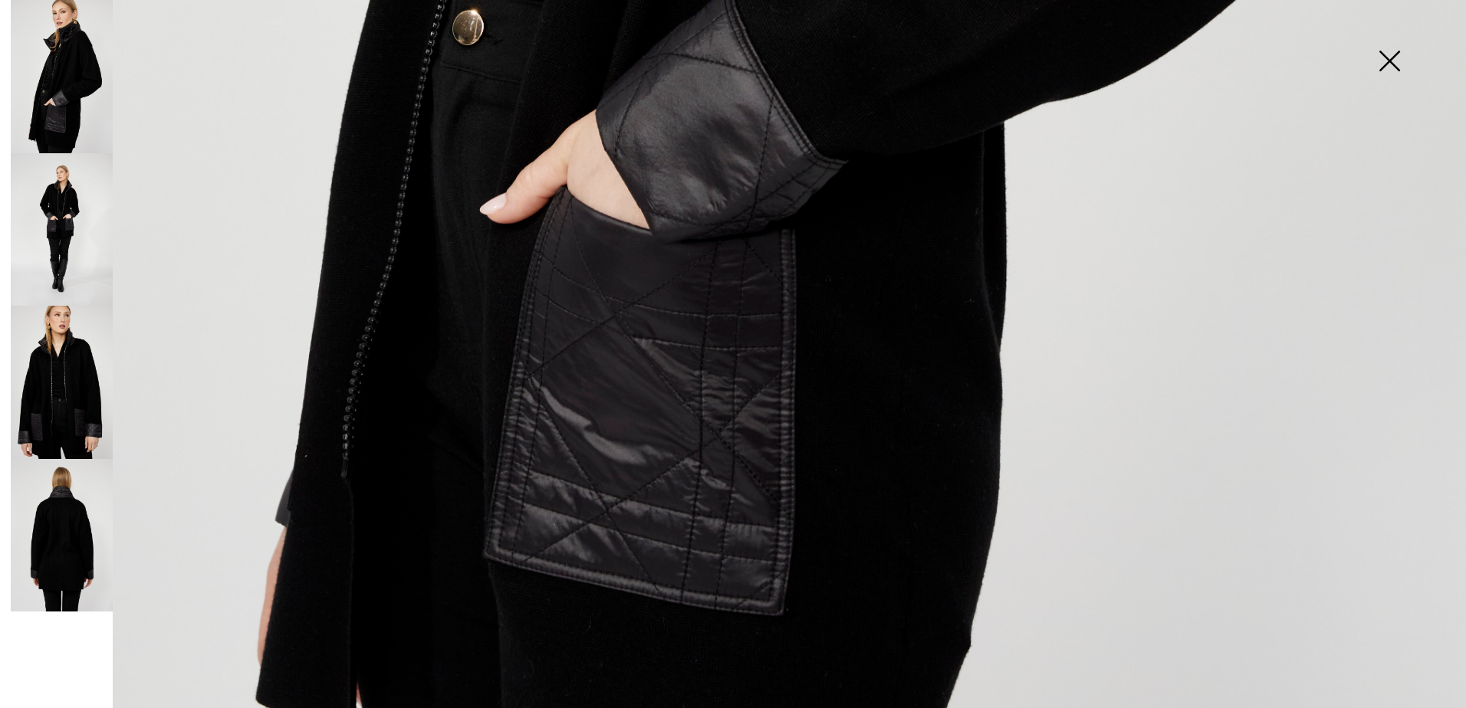
click at [46, 201] on img at bounding box center [62, 229] width 102 height 153
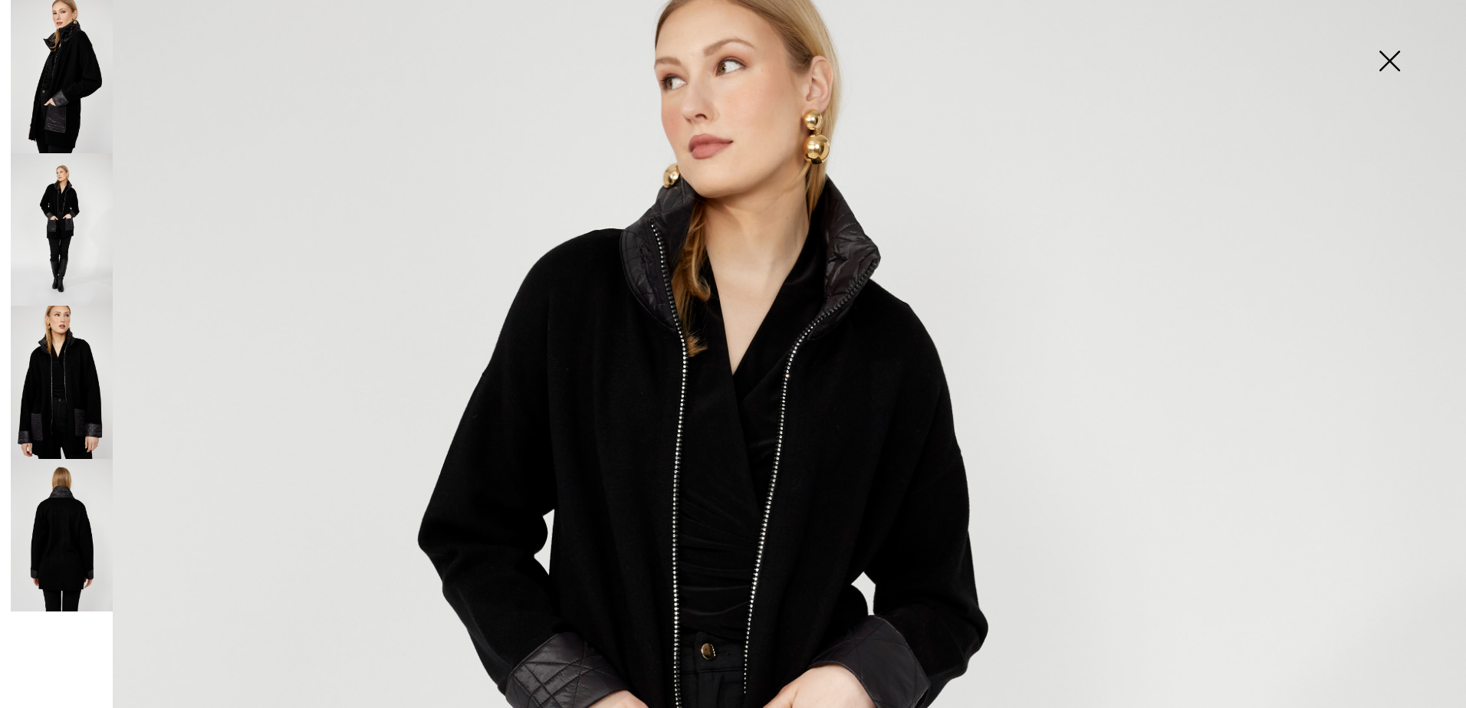
scroll to position [211, 0]
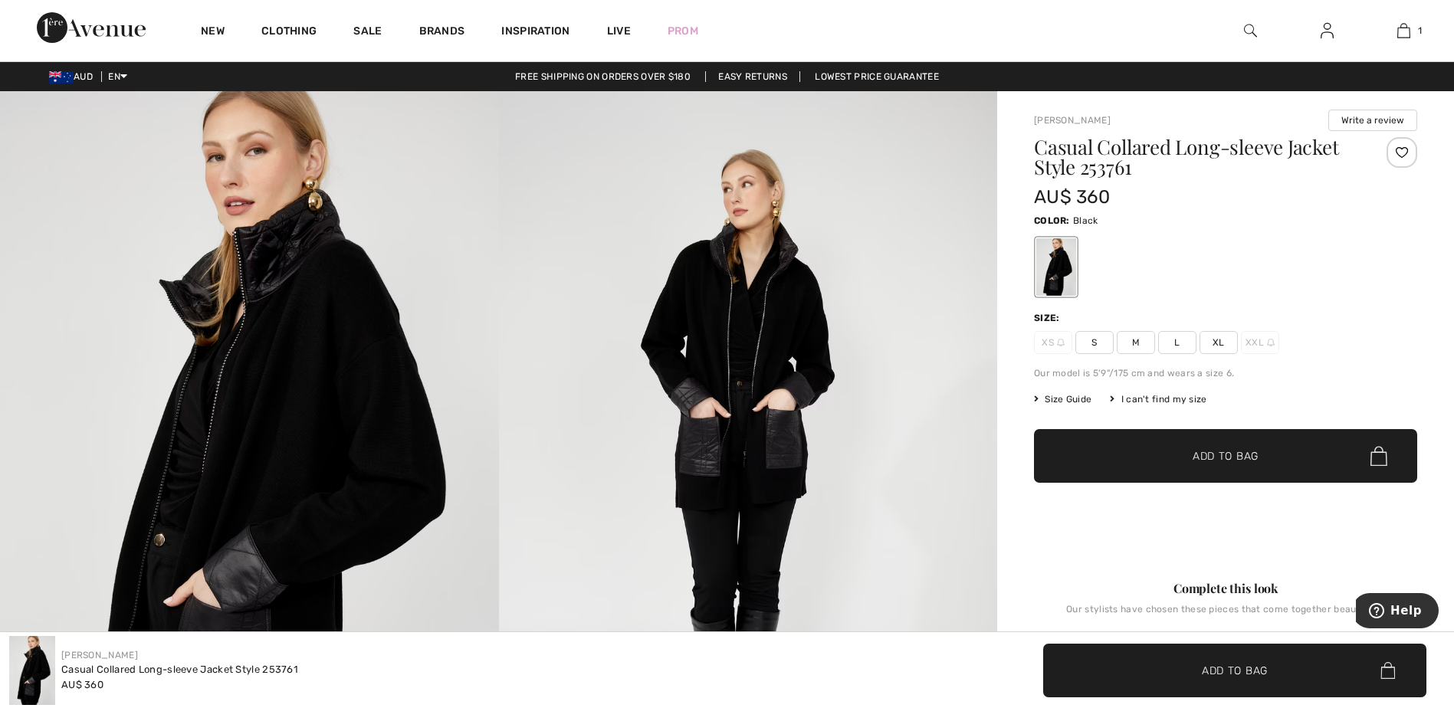
click at [289, 363] on img at bounding box center [249, 465] width 499 height 748
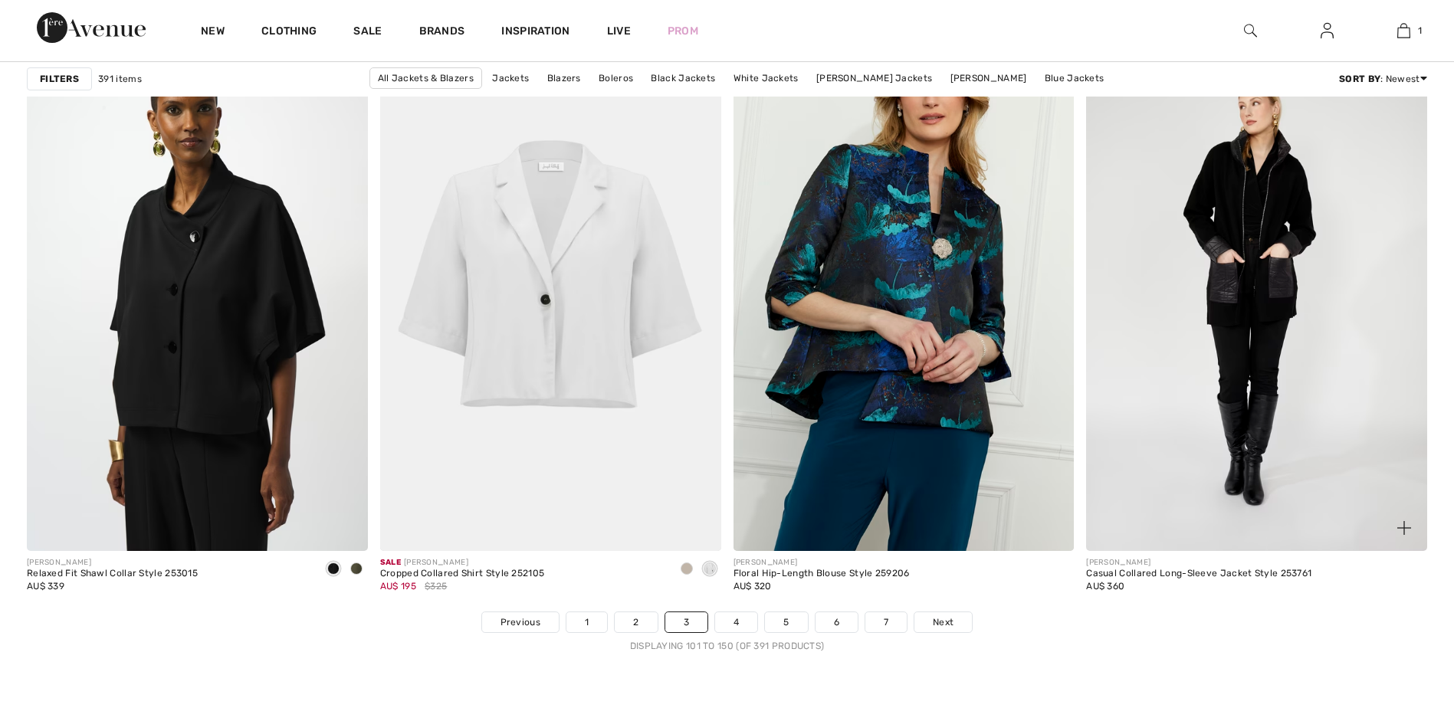
scroll to position [8530, 0]
click at [1258, 250] on img at bounding box center [1256, 295] width 341 height 511
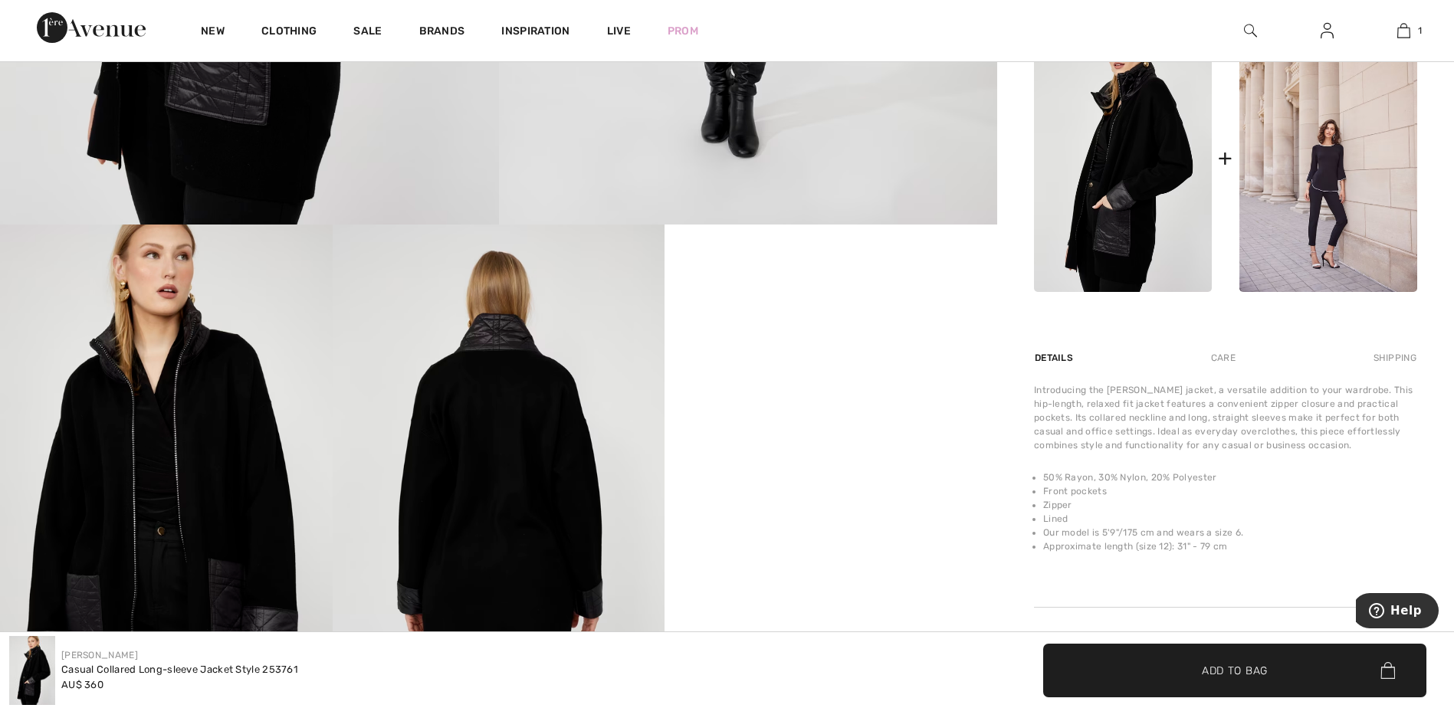
scroll to position [619, 0]
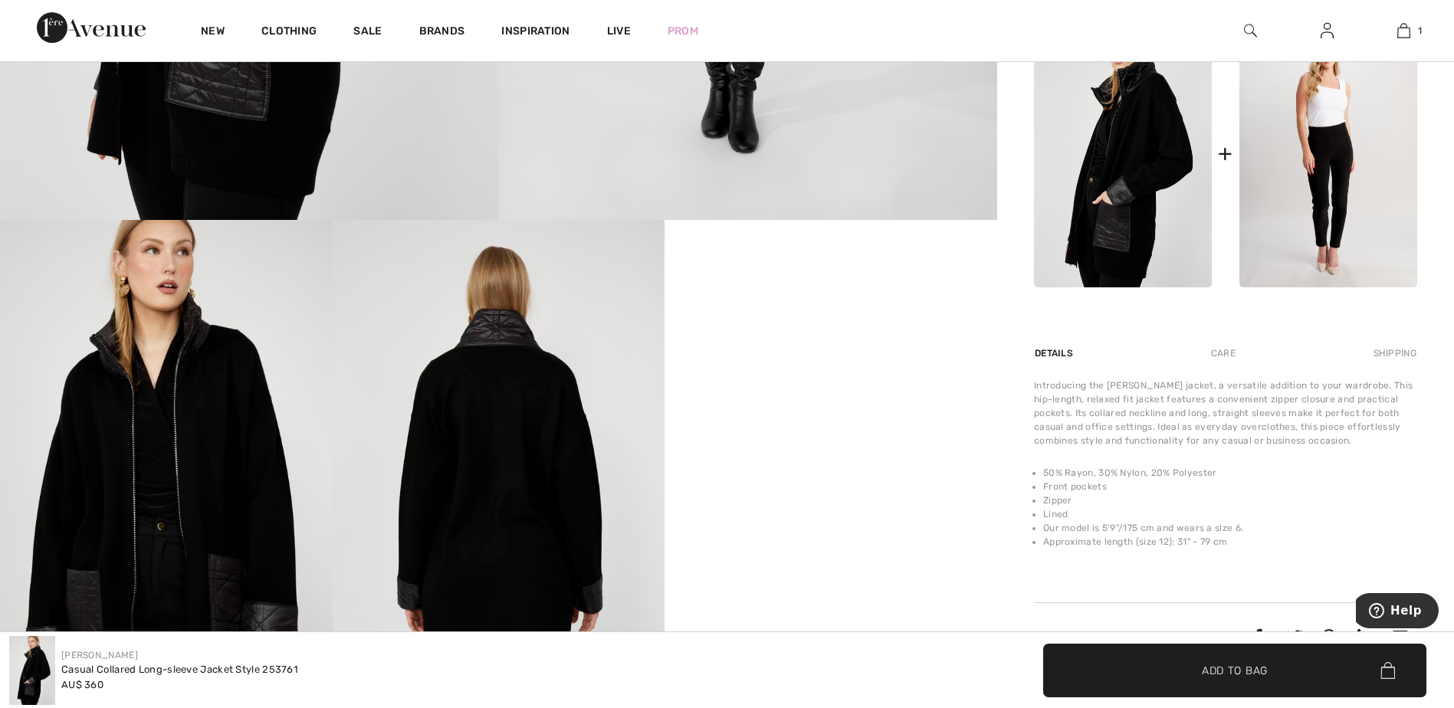
click at [1326, 172] on img at bounding box center [1328, 154] width 178 height 268
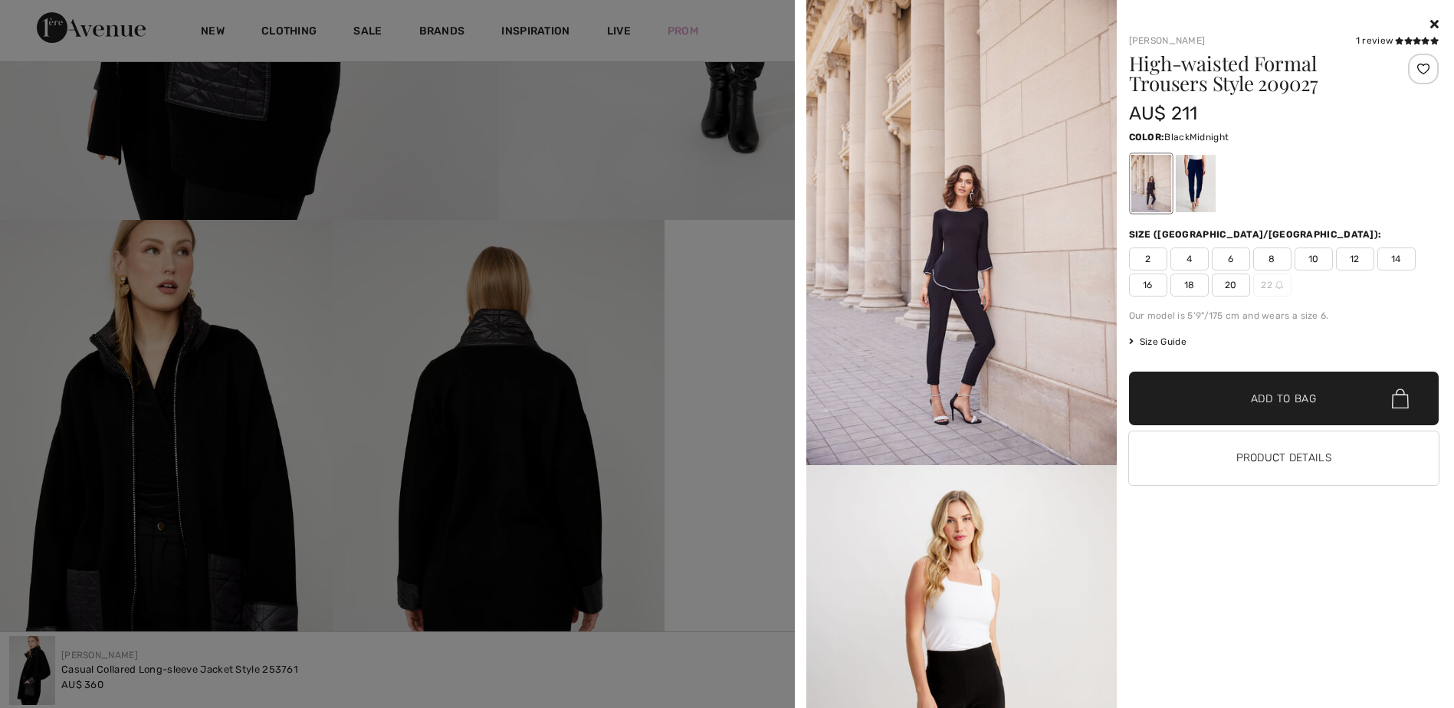
click at [1199, 176] on div at bounding box center [1195, 183] width 40 height 57
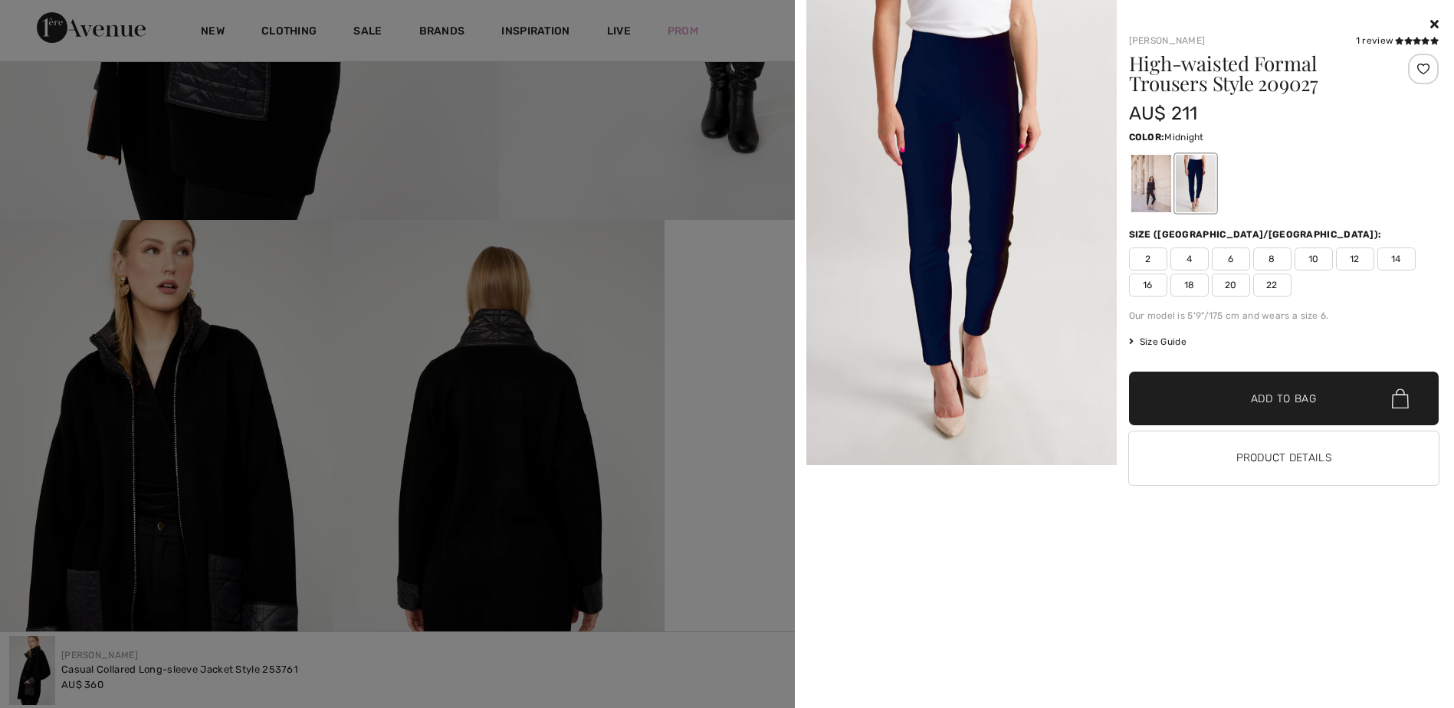
click at [989, 193] on img at bounding box center [961, 232] width 310 height 465
click at [1396, 44] on span at bounding box center [1417, 41] width 44 height 9
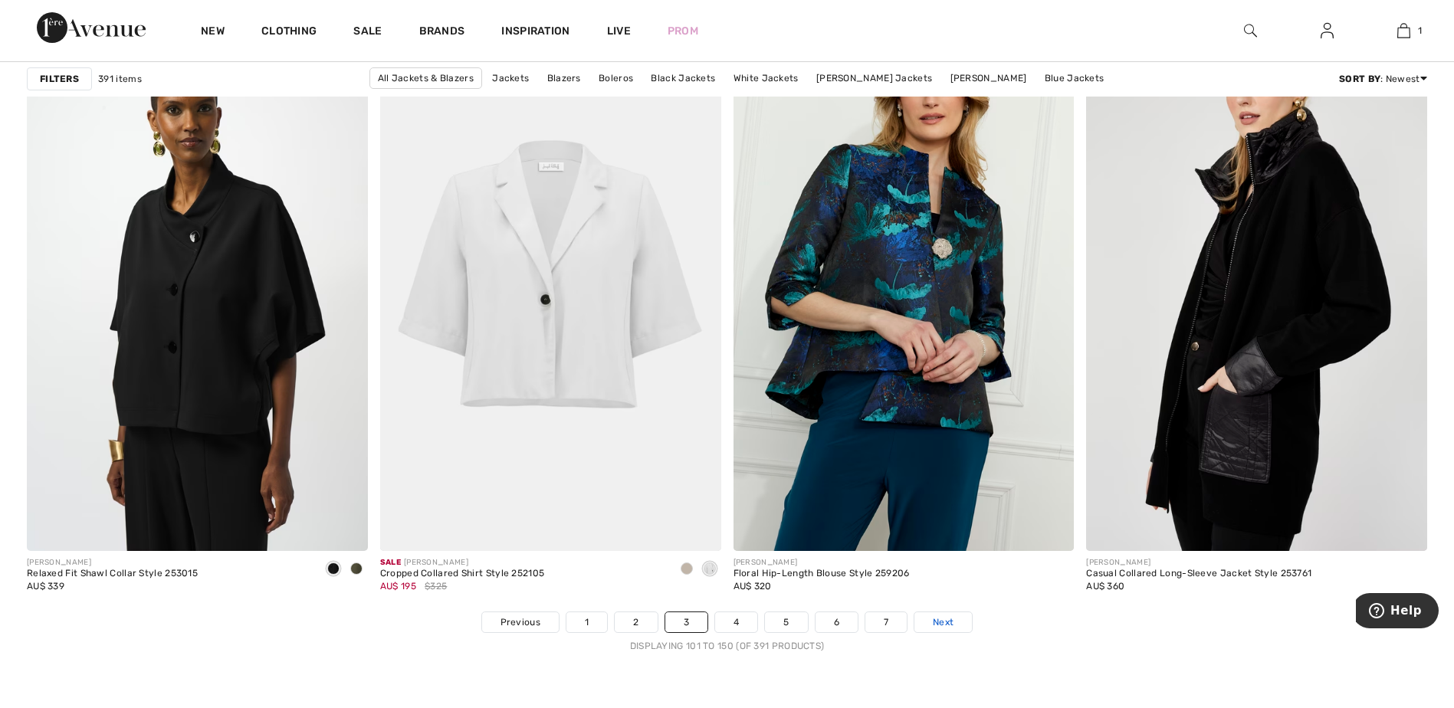
click at [936, 621] on span "Next" at bounding box center [943, 622] width 21 height 14
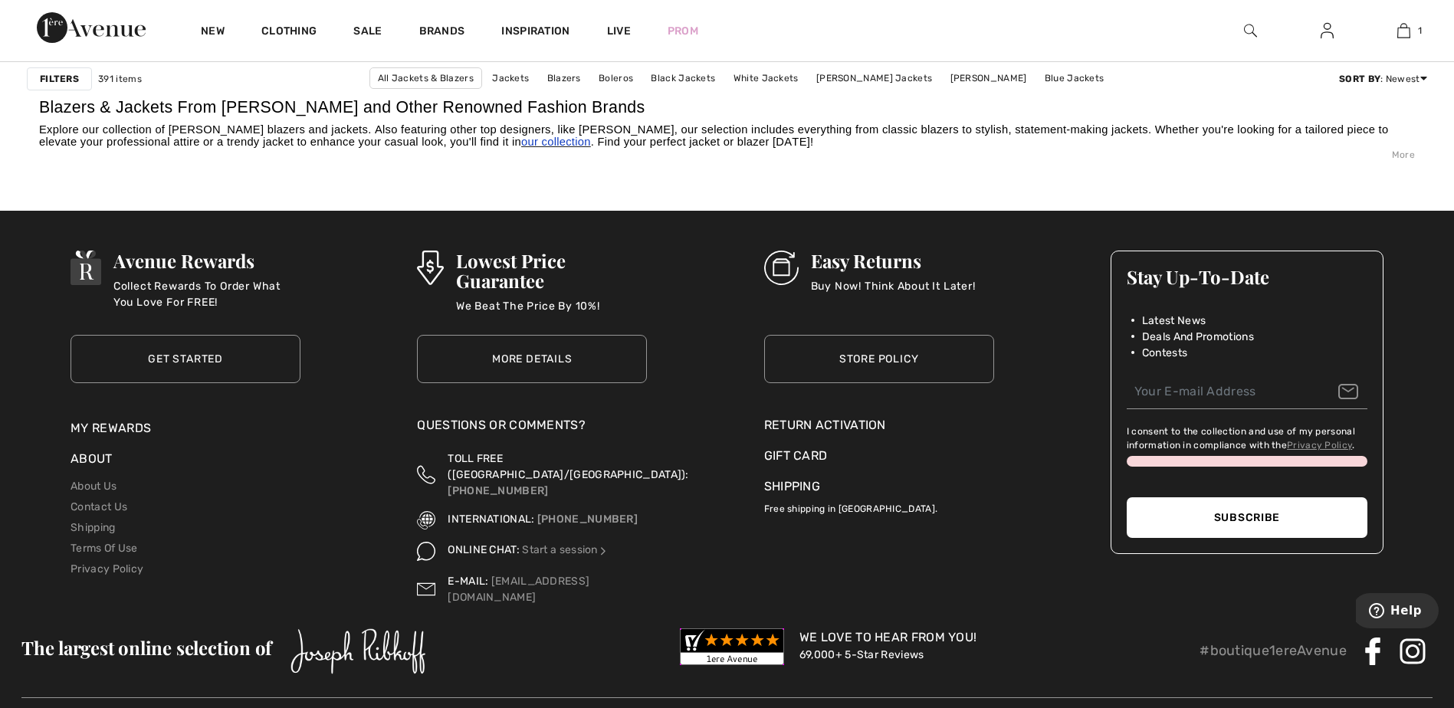
scroll to position [8814, 0]
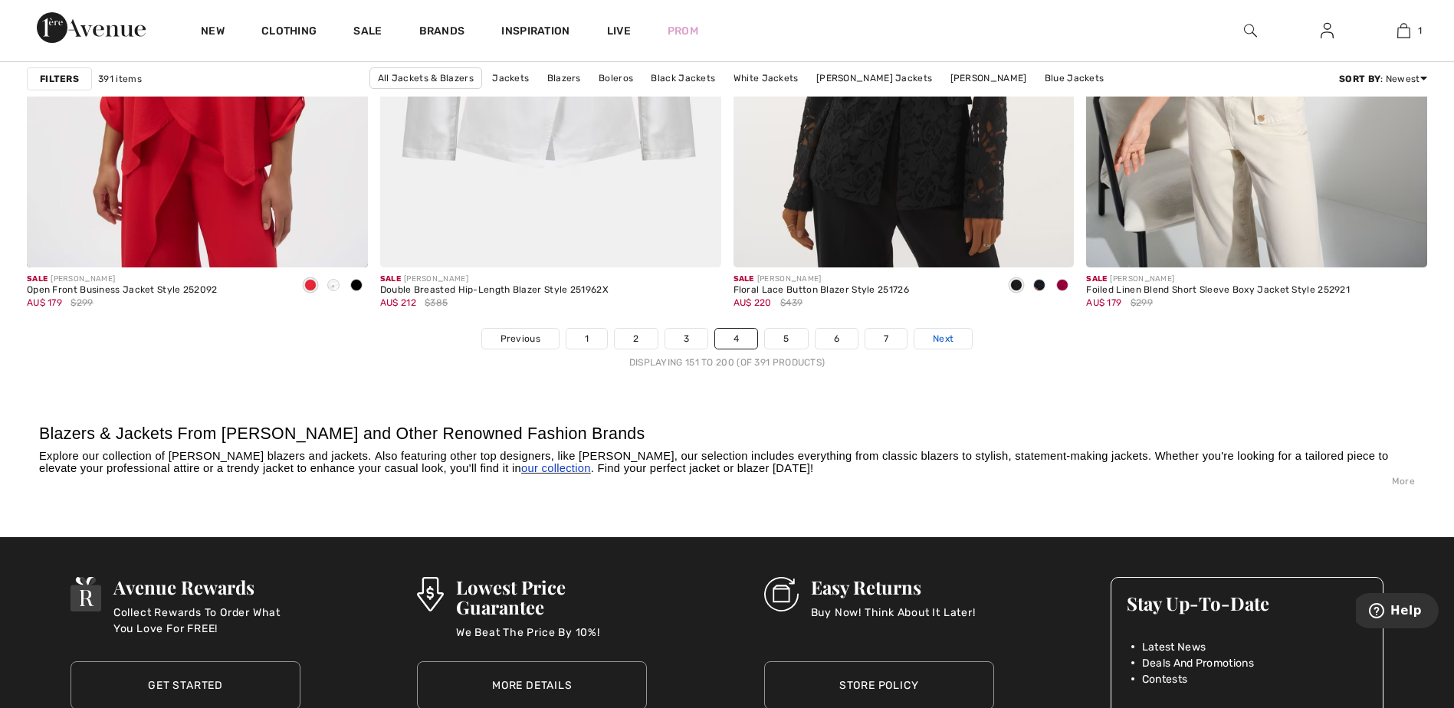
click at [946, 337] on span "Next" at bounding box center [943, 339] width 21 height 14
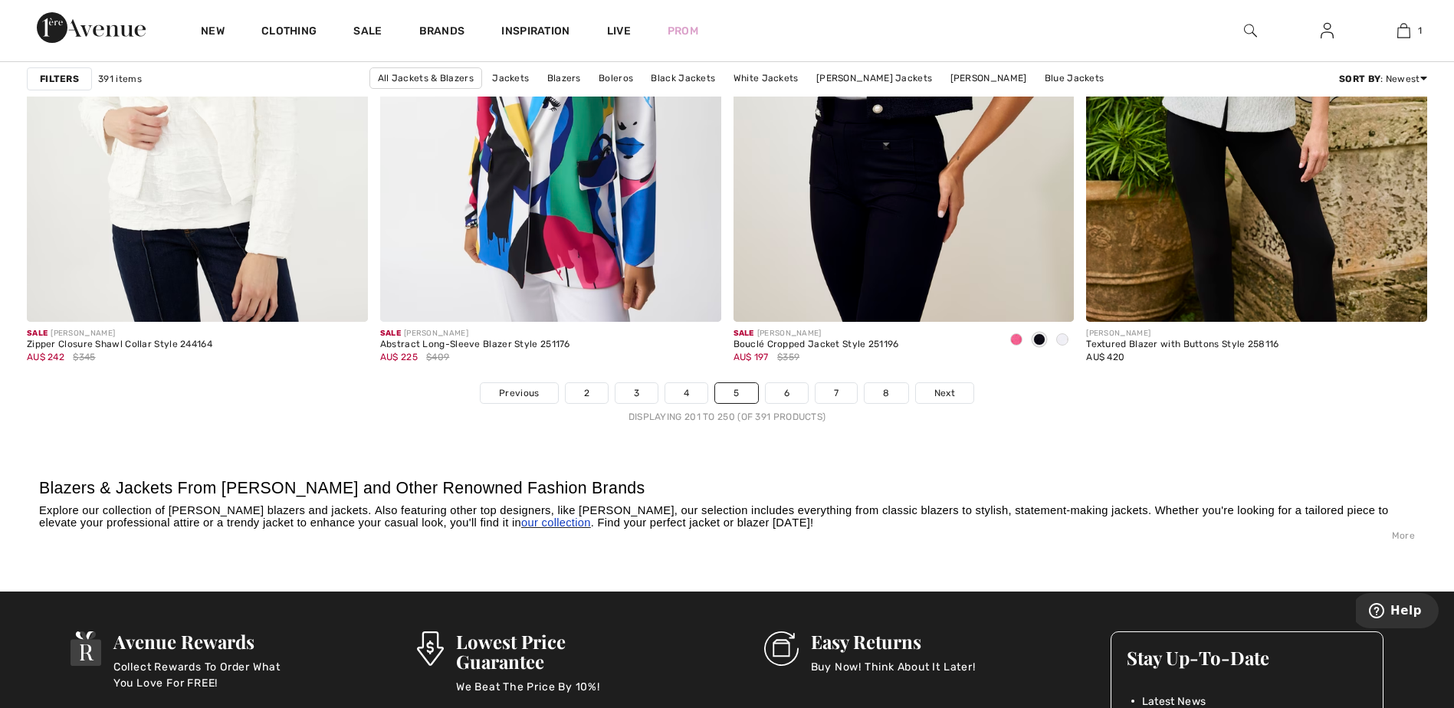
scroll to position [8729, 0]
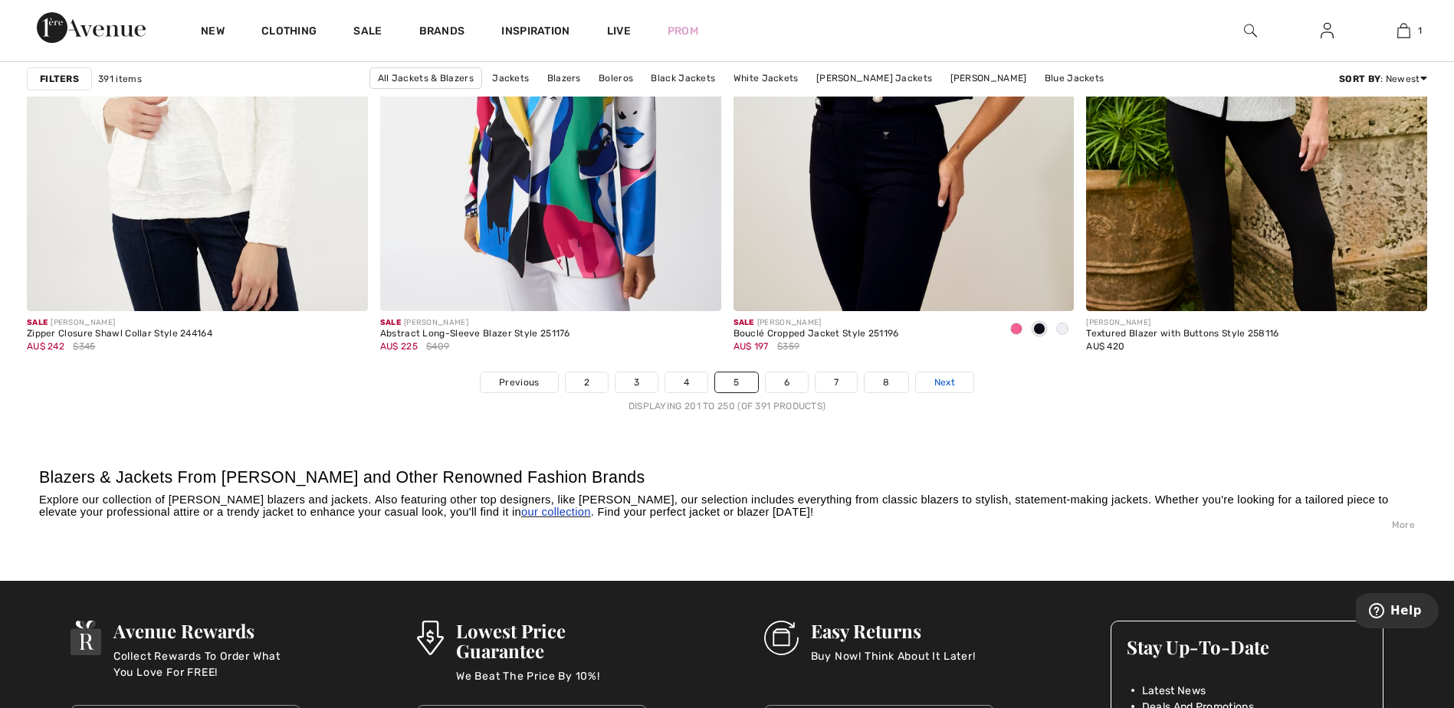
click at [954, 387] on span "Next" at bounding box center [944, 383] width 21 height 14
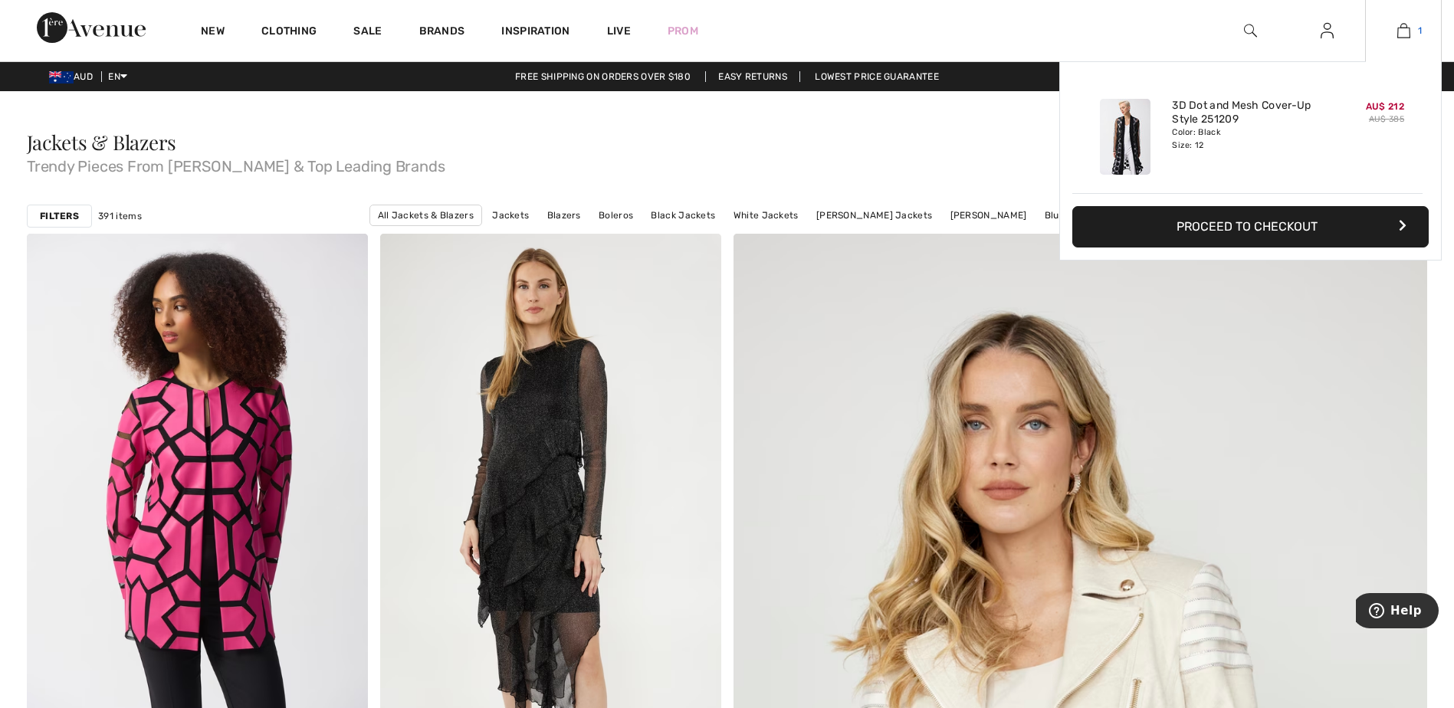
click at [1403, 29] on img at bounding box center [1403, 30] width 13 height 18
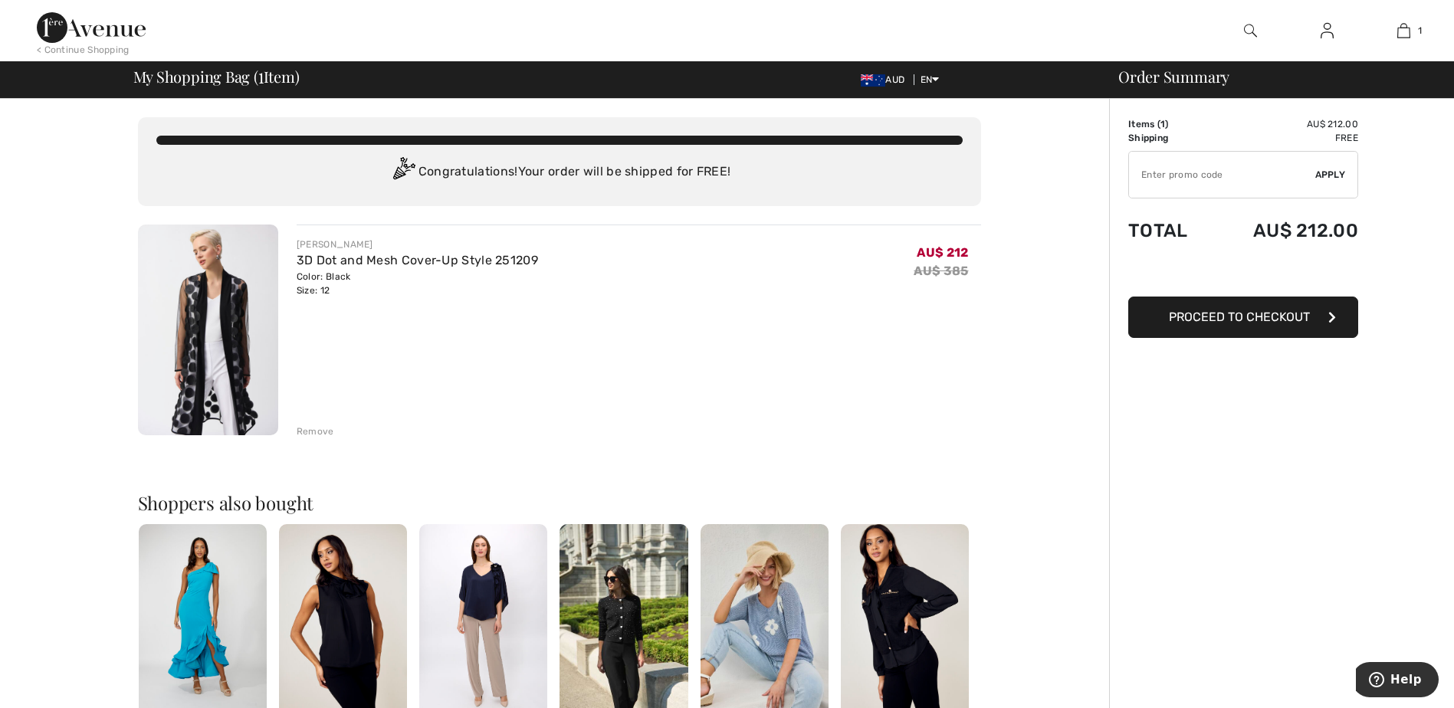
click at [318, 433] on div "Remove" at bounding box center [316, 432] width 38 height 14
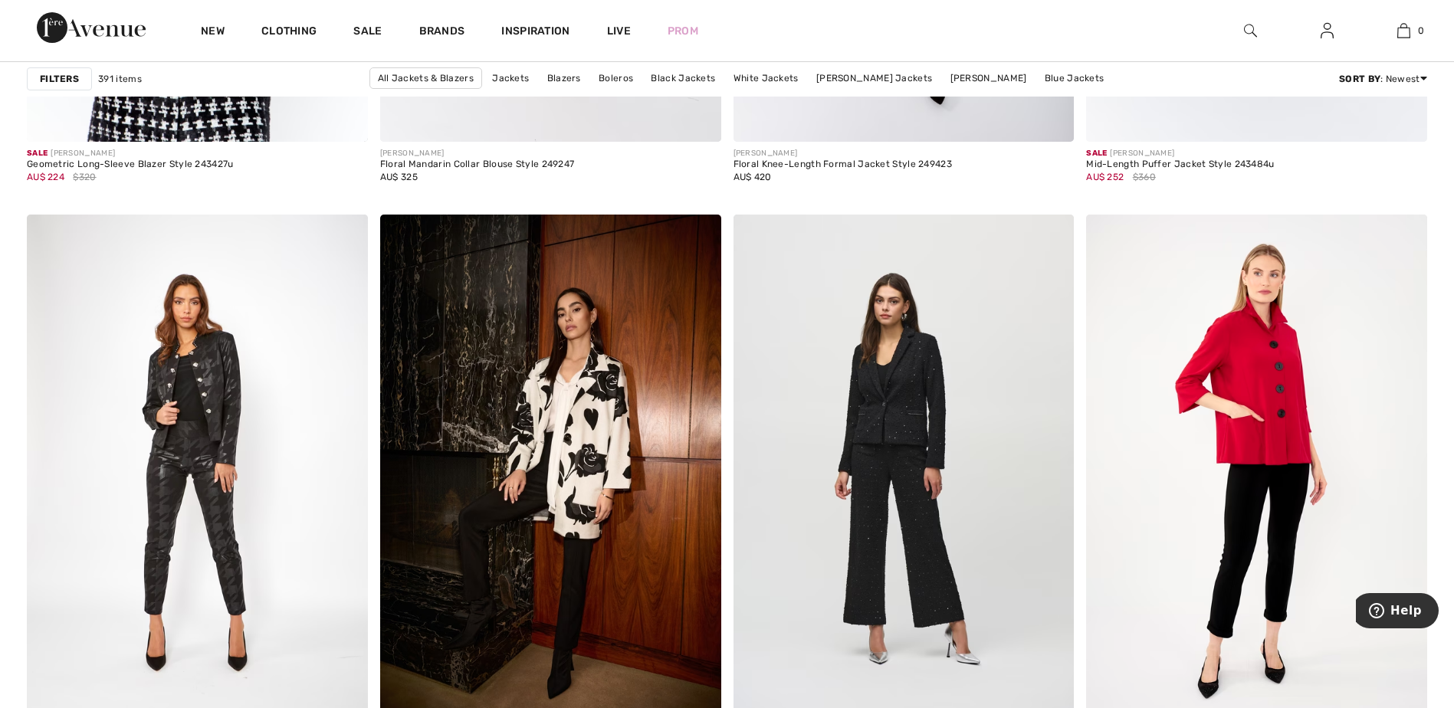
scroll to position [8460, 0]
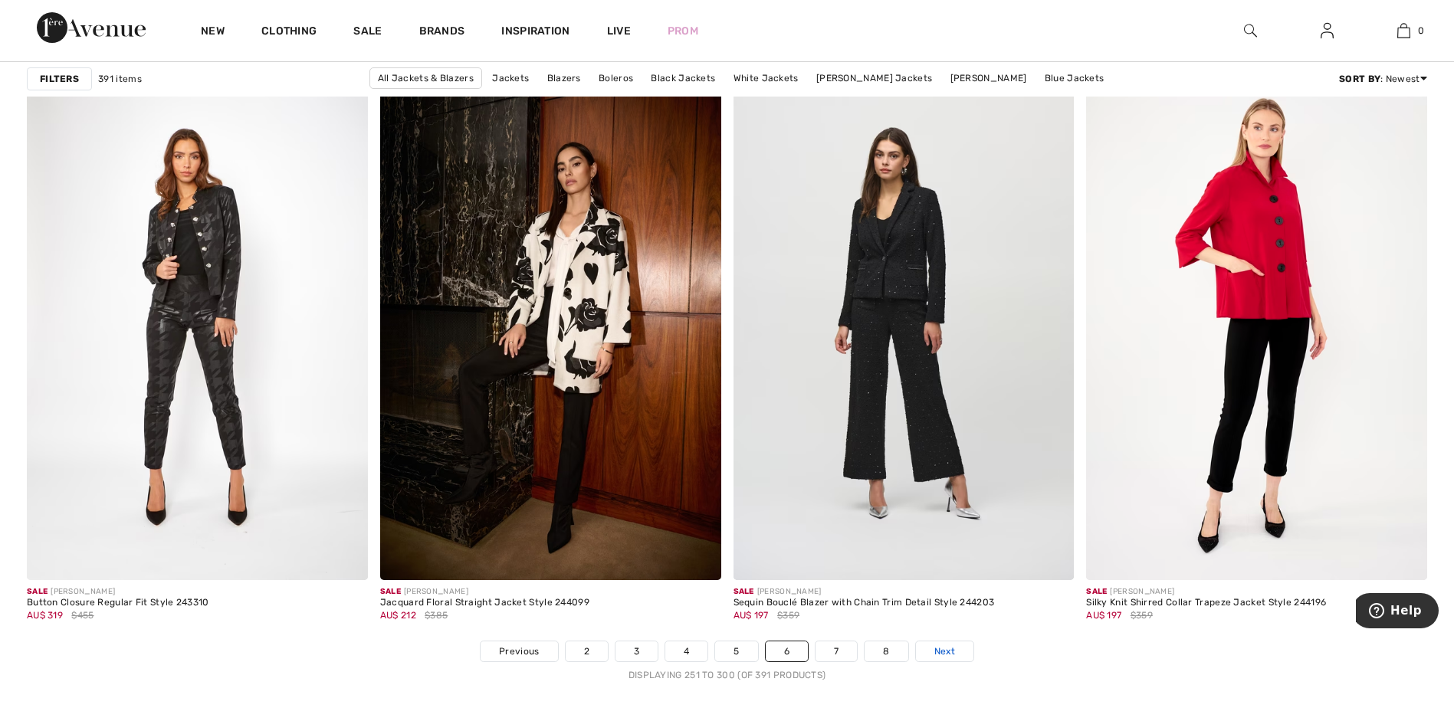
click at [949, 651] on span "Next" at bounding box center [944, 652] width 21 height 14
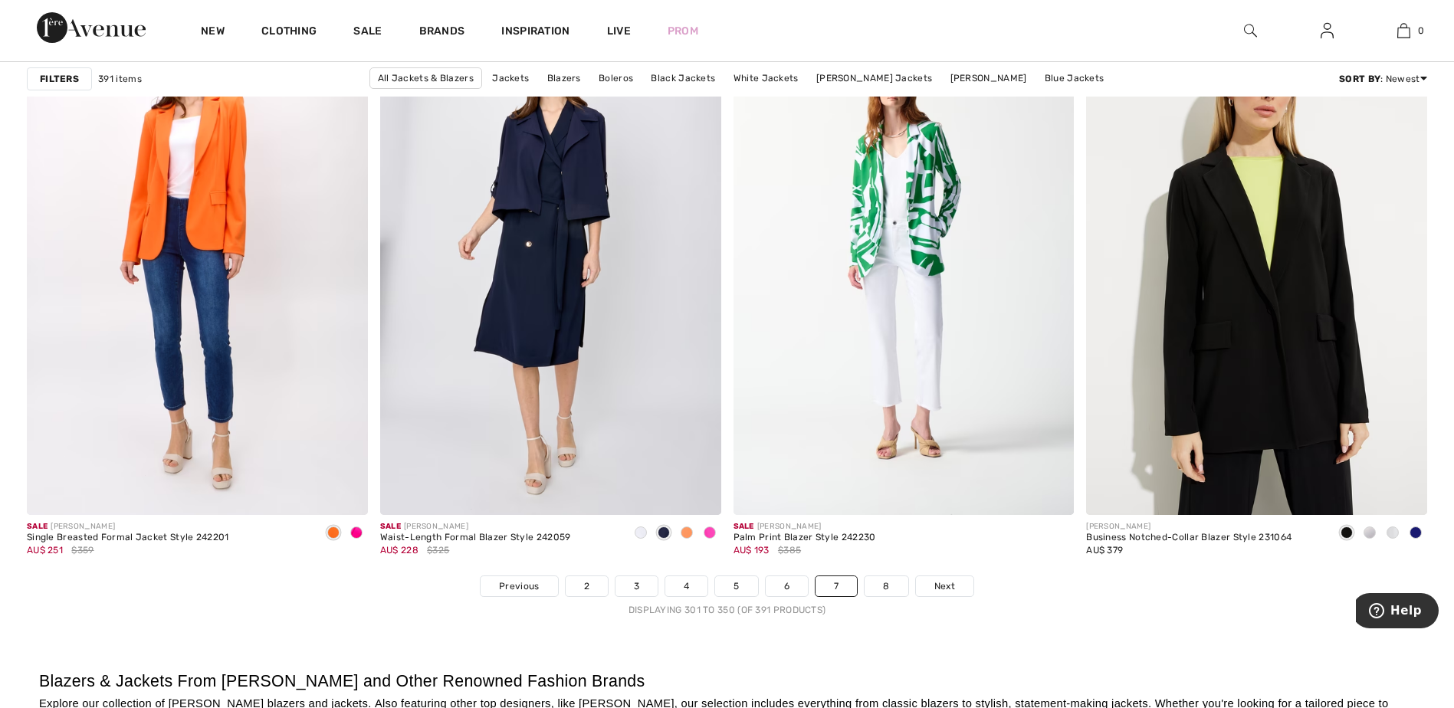
scroll to position [8578, 0]
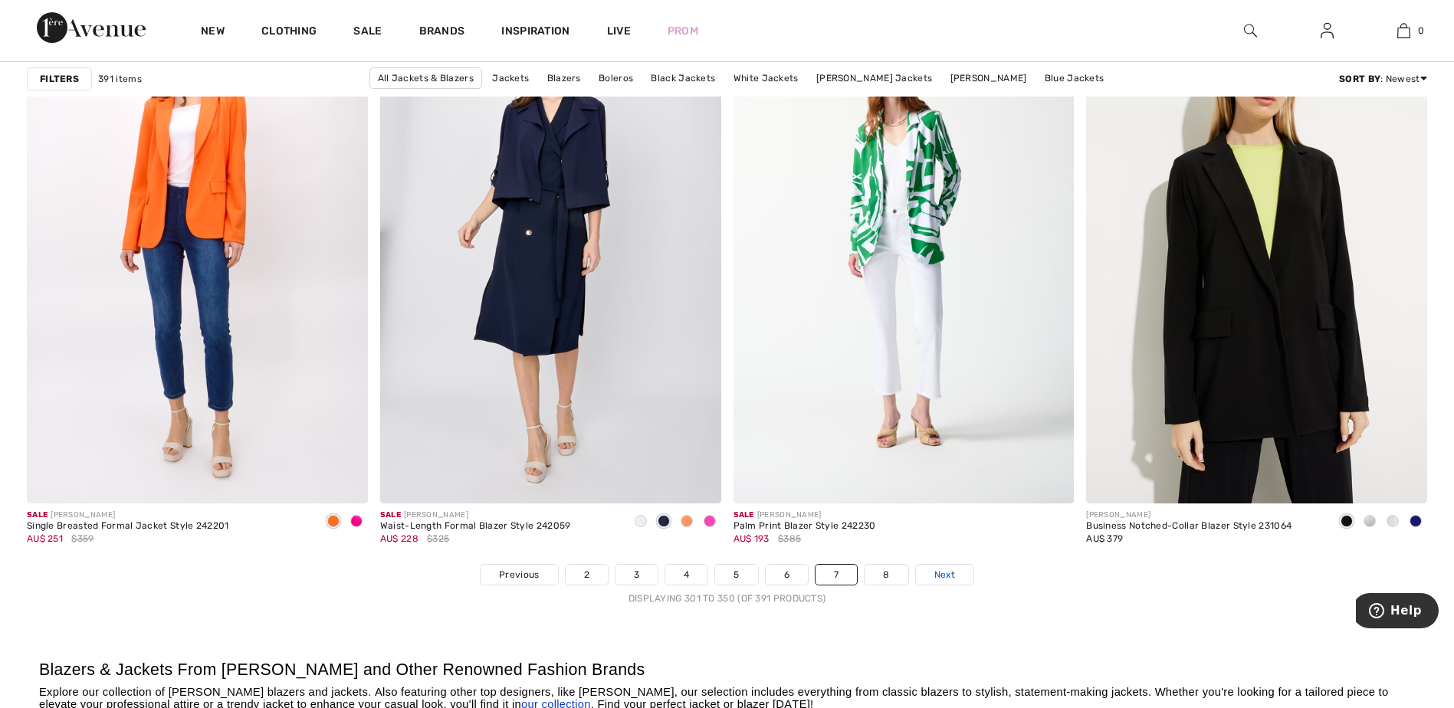
click at [947, 576] on span "Next" at bounding box center [944, 575] width 21 height 14
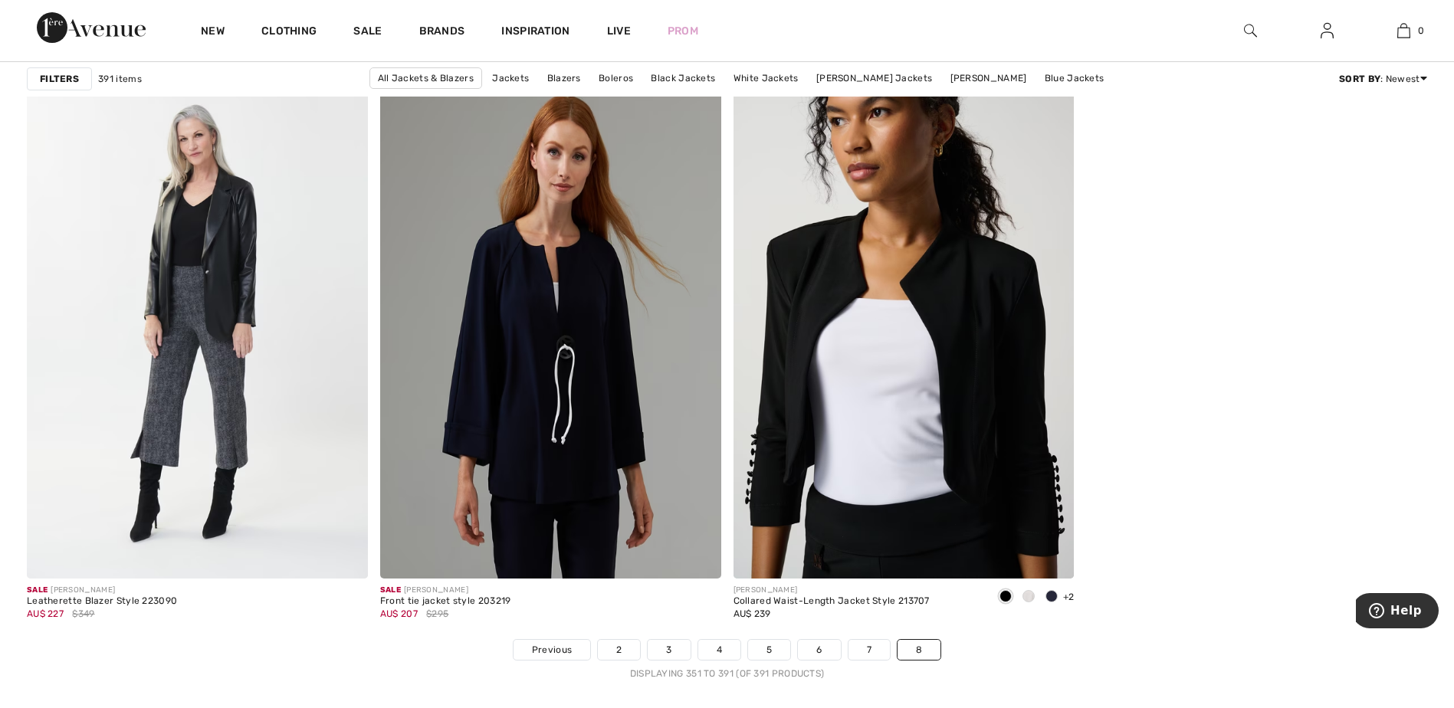
scroll to position [7314, 0]
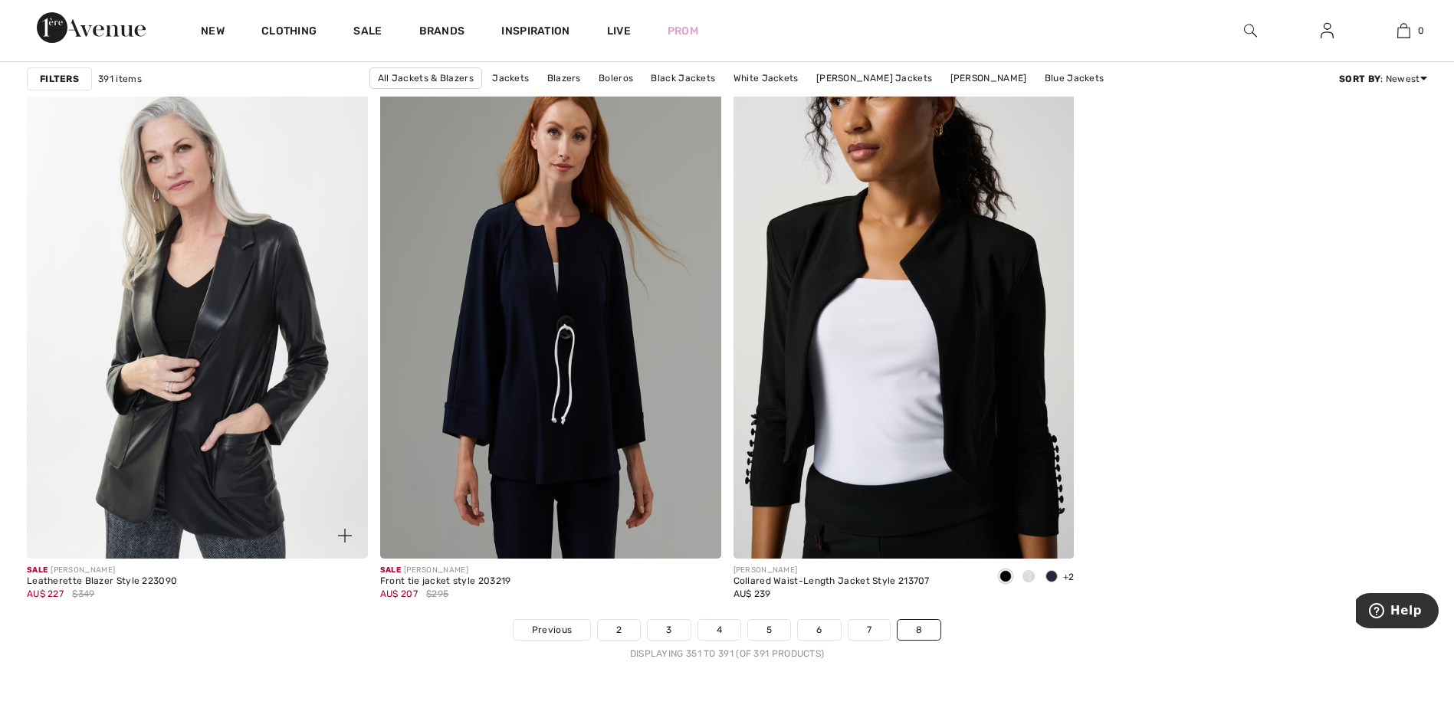
click at [235, 320] on img at bounding box center [197, 303] width 341 height 511
